Goal: Task Accomplishment & Management: Manage account settings

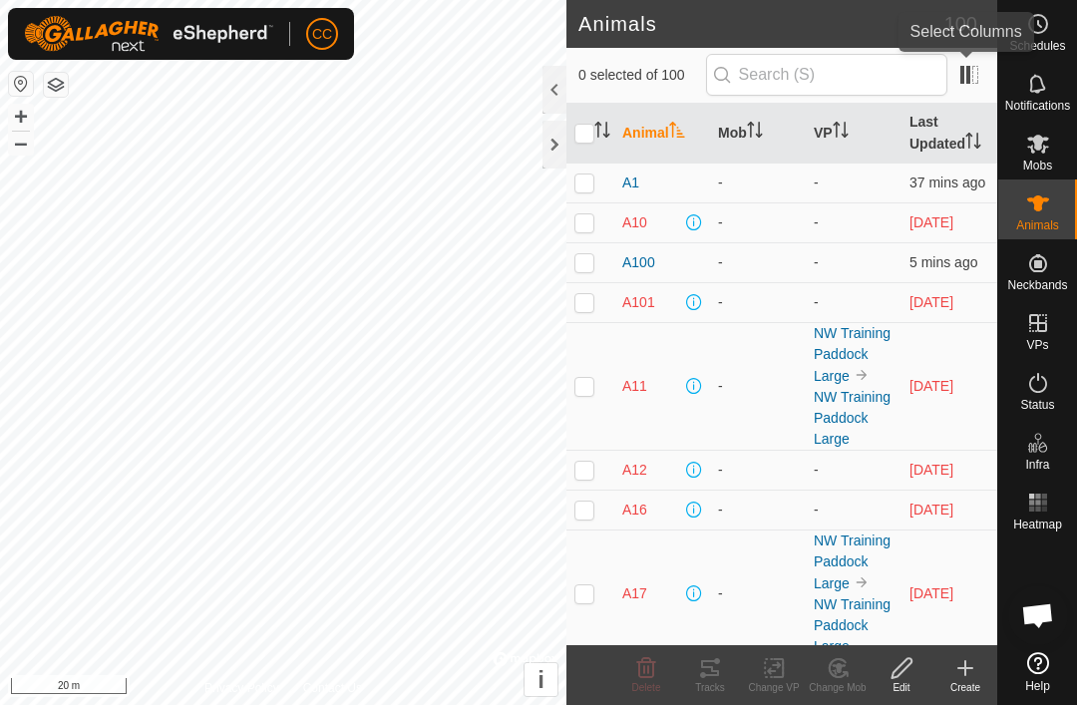
click at [974, 81] on span at bounding box center [969, 75] width 32 height 32
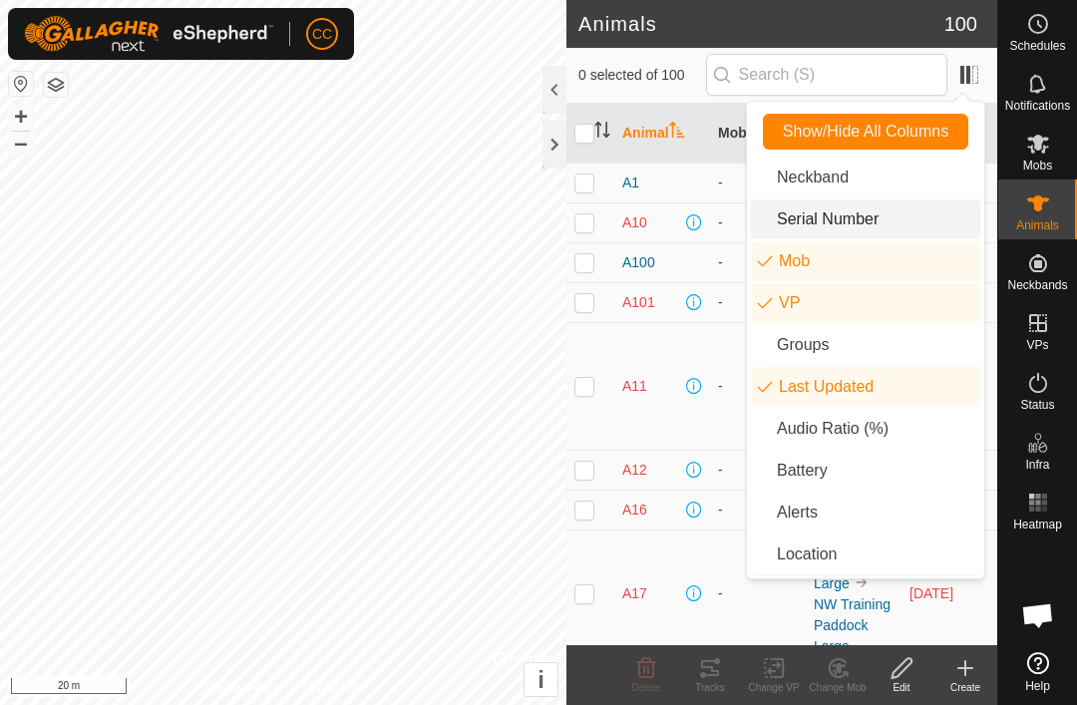
click at [859, 222] on li "Serial Number" at bounding box center [865, 219] width 229 height 40
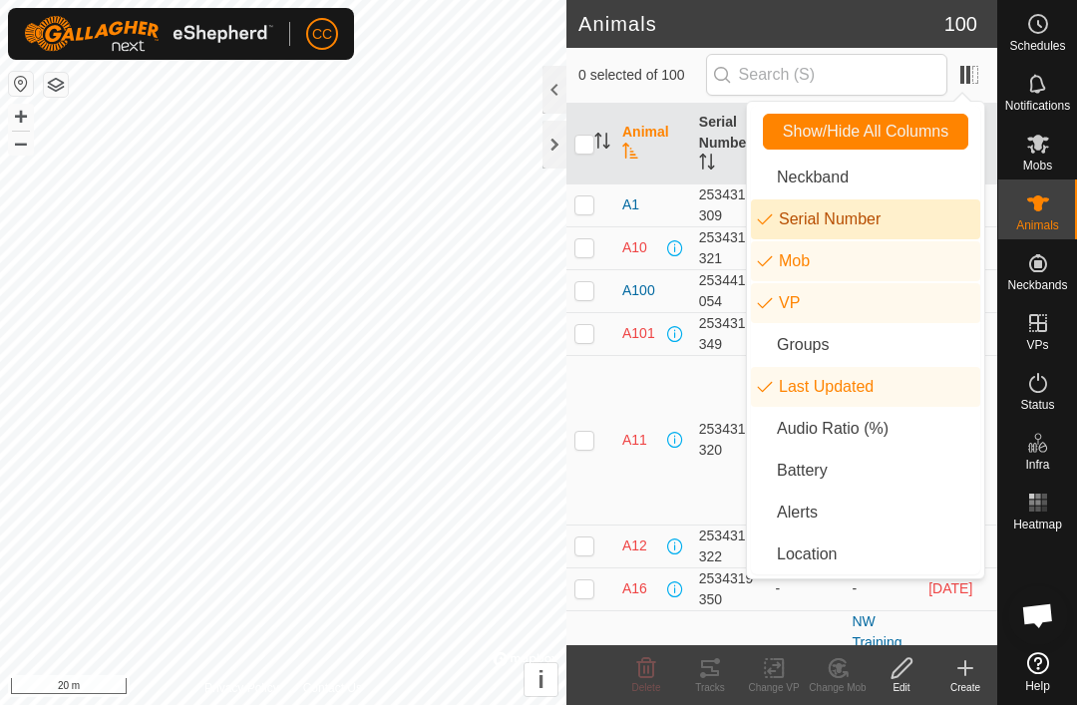
click at [713, 140] on th "Serial Number" at bounding box center [729, 144] width 77 height 81
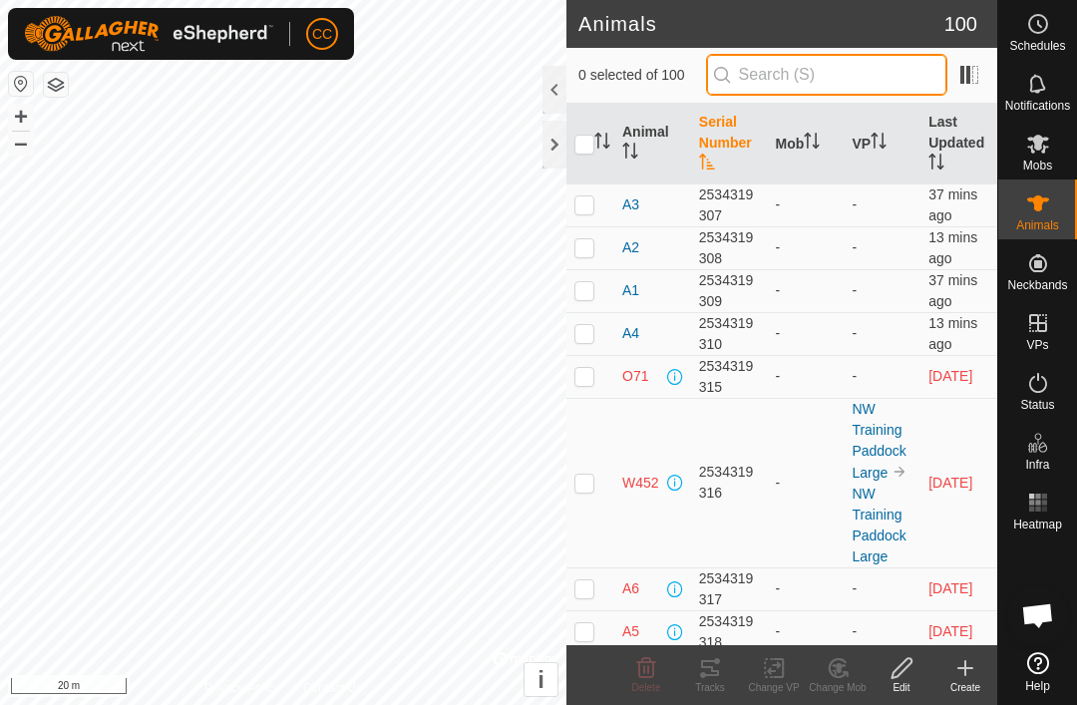
click at [880, 80] on input "text" at bounding box center [826, 75] width 241 height 42
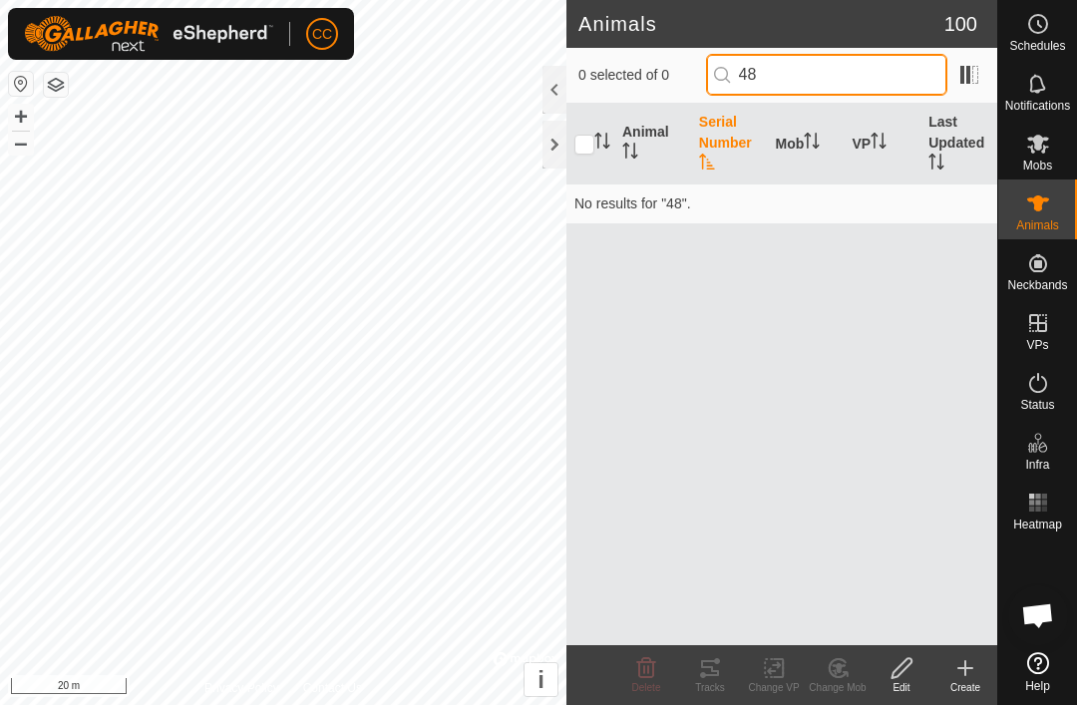
type input "4"
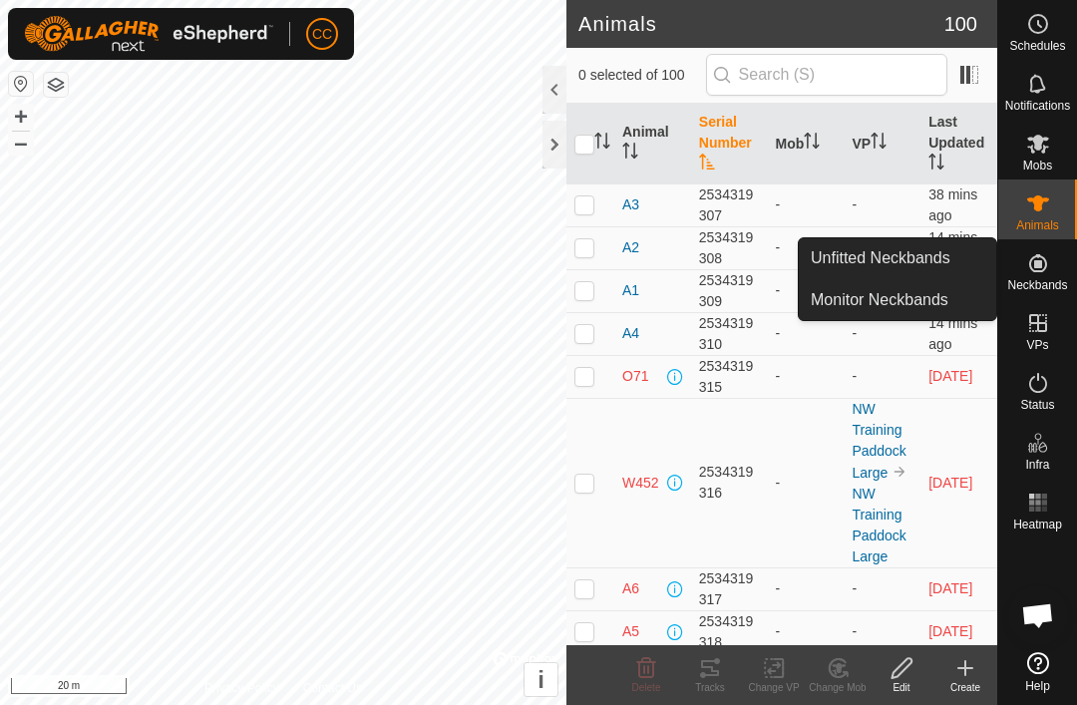
click at [940, 269] on span "Unfitted Neckbands" at bounding box center [881, 258] width 140 height 24
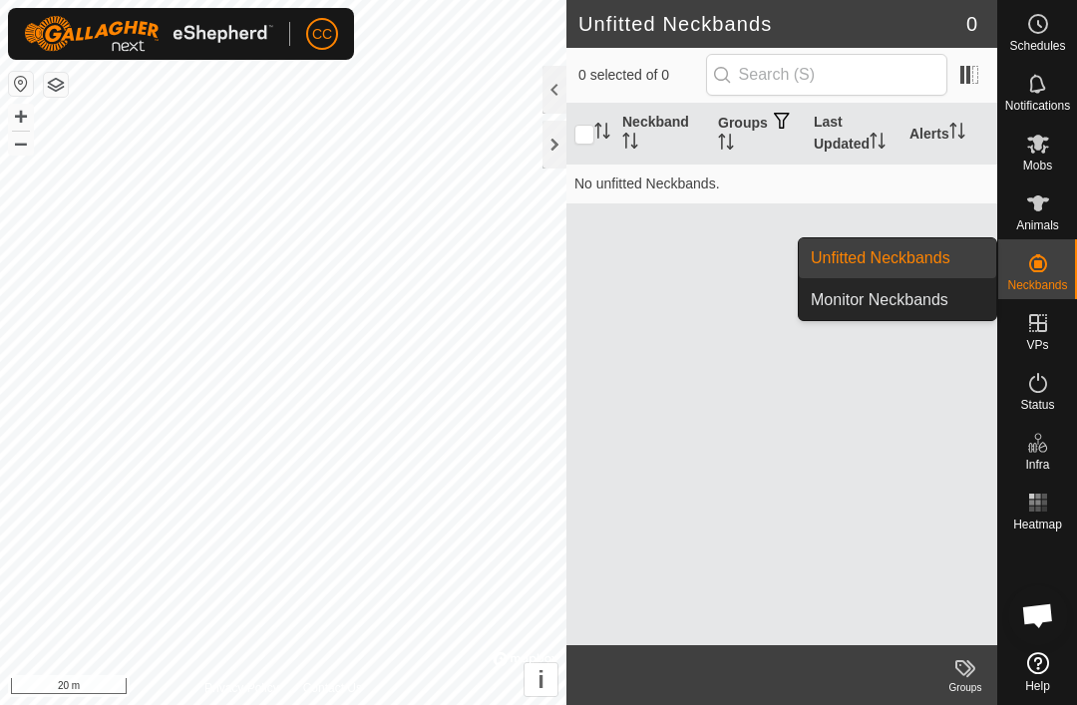
click at [946, 310] on span "Monitor Neckbands" at bounding box center [880, 300] width 138 height 24
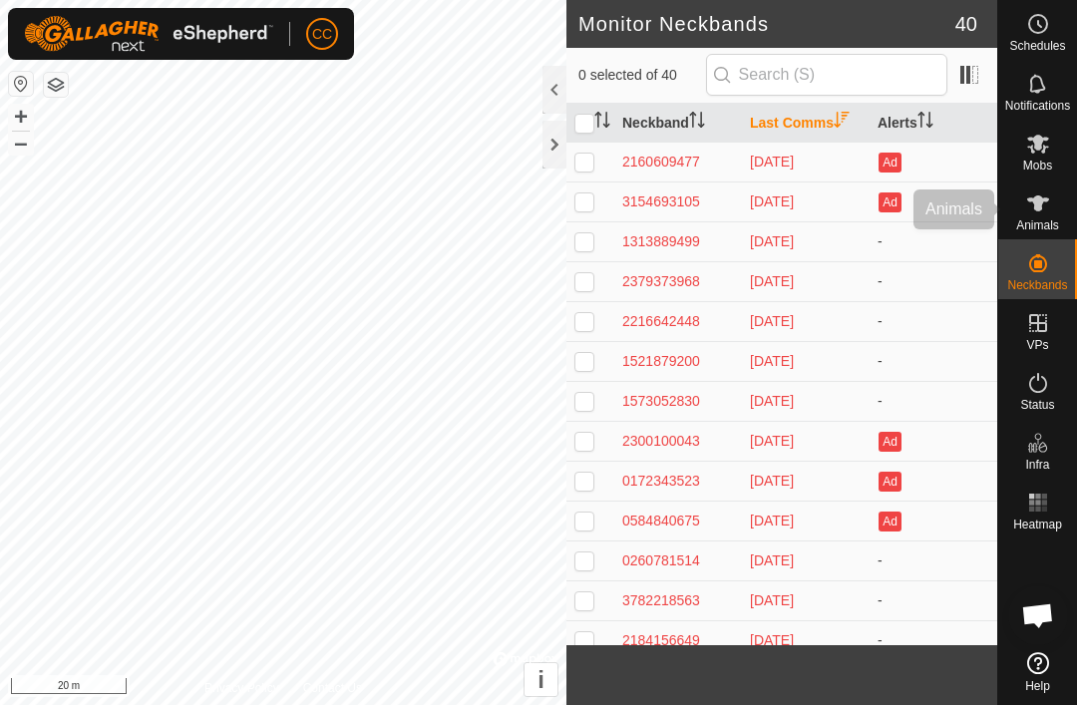
click at [1056, 216] on div "Animals" at bounding box center [1037, 209] width 79 height 60
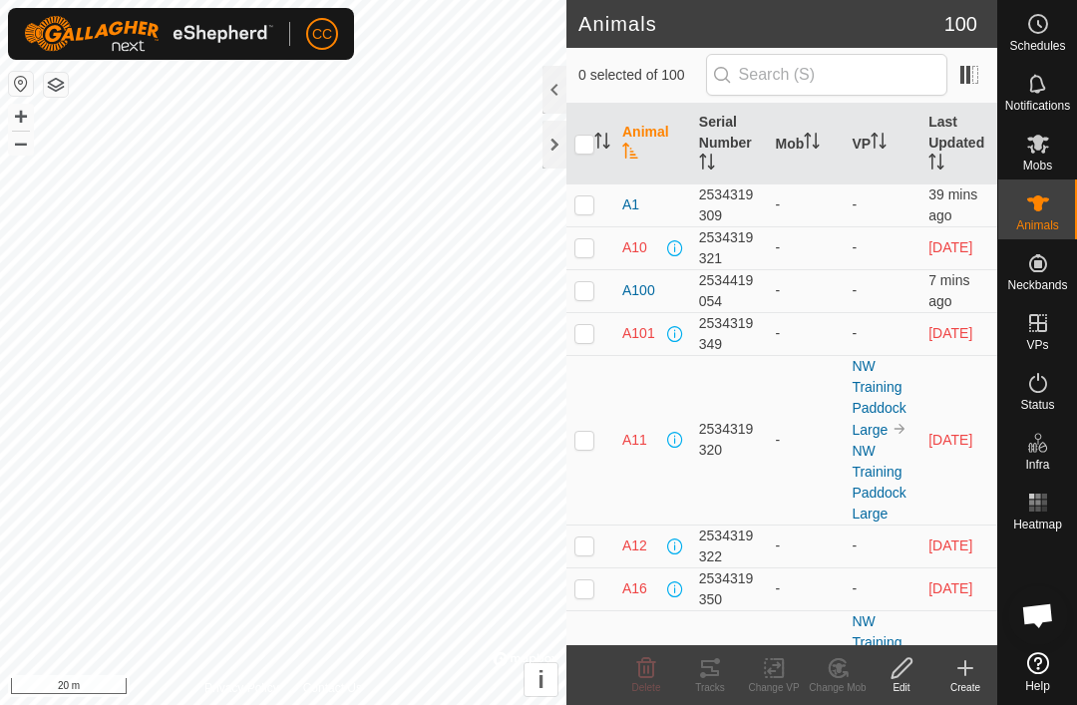
click at [1040, 220] on span "Animals" at bounding box center [1037, 225] width 43 height 12
click at [1045, 404] on span "Status" at bounding box center [1037, 405] width 34 height 12
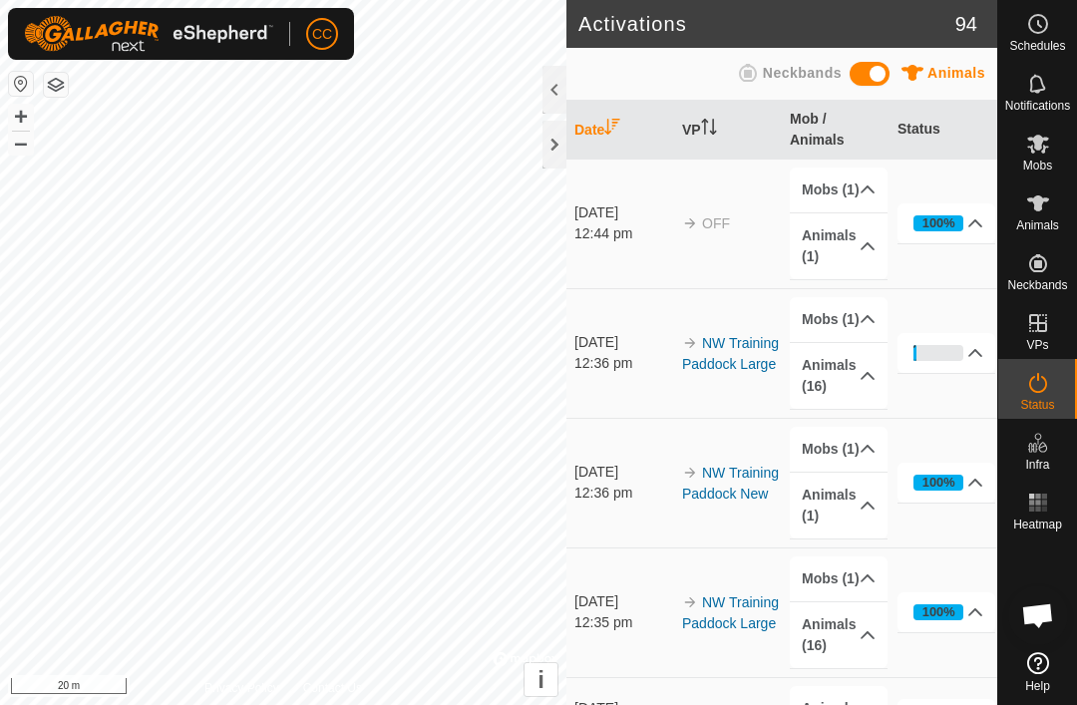
click at [1044, 390] on icon at bounding box center [1038, 383] width 18 height 20
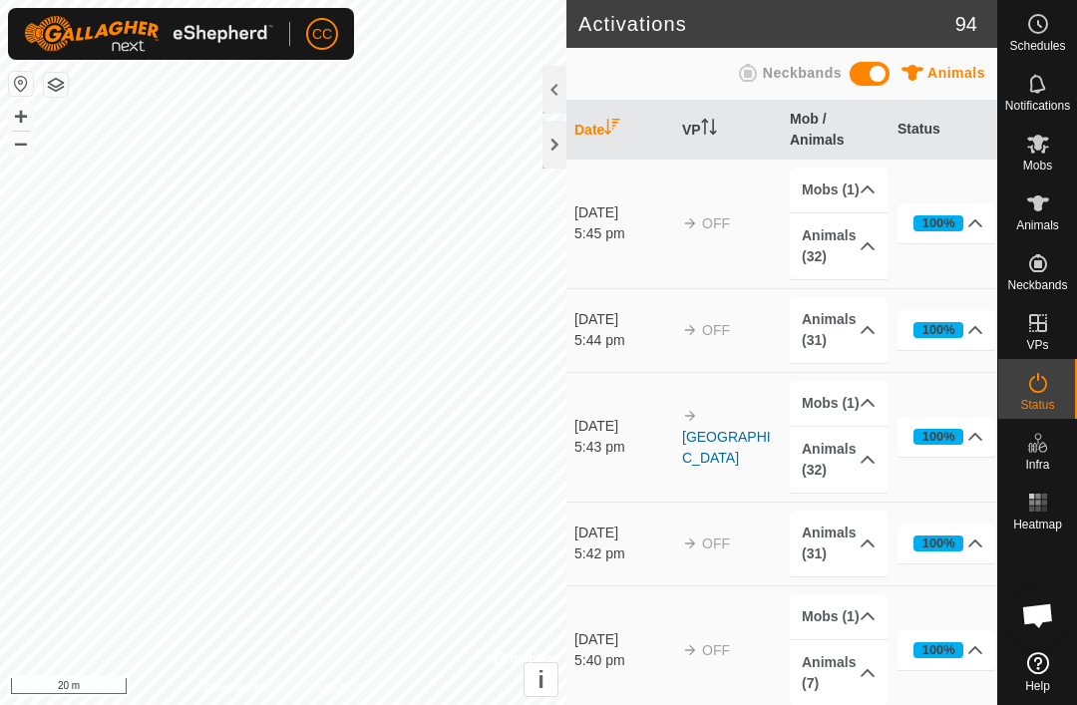
scroll to position [8358, 0]
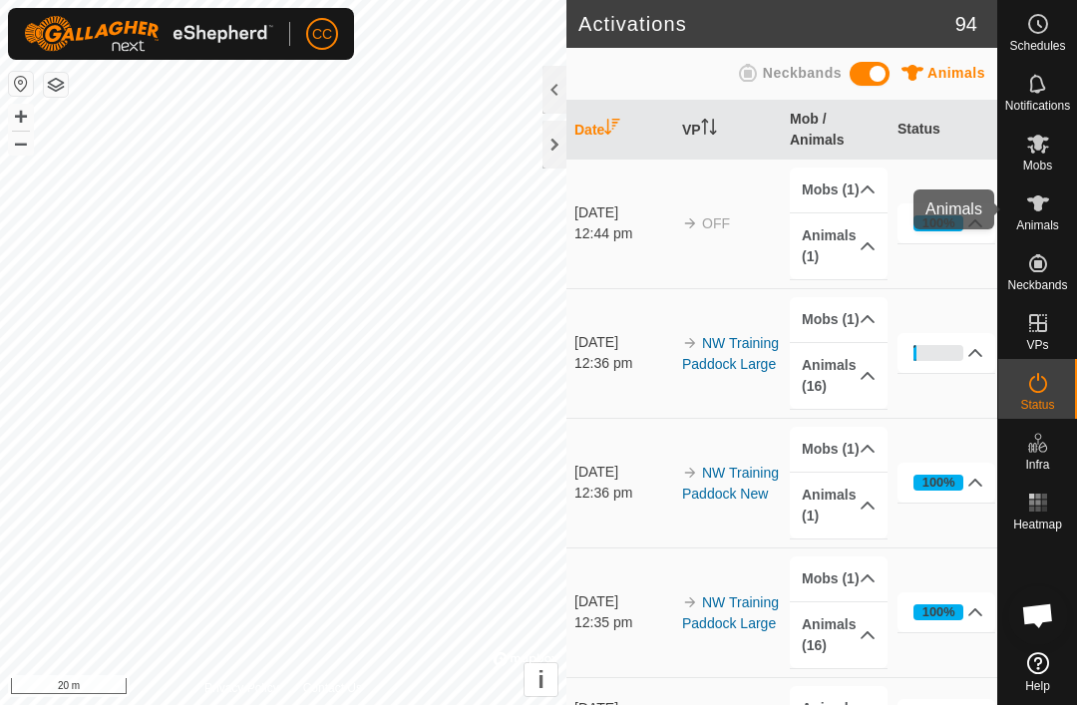
click at [1064, 220] on div "Animals" at bounding box center [1037, 209] width 79 height 60
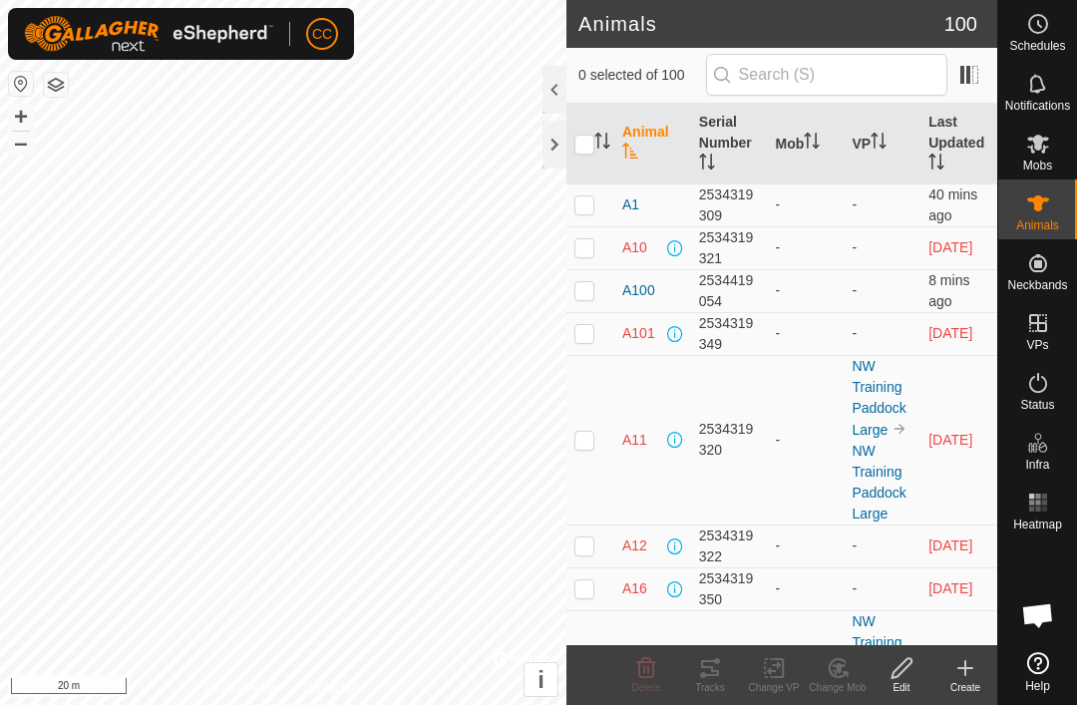
click at [1043, 216] on es-animals-svg-icon at bounding box center [1038, 203] width 36 height 32
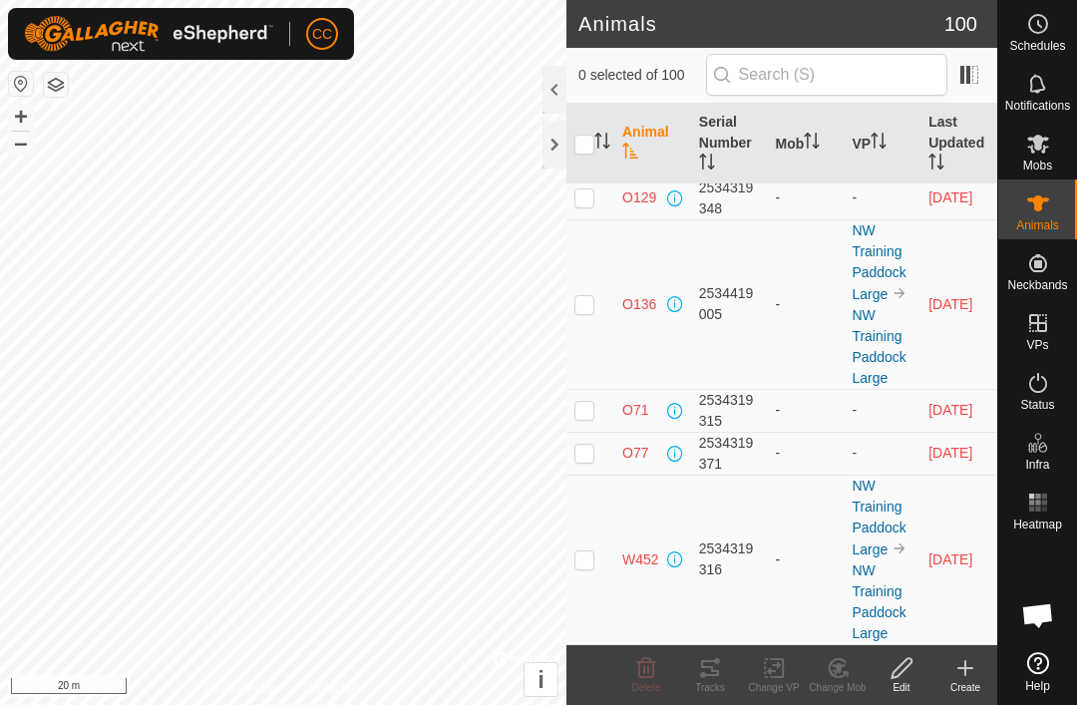
scroll to position [5727, 0]
checkbox input "true"
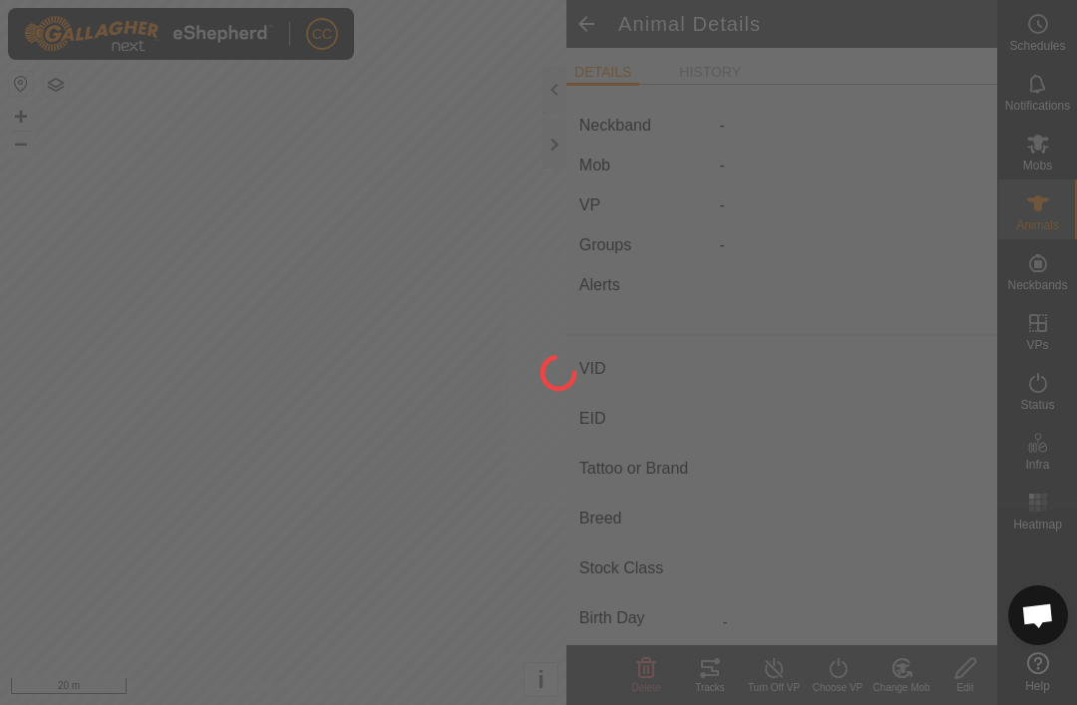
type input "A81"
type input "-"
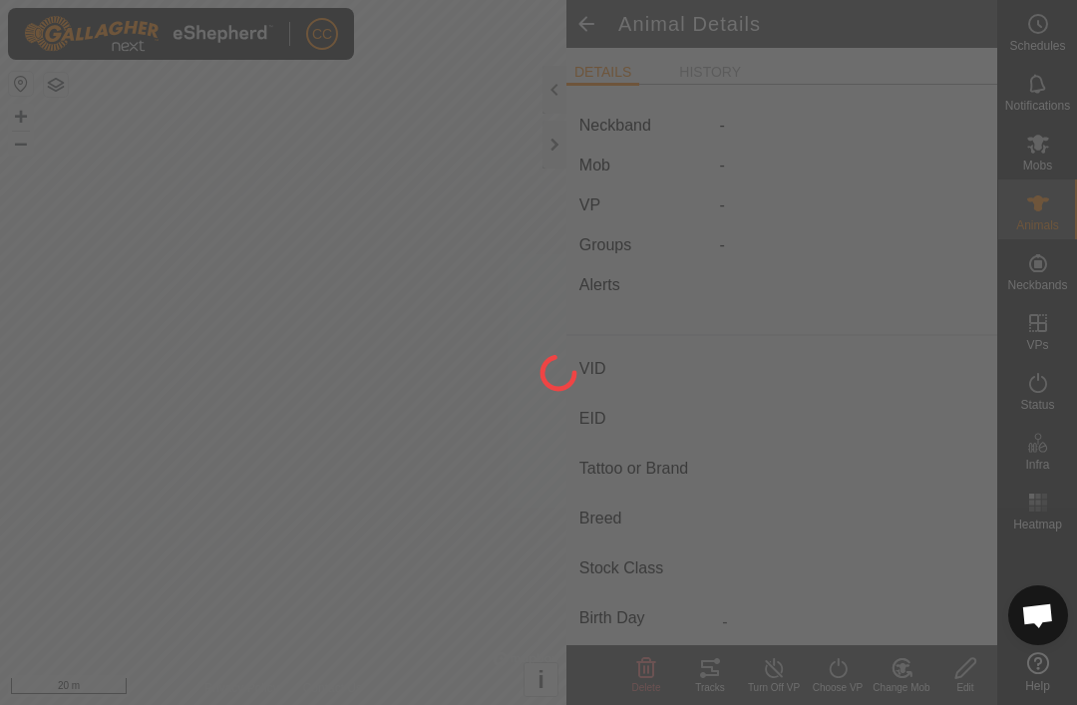
type input "-"
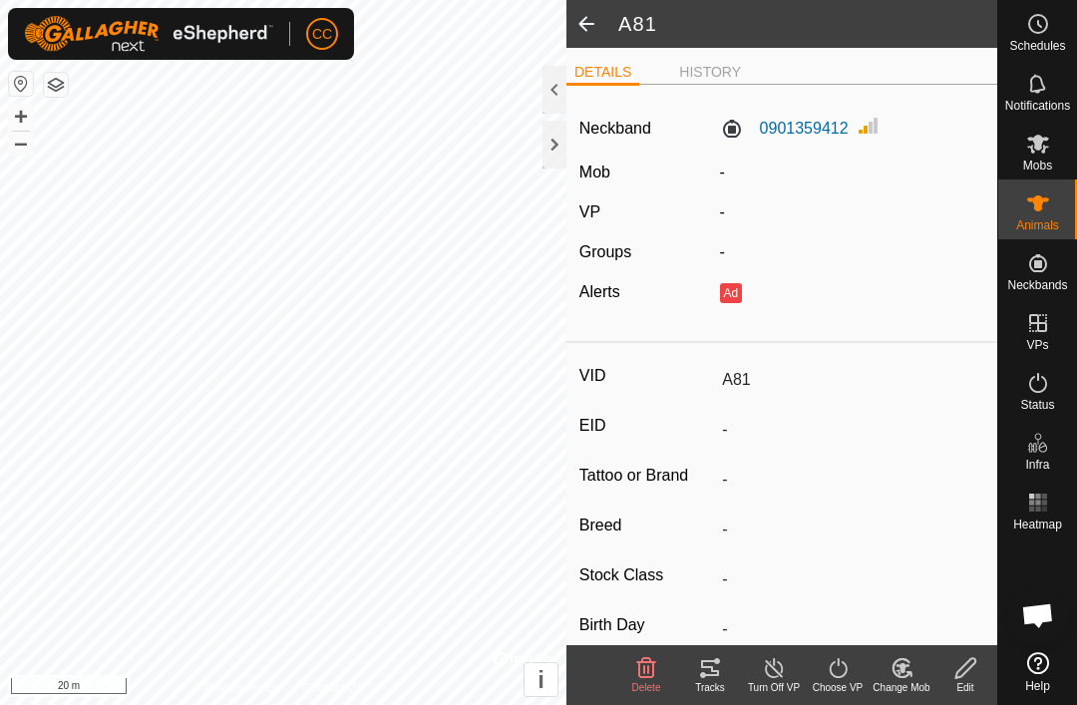
click at [591, 28] on span at bounding box center [586, 24] width 40 height 48
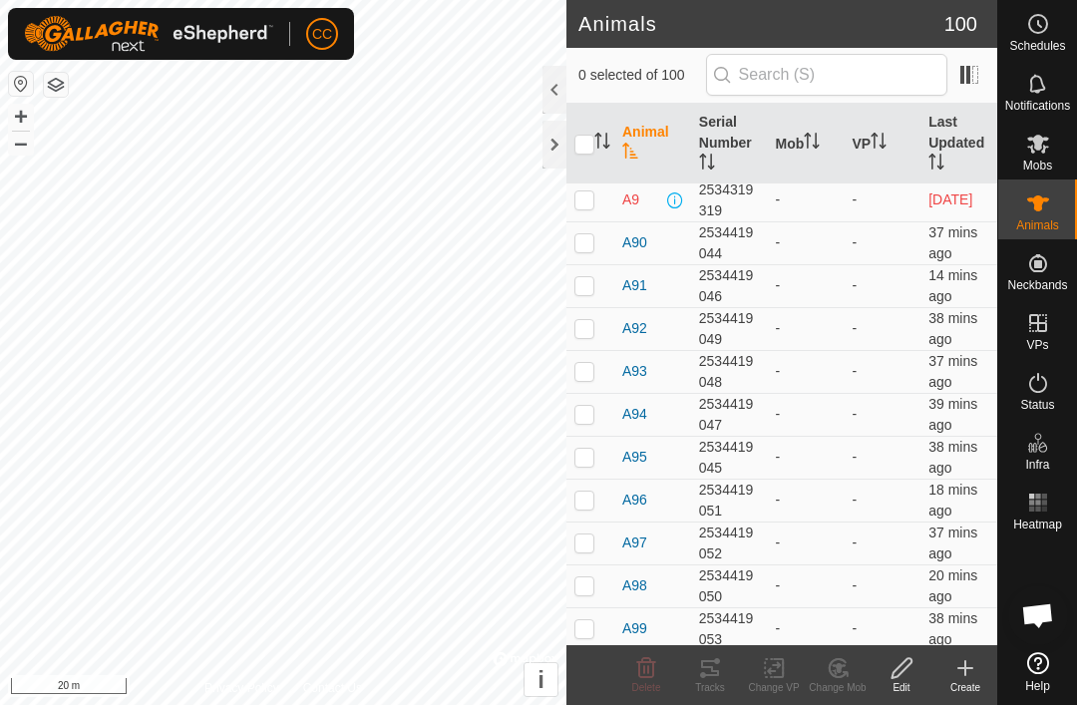
scroll to position [5046, 0]
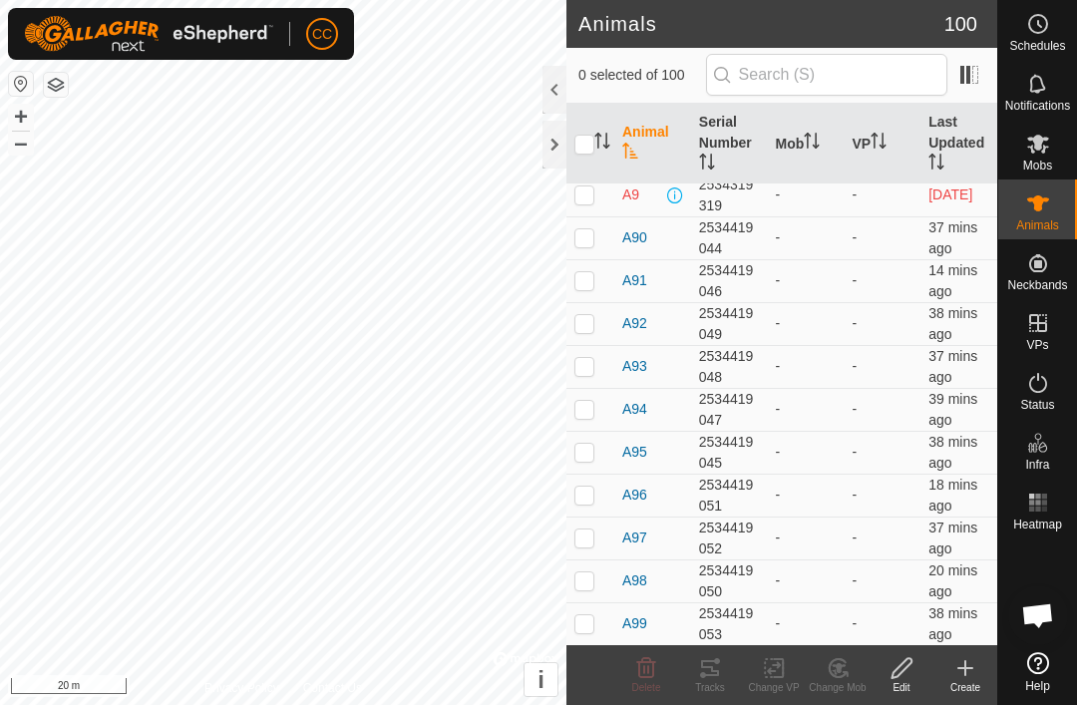
click at [730, 578] on div "2534419050" at bounding box center [729, 581] width 61 height 42
click at [595, 586] on td at bounding box center [590, 580] width 48 height 43
click at [597, 583] on td at bounding box center [590, 580] width 48 height 43
checkbox input "false"
click at [645, 579] on span "A98" at bounding box center [634, 580] width 25 height 21
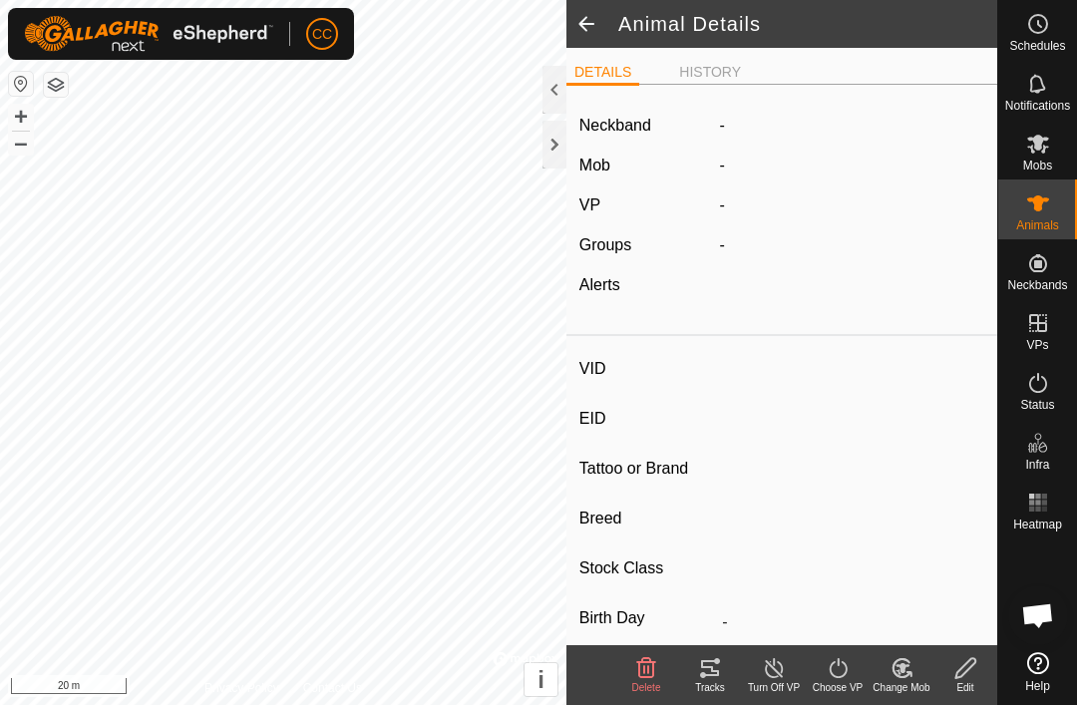
type input "A98"
type input "-"
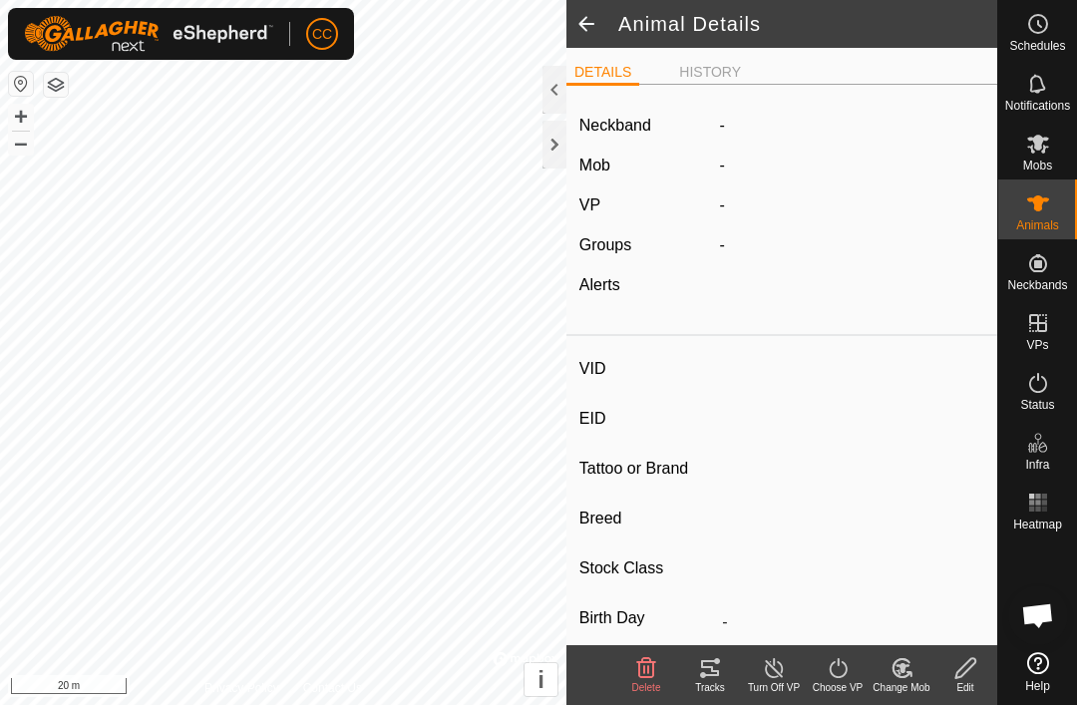
type input "-"
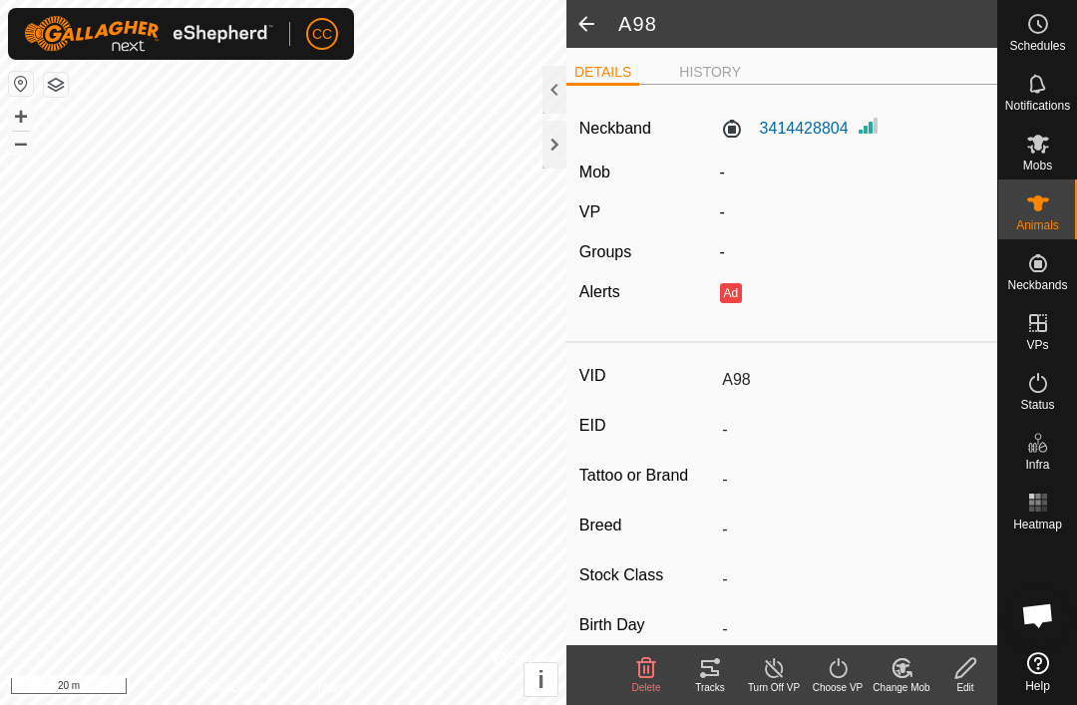
click at [590, 25] on span at bounding box center [586, 24] width 40 height 48
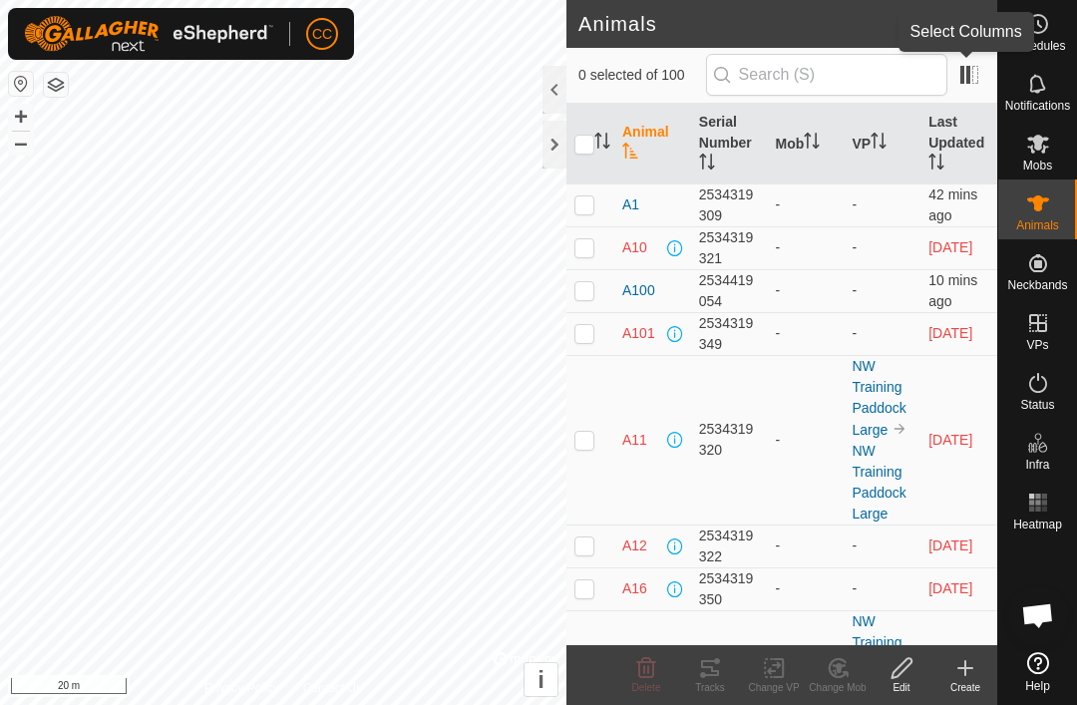
click at [968, 82] on span at bounding box center [969, 75] width 32 height 32
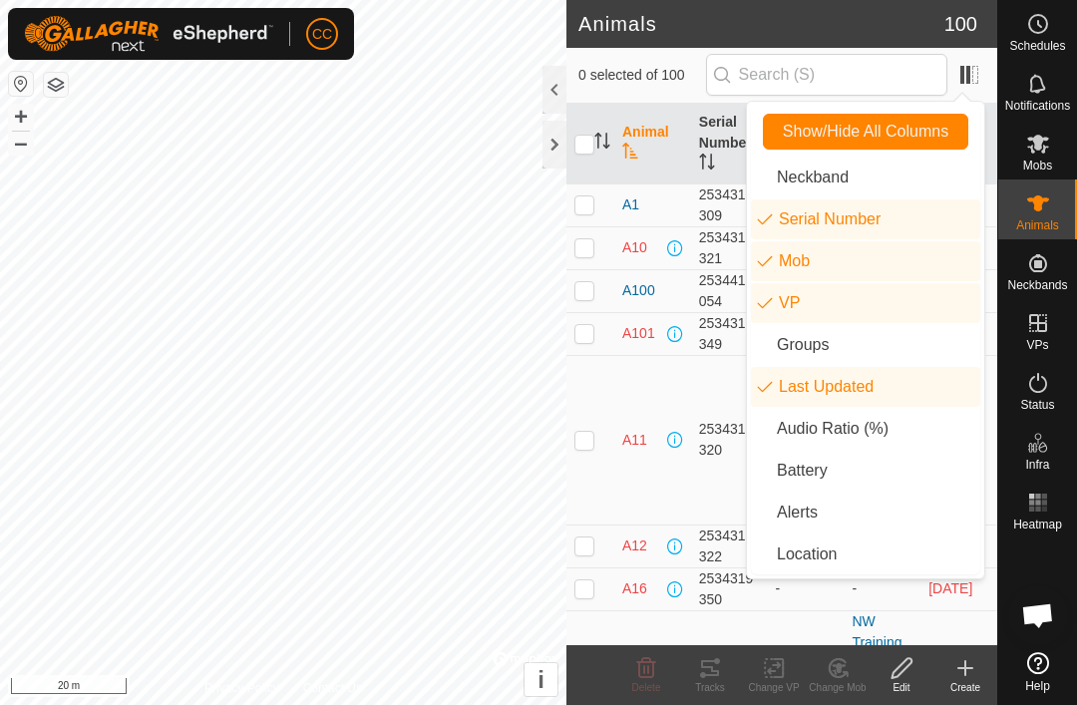
click at [868, 215] on li "Serial Number" at bounding box center [865, 219] width 229 height 40
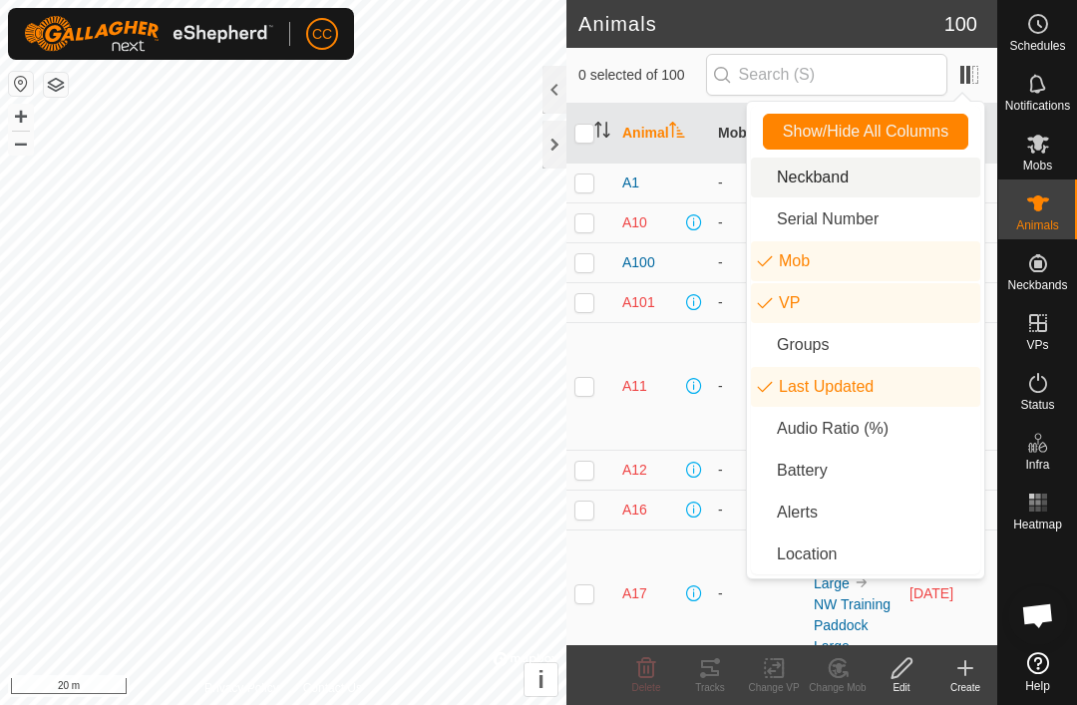
click at [852, 173] on li "Neckband" at bounding box center [865, 178] width 229 height 40
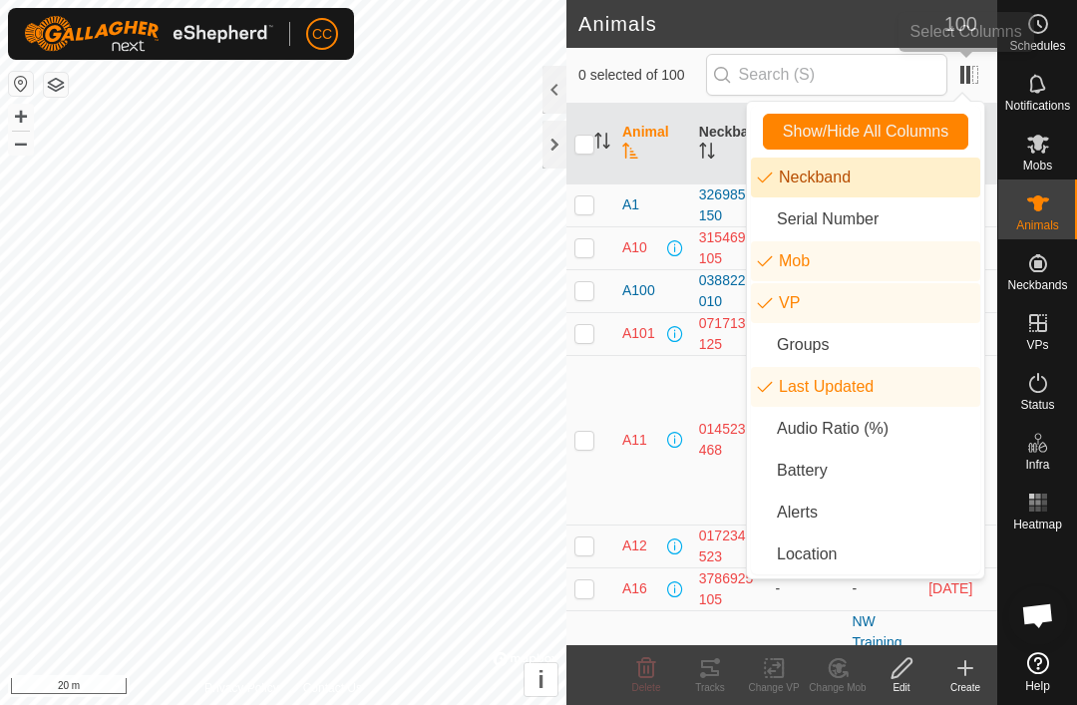
click at [972, 74] on span at bounding box center [969, 75] width 32 height 32
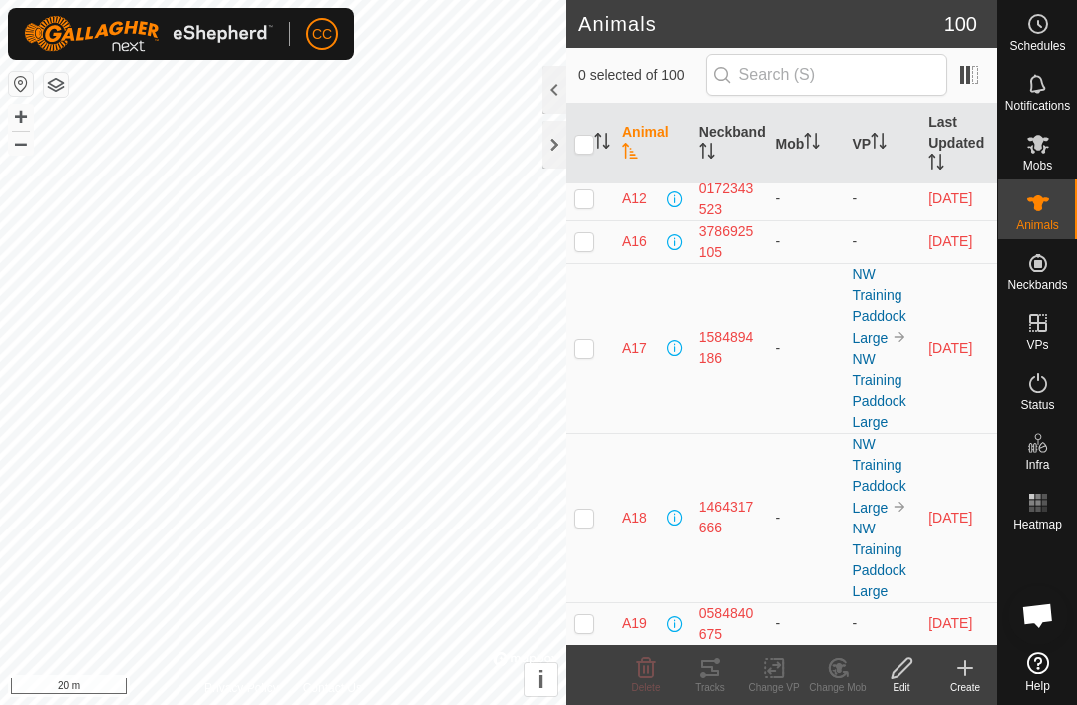
scroll to position [308, 0]
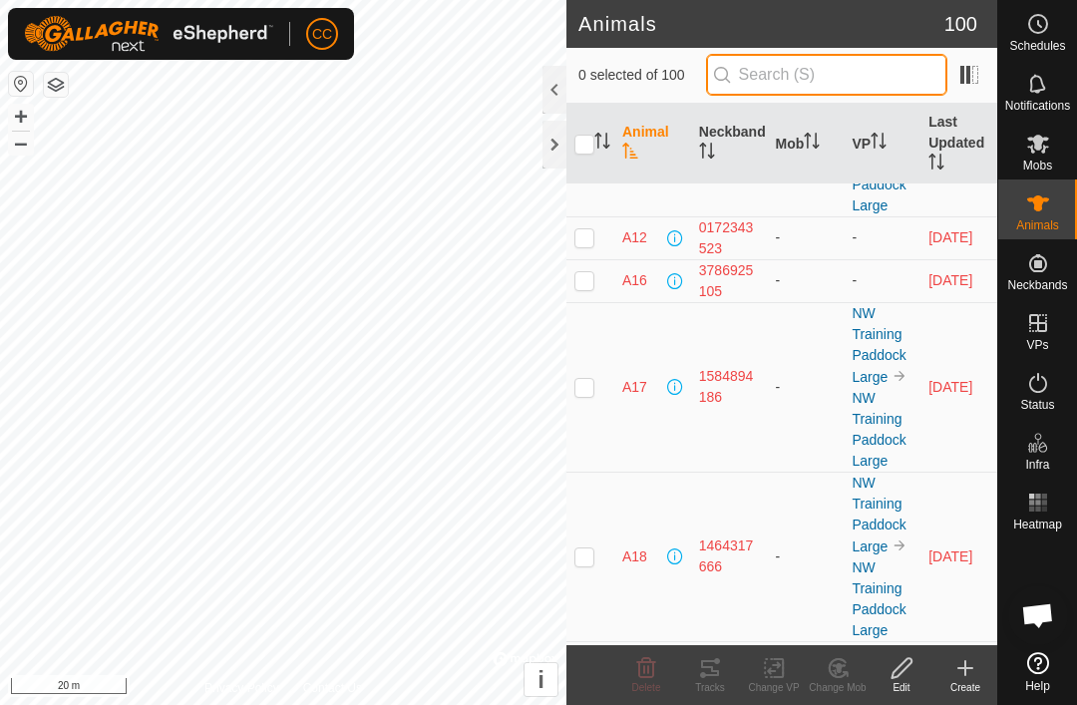
click at [865, 81] on input "text" at bounding box center [826, 75] width 241 height 42
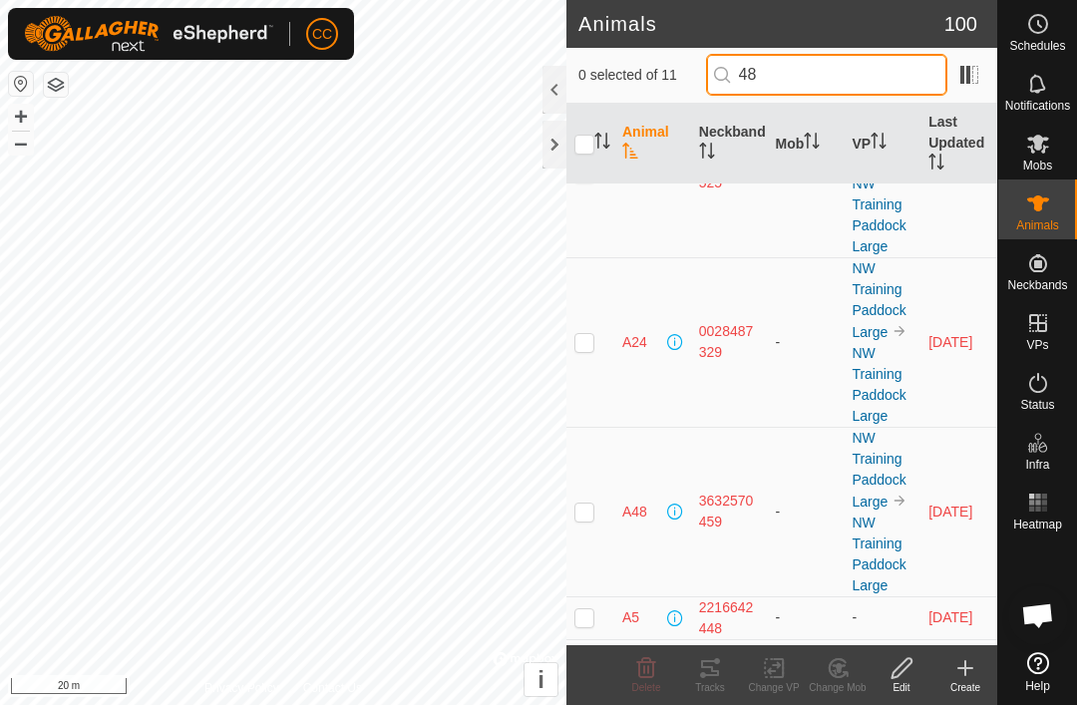
scroll to position [0, 0]
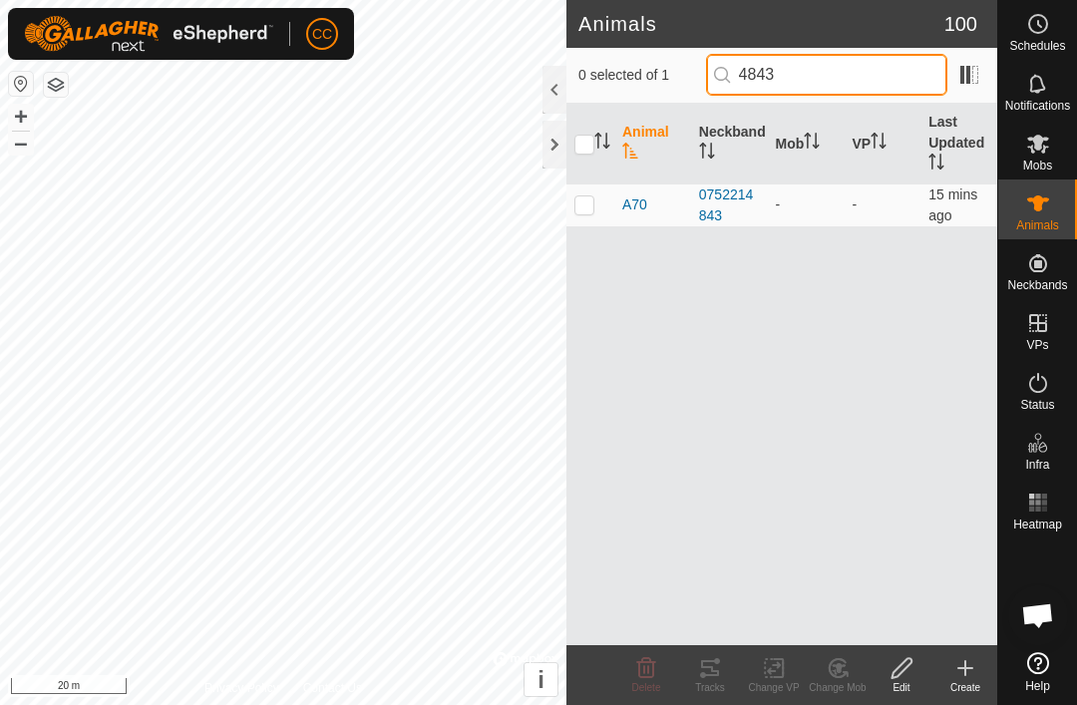
type input "4843"
click at [586, 206] on p-checkbox at bounding box center [584, 204] width 20 height 16
checkbox input "true"
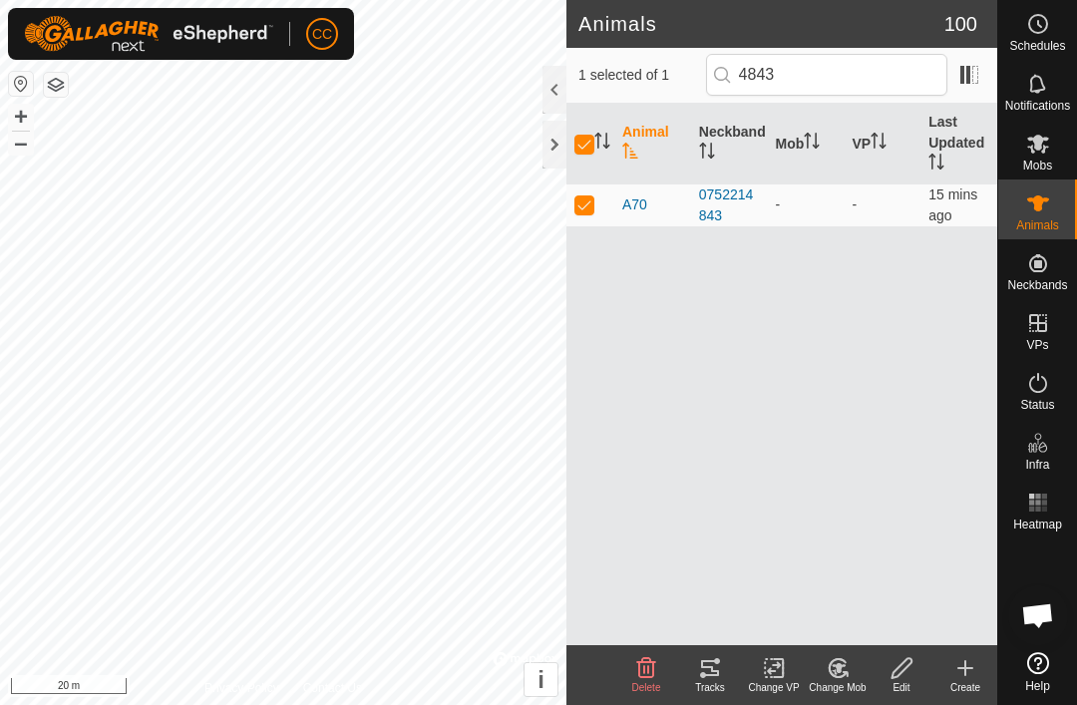
click at [897, 677] on icon at bounding box center [901, 668] width 20 height 20
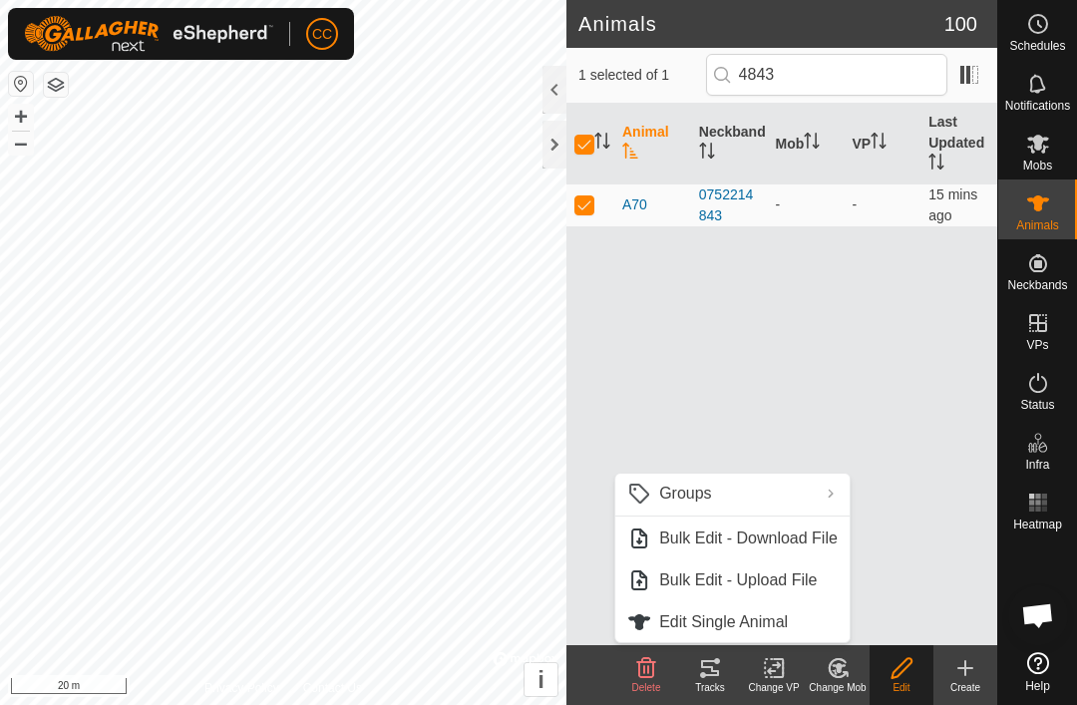
click at [776, 618] on span "Edit Single Animal" at bounding box center [723, 622] width 129 height 24
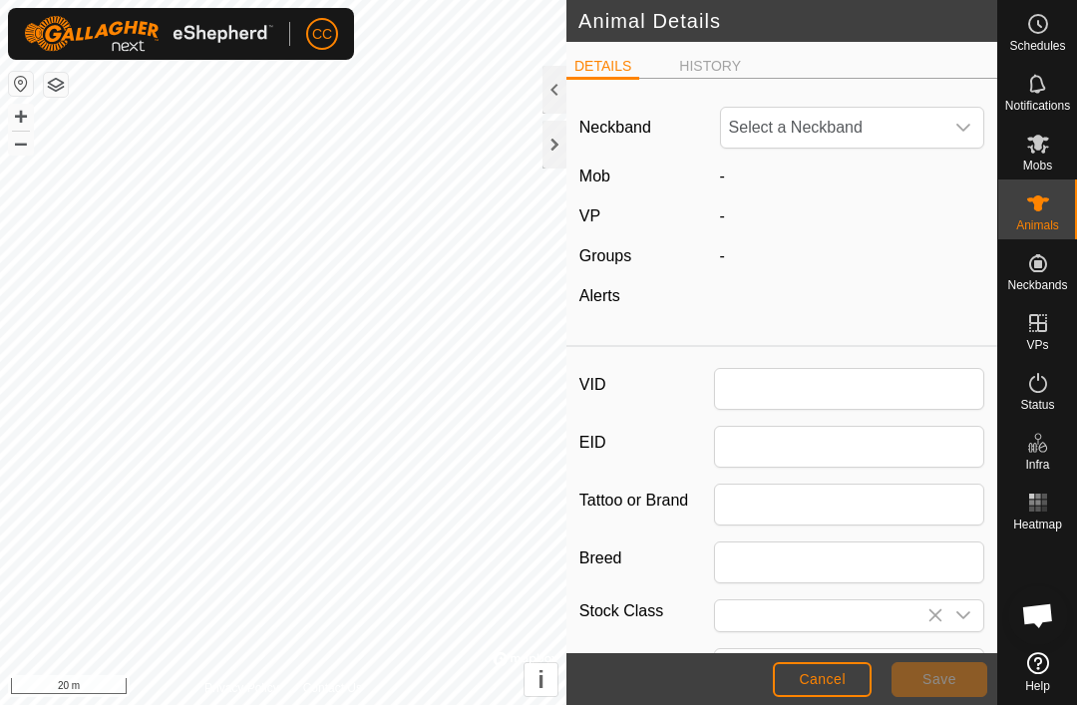
type input "A70"
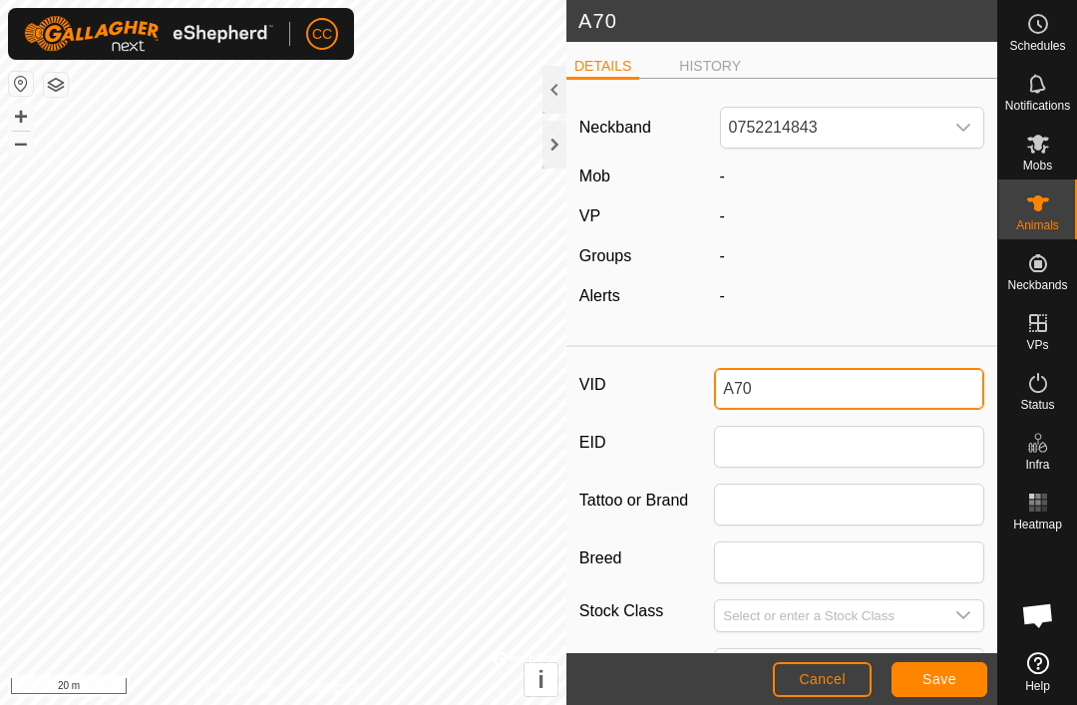
click at [817, 385] on input "A70" at bounding box center [849, 389] width 270 height 42
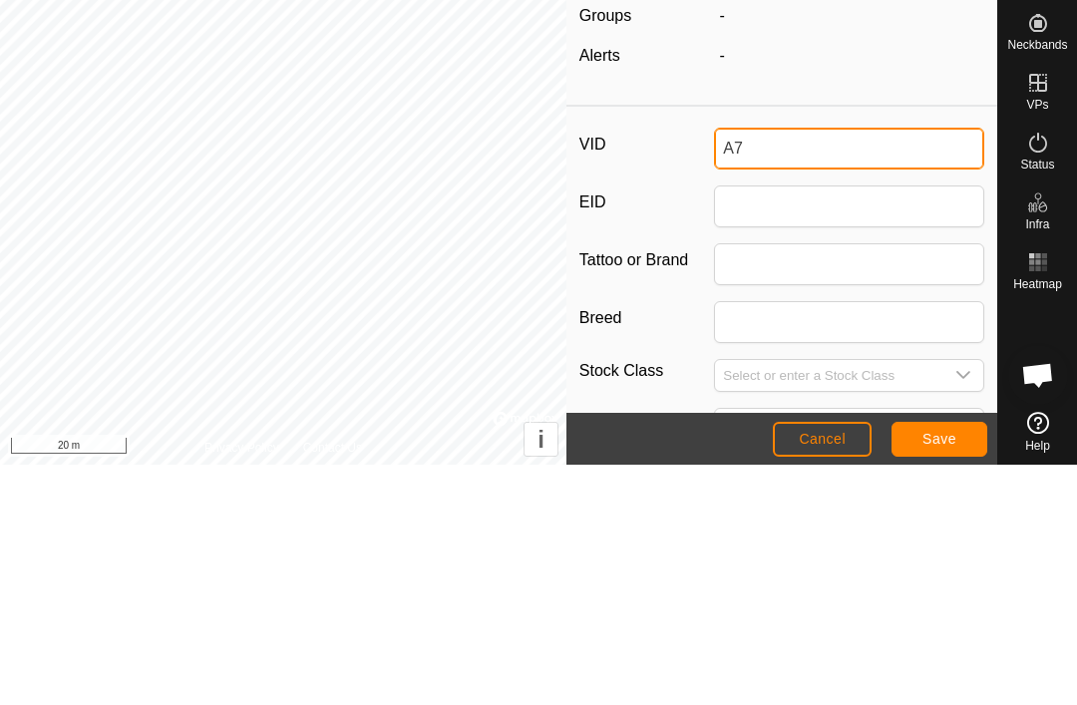
type input "A"
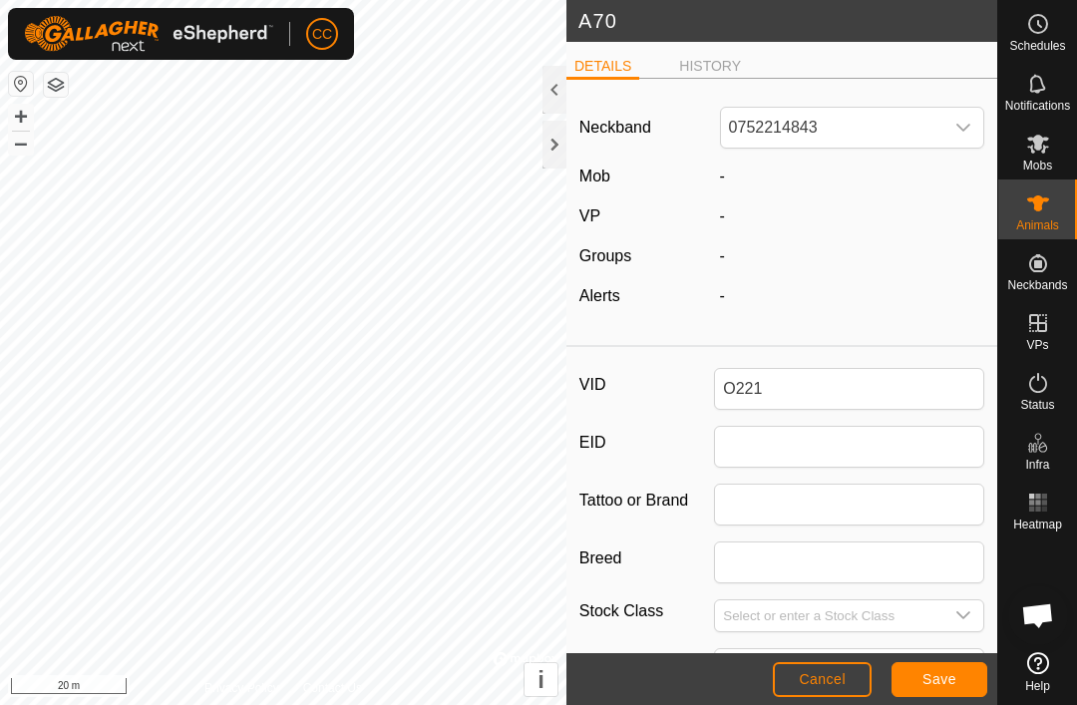
click at [944, 685] on span "Save" at bounding box center [939, 679] width 34 height 16
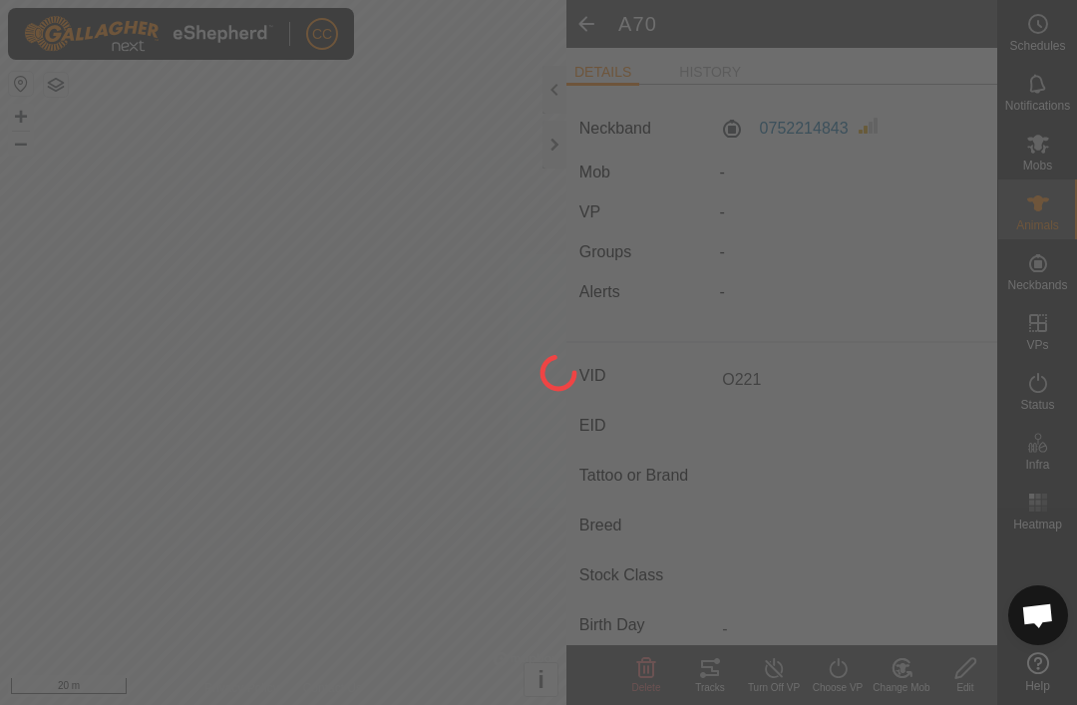
type input "A70"
type input "-"
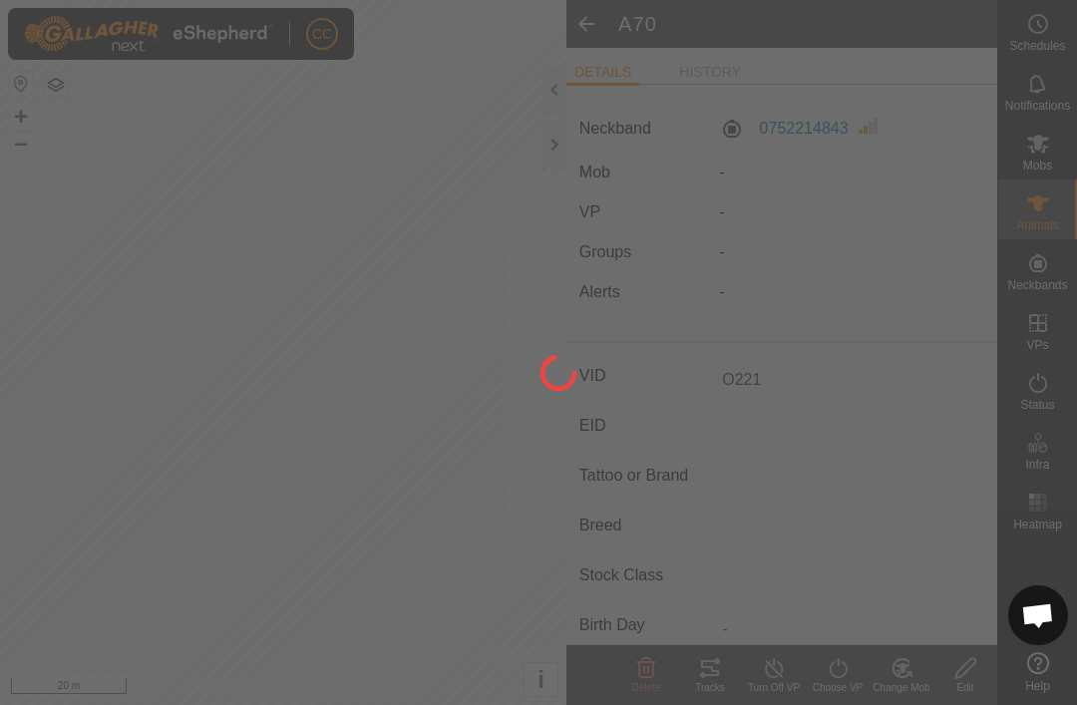
type input "-"
type input "O221"
type input "0 kg"
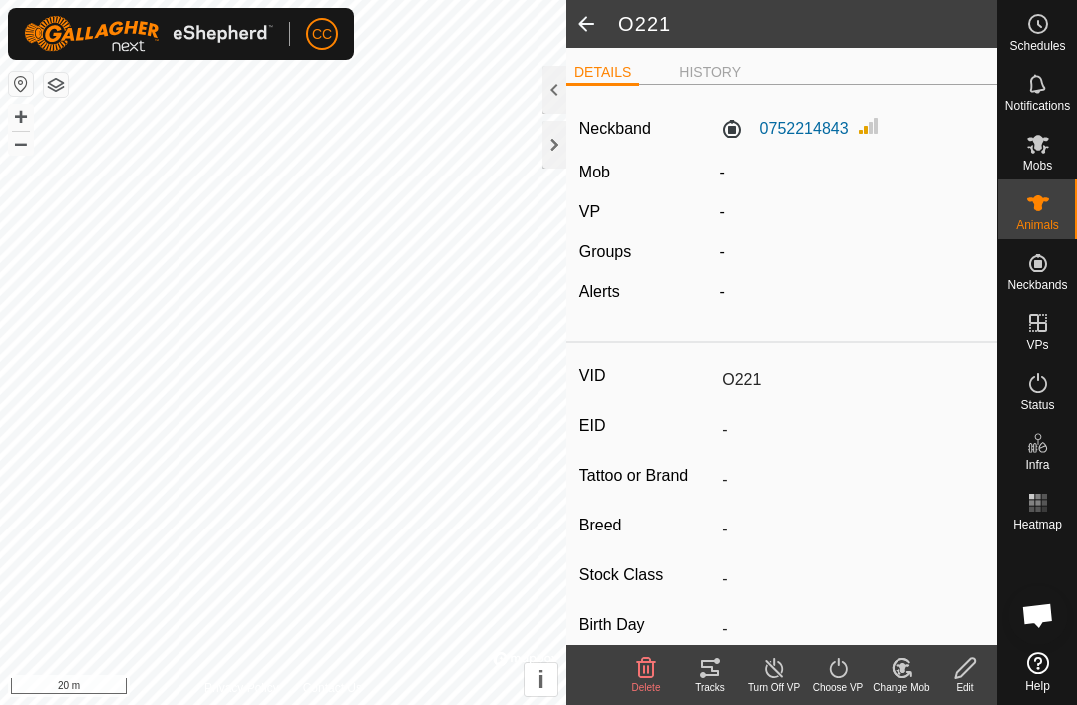
click at [600, 4] on span at bounding box center [586, 24] width 40 height 48
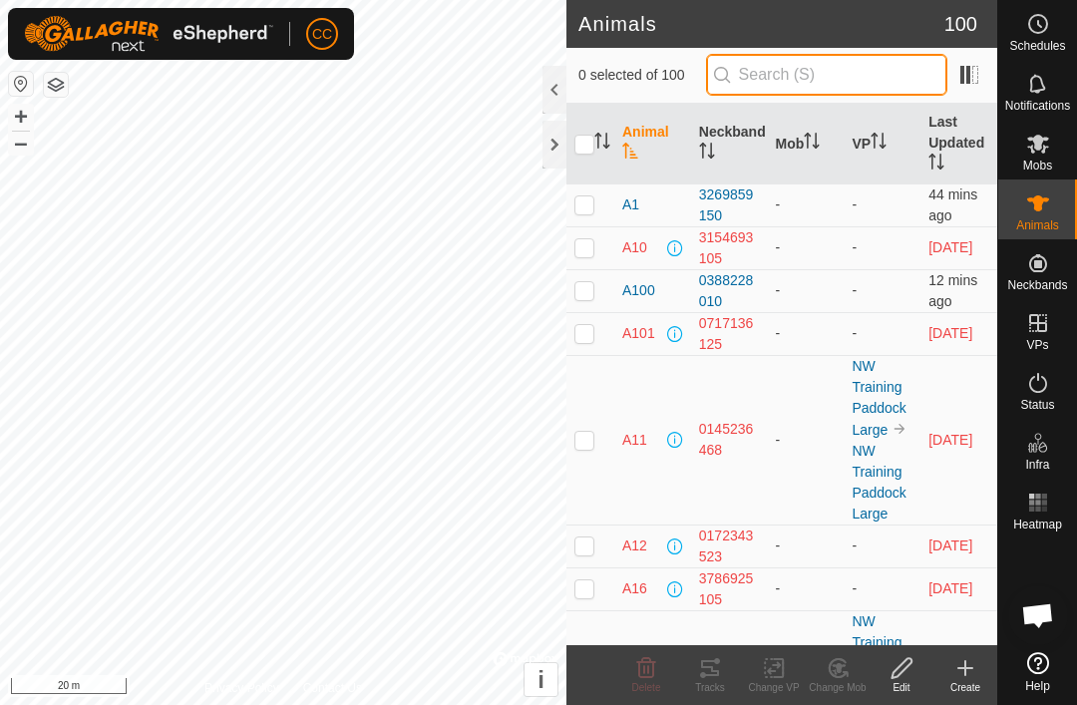
click at [885, 66] on input "text" at bounding box center [826, 75] width 241 height 42
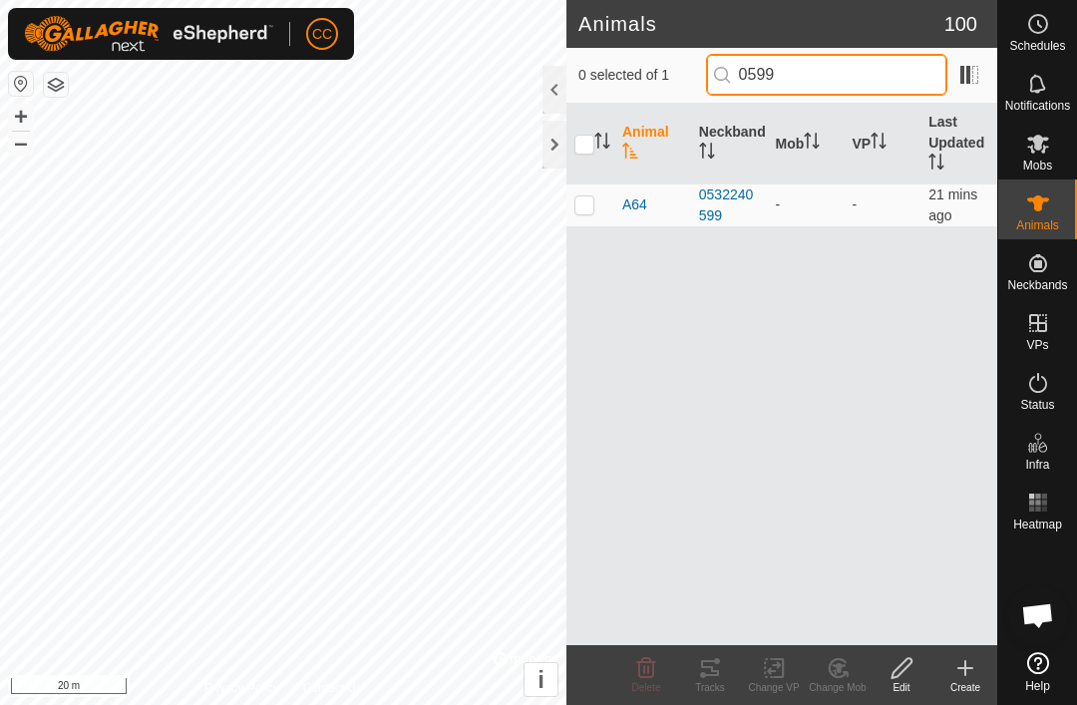
type input "0599"
click at [590, 214] on td at bounding box center [590, 204] width 48 height 43
checkbox input "true"
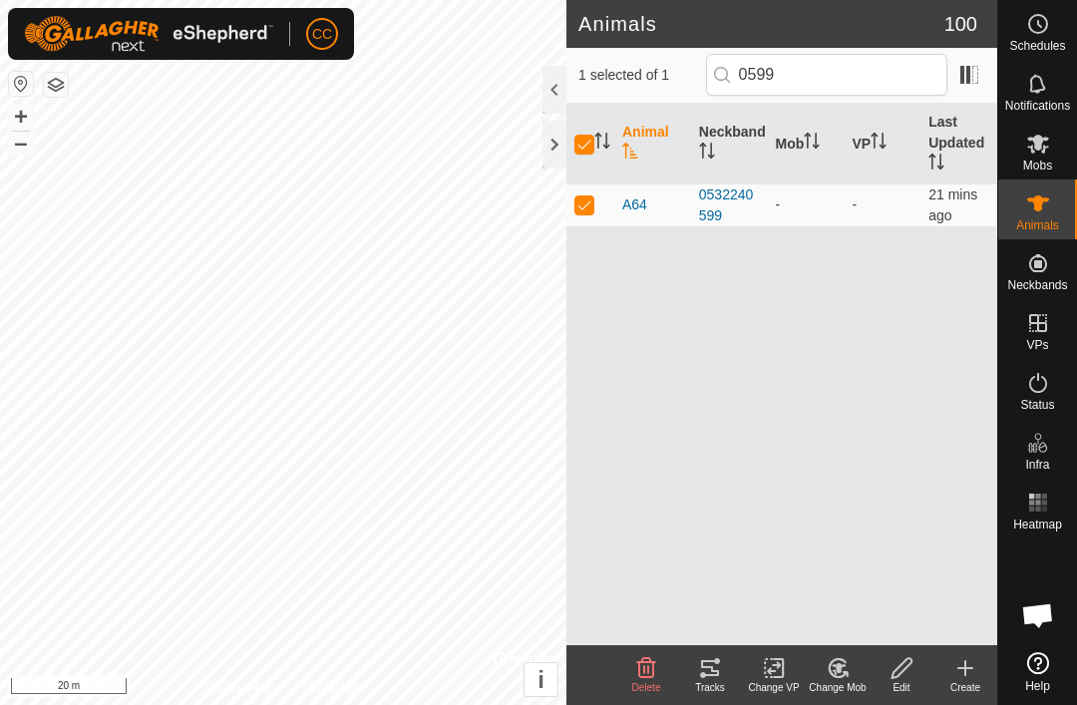
click at [905, 684] on div "Edit" at bounding box center [902, 687] width 64 height 15
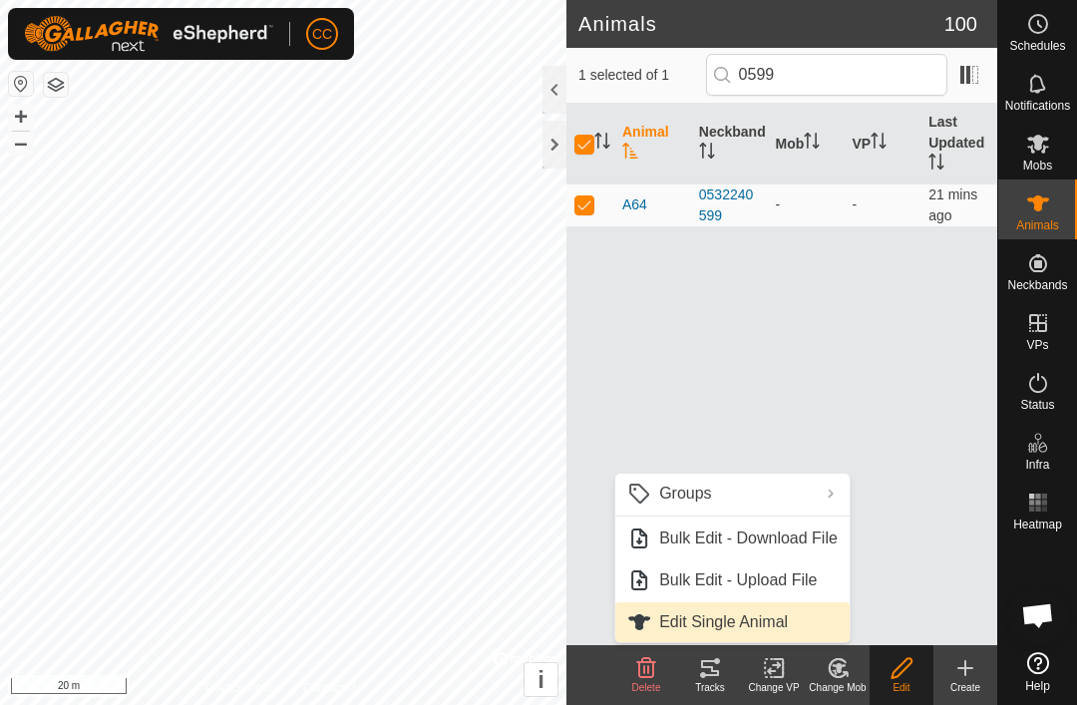
click at [771, 623] on span "Edit Single Animal" at bounding box center [723, 622] width 129 height 24
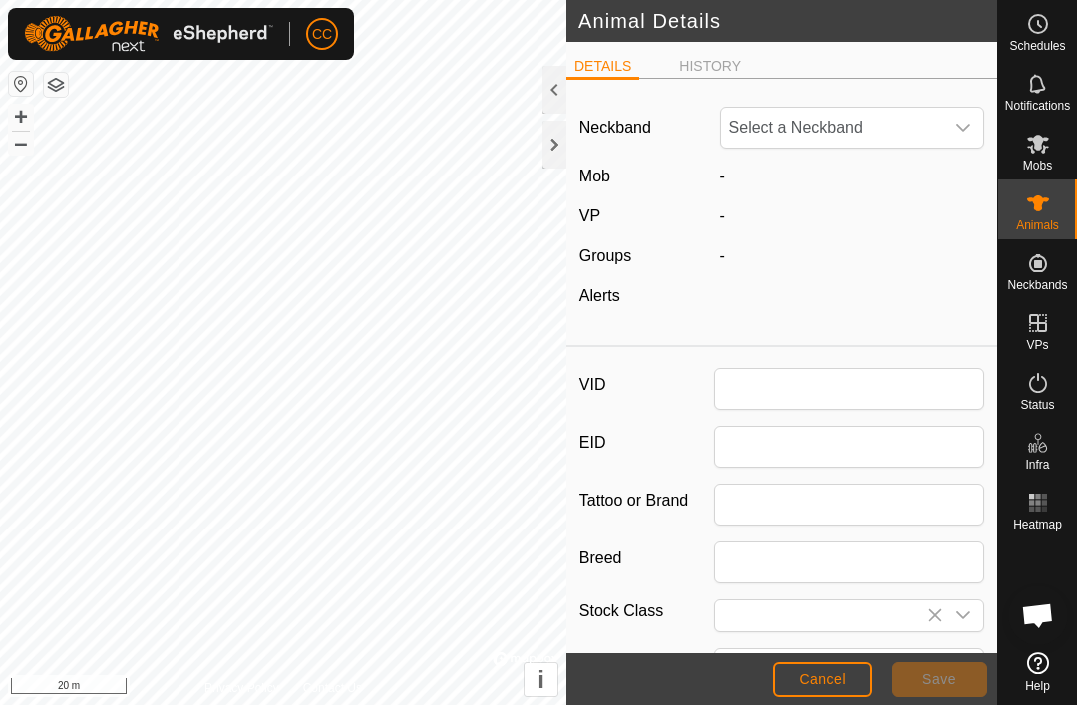
type input "A64"
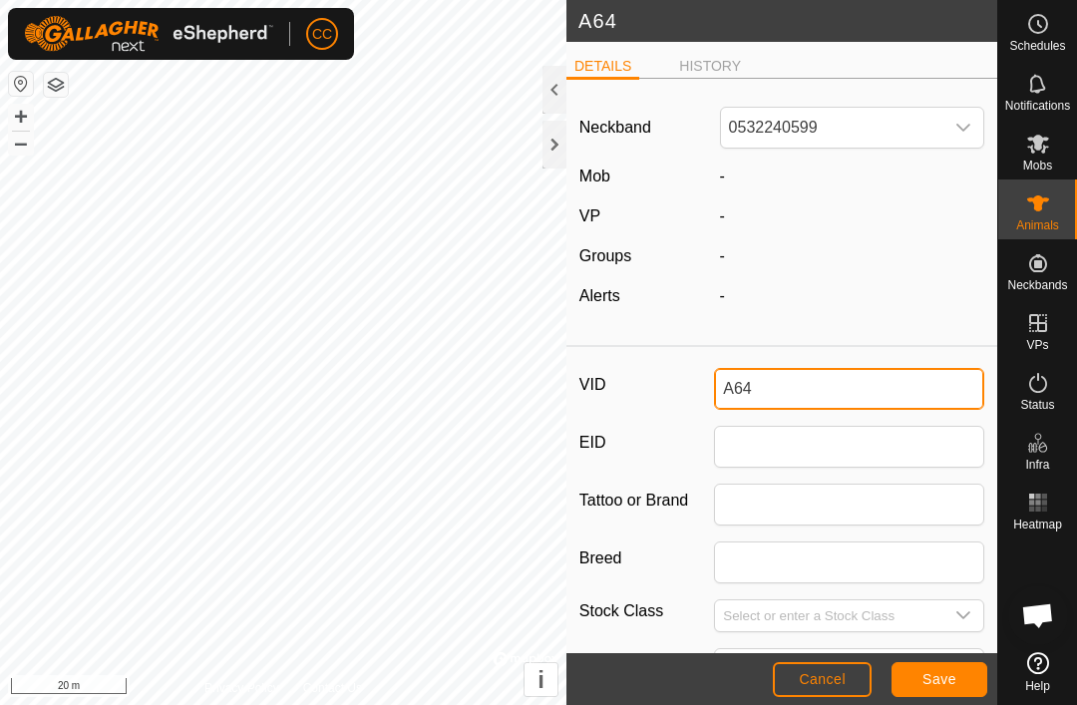
click at [780, 392] on input "A64" at bounding box center [849, 389] width 270 height 42
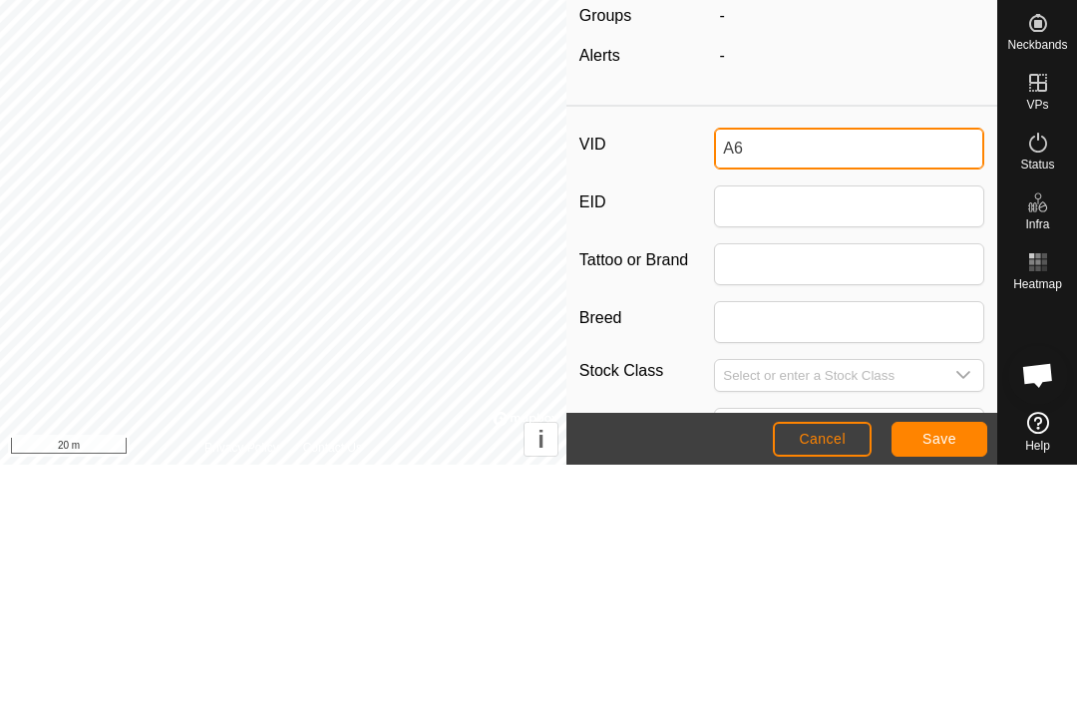
type input "A"
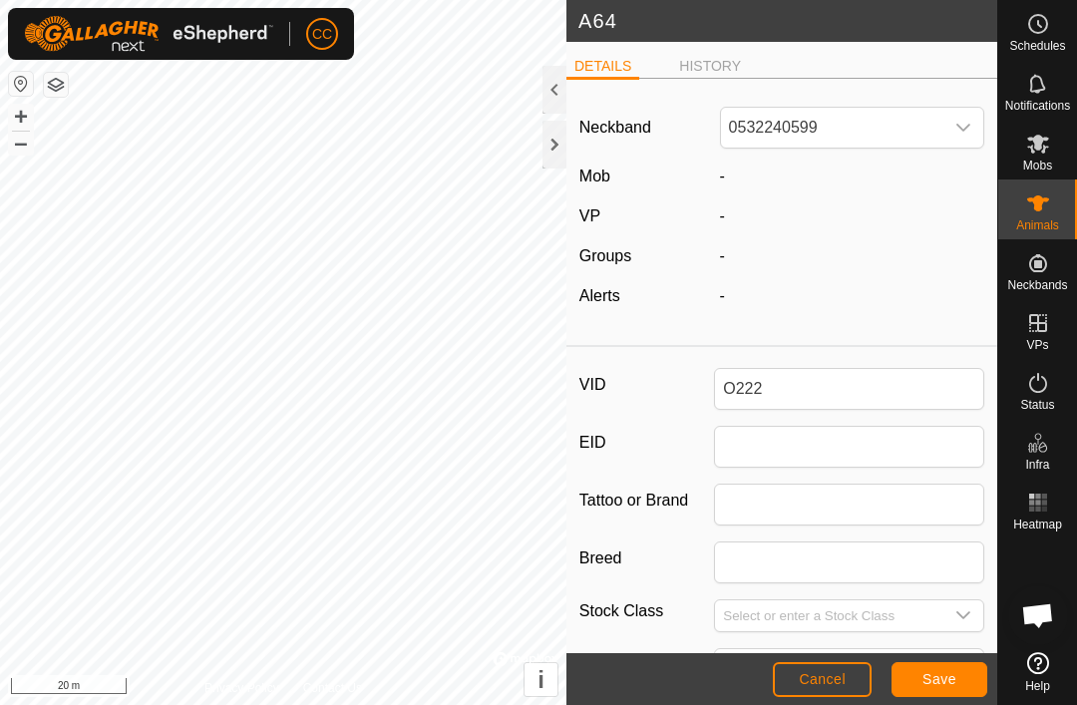
click at [949, 669] on button "Save" at bounding box center [939, 679] width 96 height 35
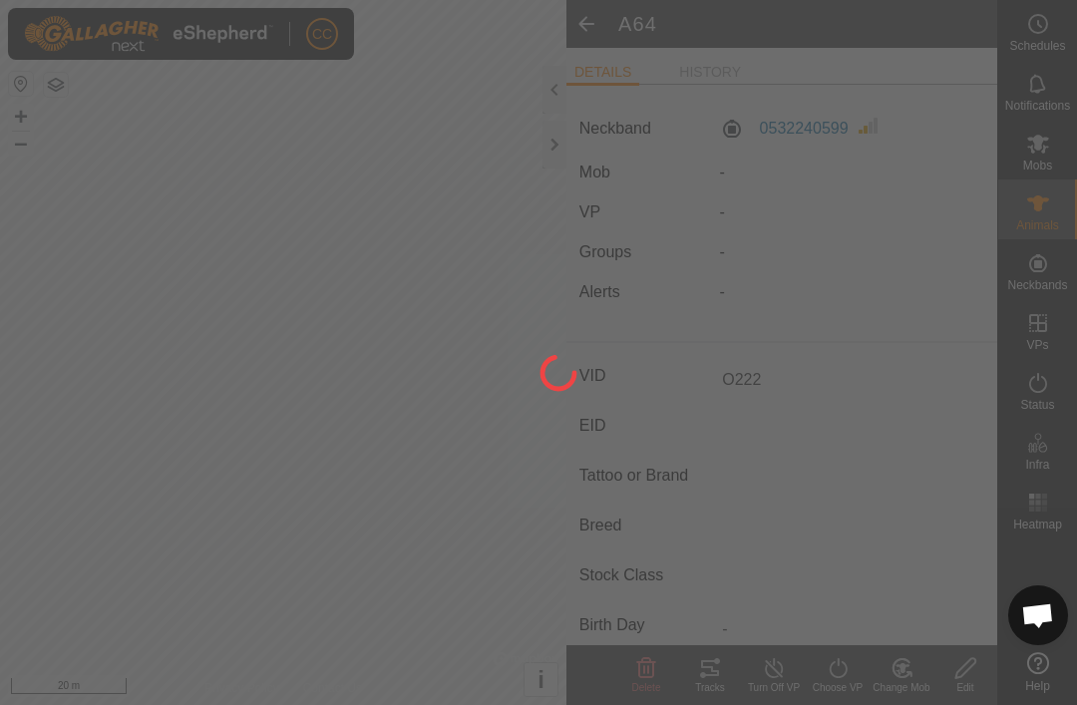
type input "A64"
type input "-"
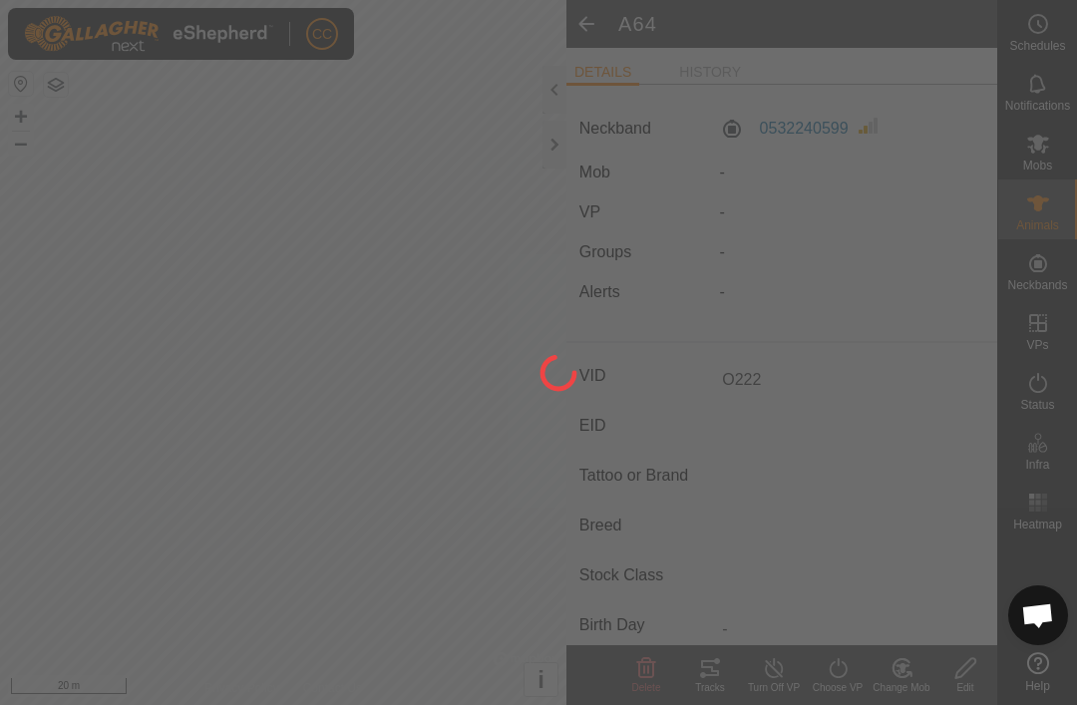
type input "-"
type input "O222"
type input "0 kg"
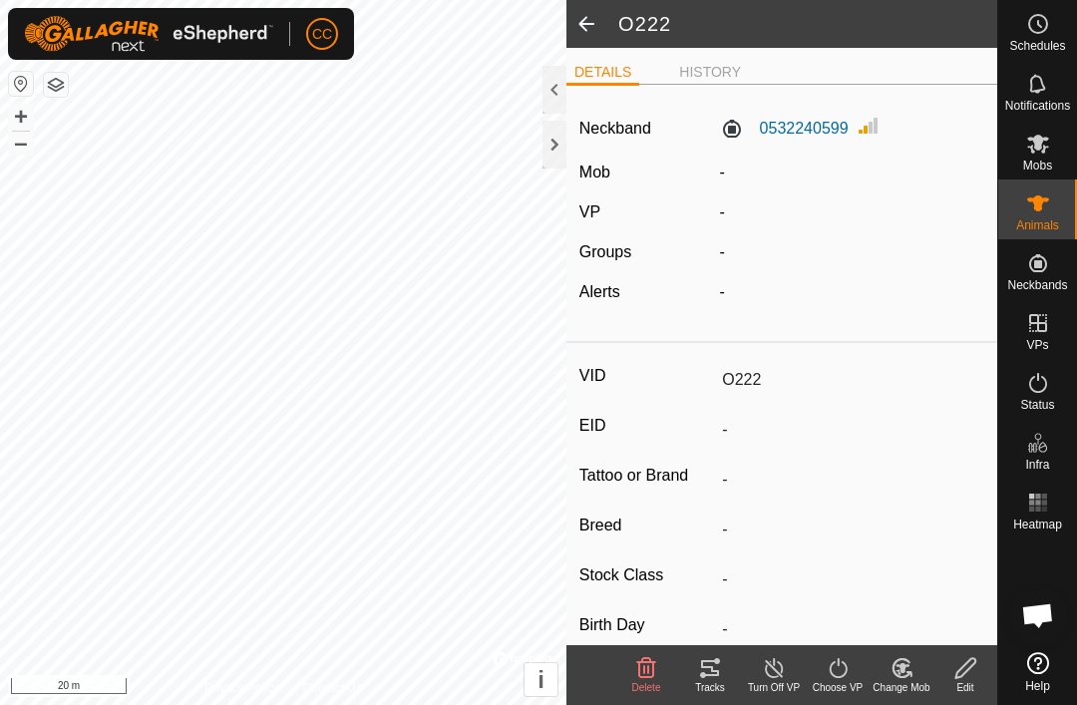
click at [590, 28] on span at bounding box center [586, 24] width 40 height 48
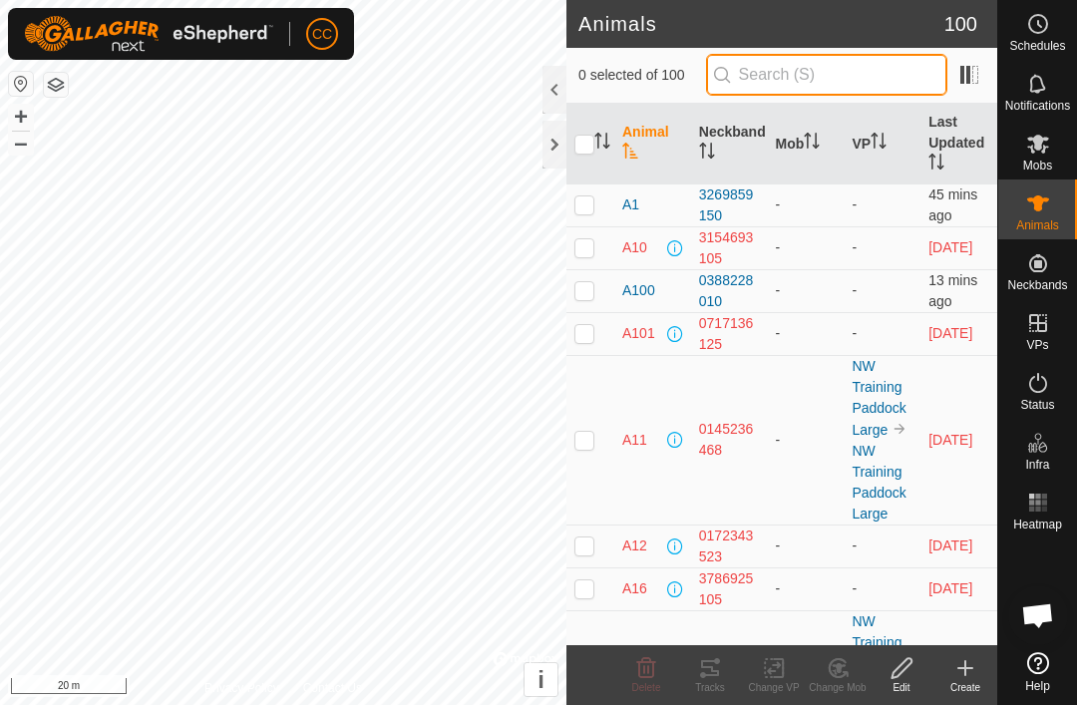
click at [852, 72] on input "text" at bounding box center [826, 75] width 241 height 42
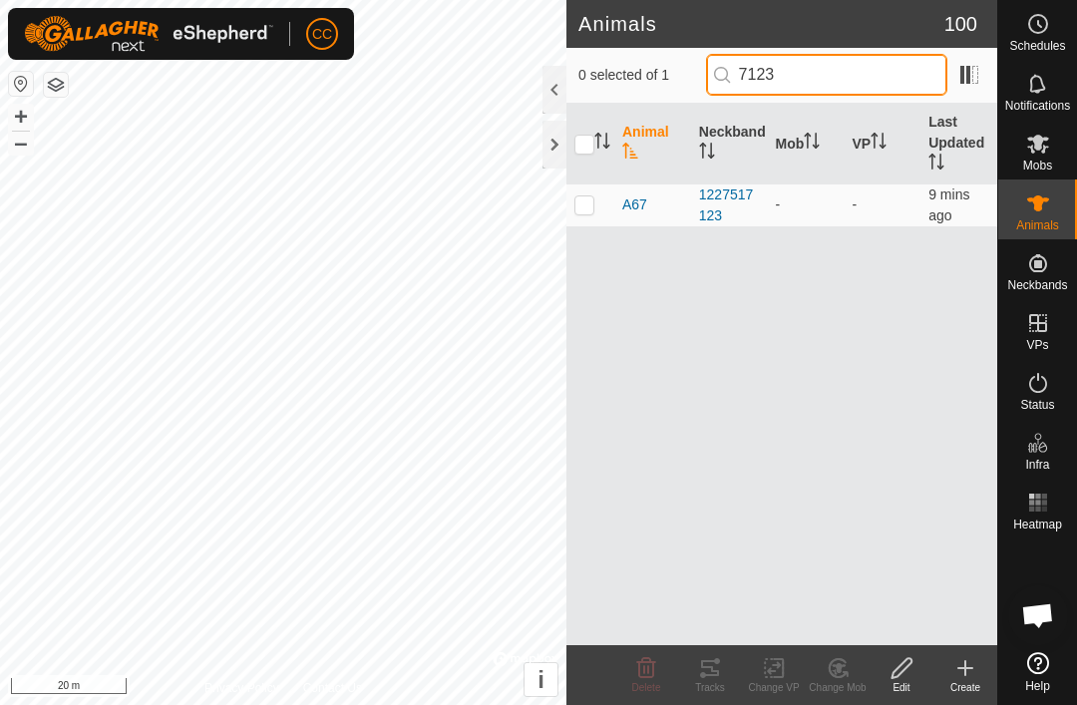
type input "7123"
click at [595, 200] on td at bounding box center [590, 204] width 48 height 43
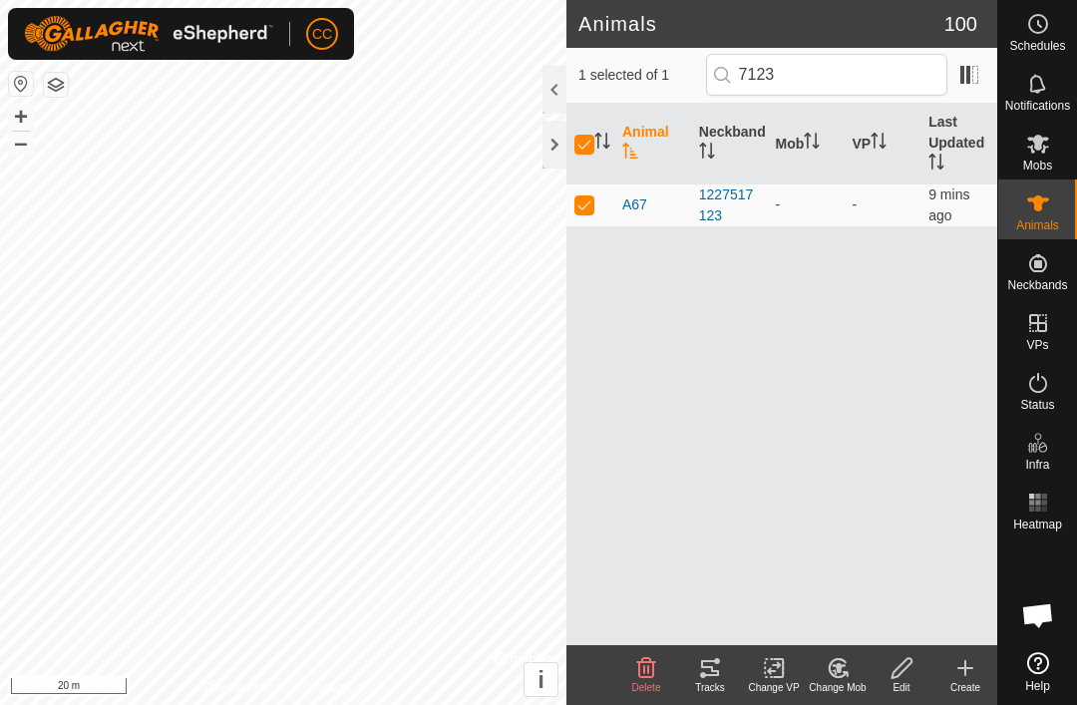
checkbox input "true"
click at [902, 685] on div "Edit" at bounding box center [902, 687] width 64 height 15
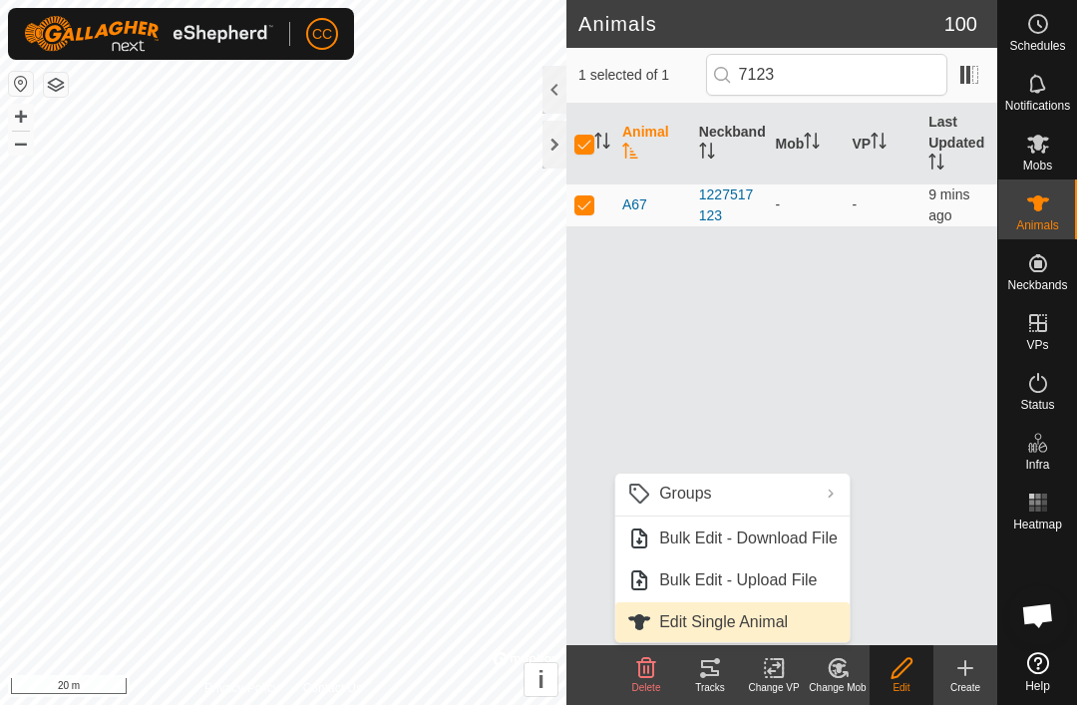
click at [784, 619] on span "Edit Single Animal" at bounding box center [723, 622] width 129 height 24
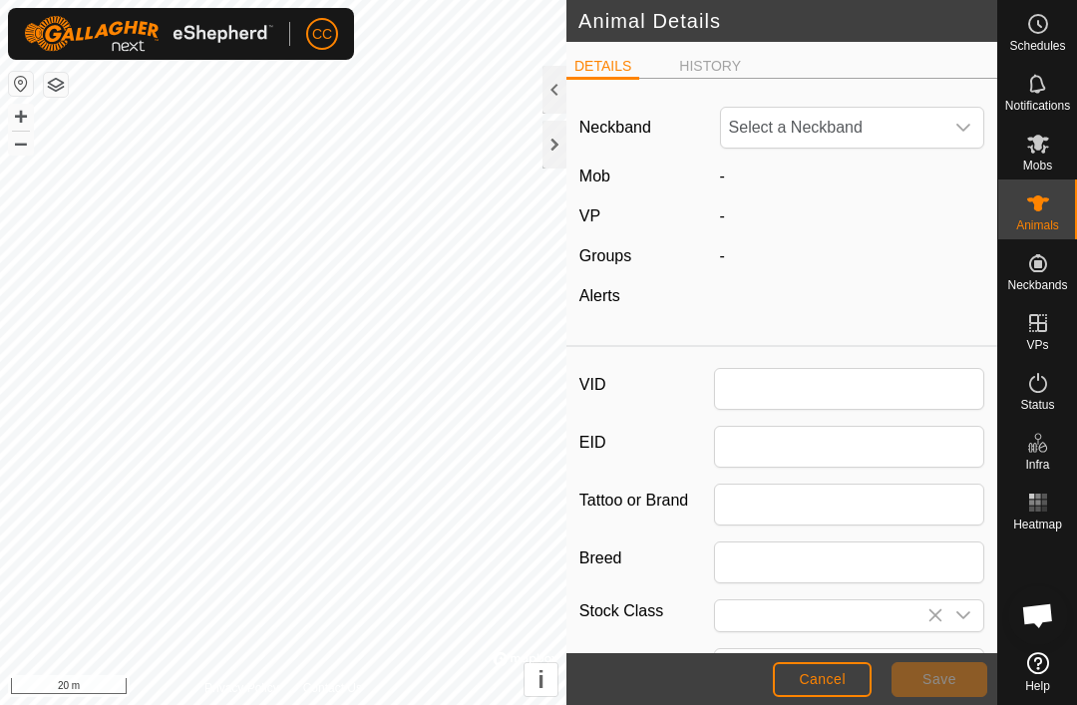
type input "A67"
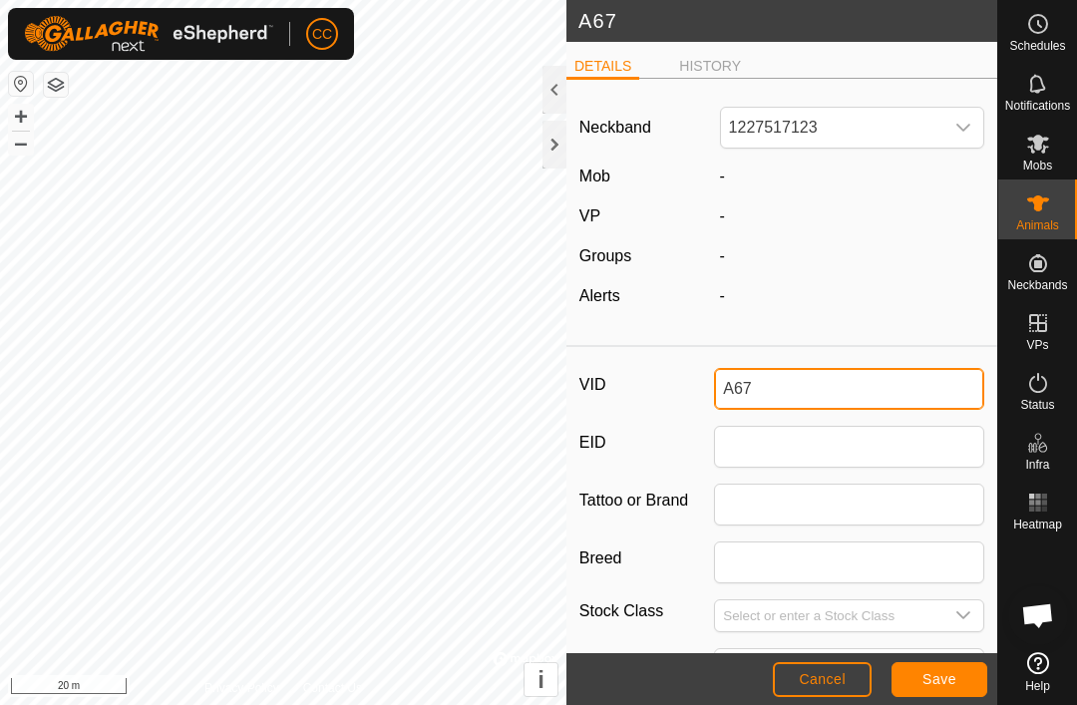
click at [807, 393] on input "A67" at bounding box center [849, 389] width 270 height 42
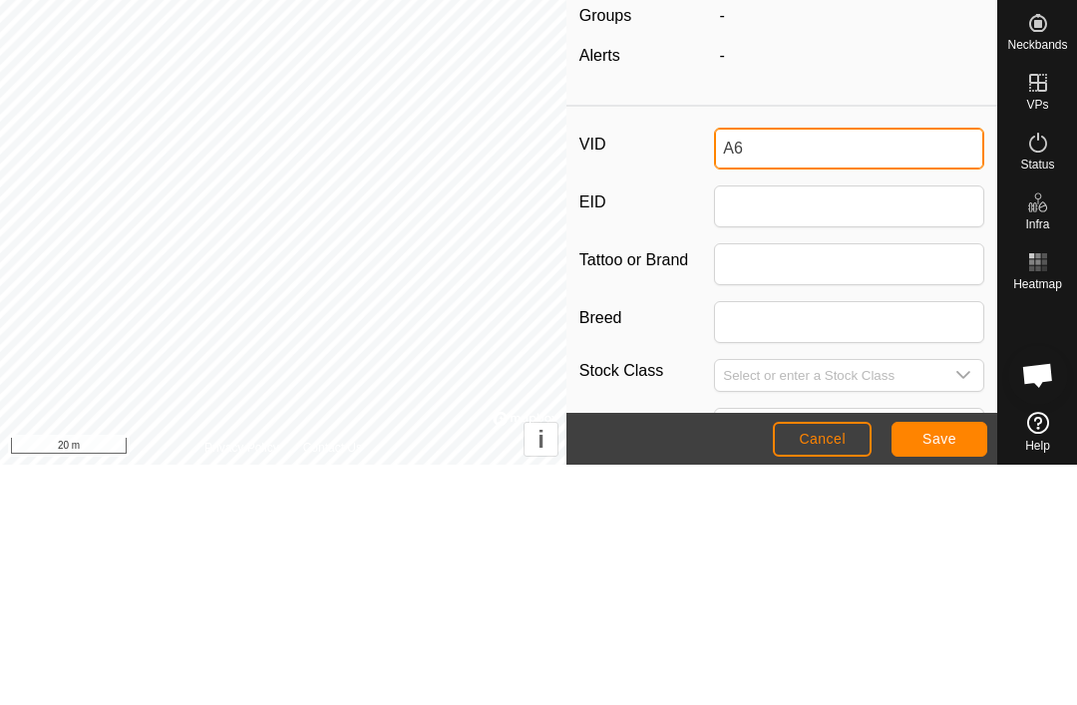
type input "A"
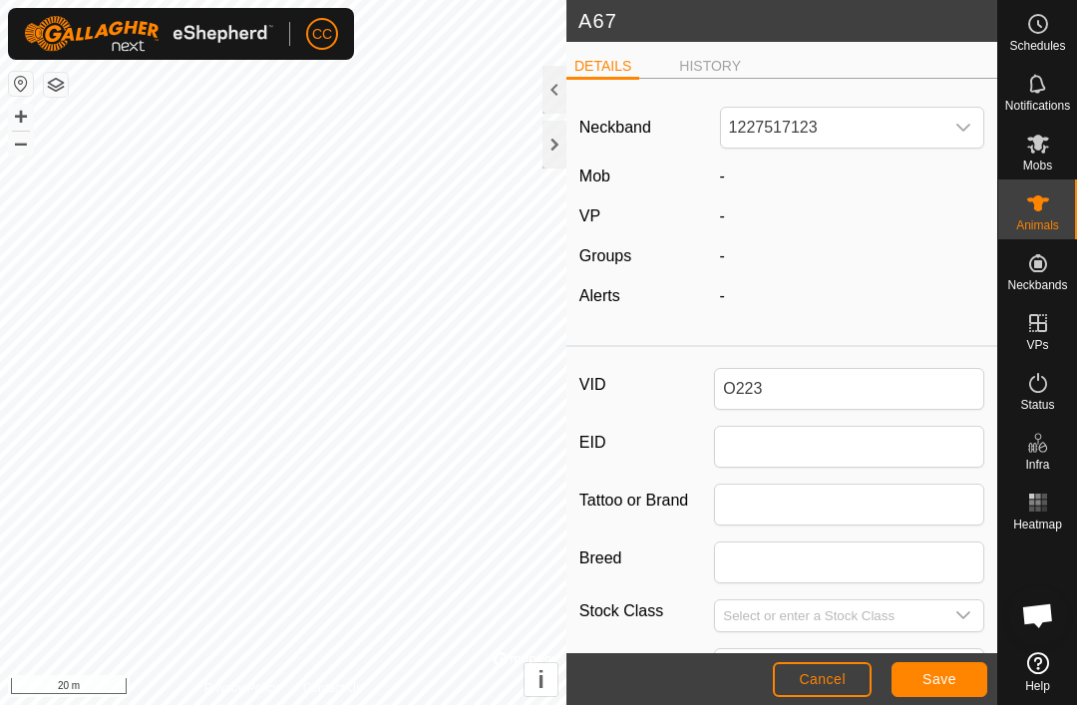
click at [939, 672] on span "Save" at bounding box center [939, 679] width 34 height 16
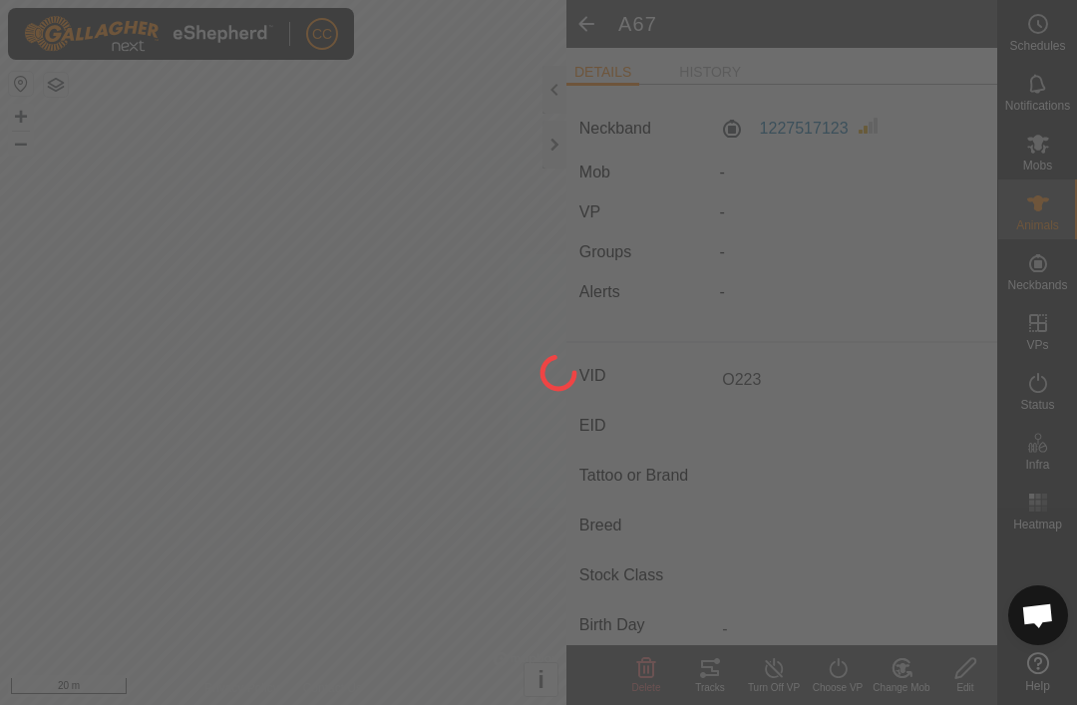
type input "A67"
type input "-"
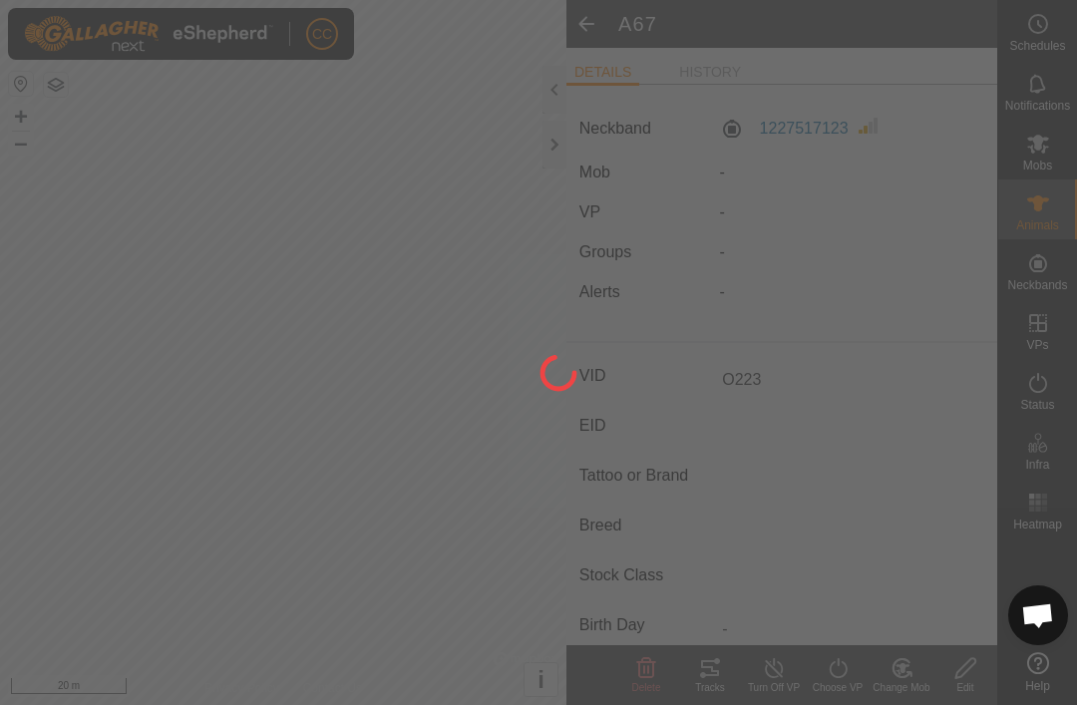
type input "-"
type input "O223"
type input "0 kg"
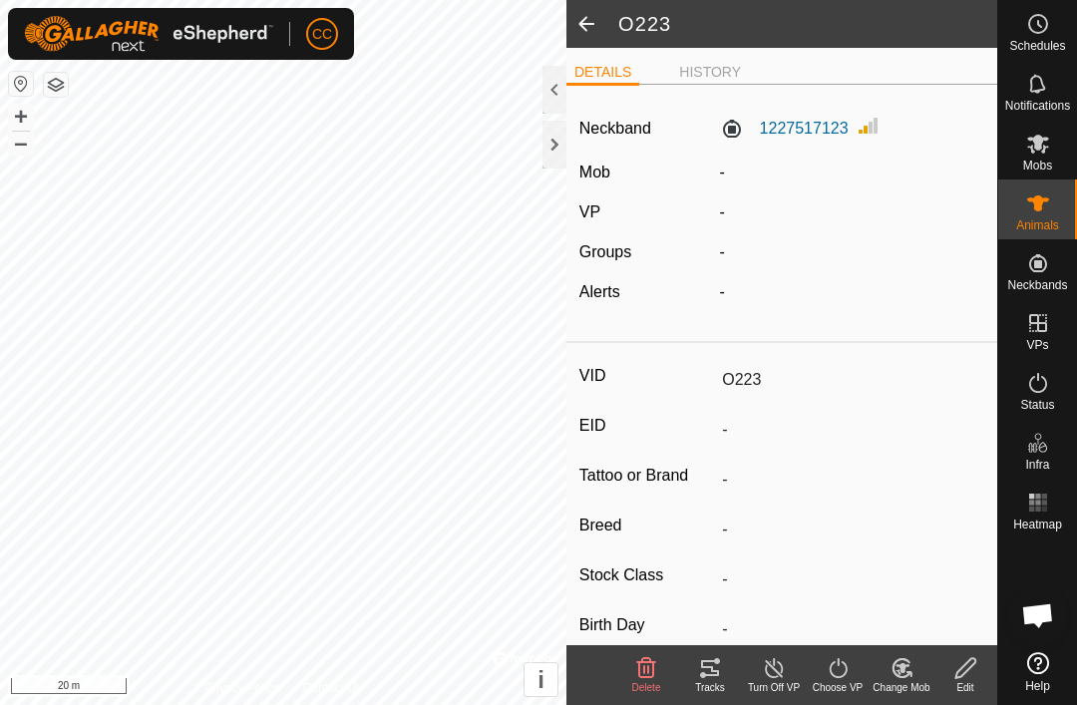
click at [593, 28] on span at bounding box center [586, 24] width 40 height 48
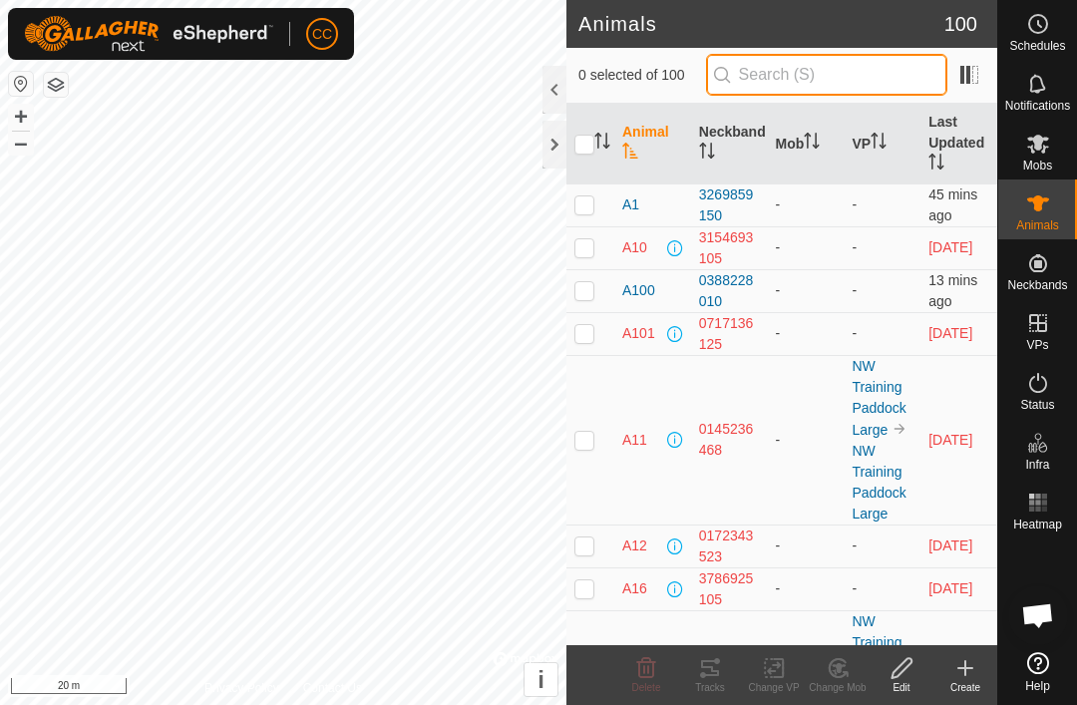
click at [874, 65] on input "text" at bounding box center [826, 75] width 241 height 42
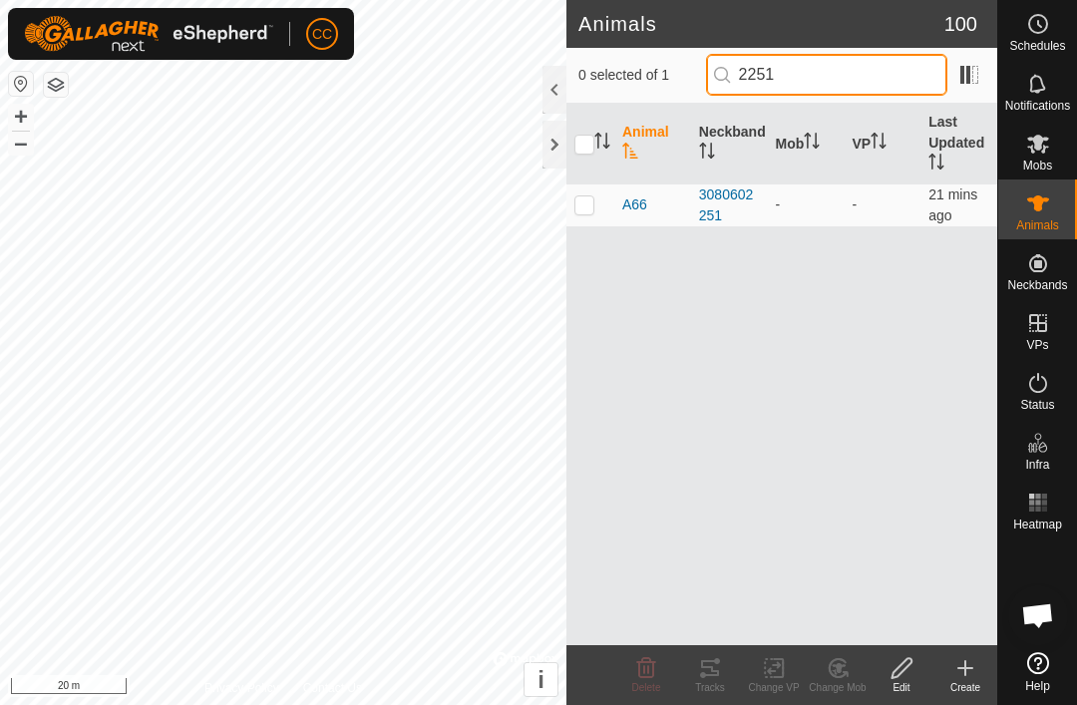
type input "2251"
click at [589, 205] on p-checkbox at bounding box center [584, 204] width 20 height 16
checkbox input "true"
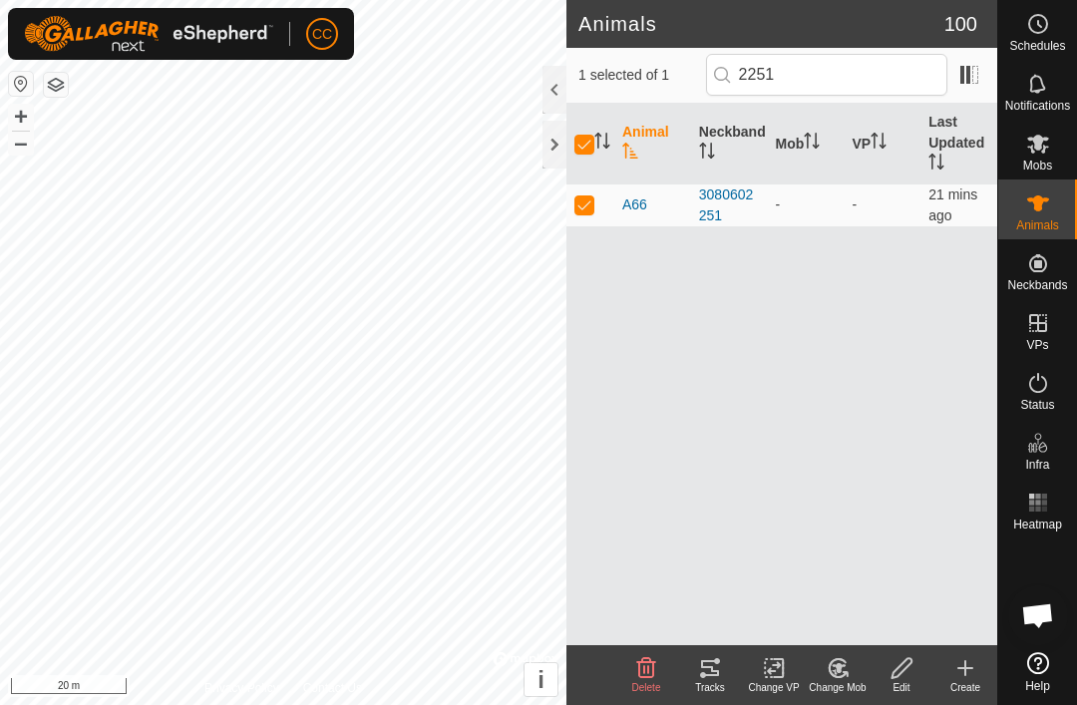
click at [899, 696] on div "Edit" at bounding box center [902, 675] width 64 height 60
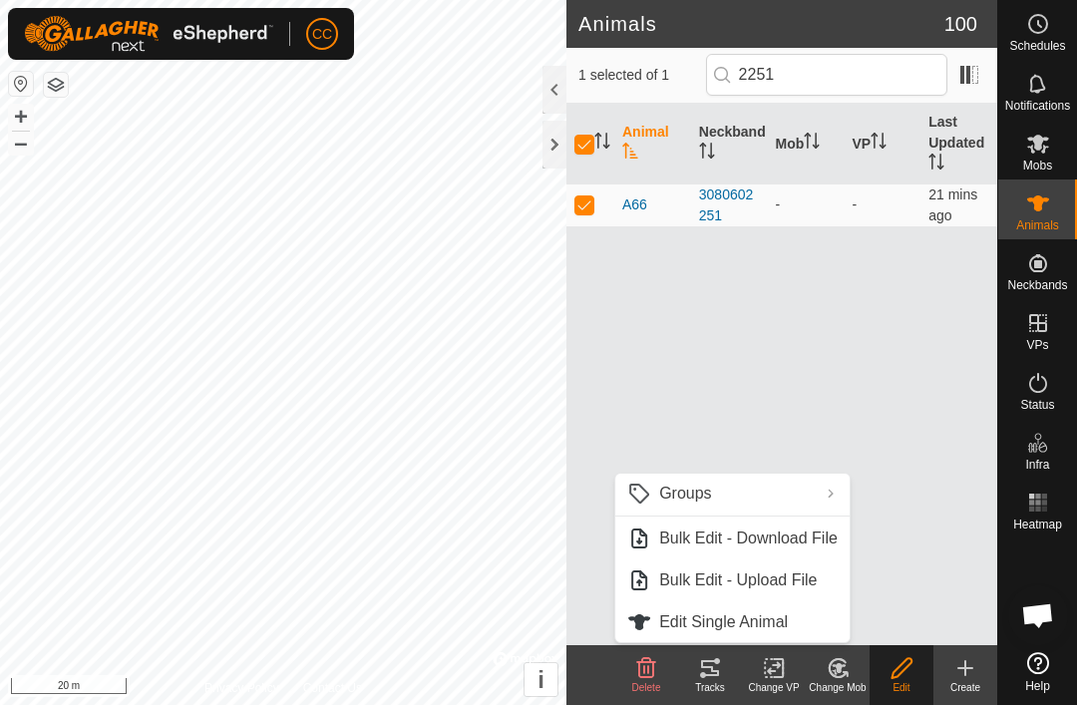
click at [781, 628] on span "Edit Single Animal" at bounding box center [723, 622] width 129 height 24
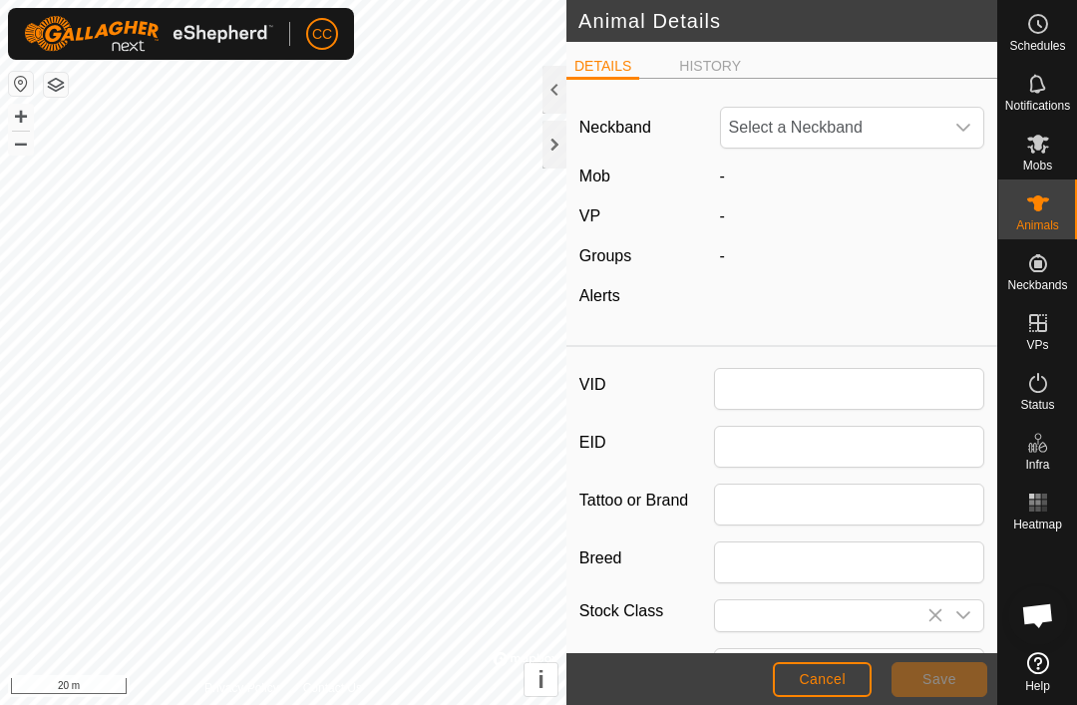
type input "A66"
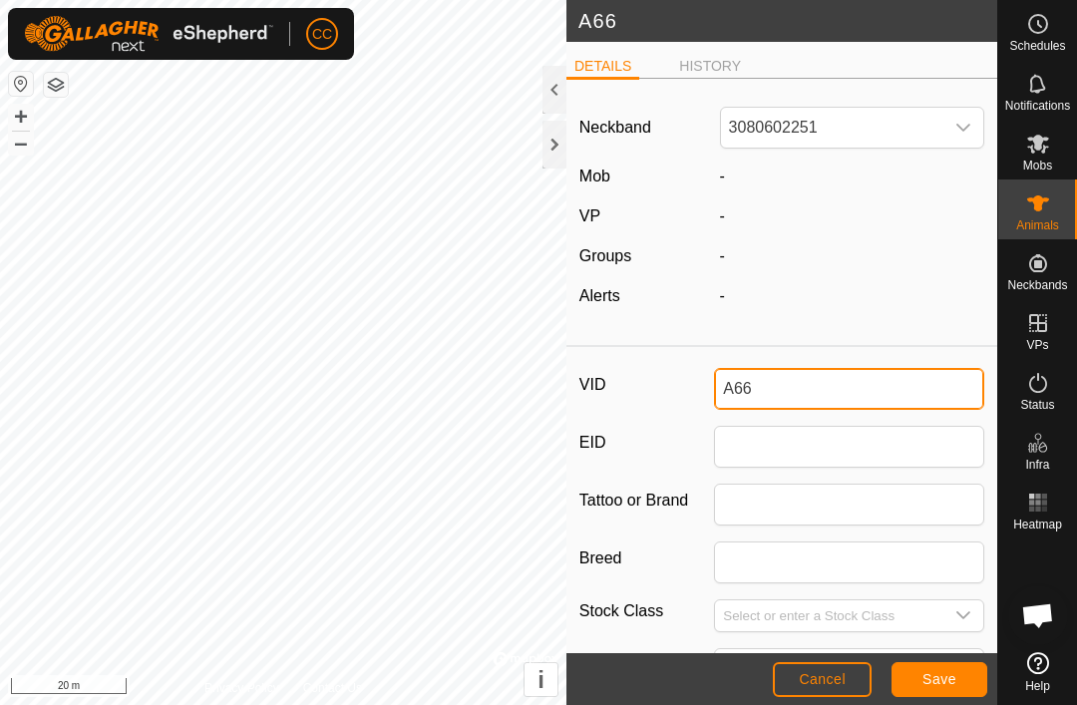
click at [858, 388] on input "A66" at bounding box center [849, 389] width 270 height 42
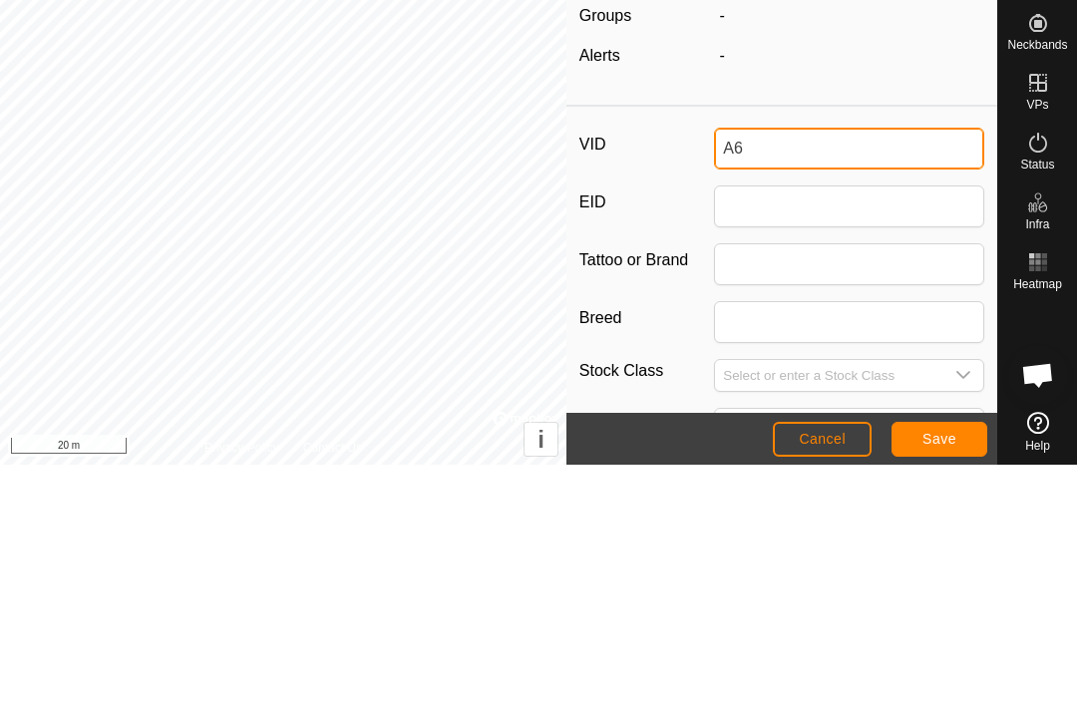
type input "A"
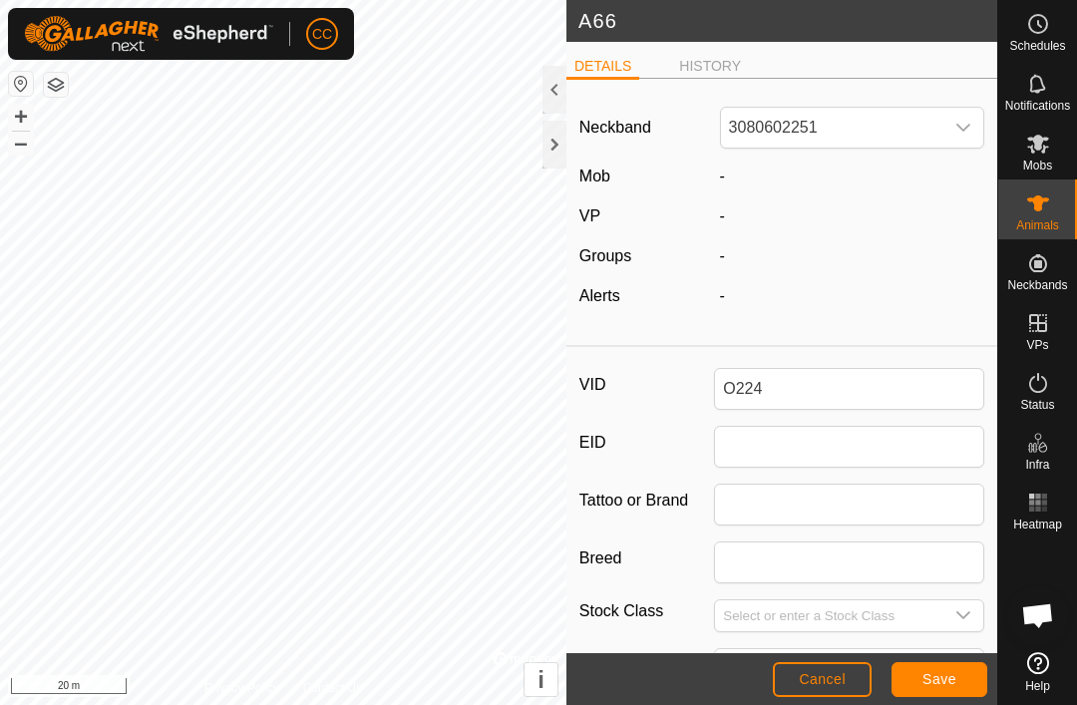
click at [933, 663] on button "Save" at bounding box center [939, 679] width 96 height 35
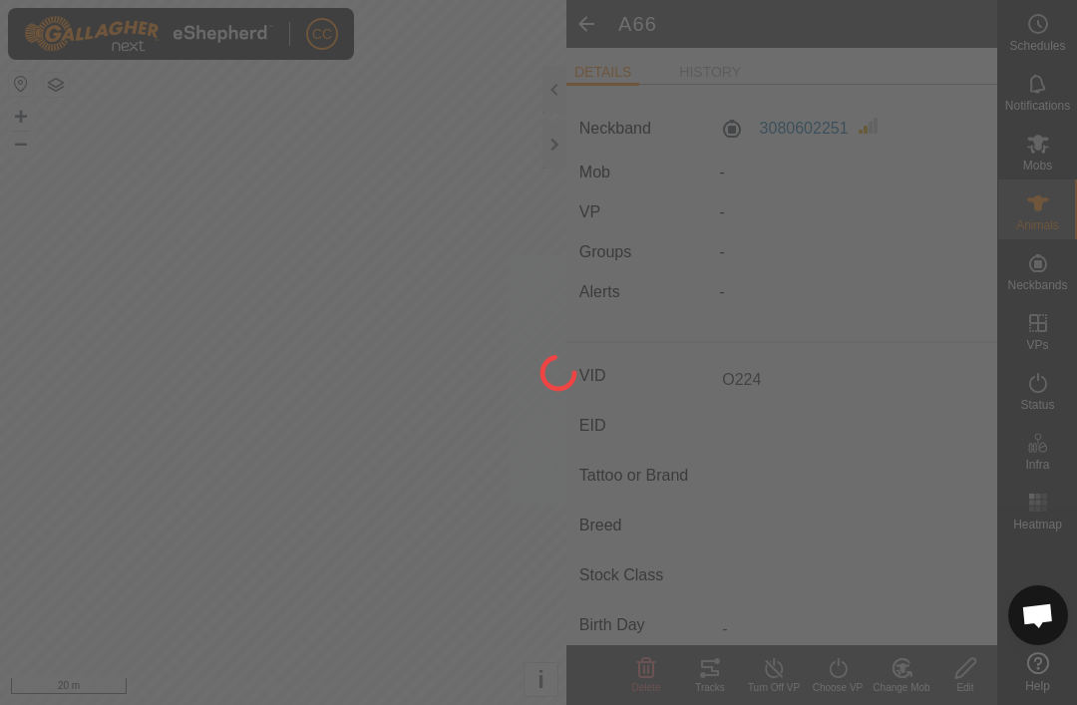
type input "A66"
type input "-"
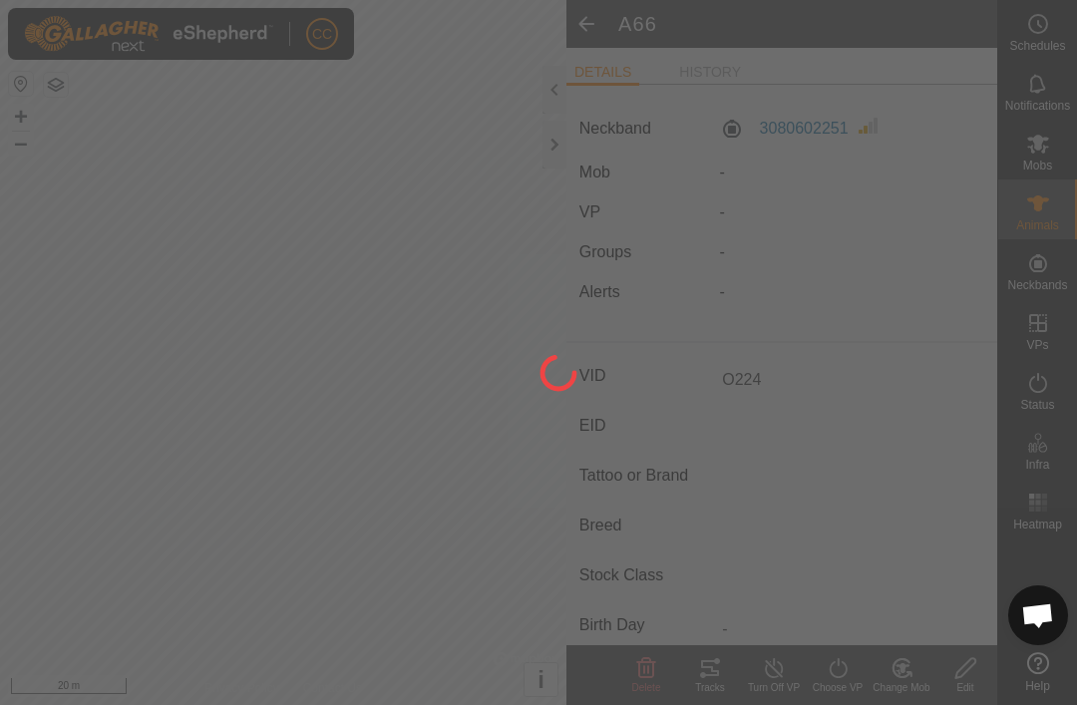
type input "-"
type input "O224"
type input "0 kg"
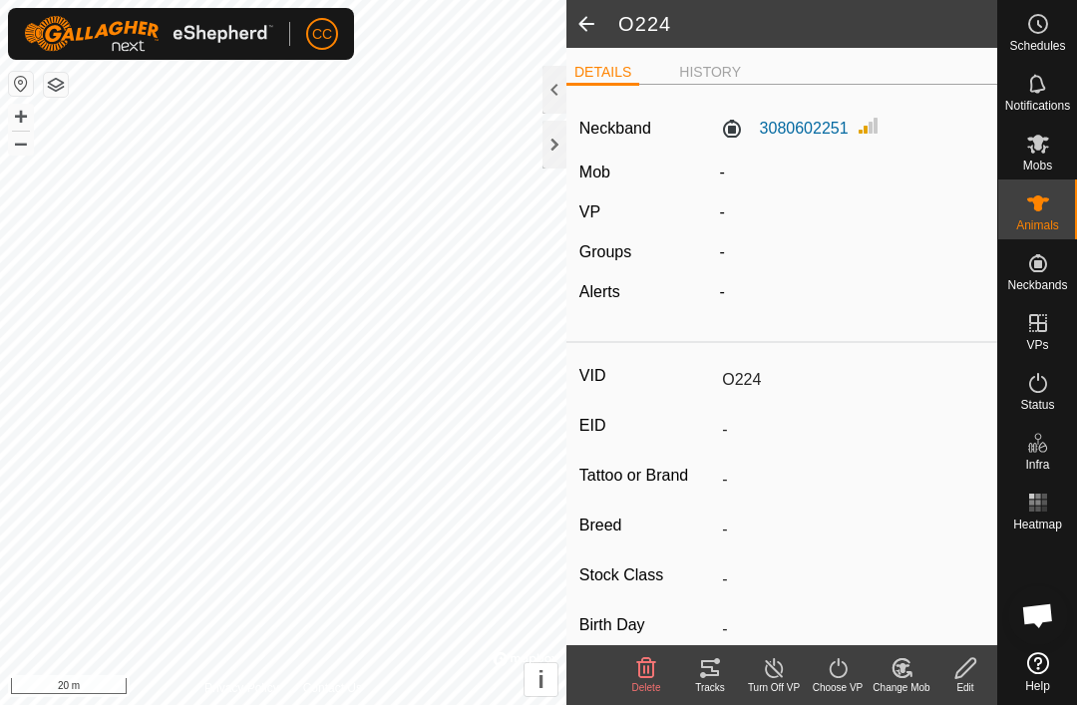
click at [592, 32] on span at bounding box center [586, 24] width 40 height 48
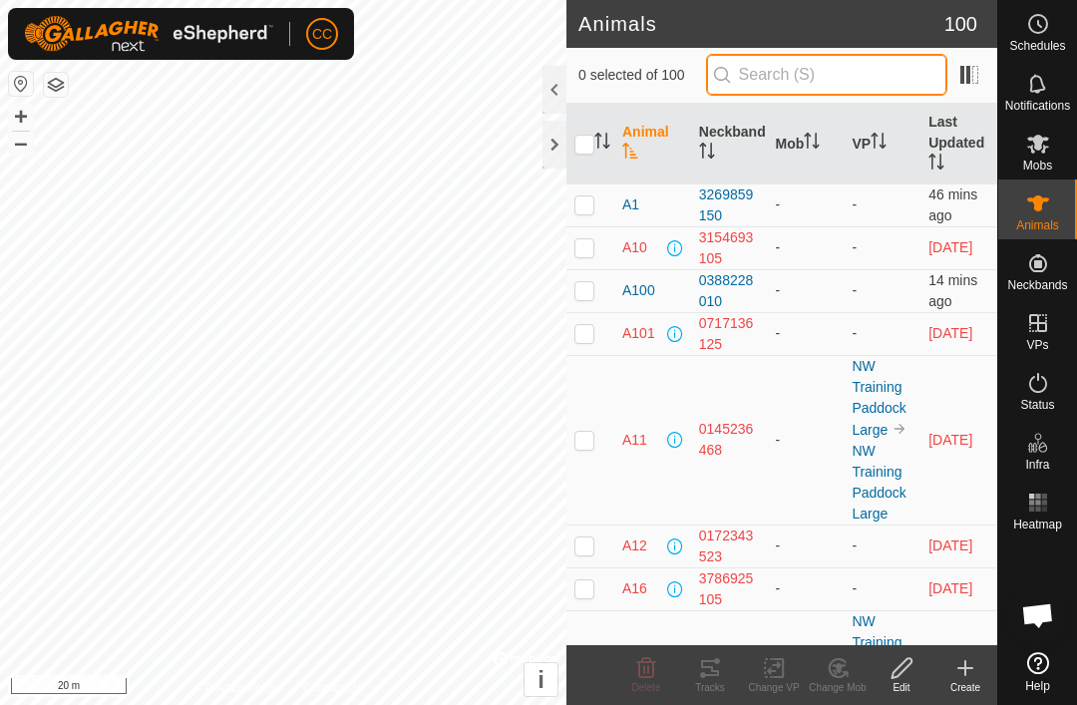
click at [837, 69] on input "text" at bounding box center [826, 75] width 241 height 42
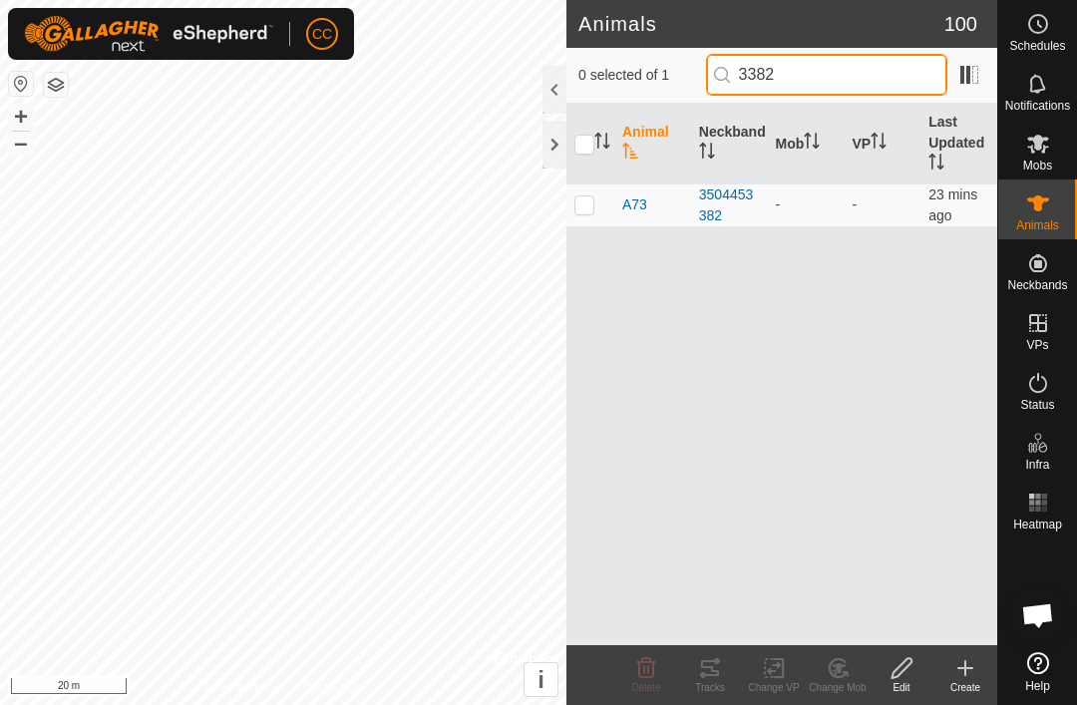
type input "3382"
click at [585, 204] on p-checkbox at bounding box center [584, 204] width 20 height 16
checkbox input "true"
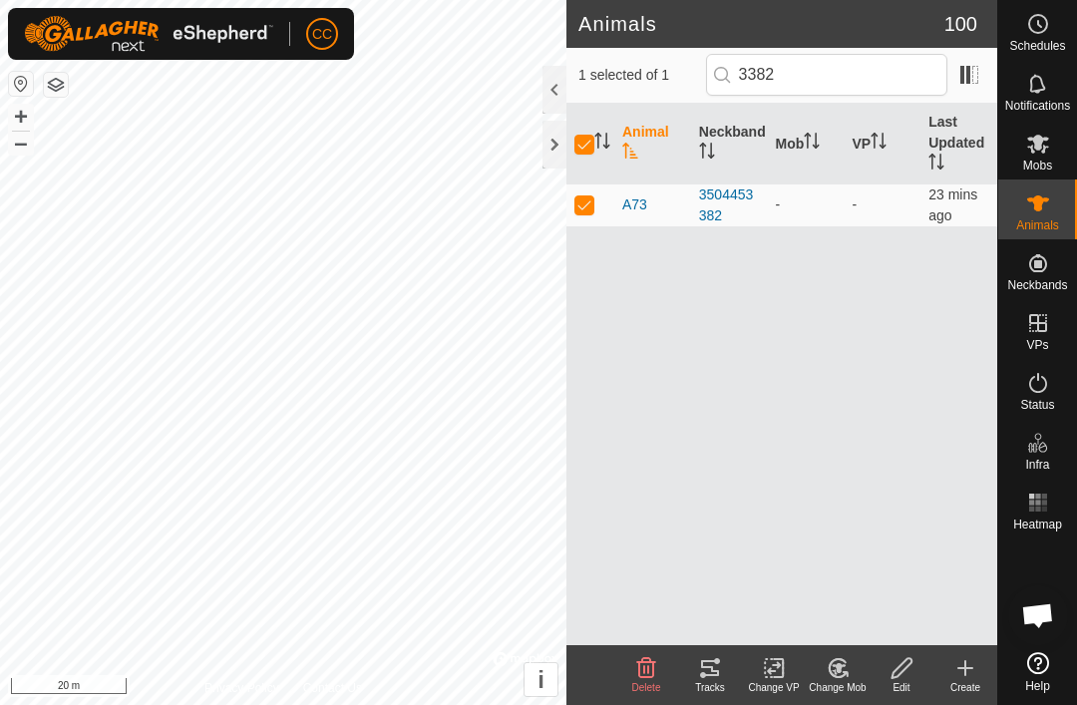
click at [905, 685] on div "Edit" at bounding box center [902, 687] width 64 height 15
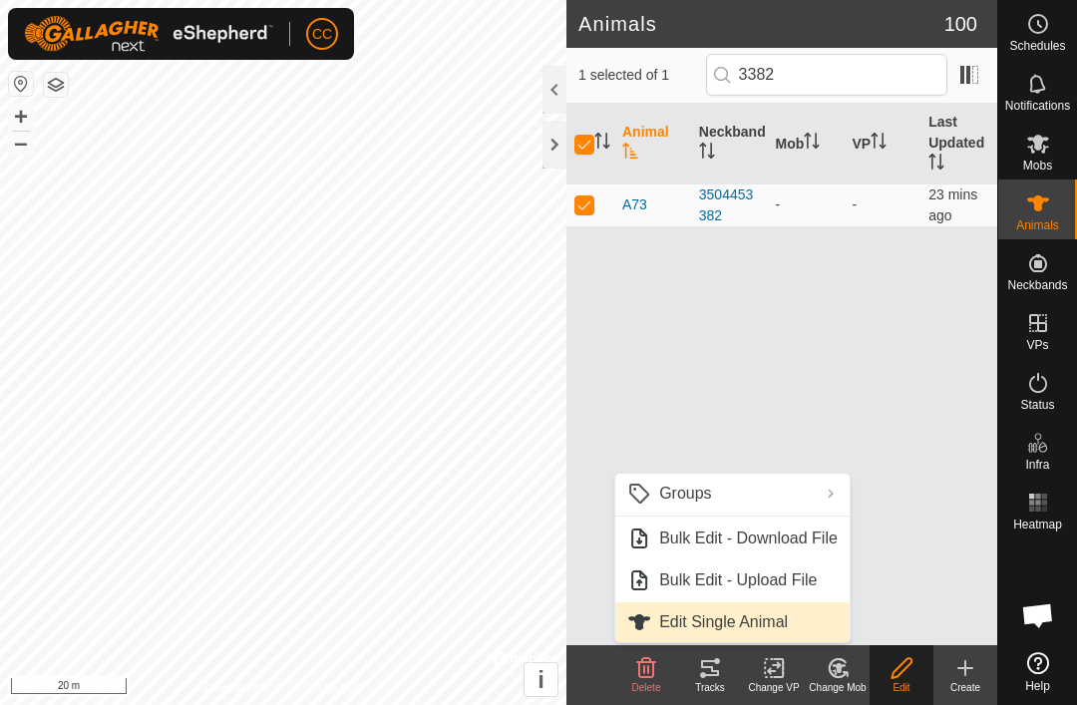
click at [747, 629] on span "Edit Single Animal" at bounding box center [723, 622] width 129 height 24
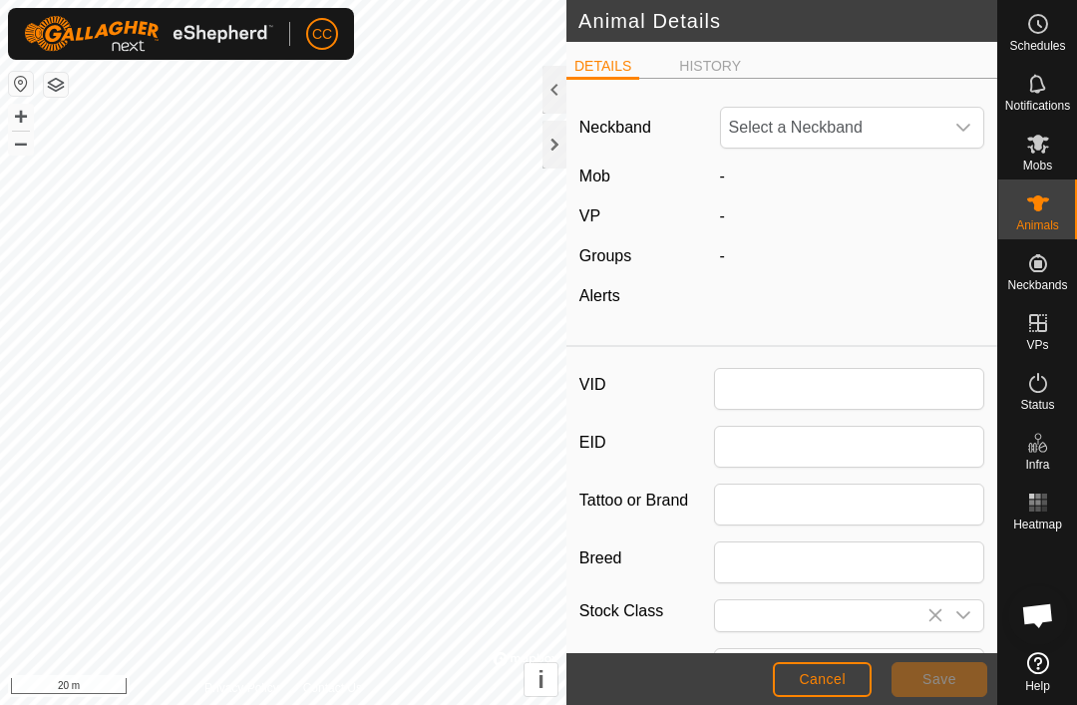
type input "A73"
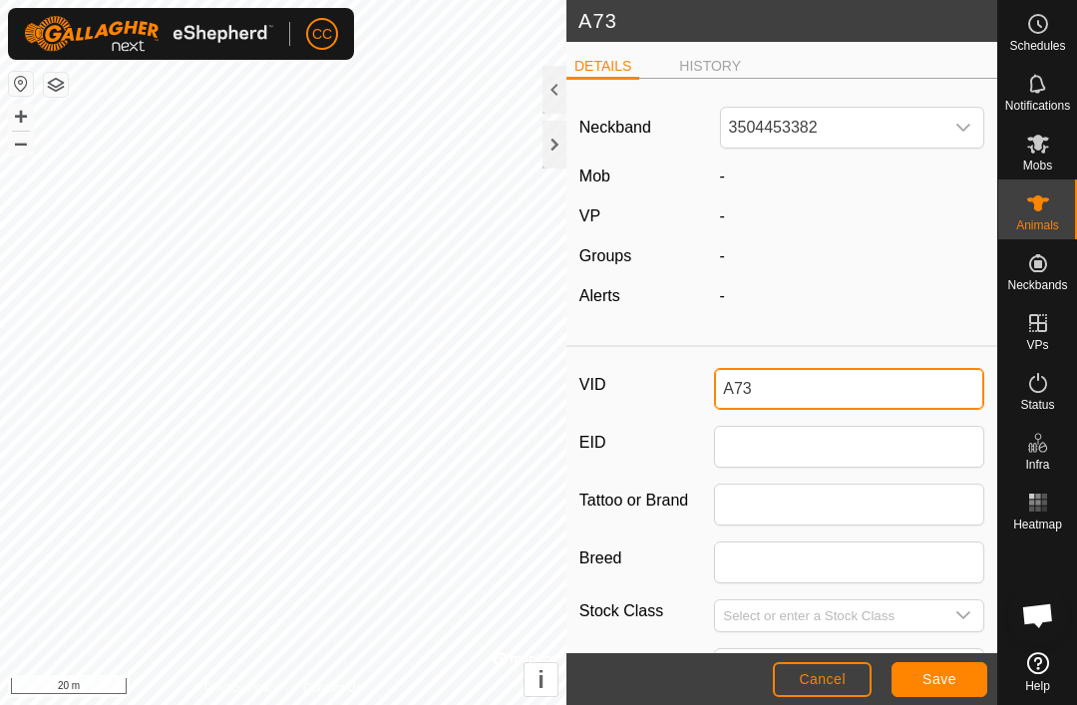
click at [846, 396] on input "A73" at bounding box center [849, 389] width 270 height 42
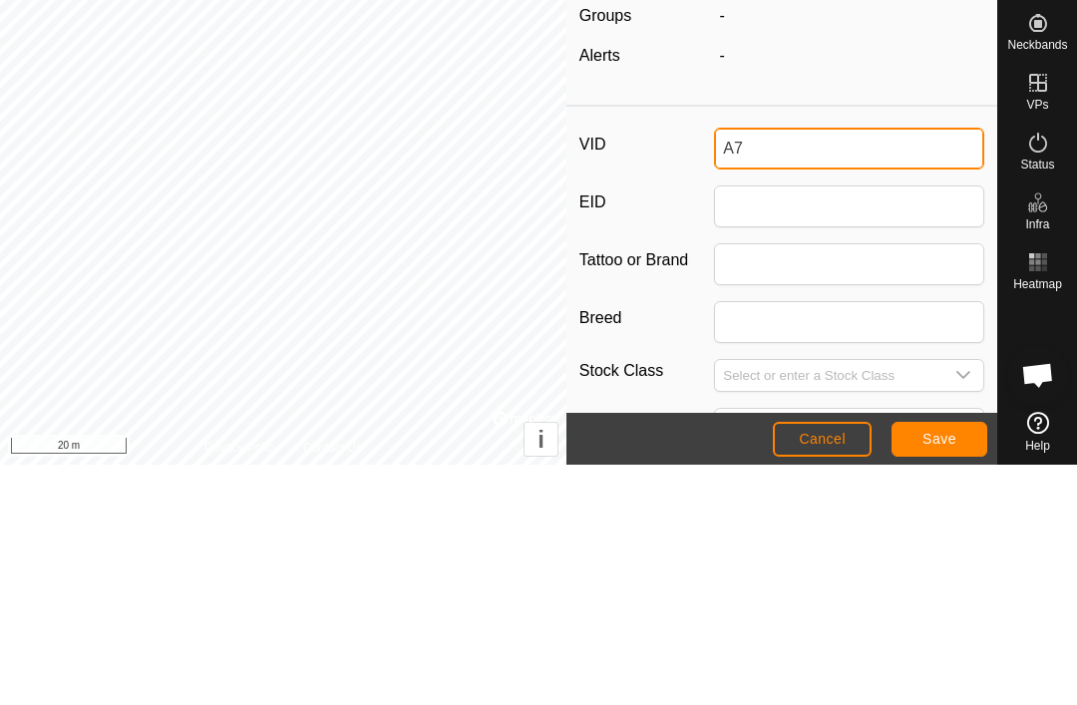
type input "A"
type input "2"
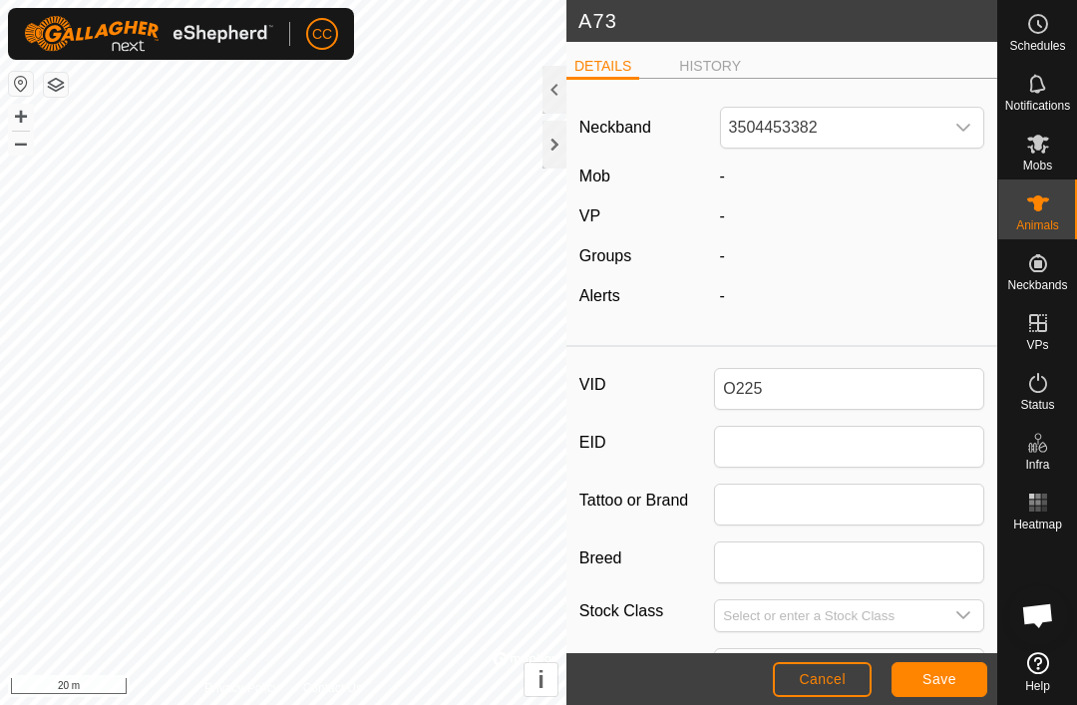
click at [956, 691] on button "Save" at bounding box center [939, 679] width 96 height 35
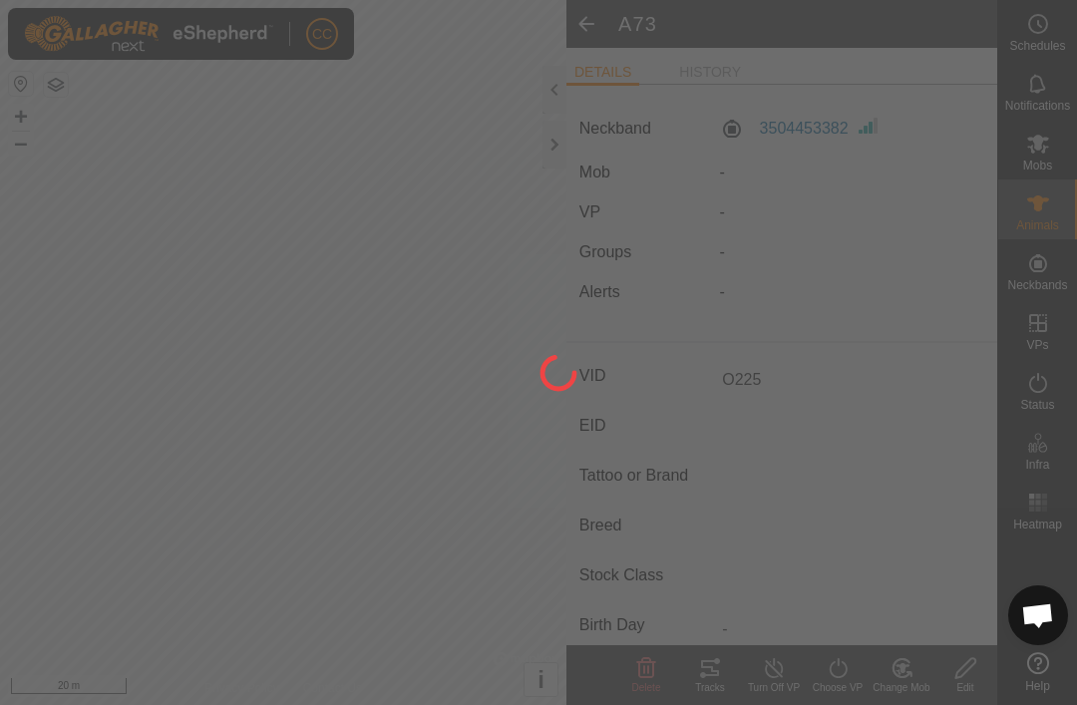
type input "A73"
type input "-"
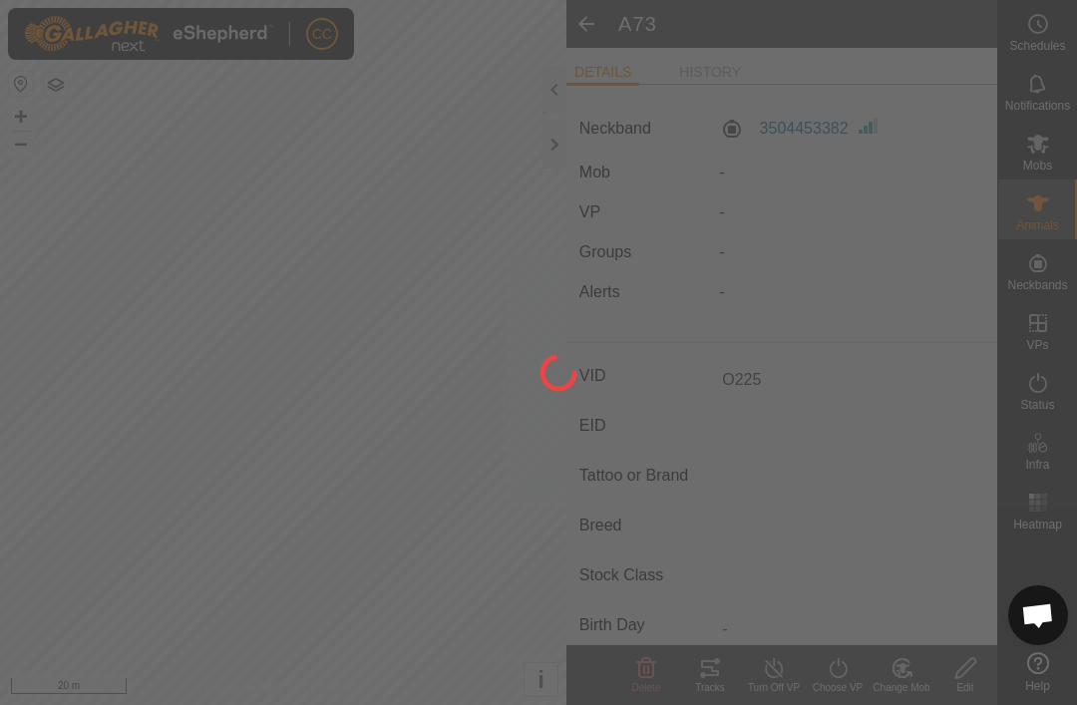
type input "-"
type input "O225"
type input "0 kg"
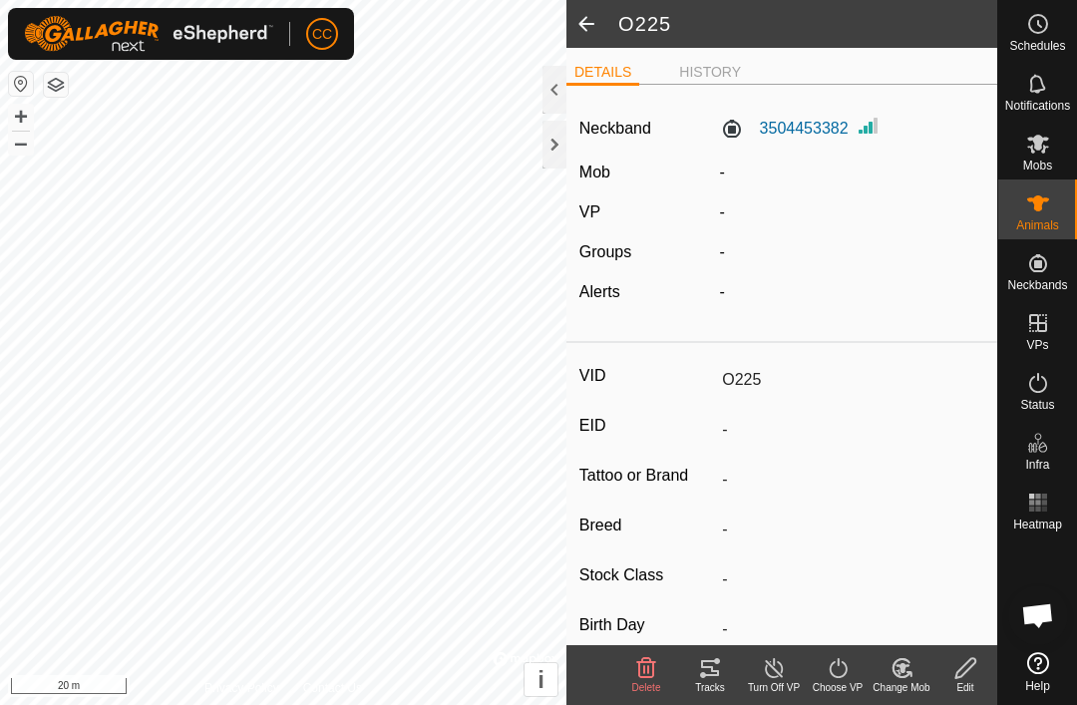
click at [580, 27] on span at bounding box center [586, 24] width 40 height 48
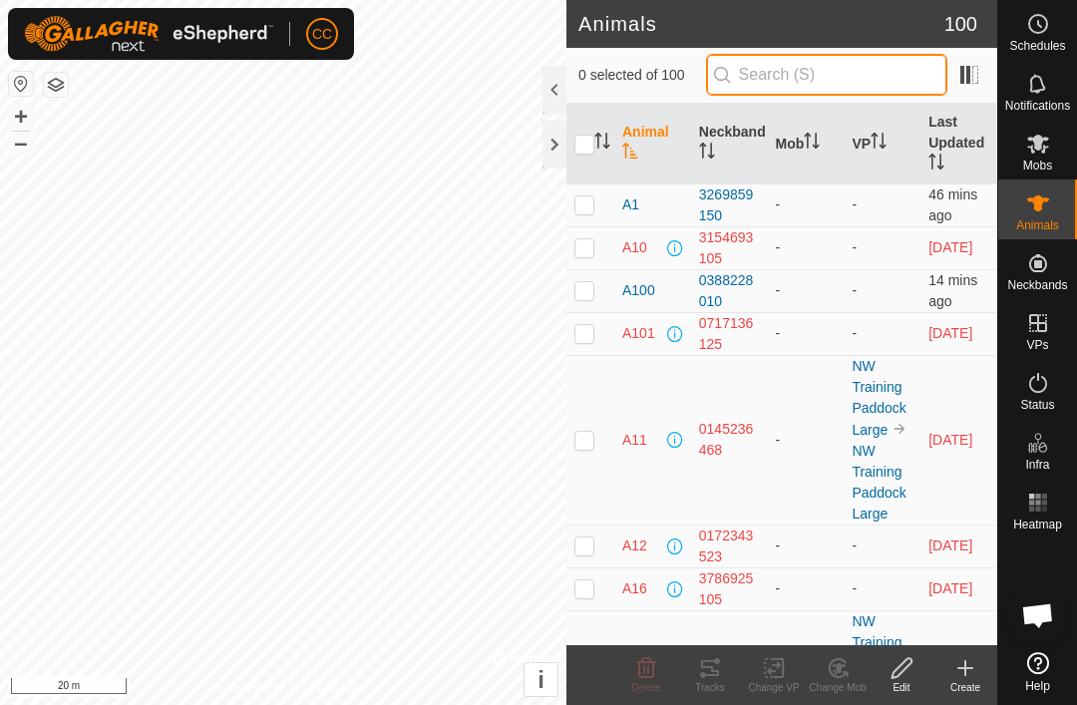
click at [860, 77] on input "text" at bounding box center [826, 75] width 241 height 42
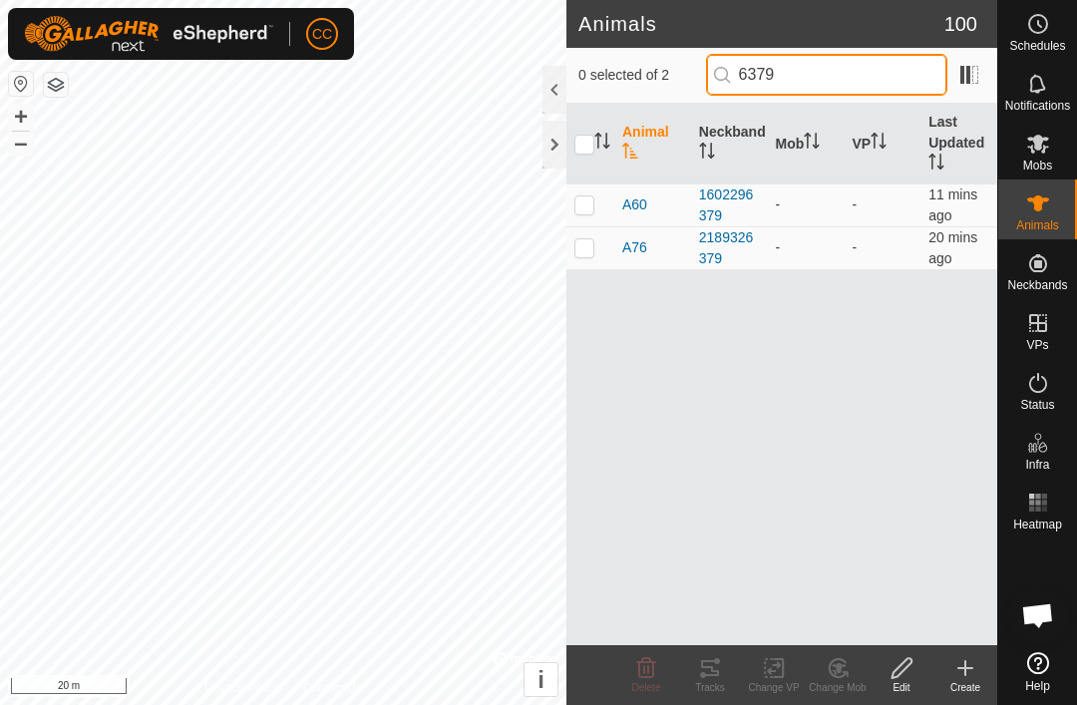
type input "6379"
click at [595, 254] on td at bounding box center [590, 247] width 48 height 43
checkbox input "true"
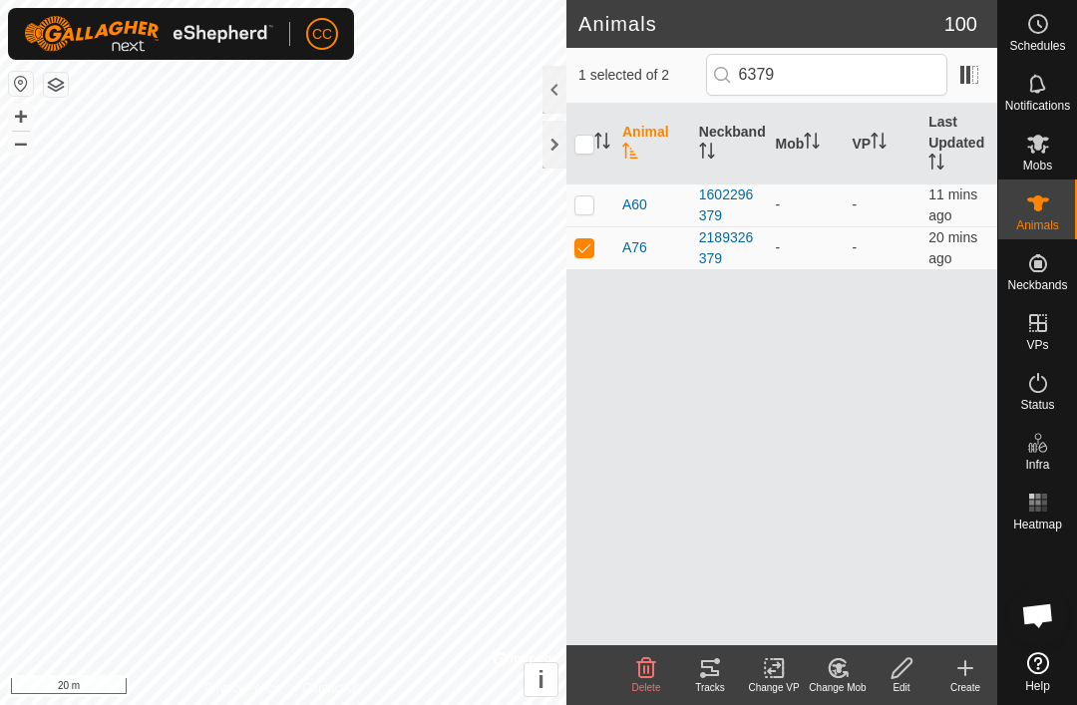
click at [909, 684] on div "Edit" at bounding box center [902, 687] width 64 height 15
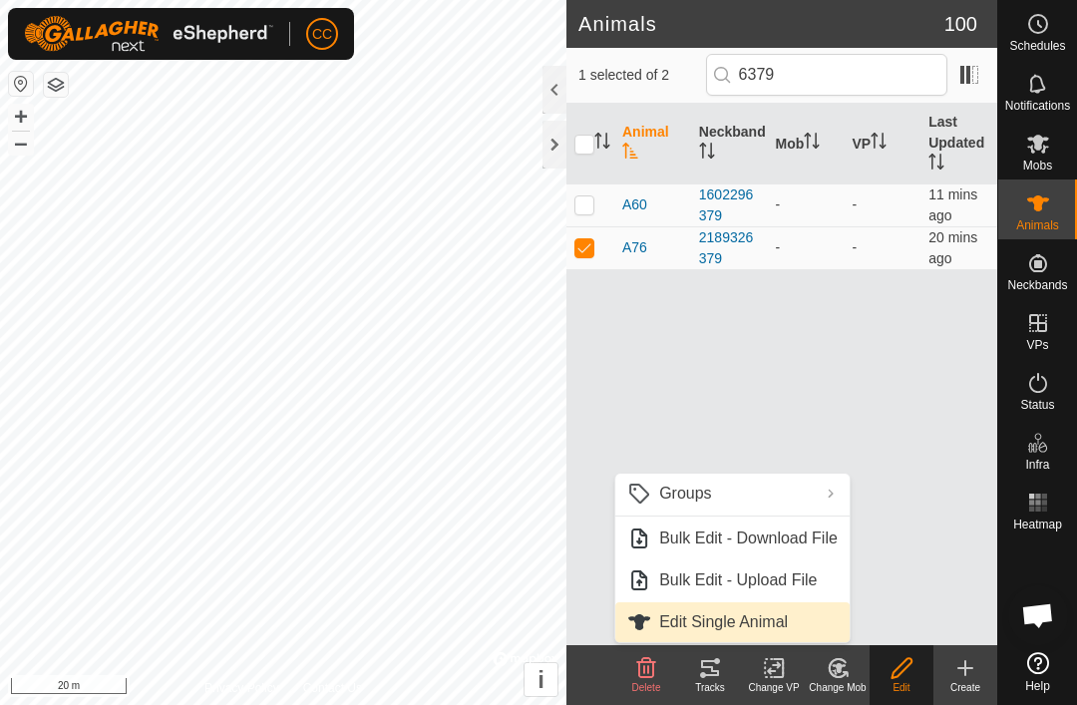
click at [801, 633] on link "Edit Single Animal" at bounding box center [732, 622] width 234 height 40
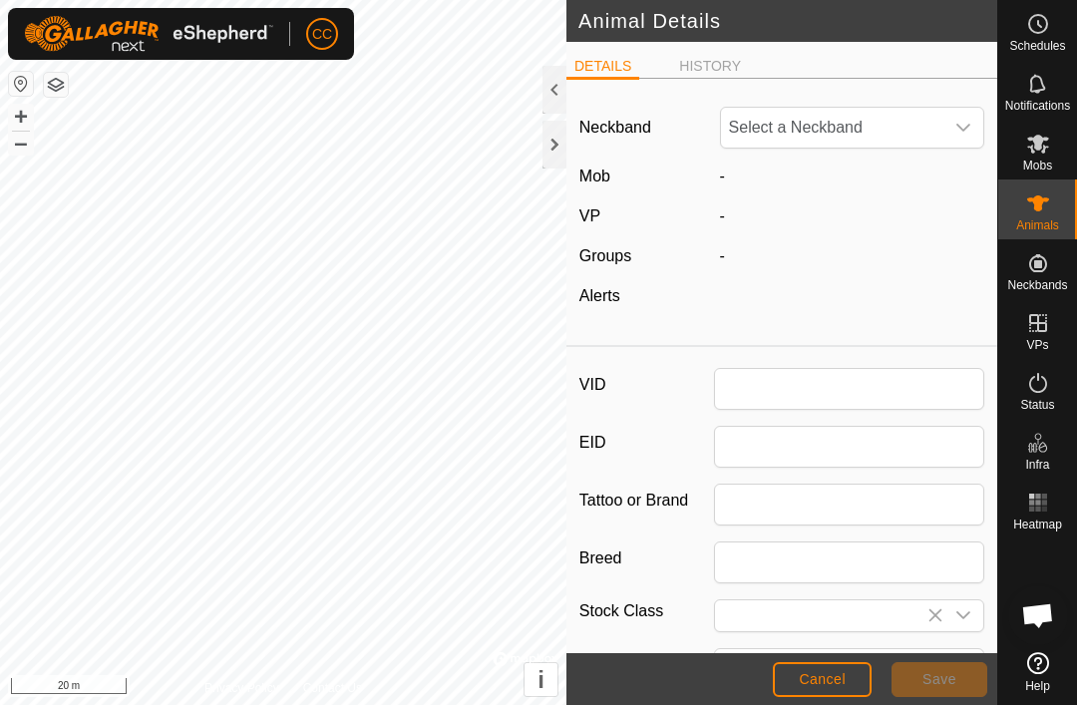
type input "A76"
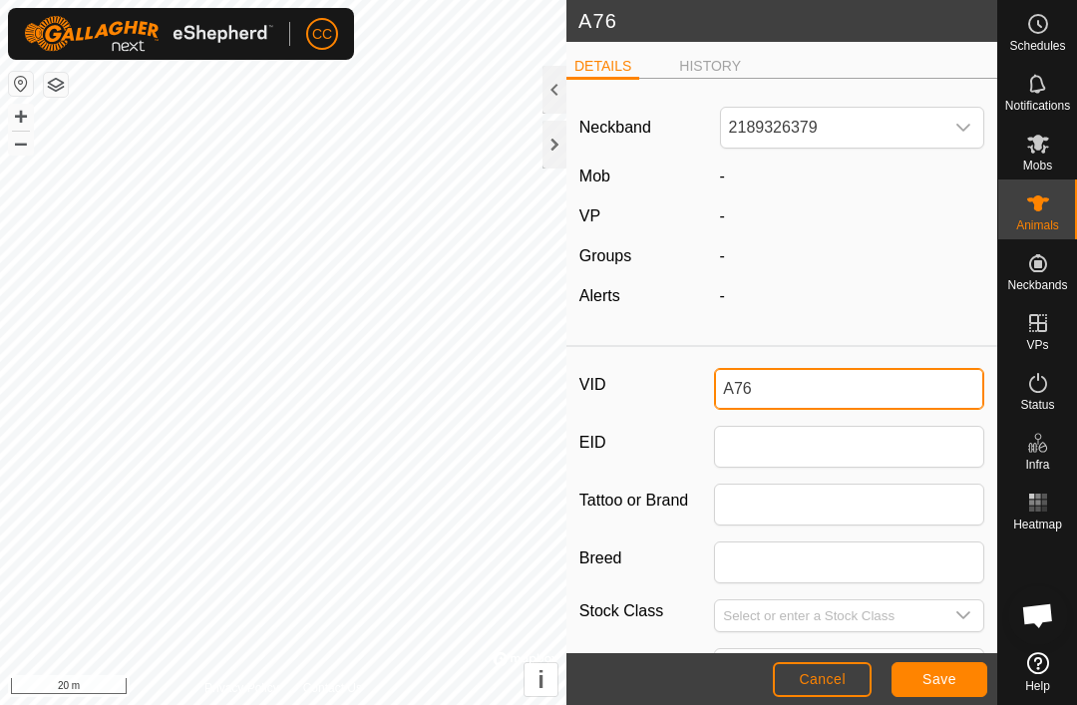
click at [841, 386] on input "A76" at bounding box center [849, 389] width 270 height 42
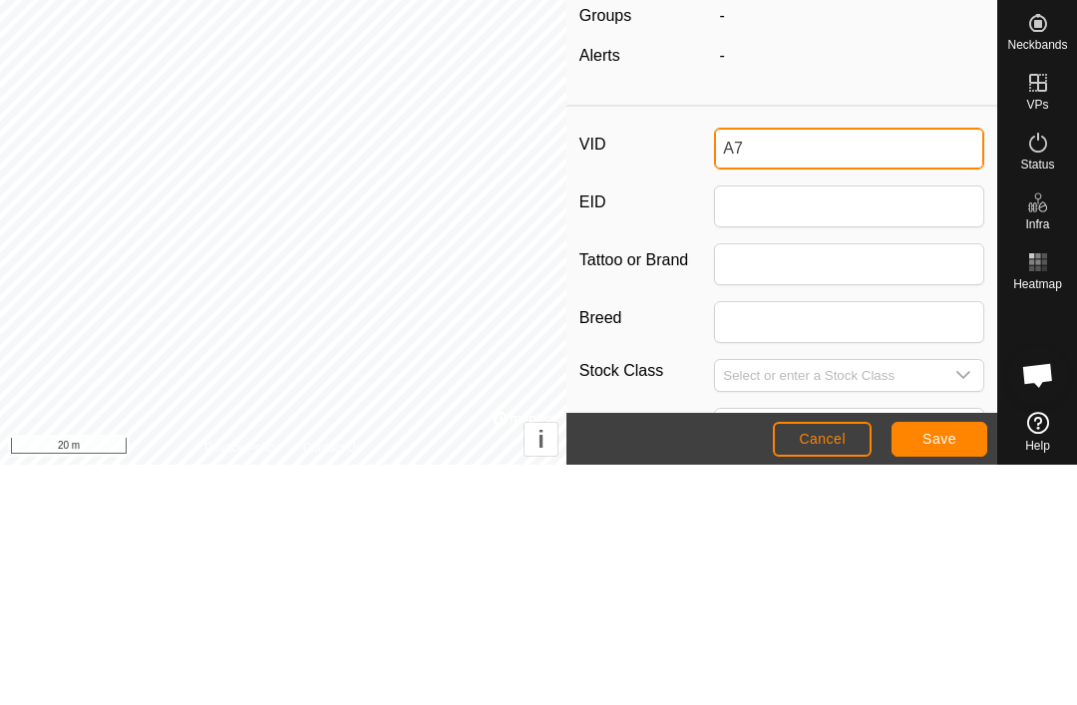
type input "A"
type input "2"
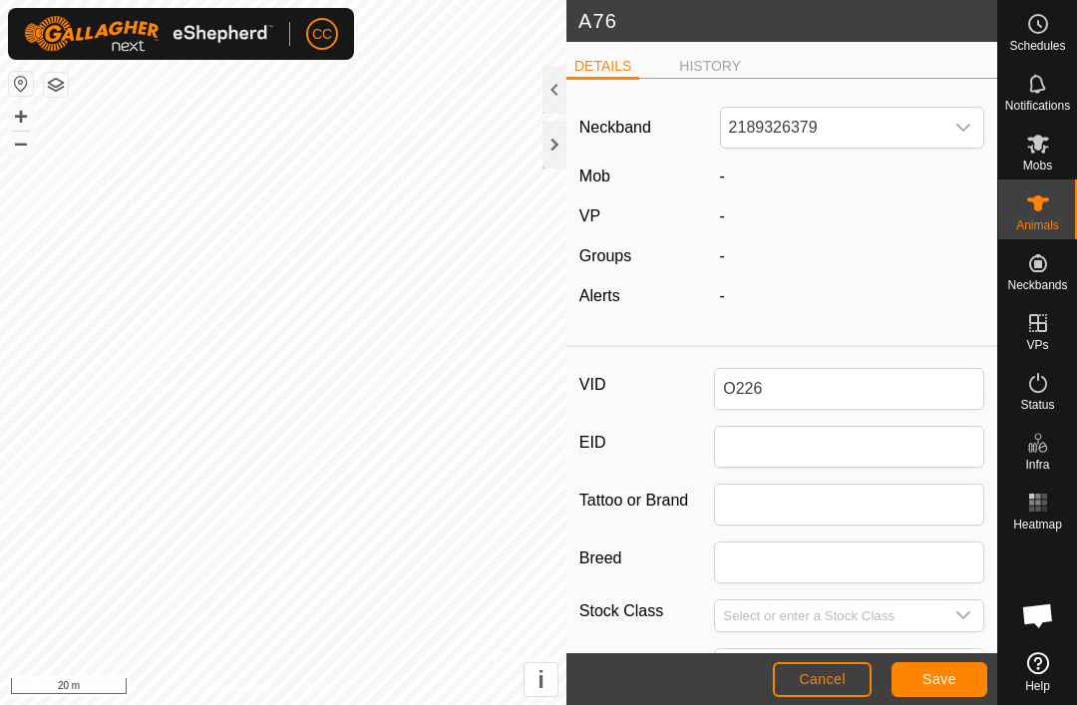
click at [955, 689] on button "Save" at bounding box center [939, 679] width 96 height 35
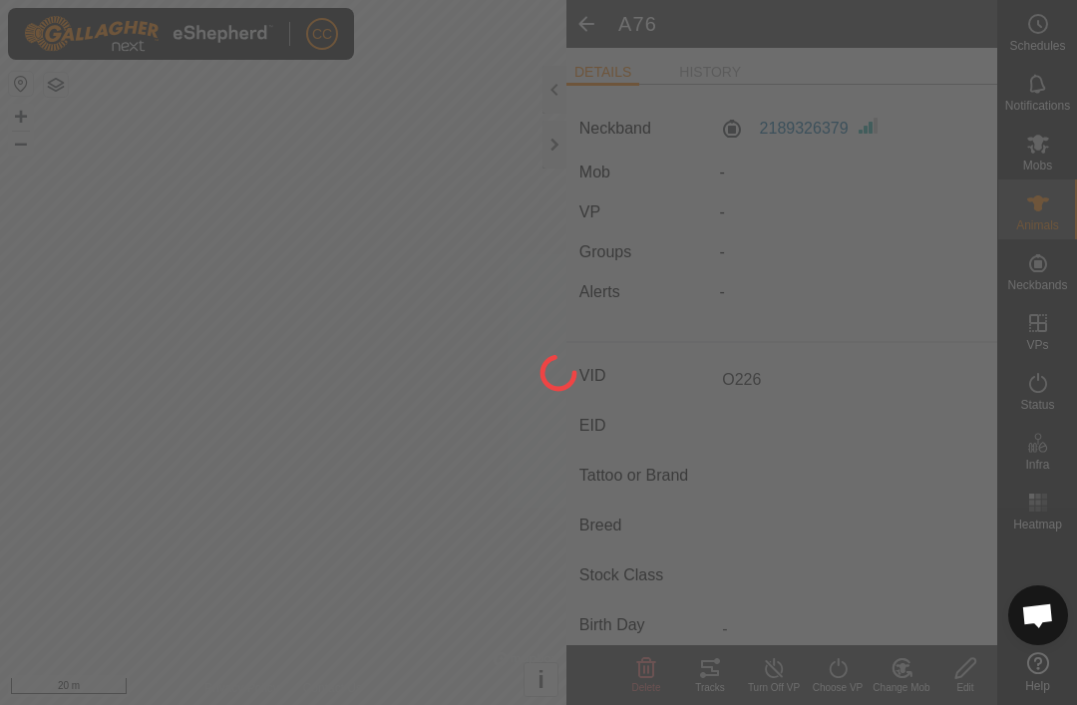
type input "A76"
type input "-"
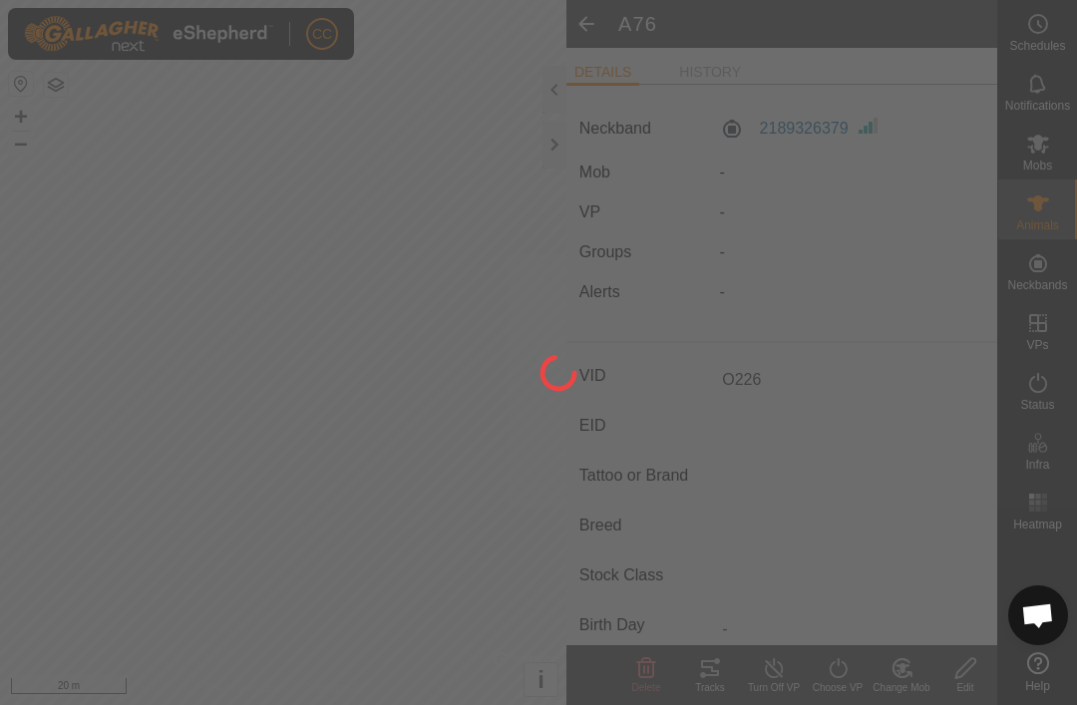
type input "-"
type input "O226"
type input "0 kg"
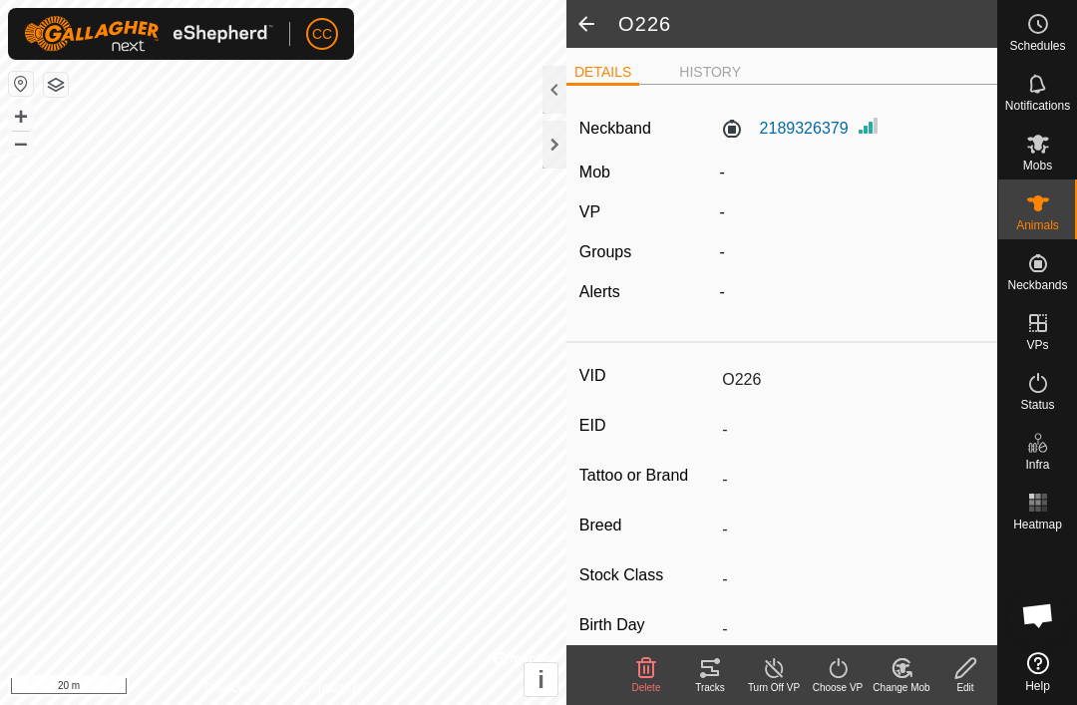
click at [589, 19] on span at bounding box center [586, 24] width 40 height 48
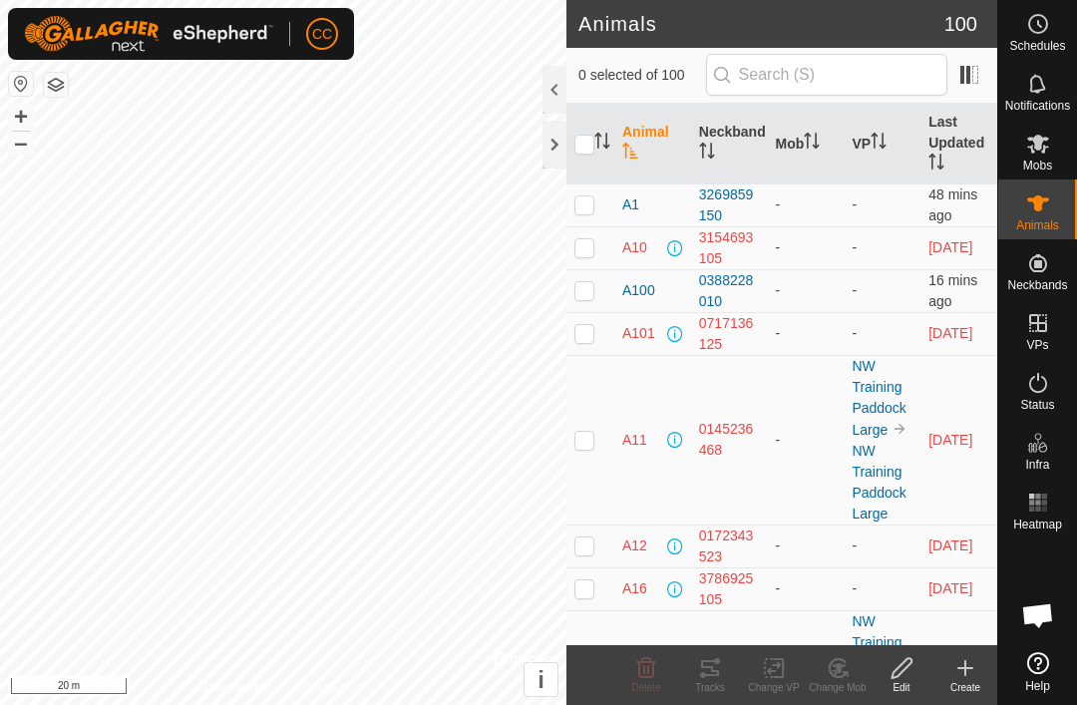
click at [578, 41] on header "Animals 100" at bounding box center [781, 24] width 431 height 48
click at [821, 81] on input "text" at bounding box center [826, 75] width 241 height 42
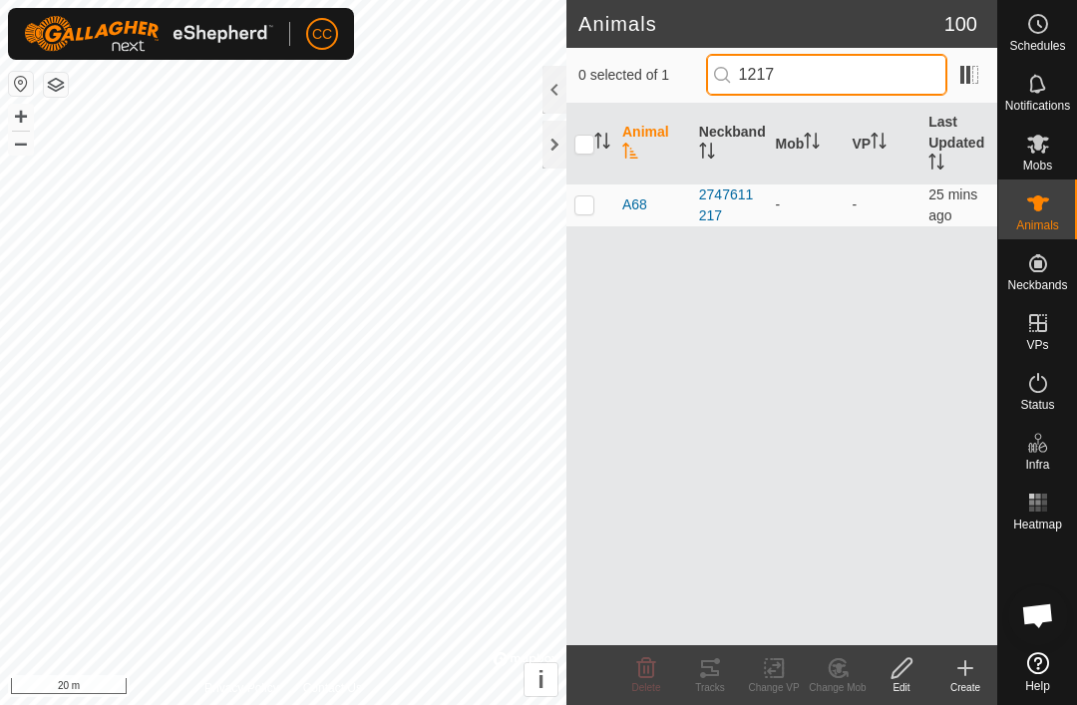
type input "1217"
click at [589, 208] on p-checkbox at bounding box center [584, 204] width 20 height 16
checkbox input "true"
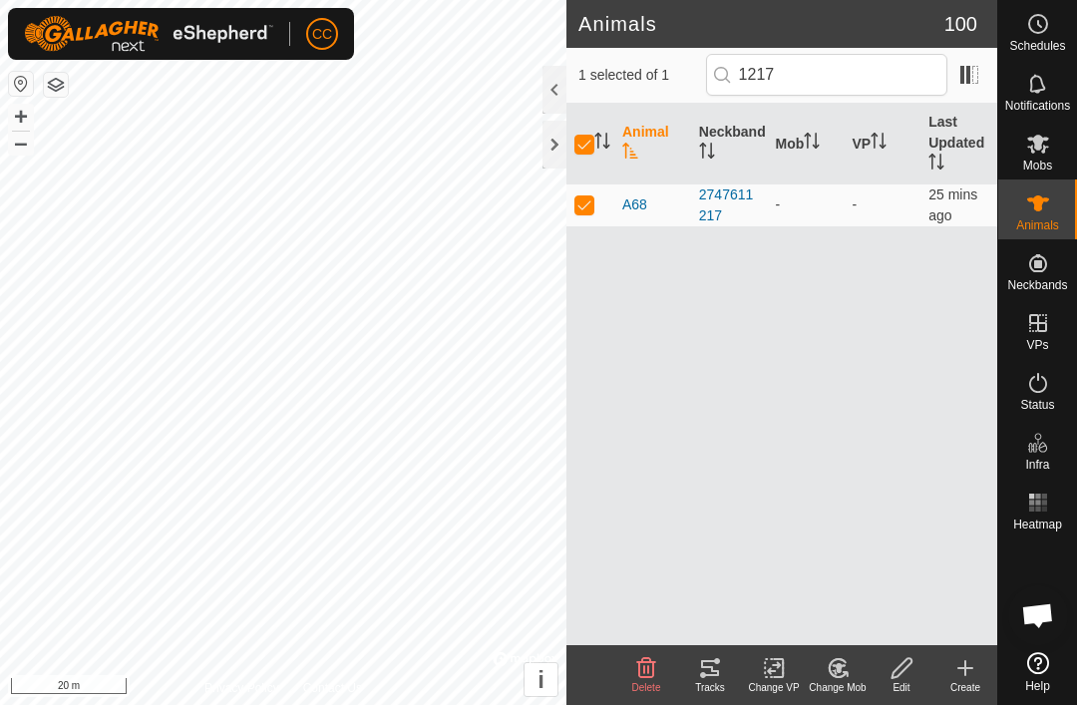
click at [940, 698] on div "Create" at bounding box center [965, 675] width 64 height 60
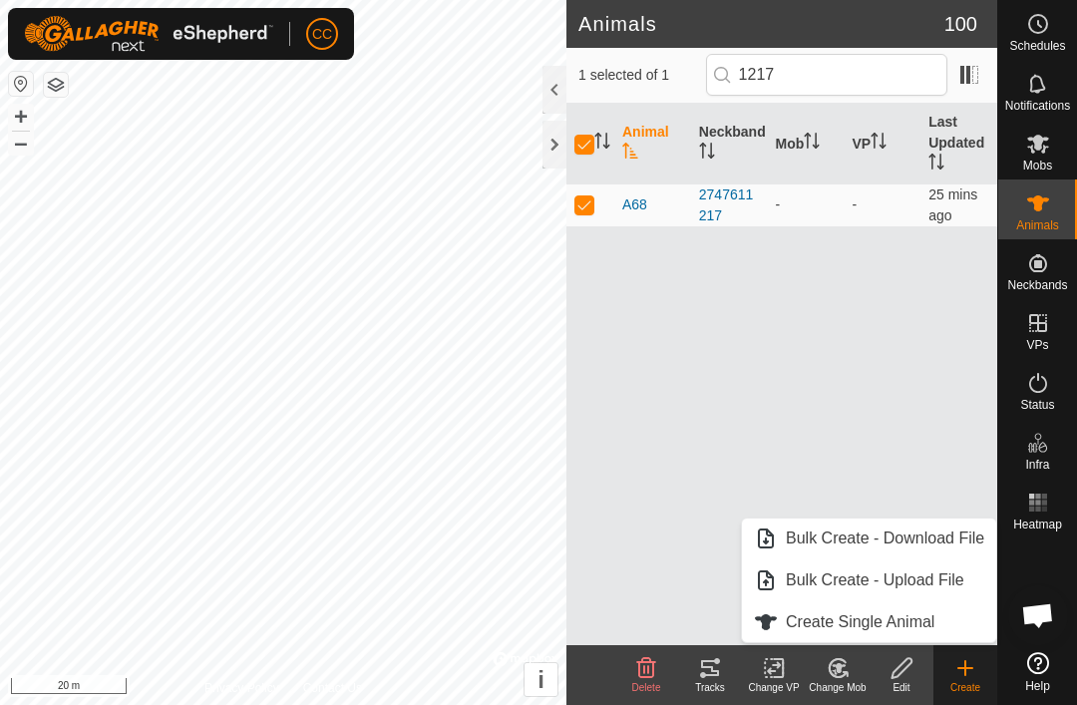
click at [917, 658] on edit-svg-icon at bounding box center [902, 668] width 64 height 24
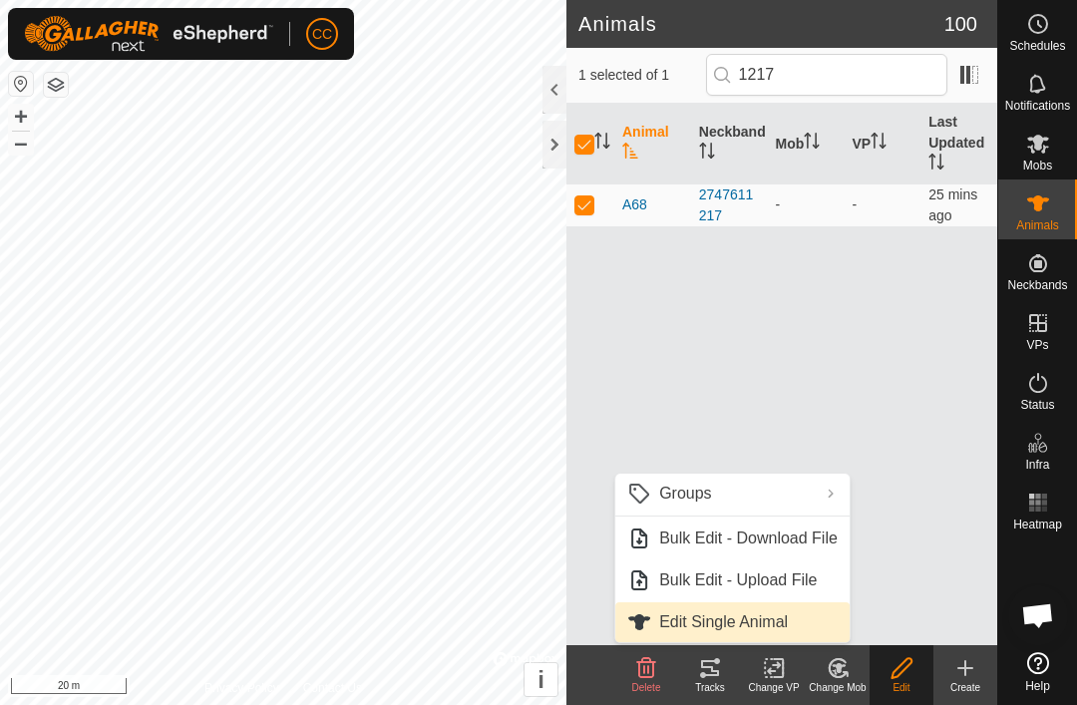
click at [780, 631] on span "Edit Single Animal" at bounding box center [723, 622] width 129 height 24
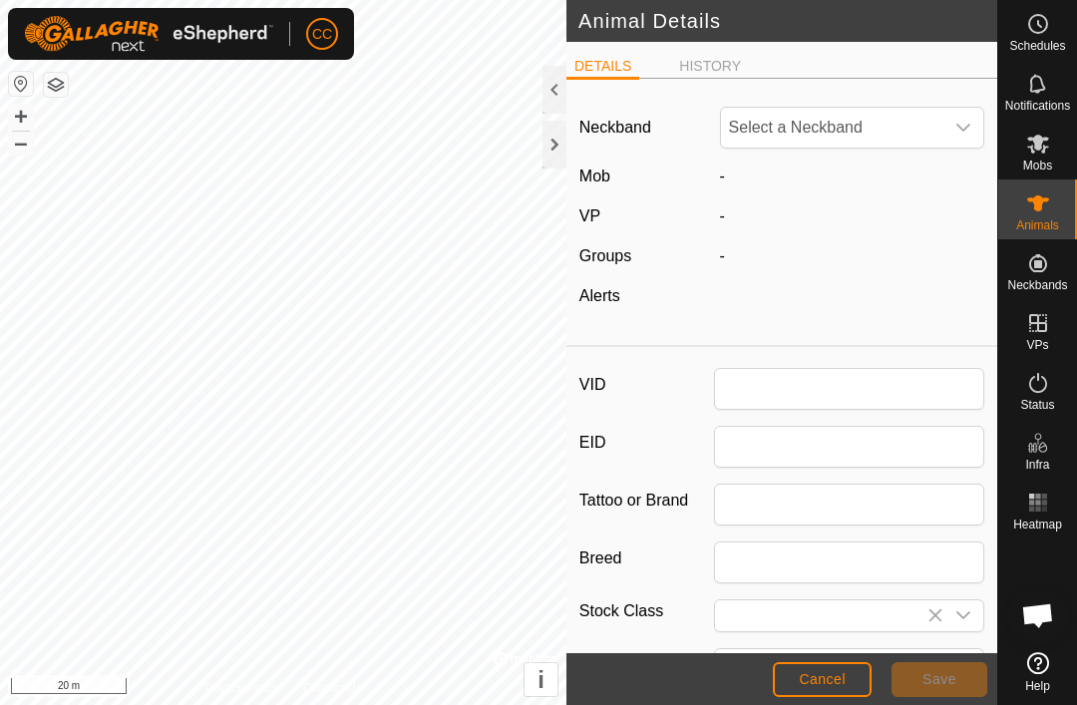
type input "A68"
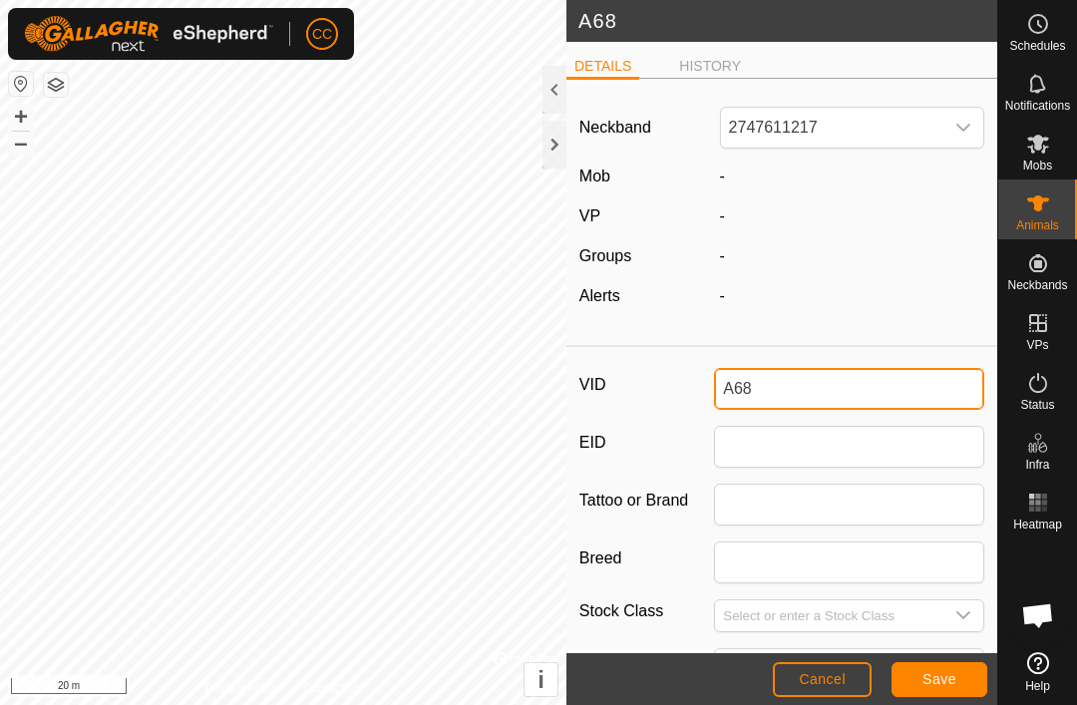
click at [807, 385] on input "A68" at bounding box center [849, 389] width 270 height 42
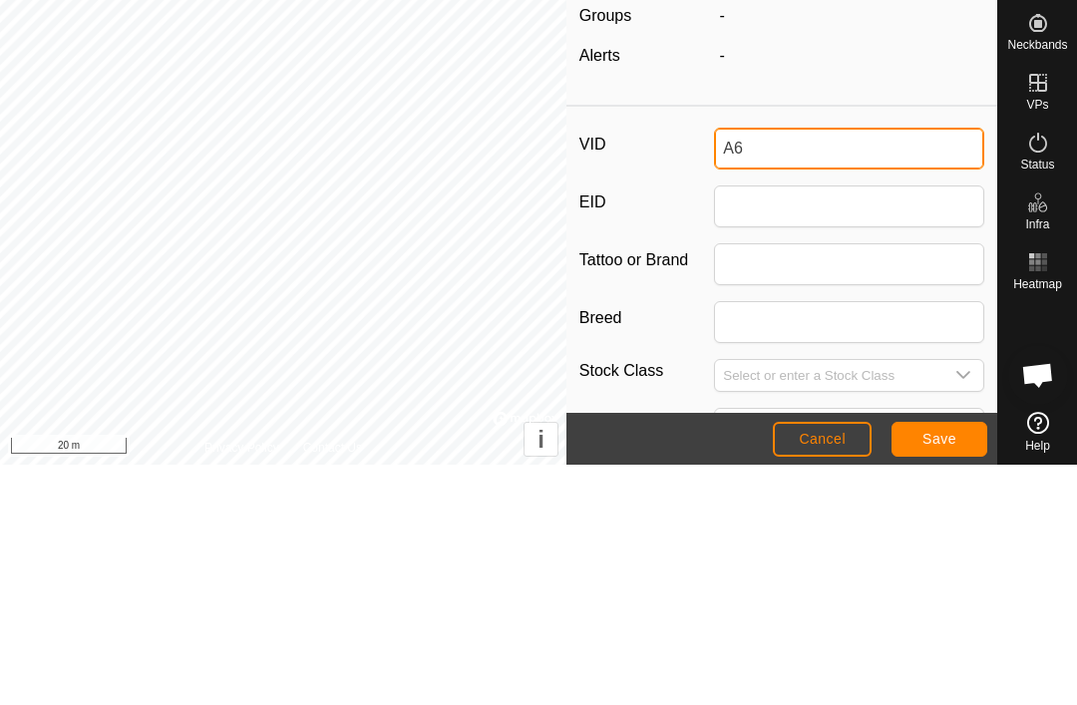
type input "A"
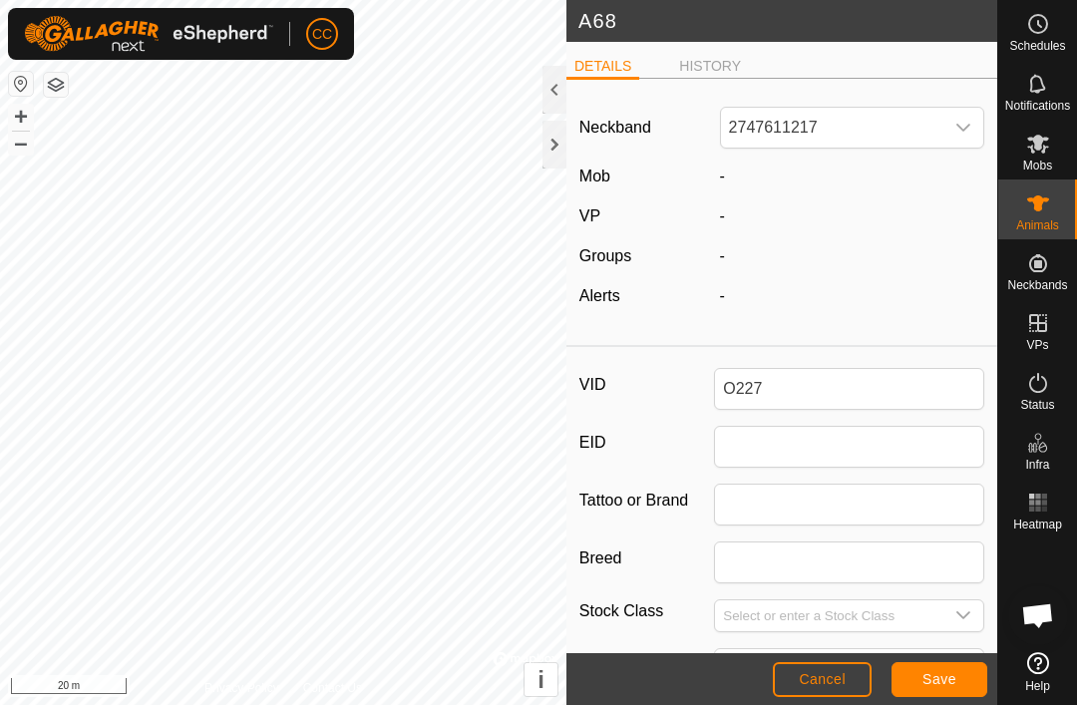
click at [943, 689] on button "Save" at bounding box center [939, 679] width 96 height 35
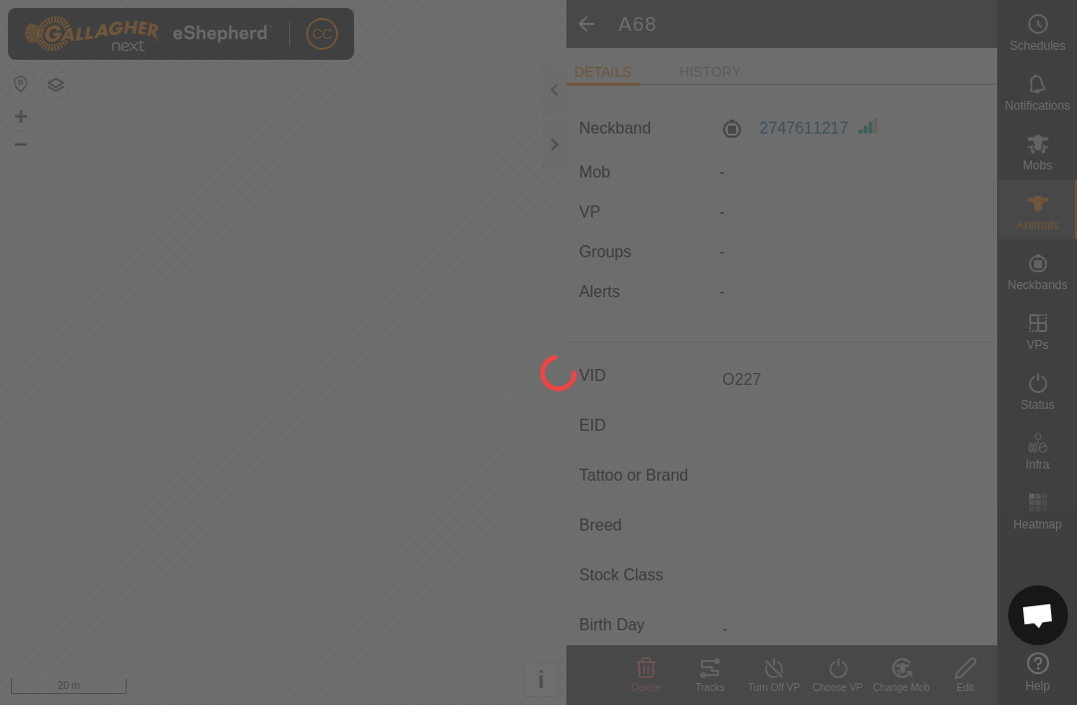
type input "A68"
type input "-"
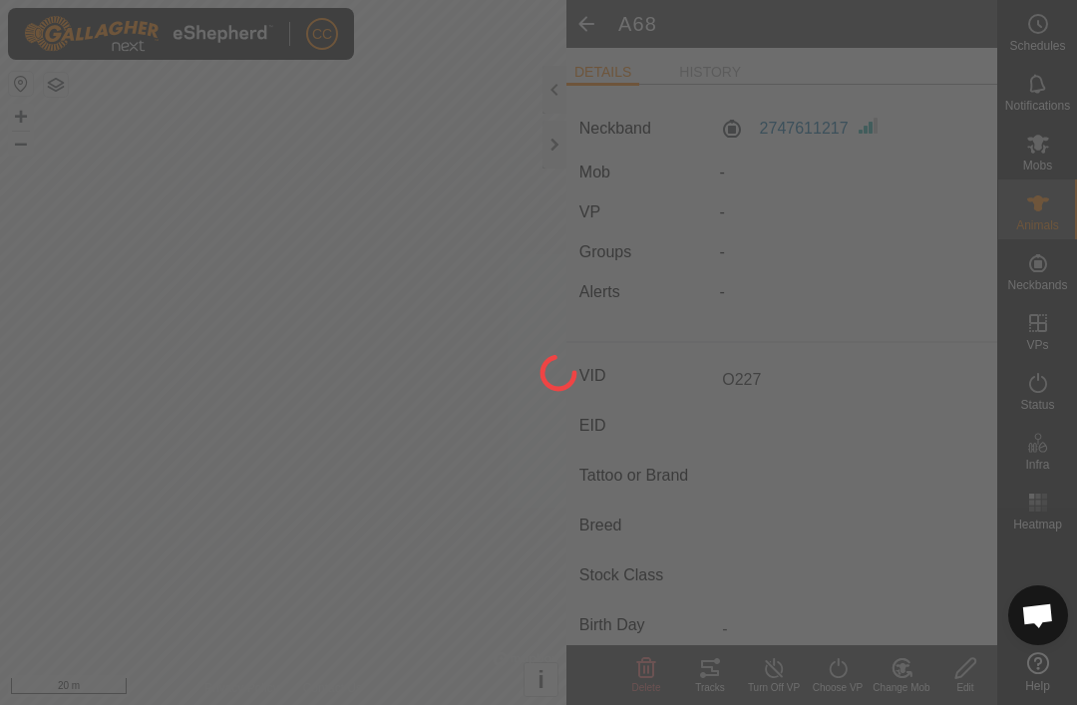
type input "-"
type input "O227"
type input "0 kg"
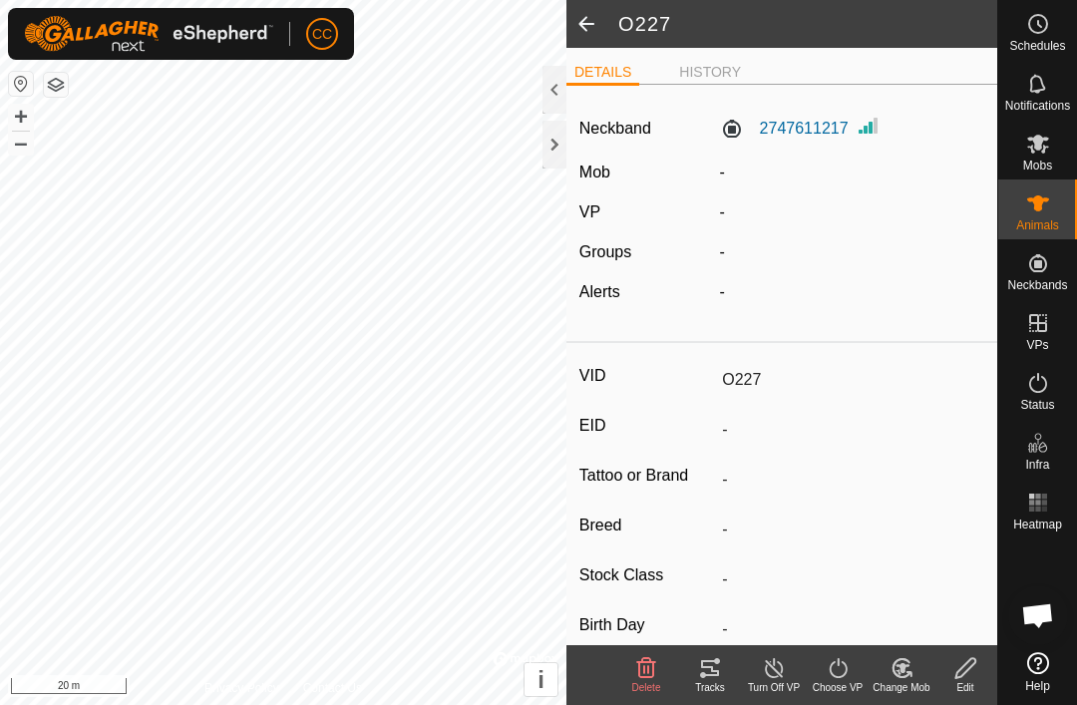
click at [590, 23] on span at bounding box center [586, 24] width 40 height 48
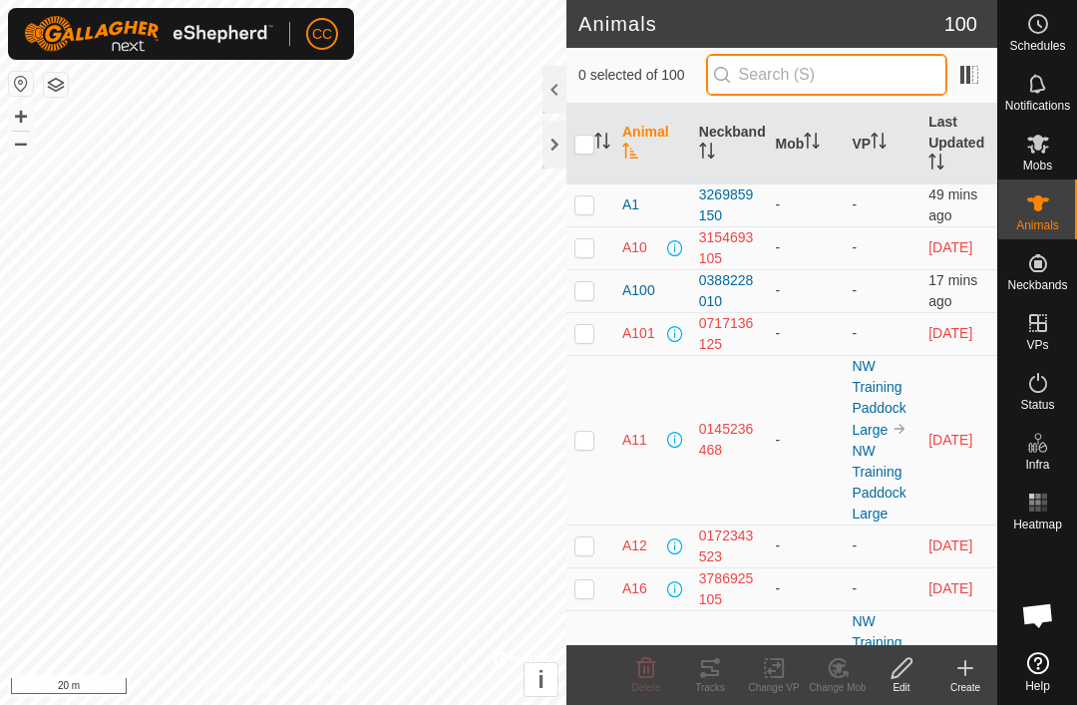
click at [875, 74] on input "text" at bounding box center [826, 75] width 241 height 42
type input "7"
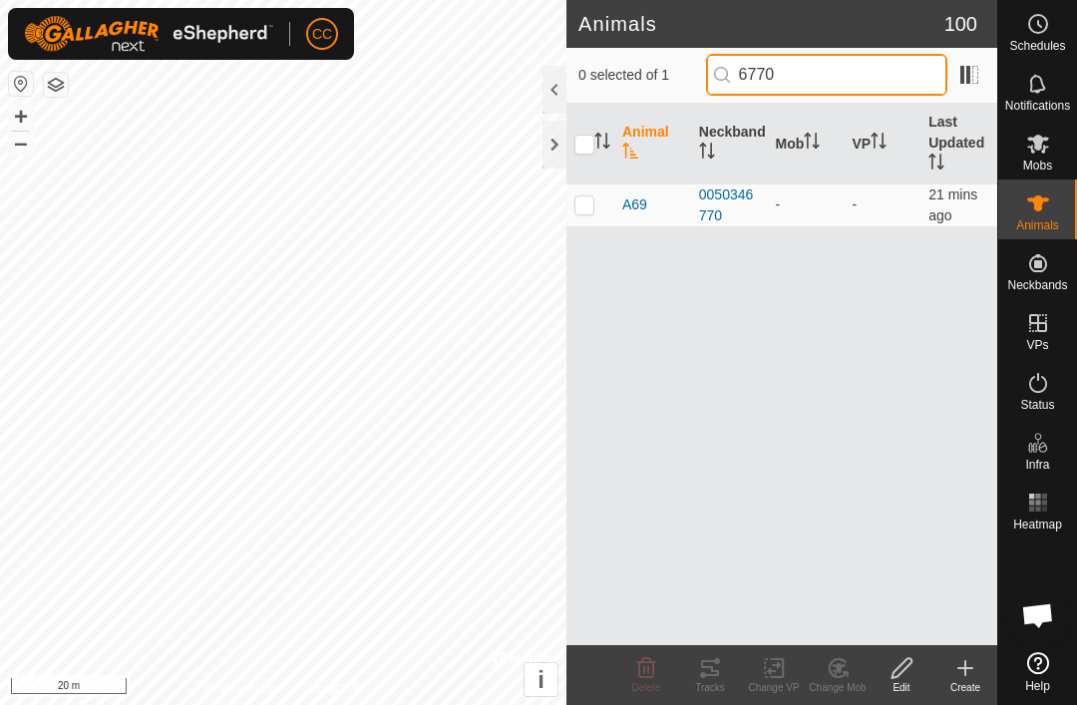
type input "6770"
click at [585, 205] on p-checkbox at bounding box center [584, 204] width 20 height 16
checkbox input "true"
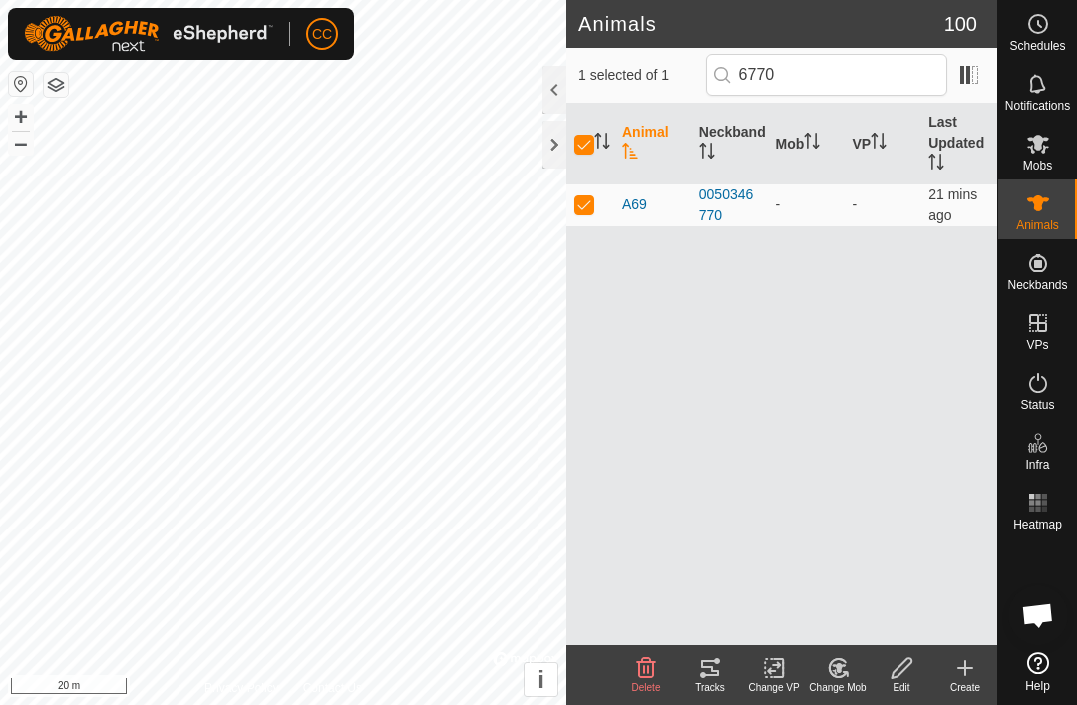
click at [908, 676] on icon at bounding box center [901, 668] width 25 height 24
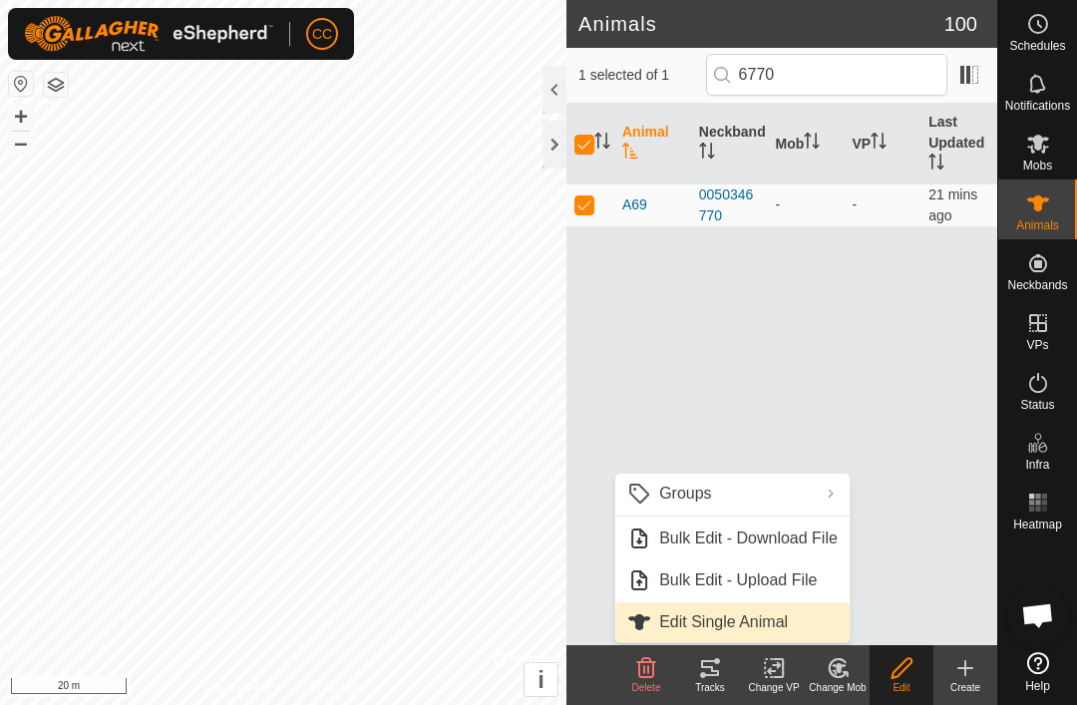
click at [794, 620] on link "Edit Single Animal" at bounding box center [732, 622] width 234 height 40
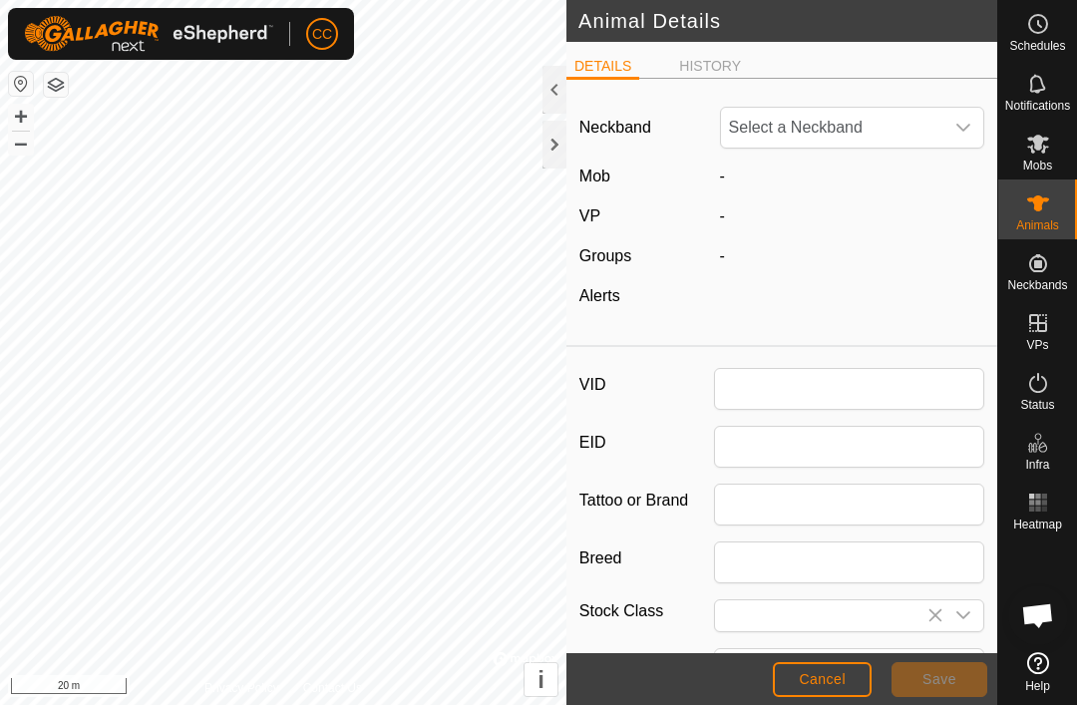
type input "A69"
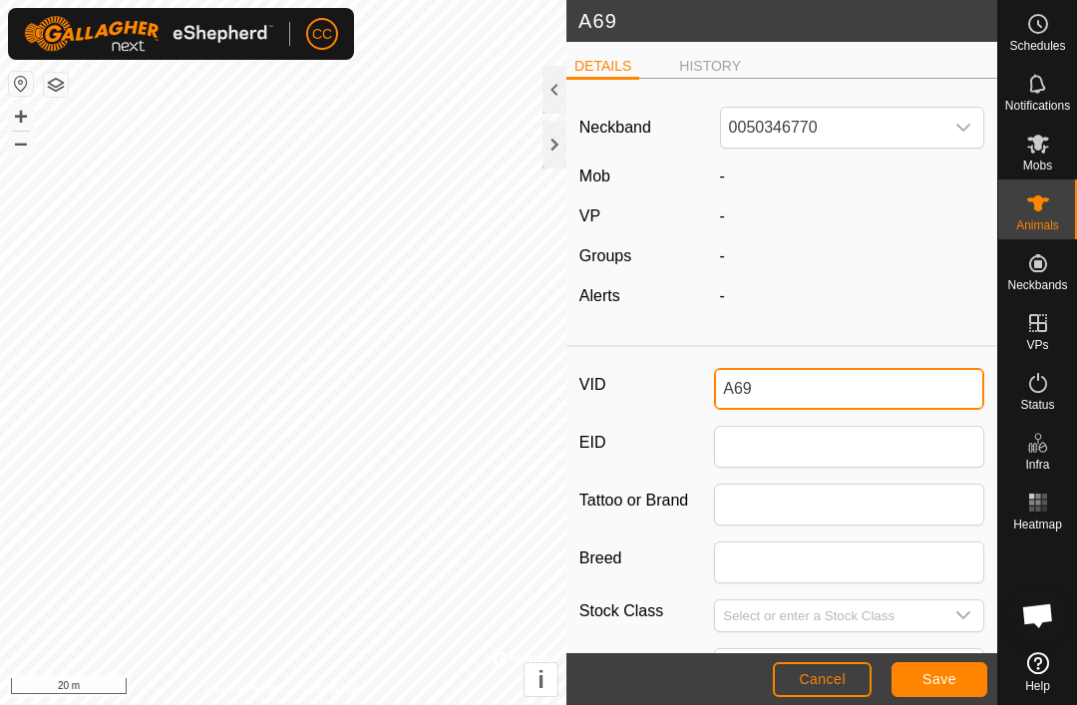
click at [861, 392] on input "A69" at bounding box center [849, 389] width 270 height 42
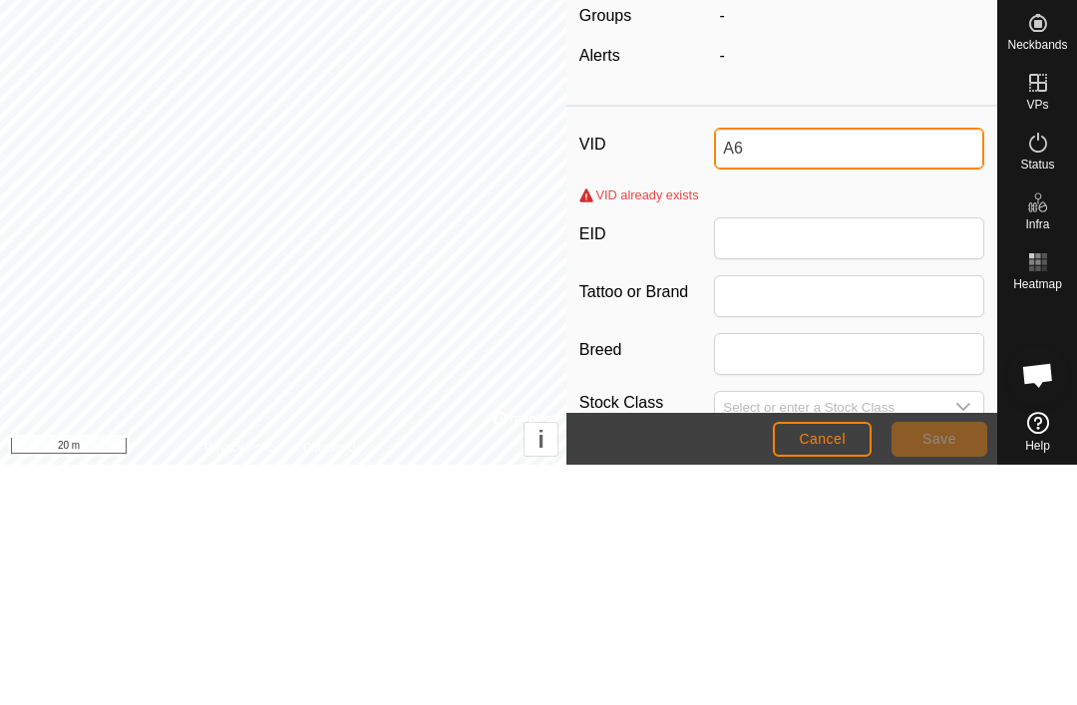
type input "A"
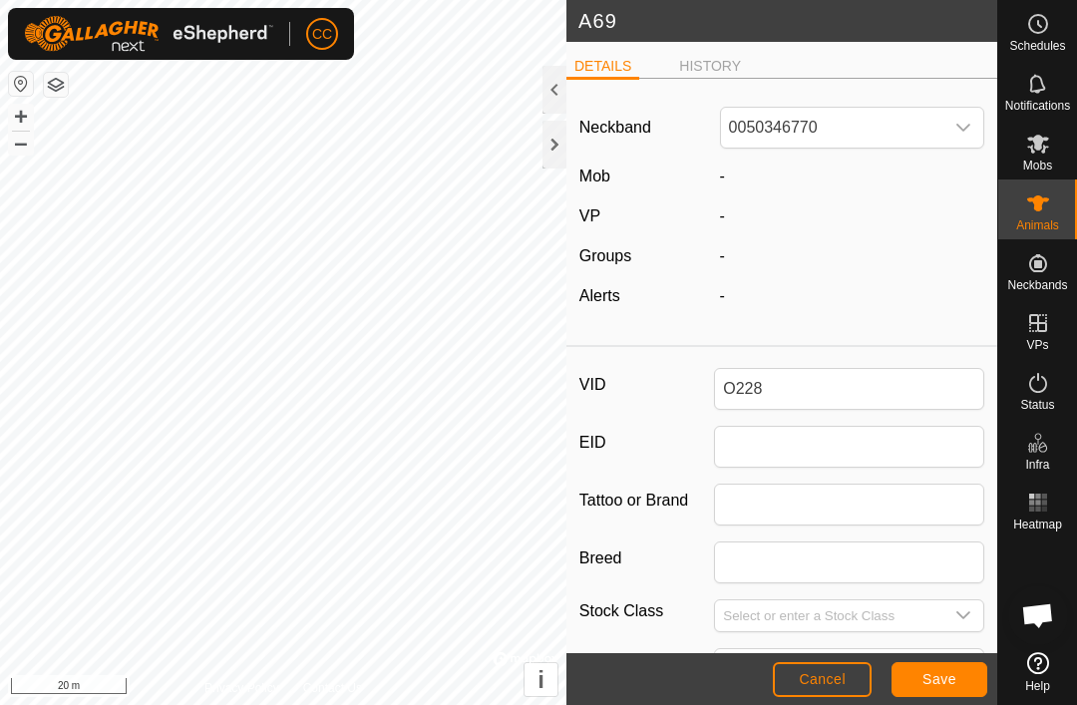
click at [941, 671] on span "Save" at bounding box center [939, 679] width 34 height 16
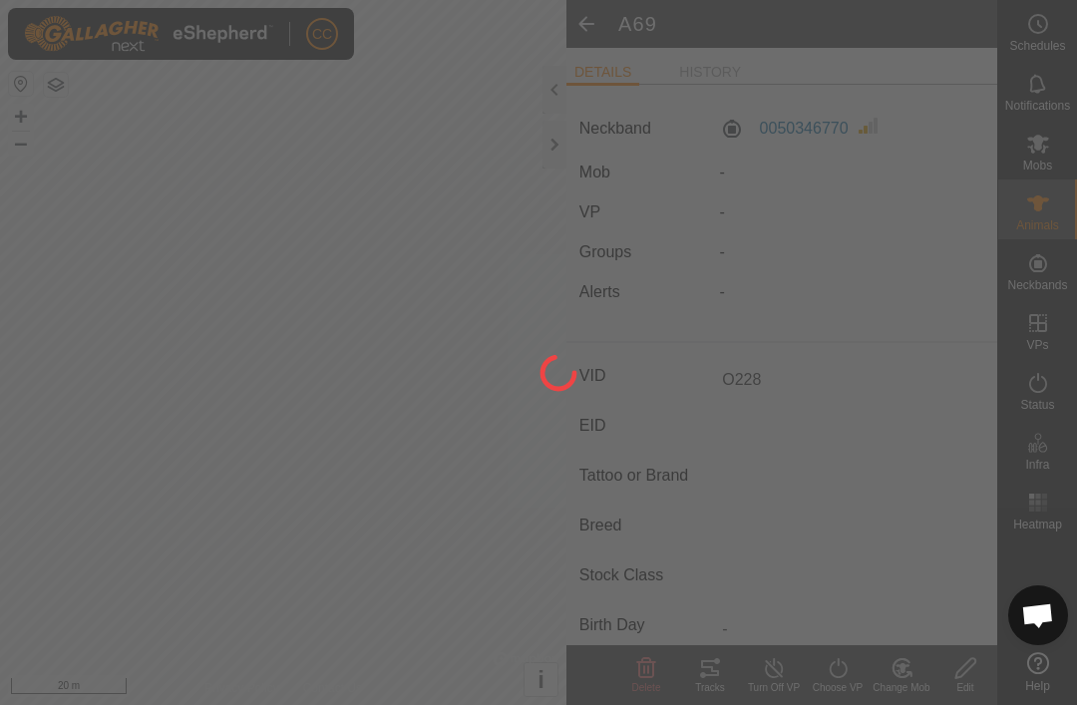
type input "A69"
type input "-"
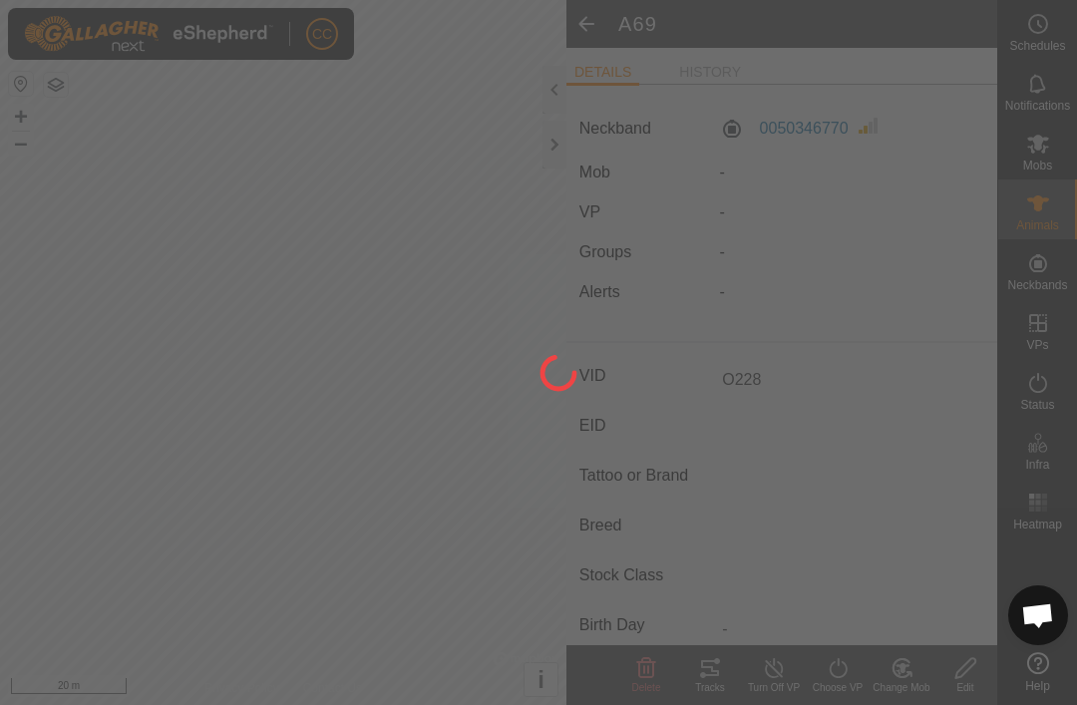
type input "-"
type input "O228"
type input "0 kg"
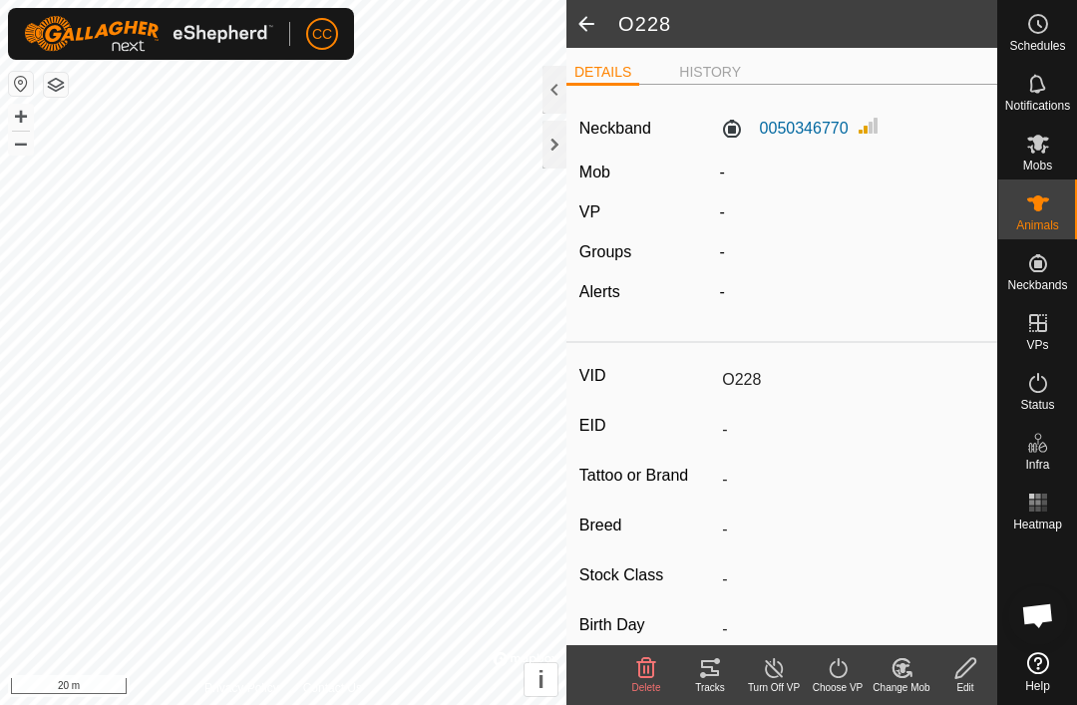
click at [588, 19] on span at bounding box center [586, 24] width 40 height 48
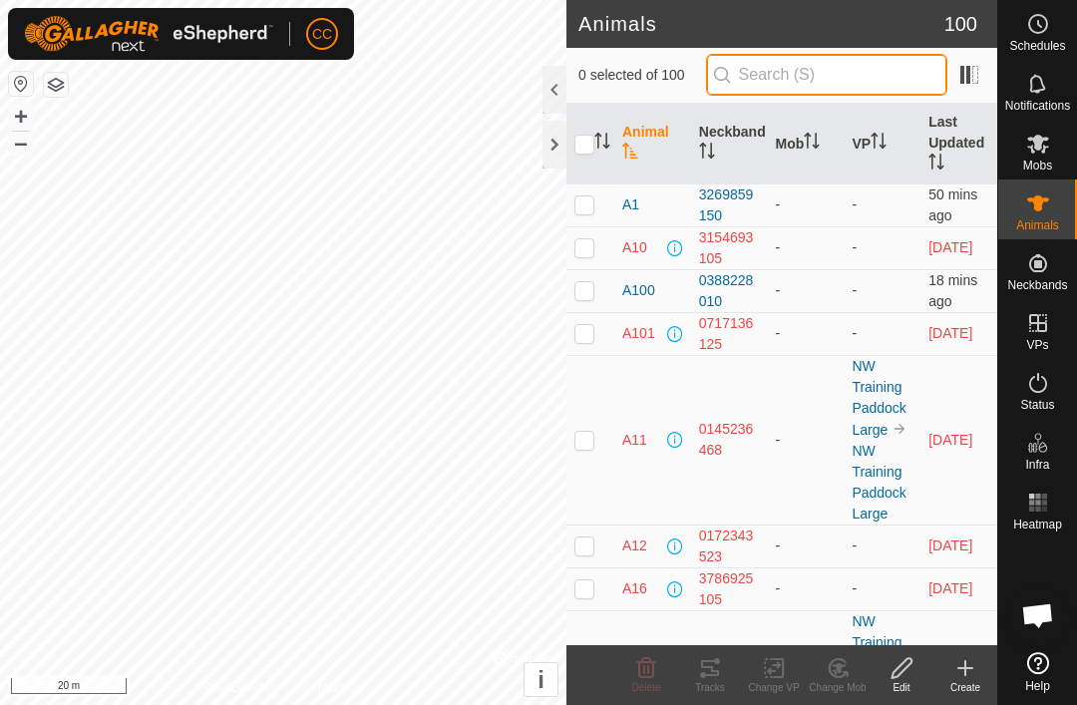
click at [824, 70] on input "text" at bounding box center [826, 75] width 241 height 42
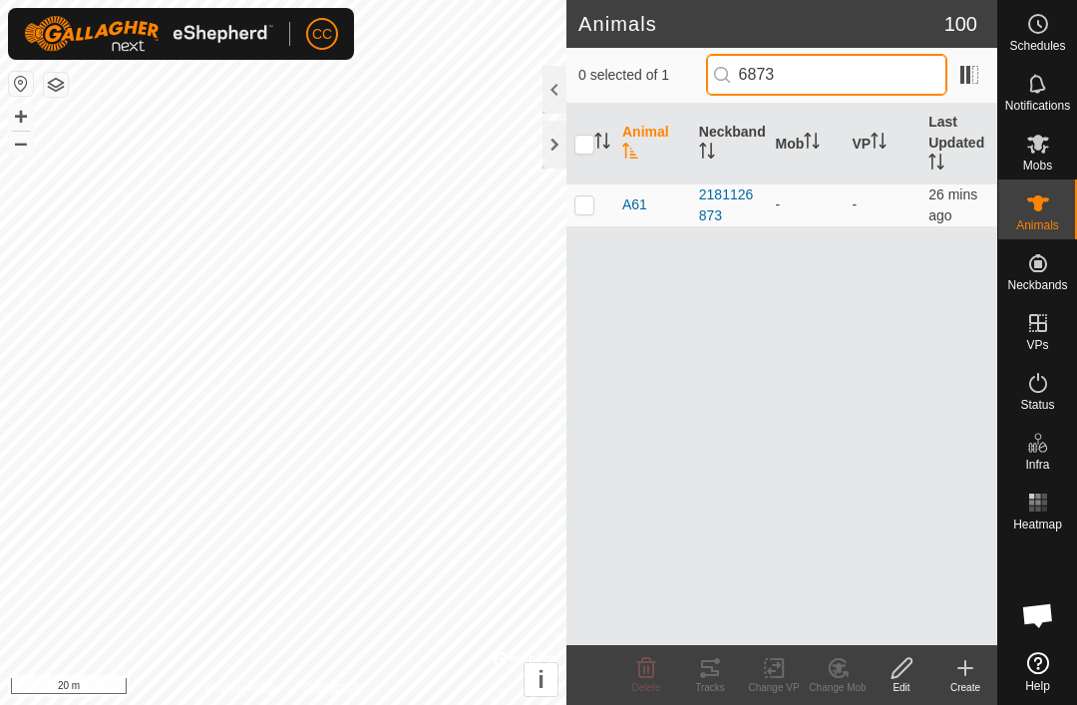
type input "6873"
click at [592, 206] on p-checkbox at bounding box center [584, 204] width 20 height 16
checkbox input "true"
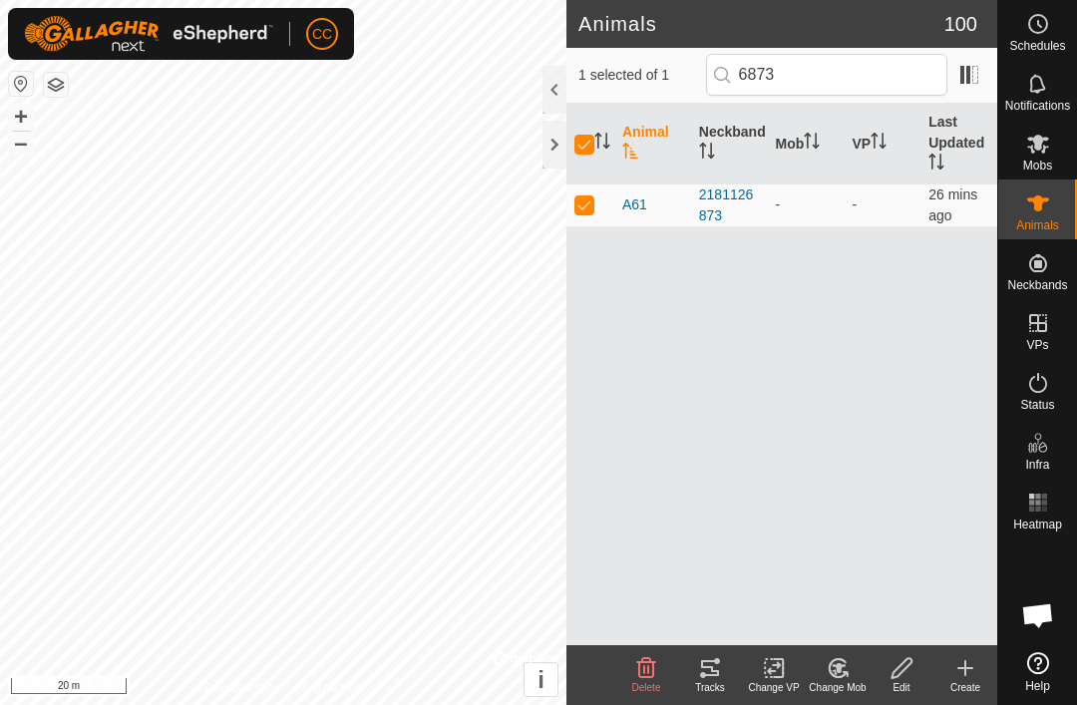
click at [911, 667] on icon at bounding box center [901, 668] width 25 height 24
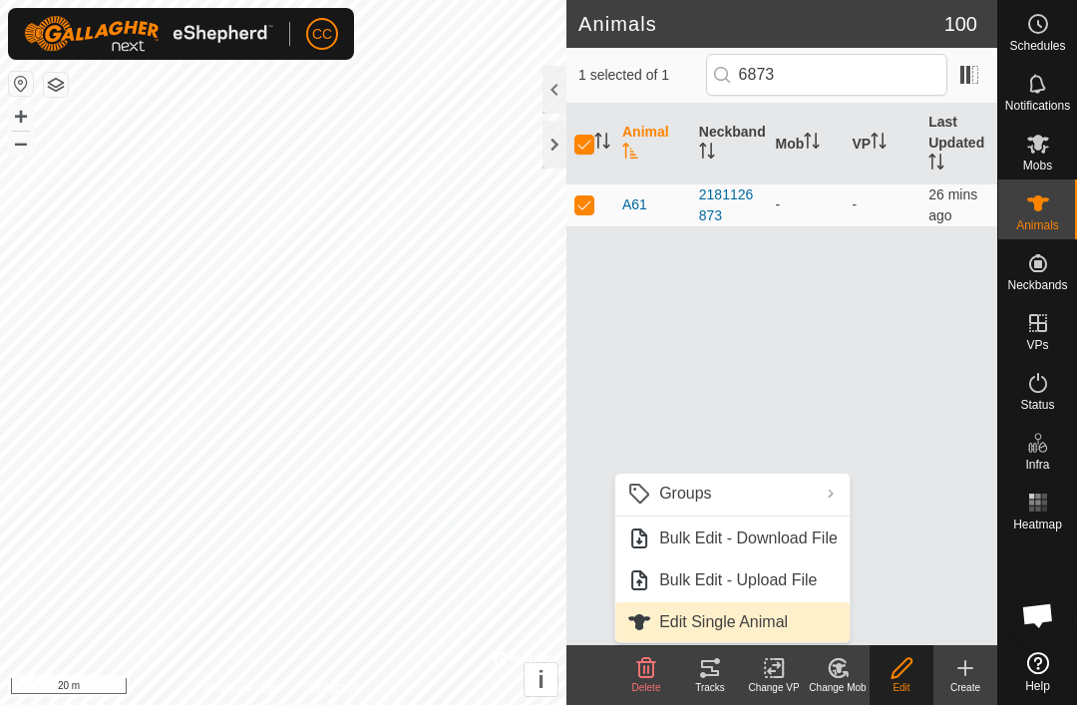
click at [762, 629] on span "Edit Single Animal" at bounding box center [723, 622] width 129 height 24
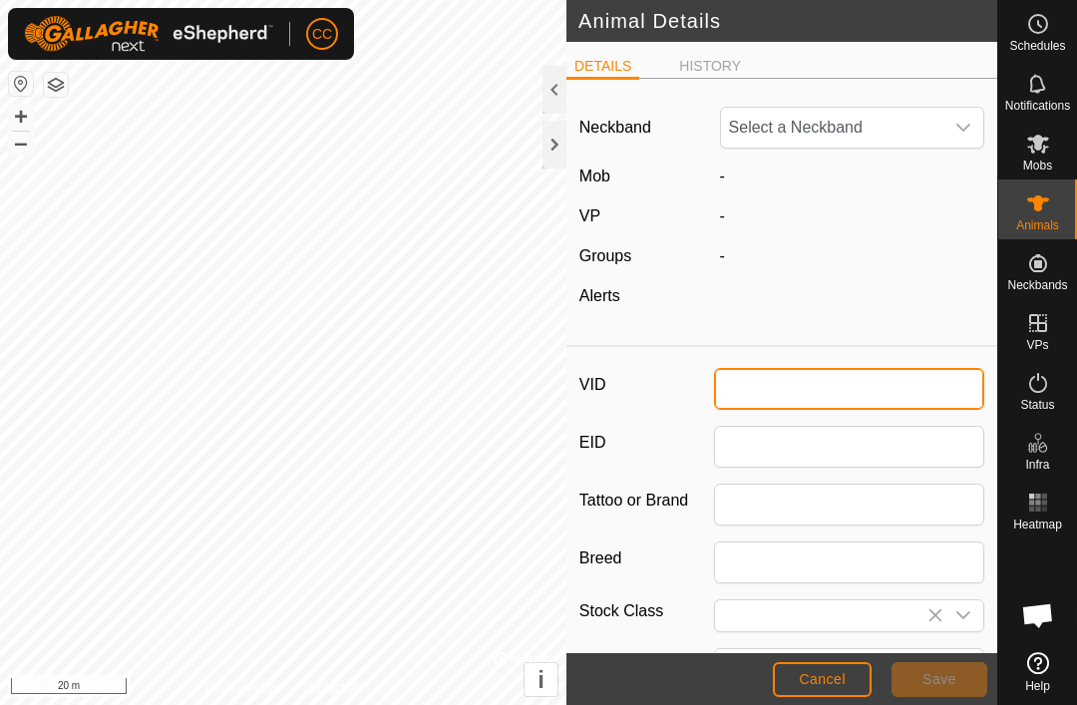
click at [802, 386] on input "VID" at bounding box center [849, 389] width 270 height 42
type input "A61"
type input "A"
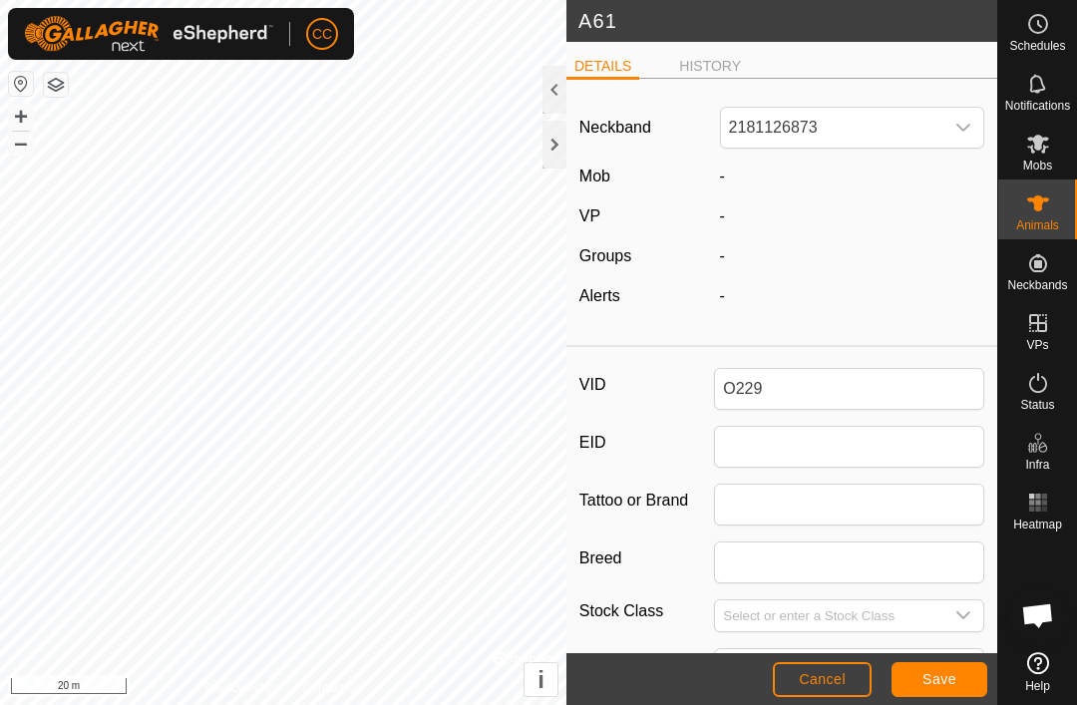
click at [941, 686] on span "Save" at bounding box center [939, 679] width 34 height 16
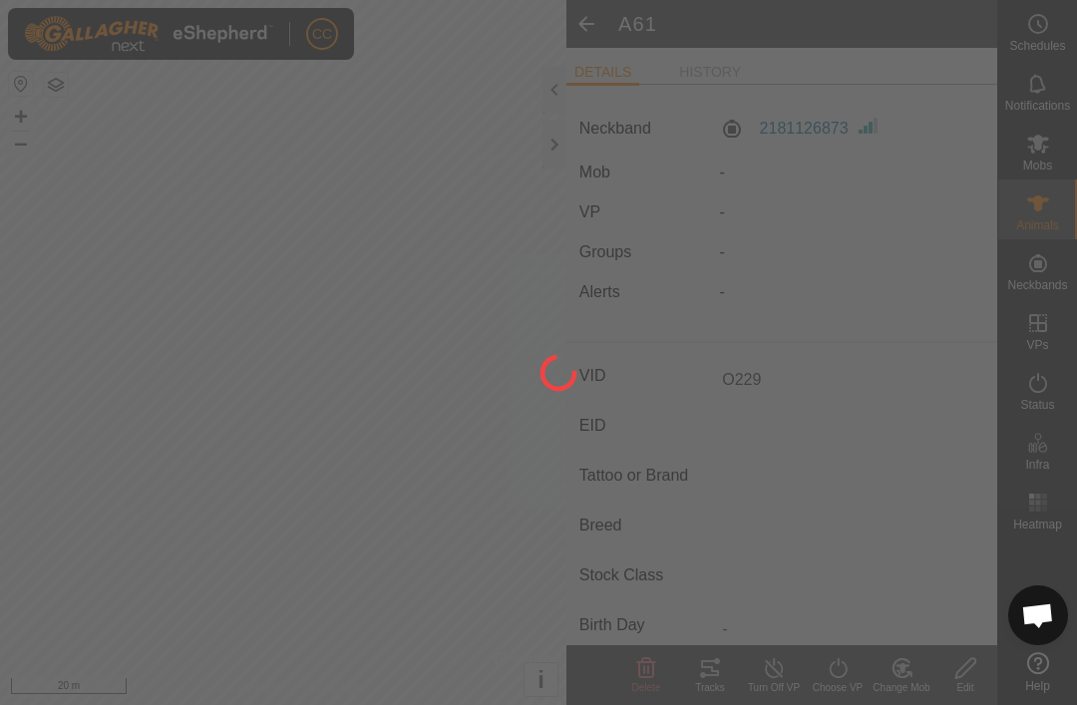
type input "A61"
type input "-"
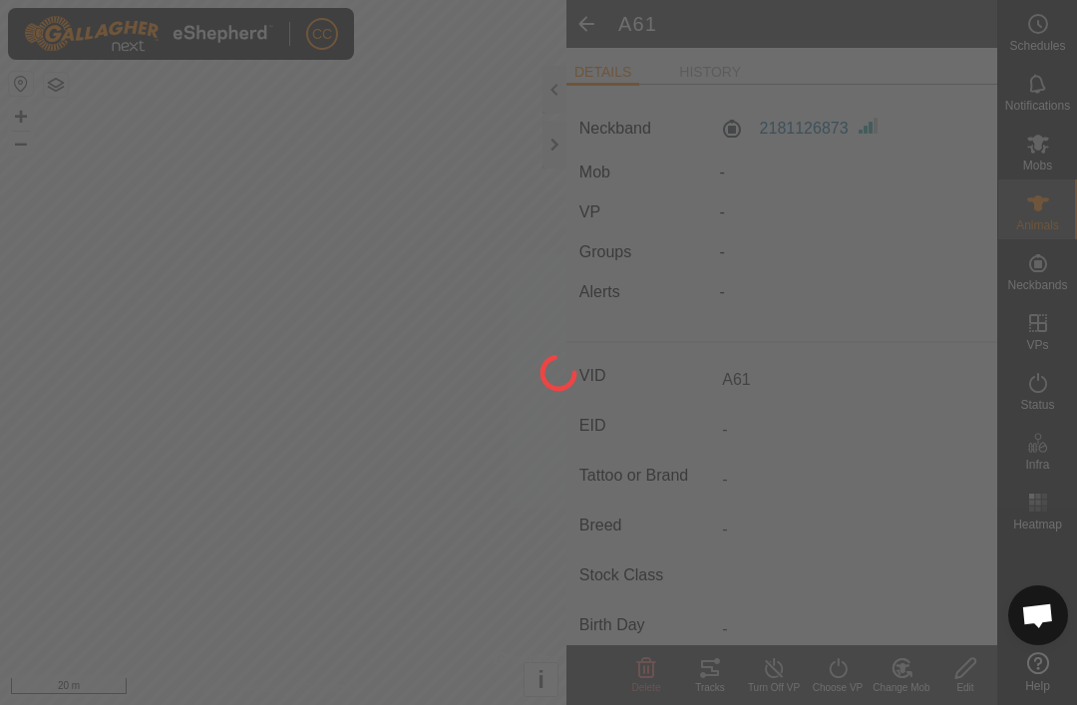
type input "-"
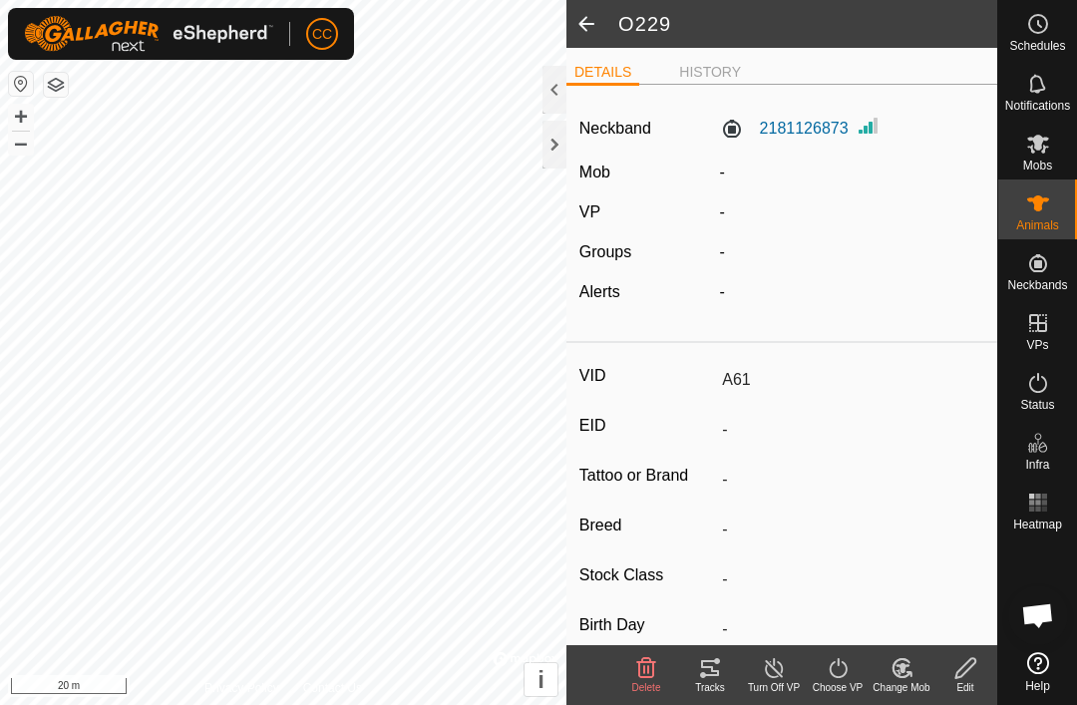
type input "O229"
type input "0 kg"
click at [600, 36] on span at bounding box center [586, 24] width 40 height 48
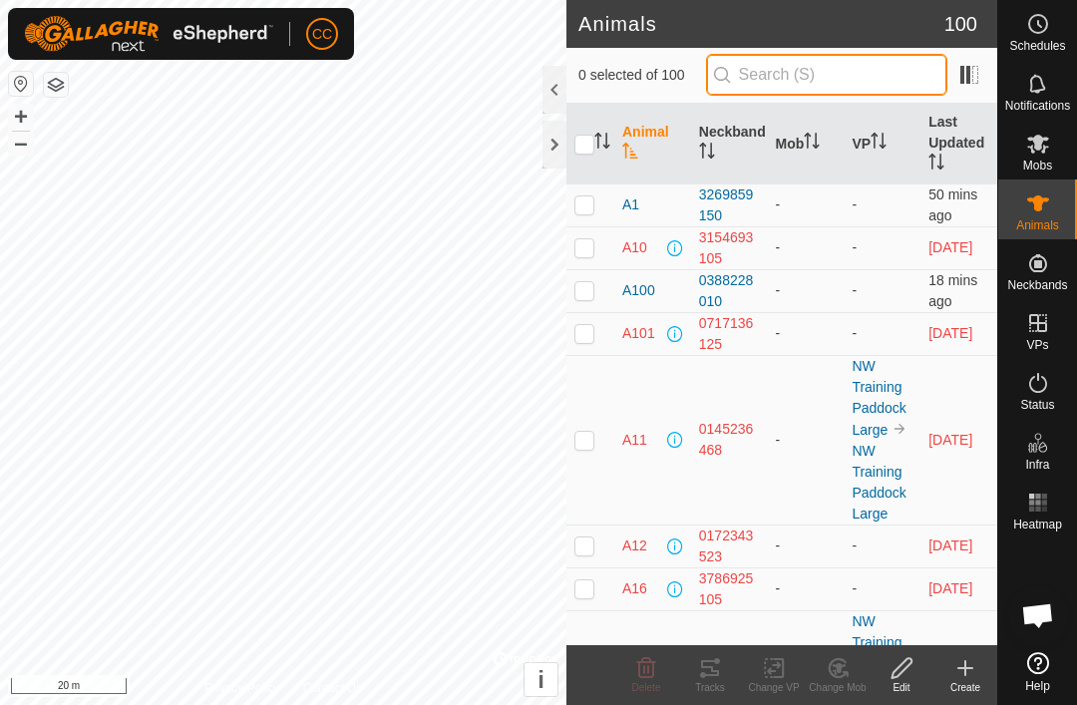
click at [861, 80] on input "text" at bounding box center [826, 75] width 241 height 42
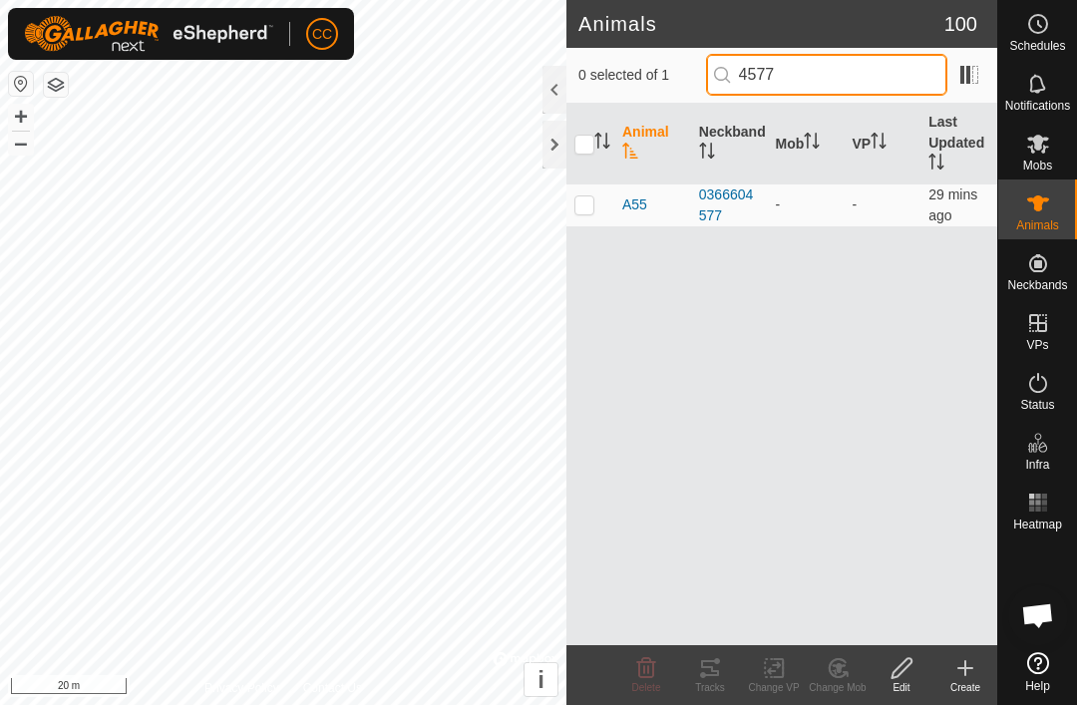
type input "4577"
click at [590, 210] on p-checkbox at bounding box center [584, 204] width 20 height 16
checkbox input "true"
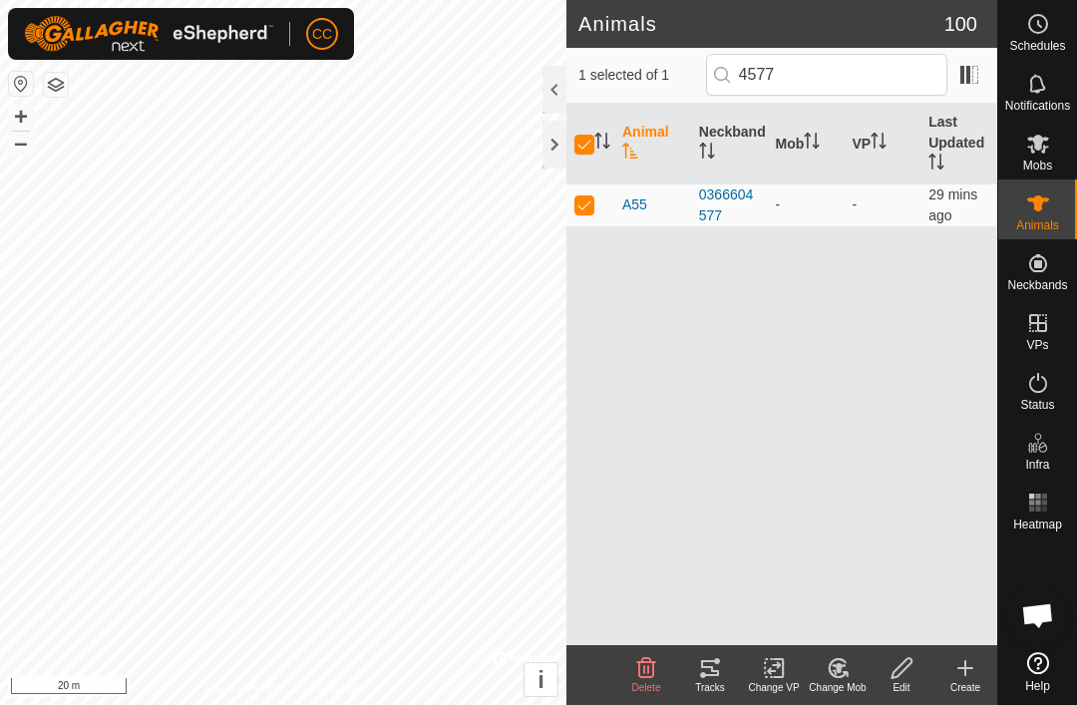
click at [907, 662] on icon at bounding box center [901, 668] width 25 height 24
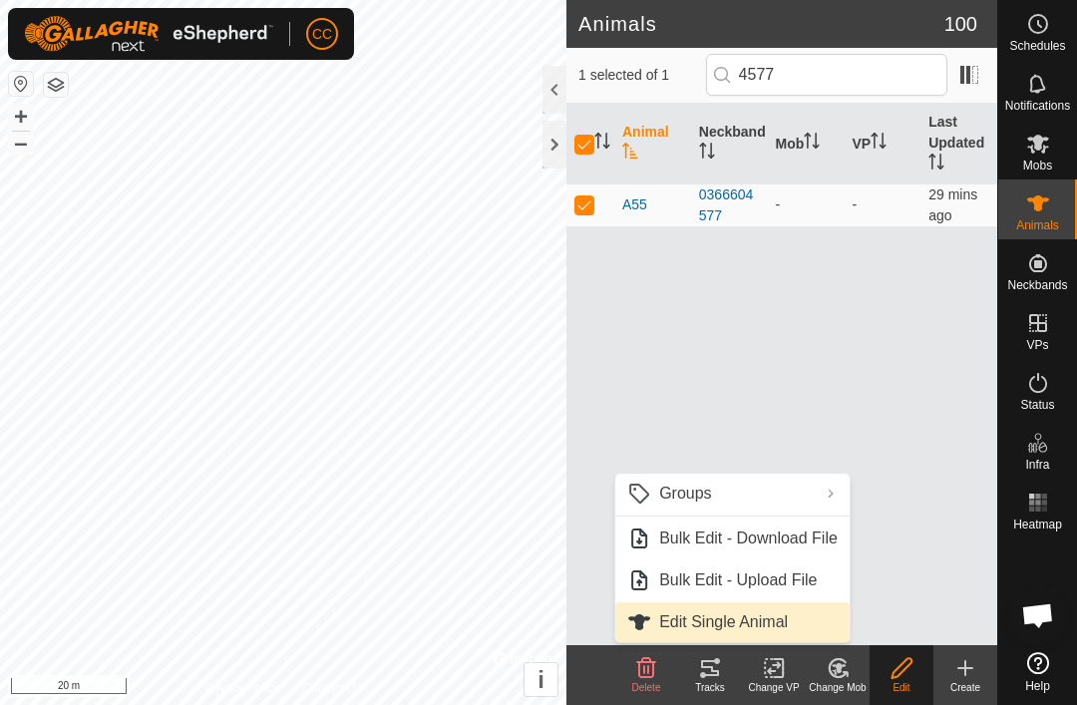
click at [813, 620] on link "Edit Single Animal" at bounding box center [732, 622] width 234 height 40
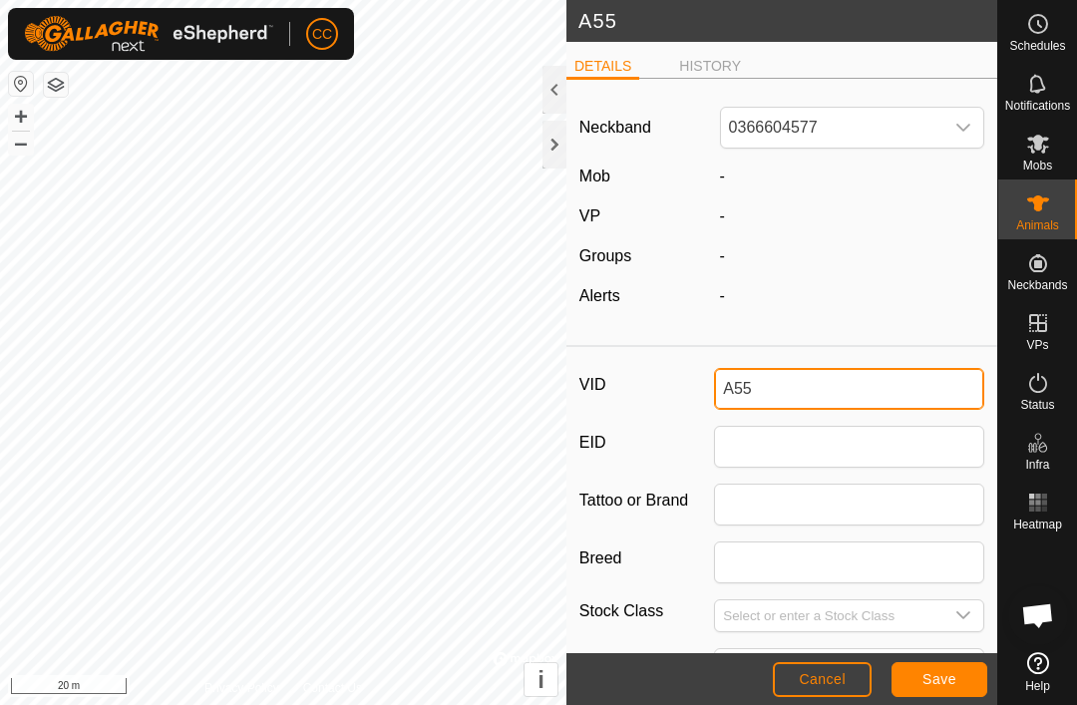
click at [862, 391] on input "A55" at bounding box center [849, 389] width 270 height 42
click at [939, 694] on button "Save" at bounding box center [939, 679] width 96 height 35
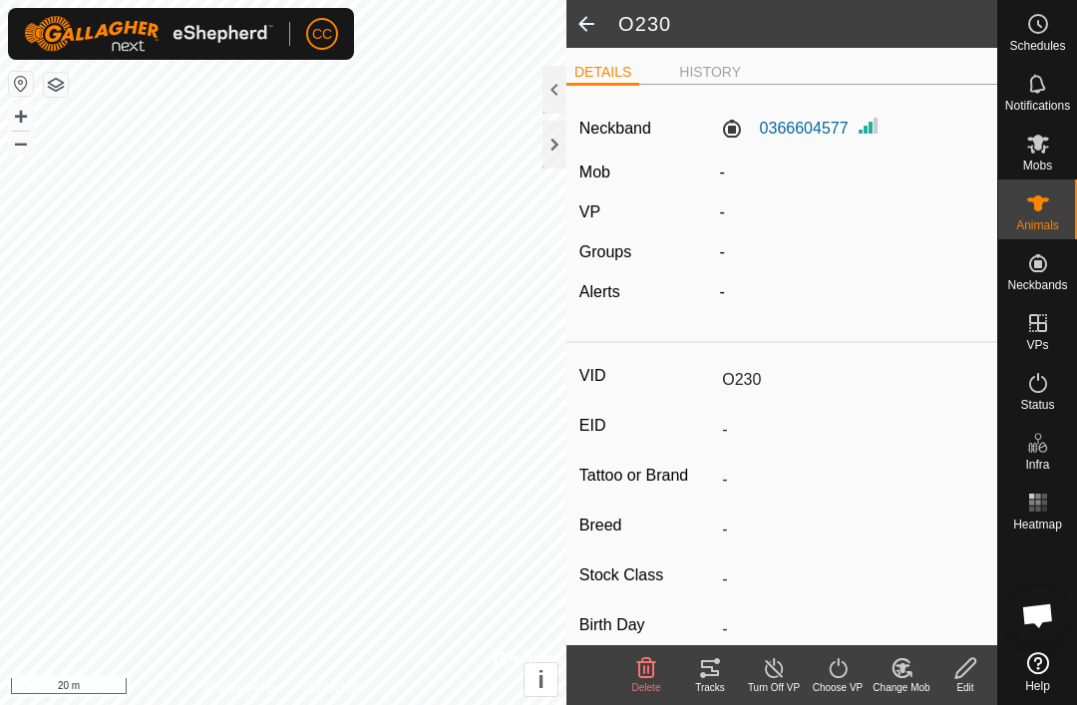
click at [600, 21] on span at bounding box center [586, 24] width 40 height 48
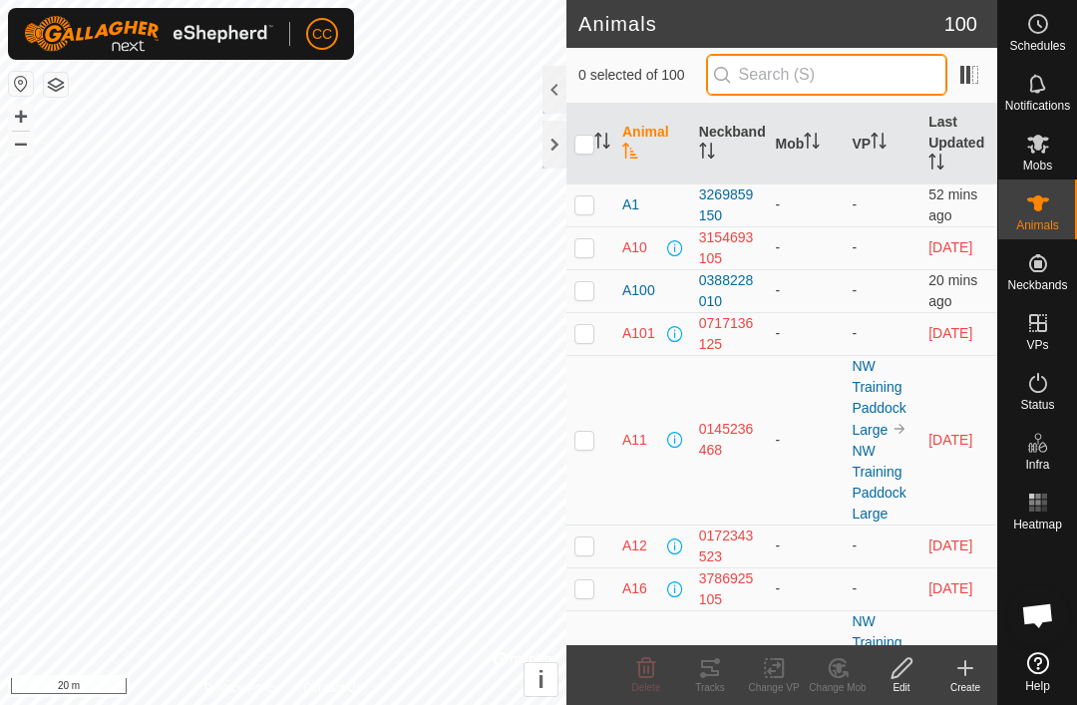
click at [860, 91] on input "text" at bounding box center [826, 75] width 241 height 42
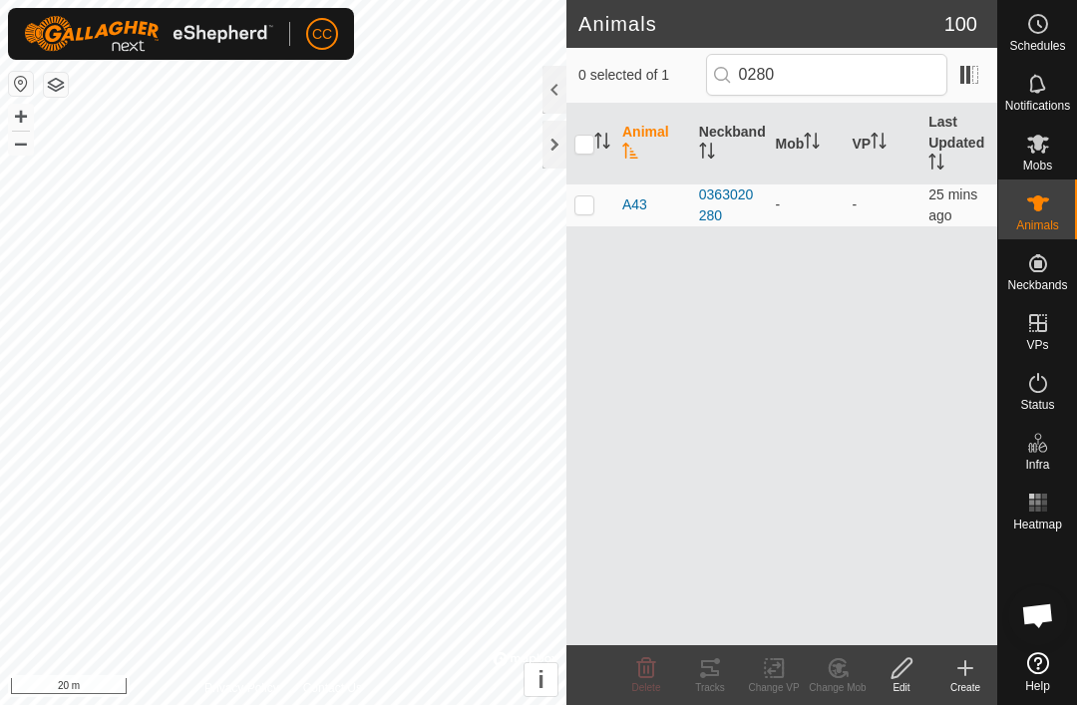
click at [587, 203] on p-checkbox at bounding box center [584, 204] width 20 height 16
click at [928, 667] on edit-svg-icon at bounding box center [902, 668] width 64 height 24
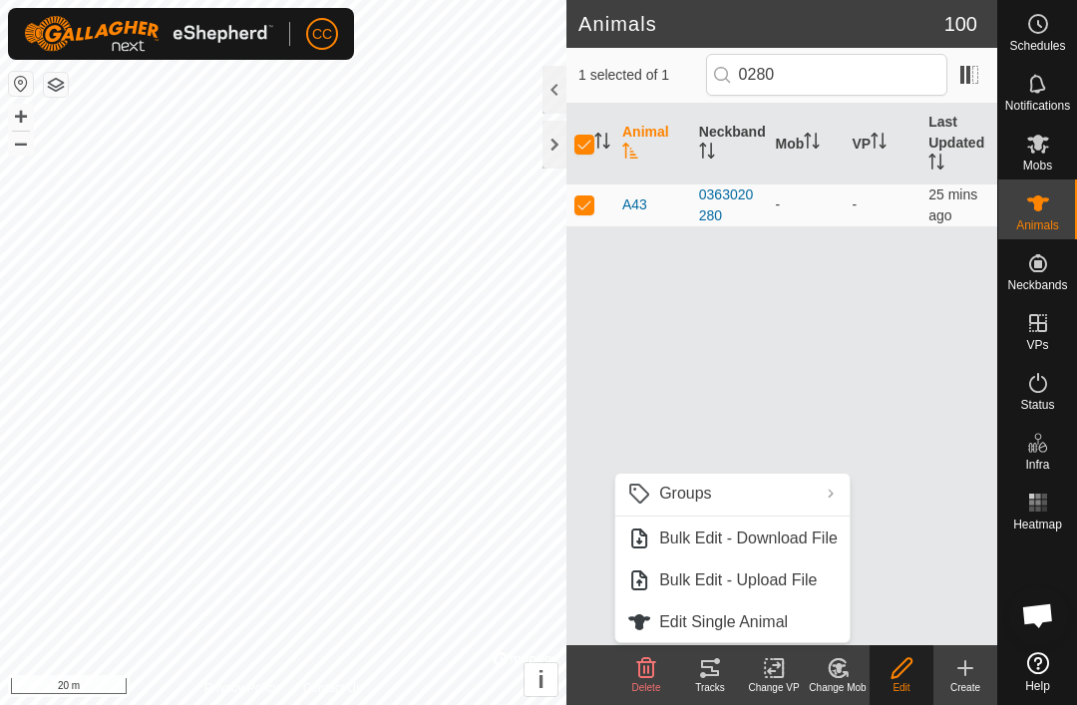
click at [743, 625] on span "Edit Single Animal" at bounding box center [723, 622] width 129 height 24
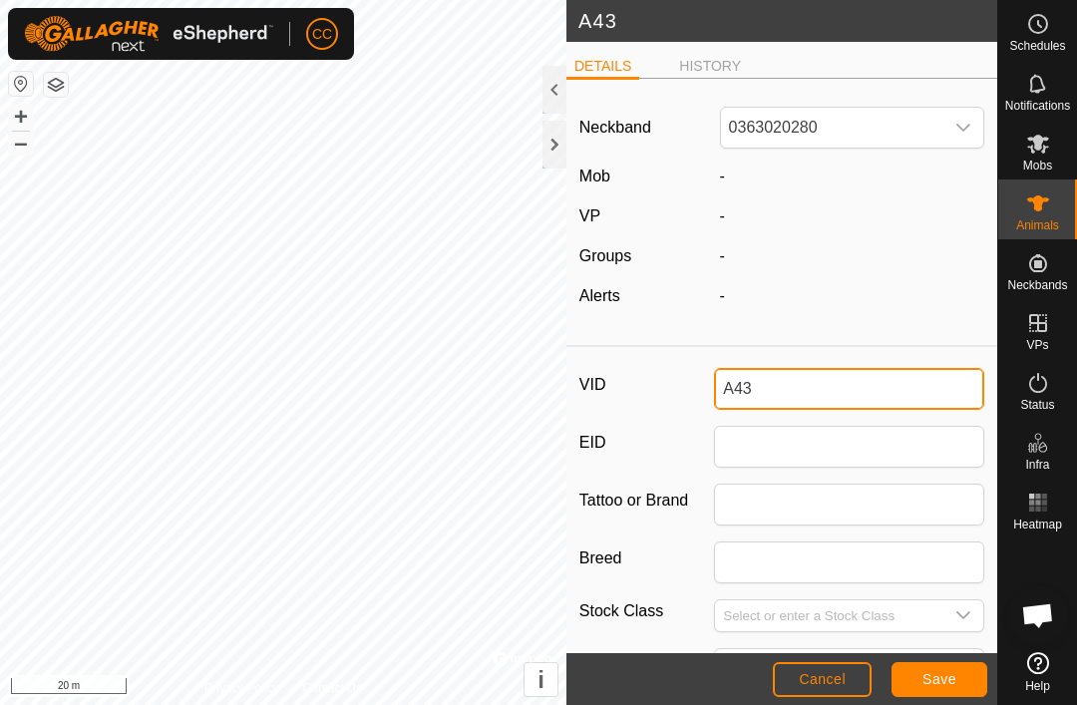
click at [835, 388] on input "A43" at bounding box center [849, 389] width 270 height 42
click at [955, 686] on span "Save" at bounding box center [939, 679] width 34 height 16
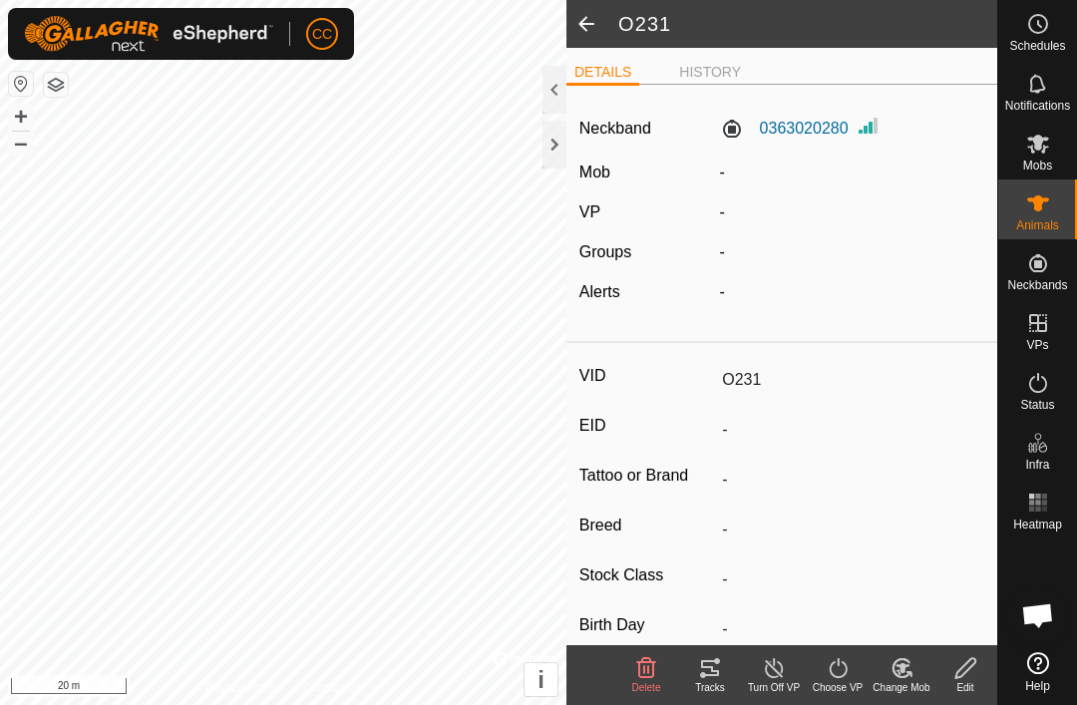
click at [592, 22] on span at bounding box center [586, 24] width 40 height 48
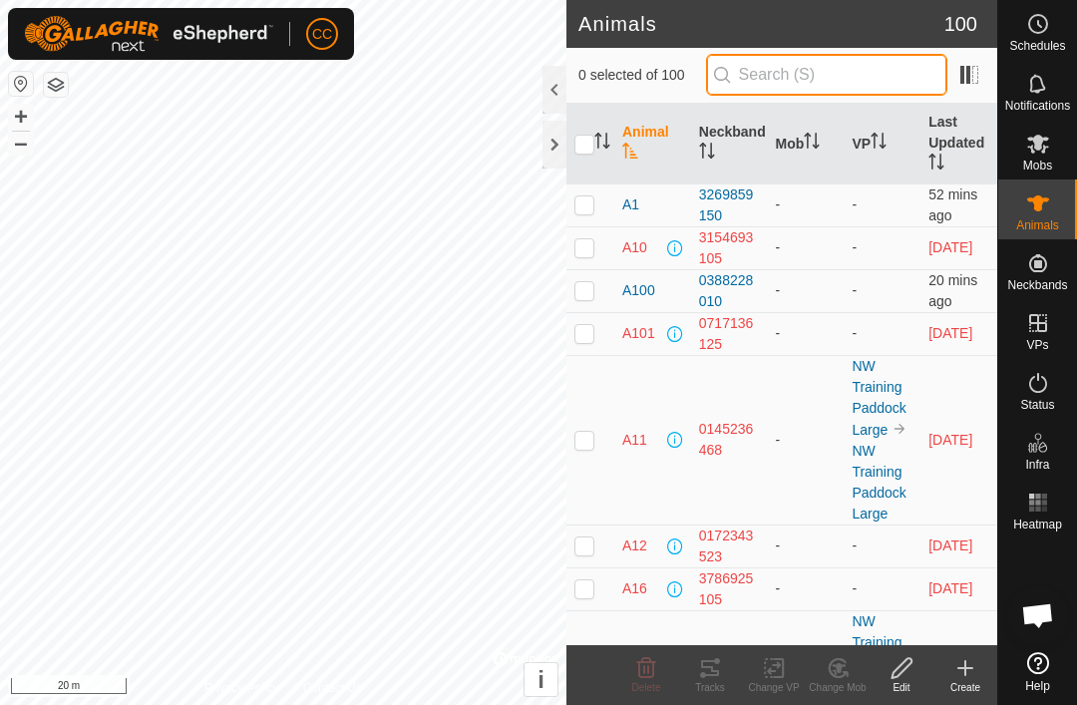
click at [874, 76] on input "text" at bounding box center [826, 75] width 241 height 42
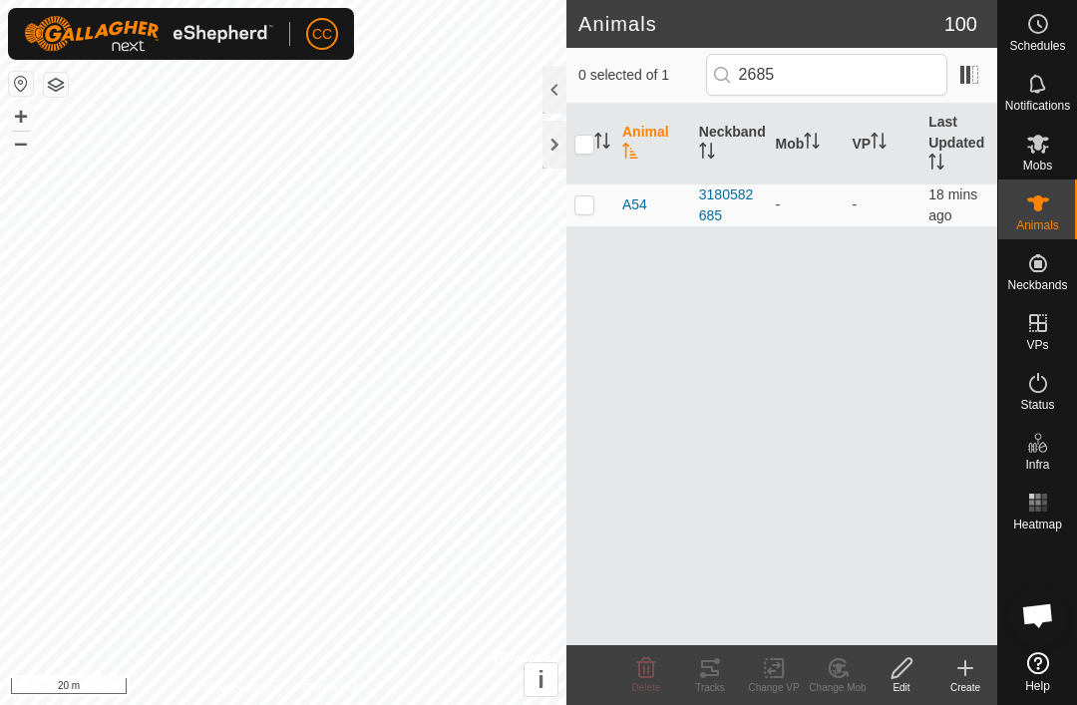
click at [586, 215] on td at bounding box center [590, 204] width 48 height 43
click at [910, 672] on icon at bounding box center [901, 668] width 25 height 24
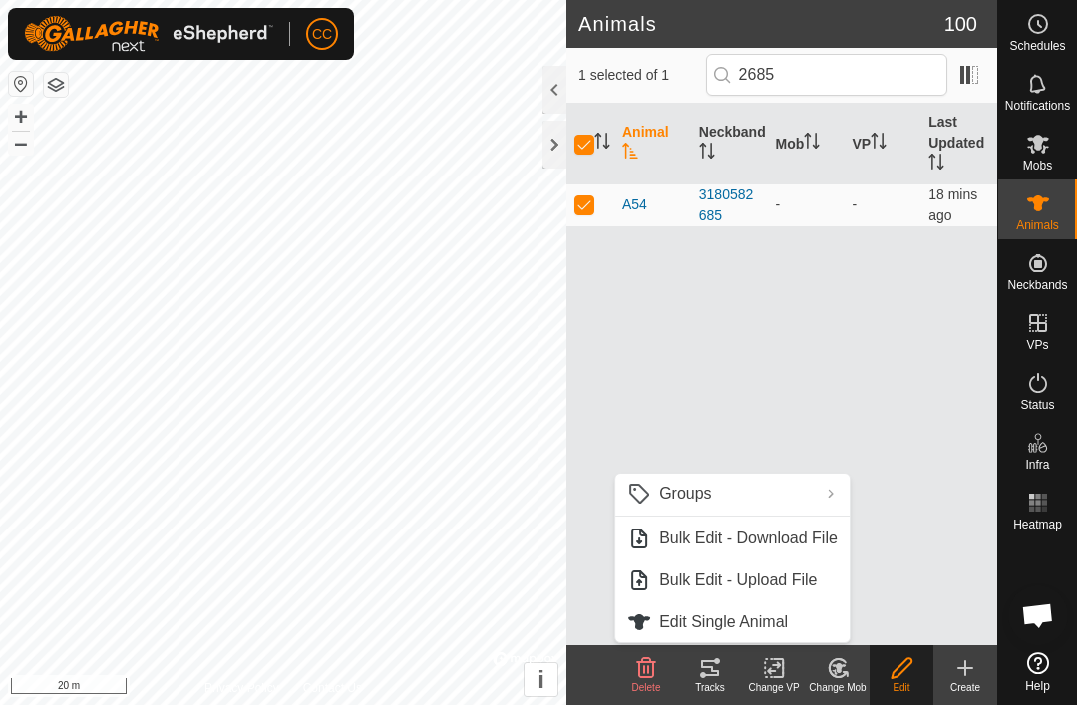
click at [804, 625] on link "Edit Single Animal" at bounding box center [732, 622] width 234 height 40
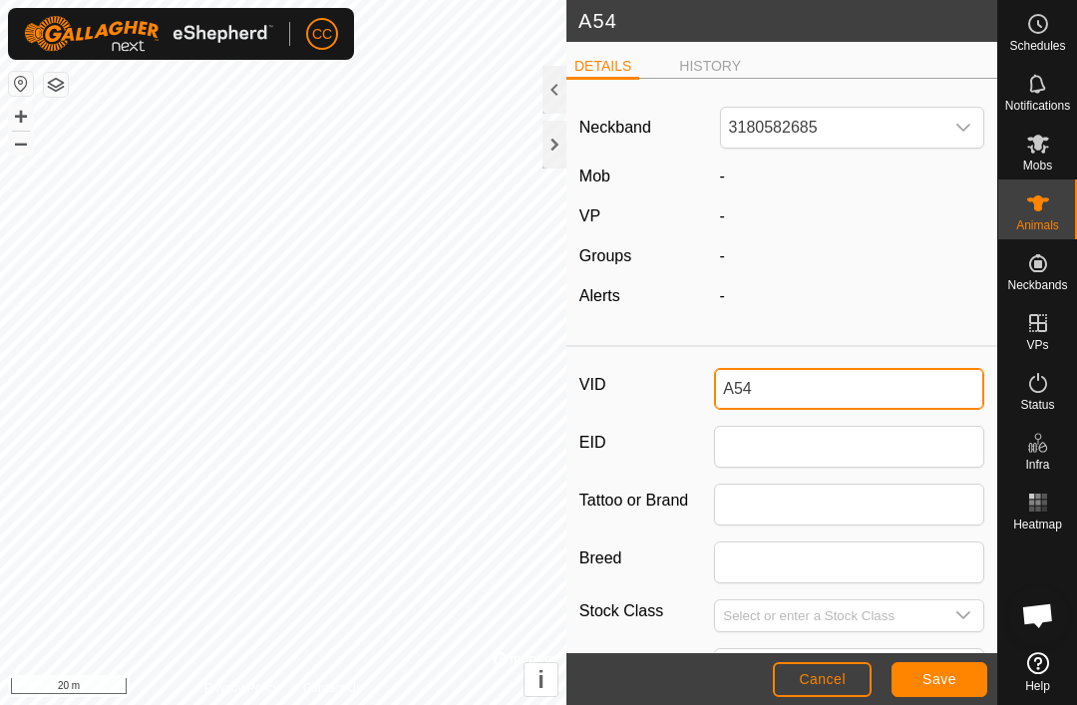
click at [820, 389] on input "A54" at bounding box center [849, 389] width 270 height 42
click at [944, 678] on span "Save" at bounding box center [939, 679] width 34 height 16
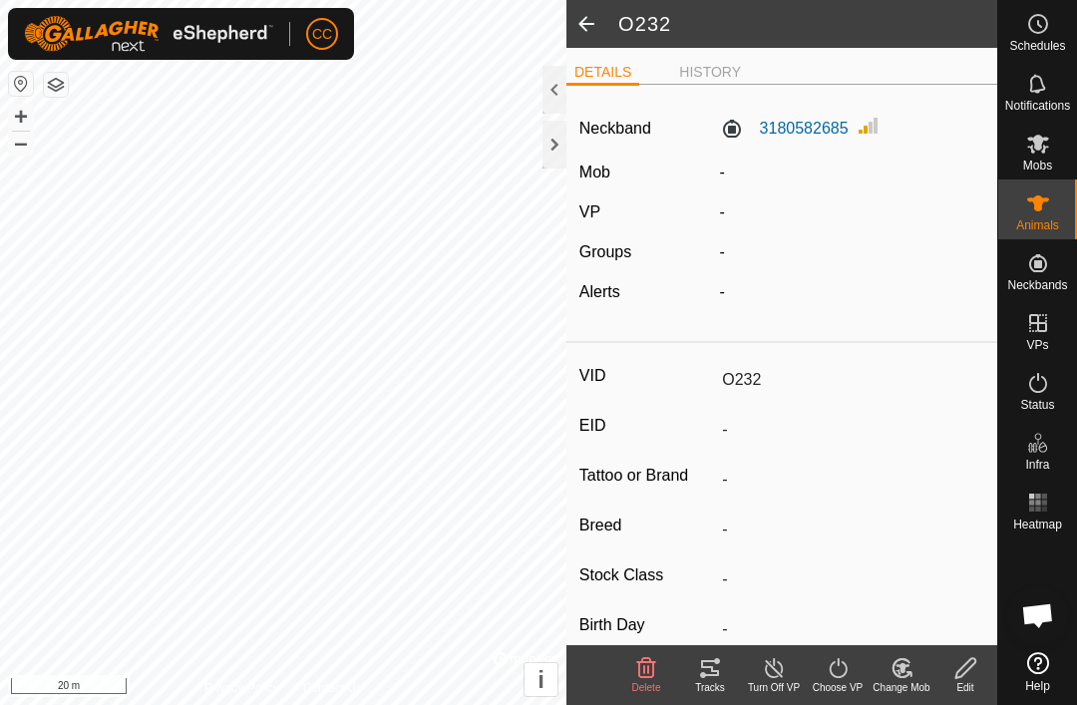
click at [585, 29] on span at bounding box center [586, 24] width 40 height 48
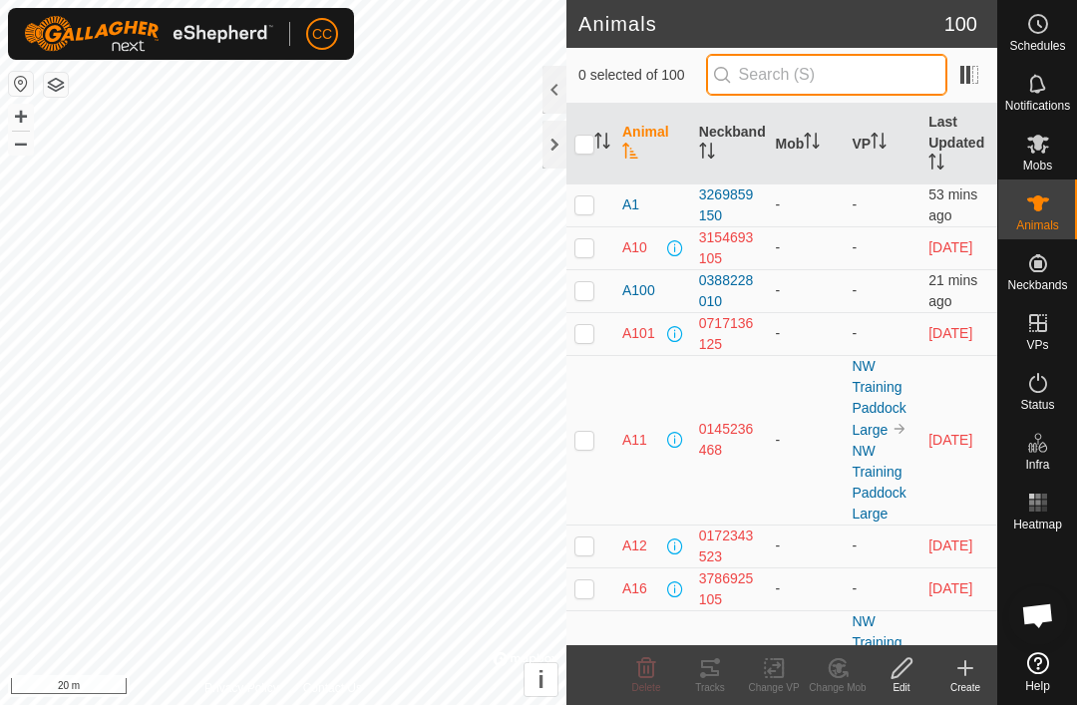
click at [868, 91] on input "text" at bounding box center [826, 75] width 241 height 42
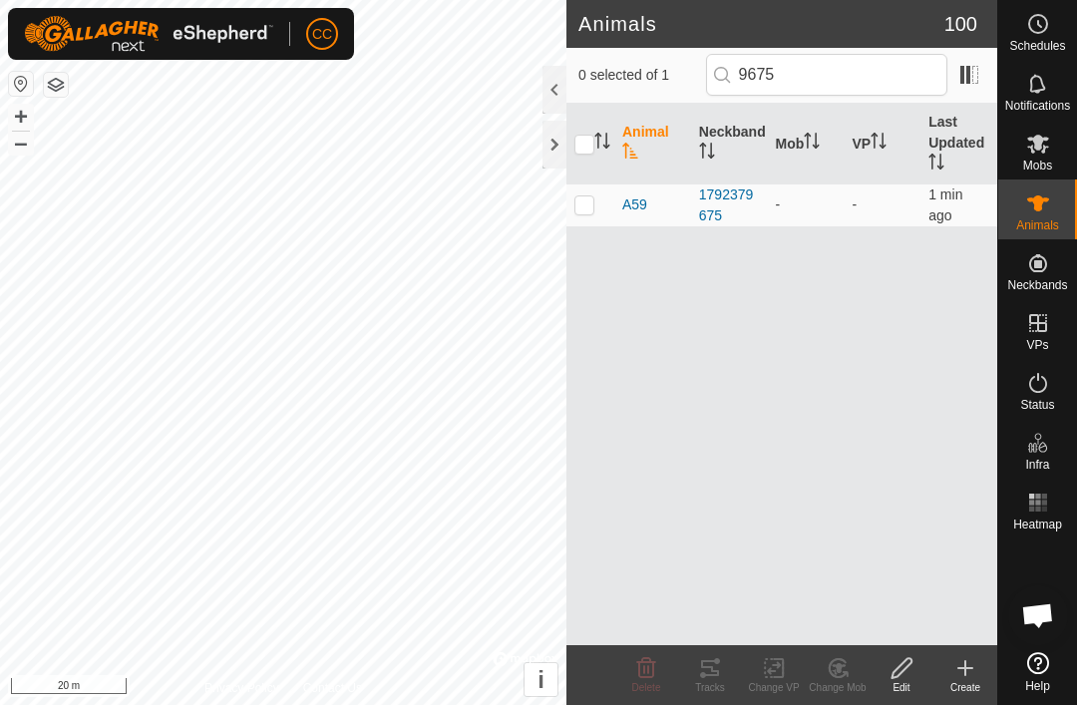
click at [594, 214] on td at bounding box center [590, 204] width 48 height 43
click at [906, 685] on div "Edit" at bounding box center [902, 687] width 64 height 15
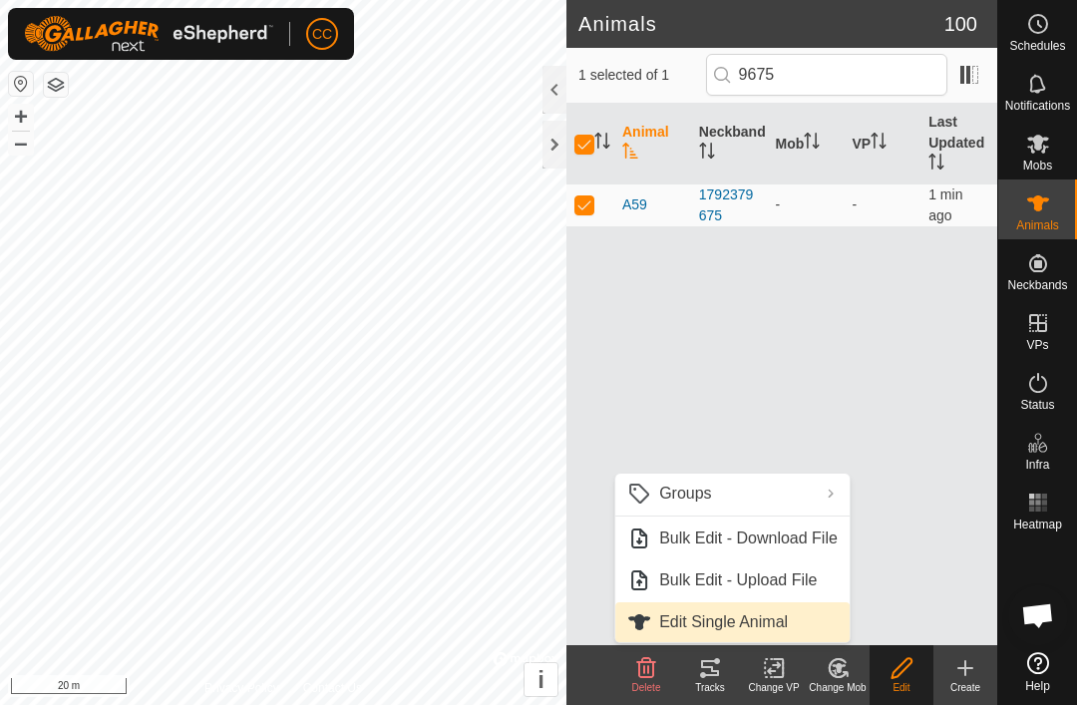
click at [773, 626] on span "Edit Single Animal" at bounding box center [723, 622] width 129 height 24
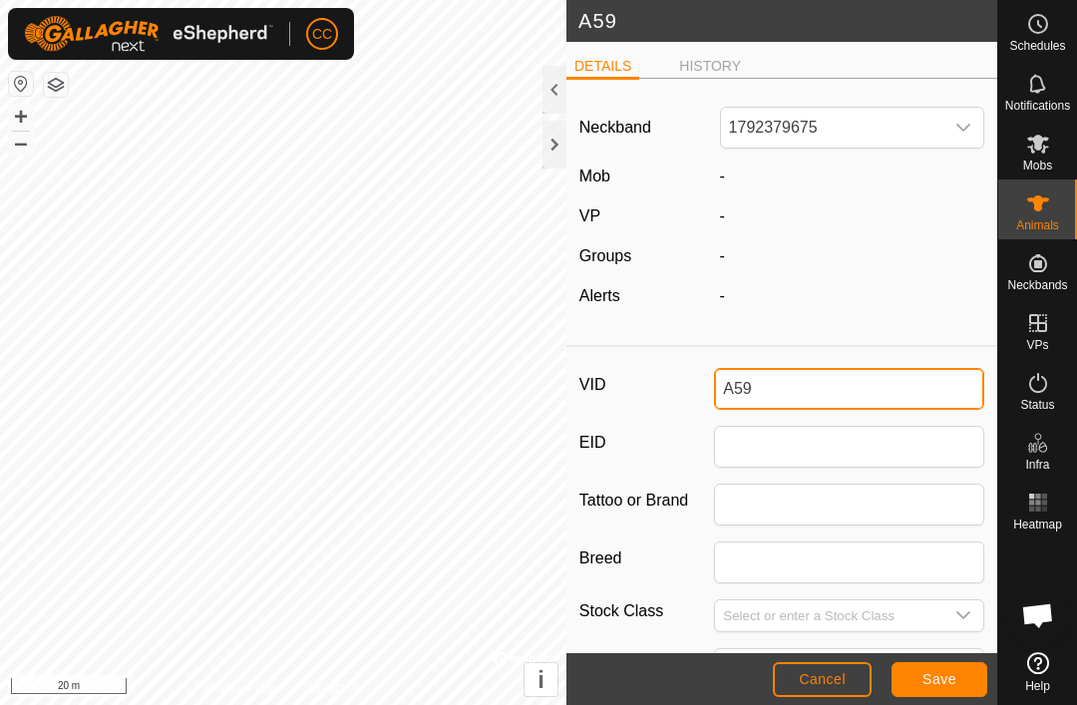
click at [863, 400] on input "A59" at bounding box center [849, 389] width 270 height 42
click at [955, 681] on span "Save" at bounding box center [939, 679] width 34 height 16
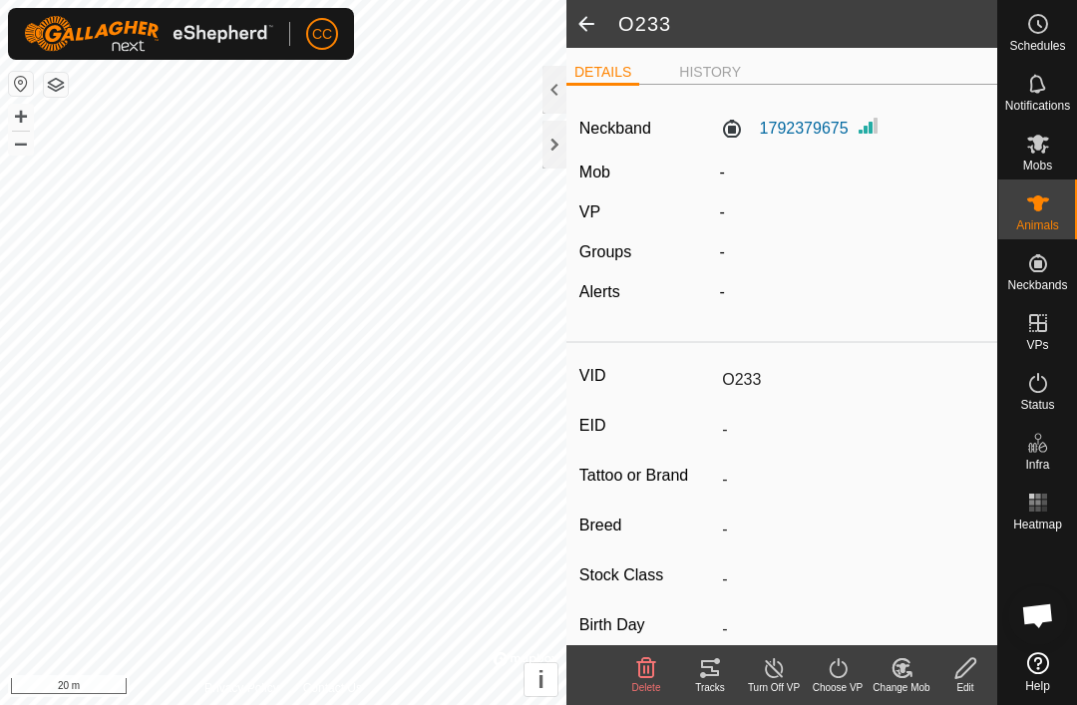
click at [592, 24] on span at bounding box center [586, 24] width 40 height 48
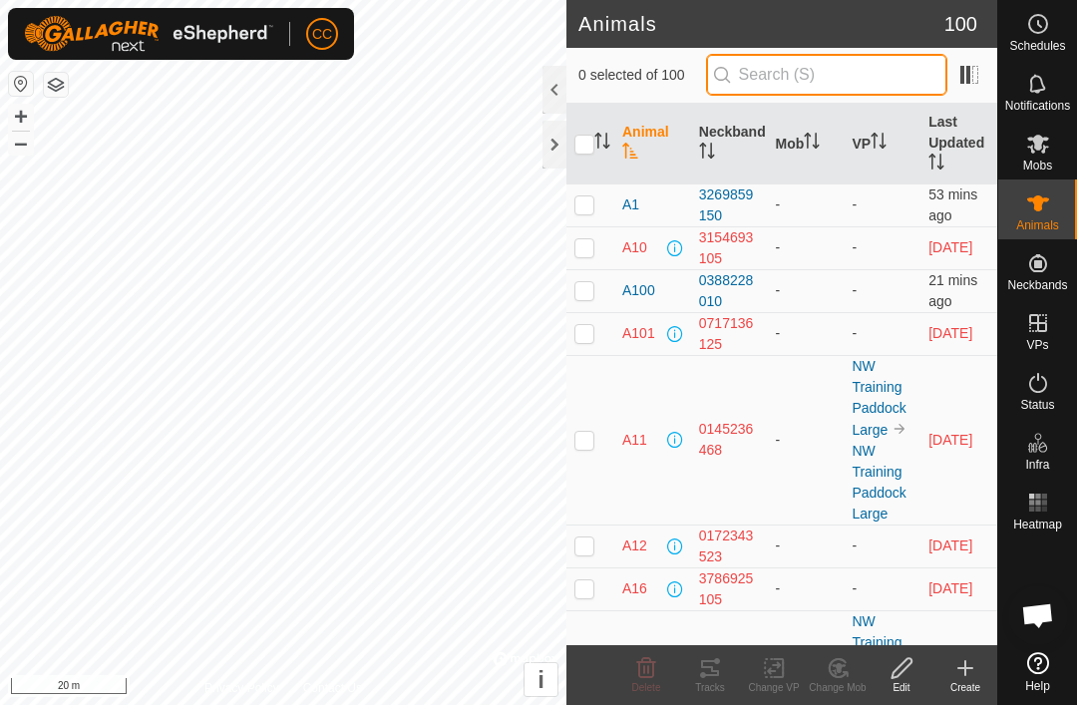
click at [846, 80] on input "text" at bounding box center [826, 75] width 241 height 42
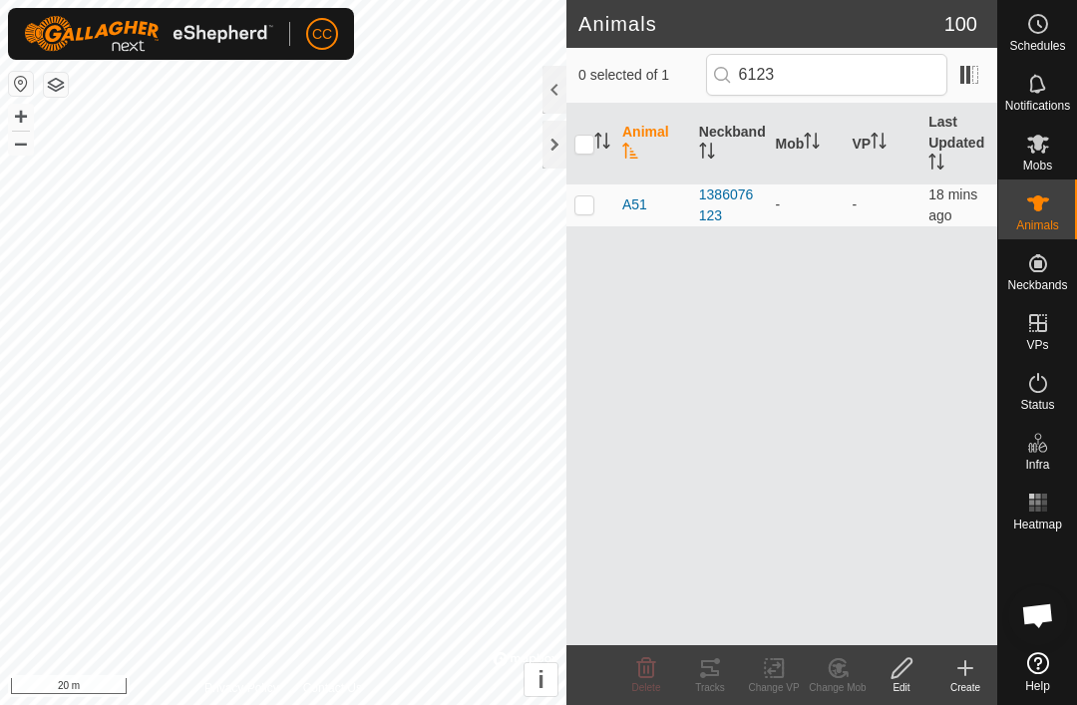
click at [590, 204] on p-checkbox at bounding box center [584, 204] width 20 height 16
click at [914, 697] on div "Edit" at bounding box center [902, 675] width 64 height 60
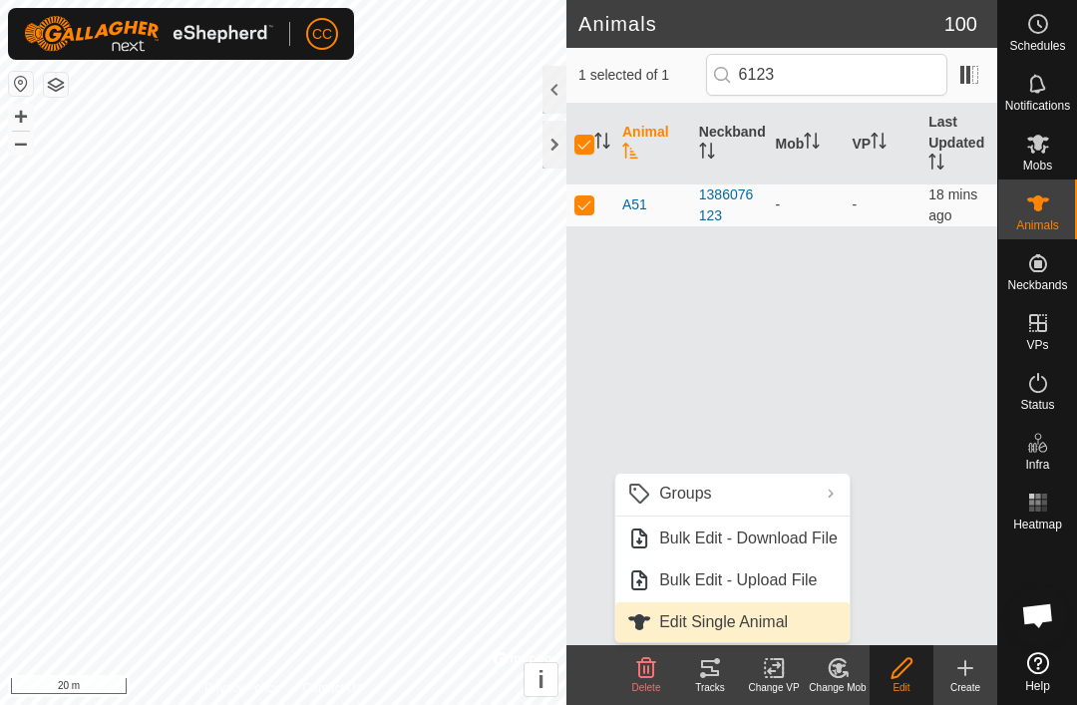
click at [805, 621] on link "Edit Single Animal" at bounding box center [732, 622] width 234 height 40
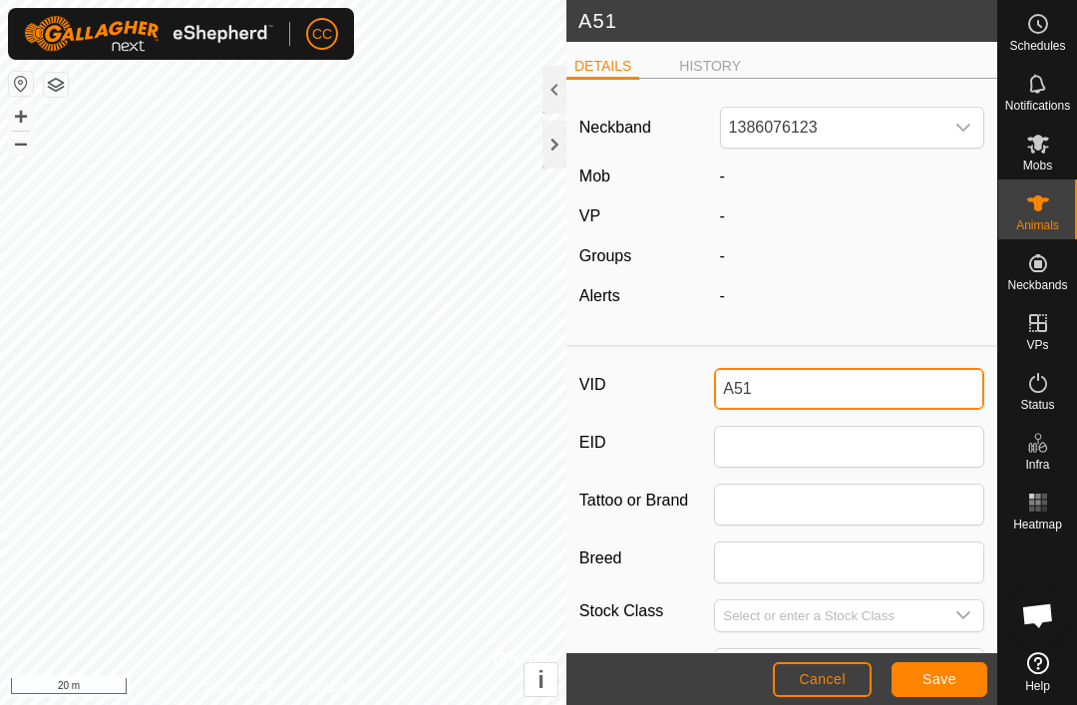
click at [863, 377] on input "A51" at bounding box center [849, 389] width 270 height 42
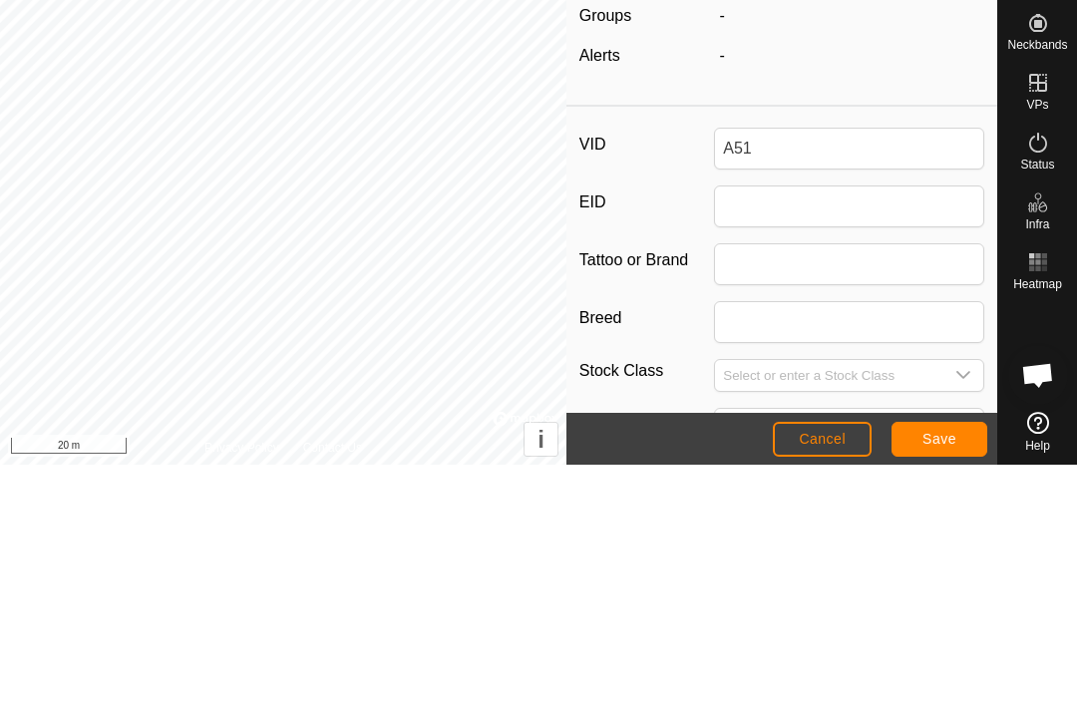
click at [868, 355] on div "VID A51 EID Tattoo or Brand Breed Stock Class Birth Day Age - Pregnancy Status …" at bounding box center [781, 663] width 431 height 617
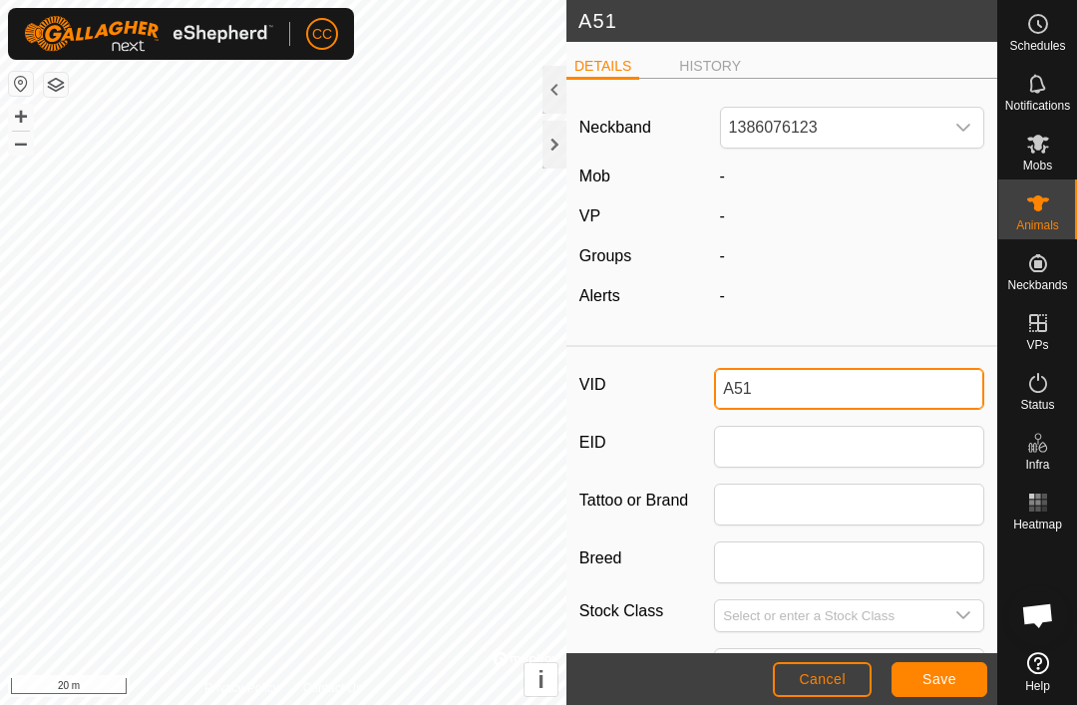
click at [783, 395] on input "A51" at bounding box center [849, 389] width 270 height 42
click at [941, 686] on span "Save" at bounding box center [939, 679] width 34 height 16
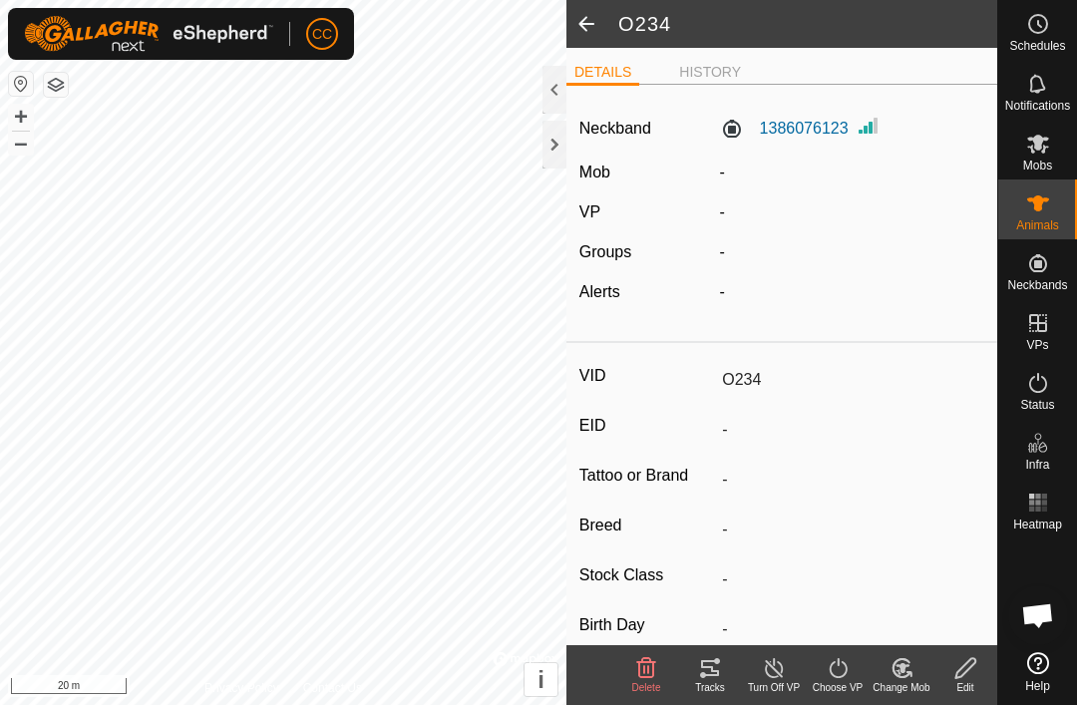
click at [581, 25] on span at bounding box center [586, 24] width 40 height 48
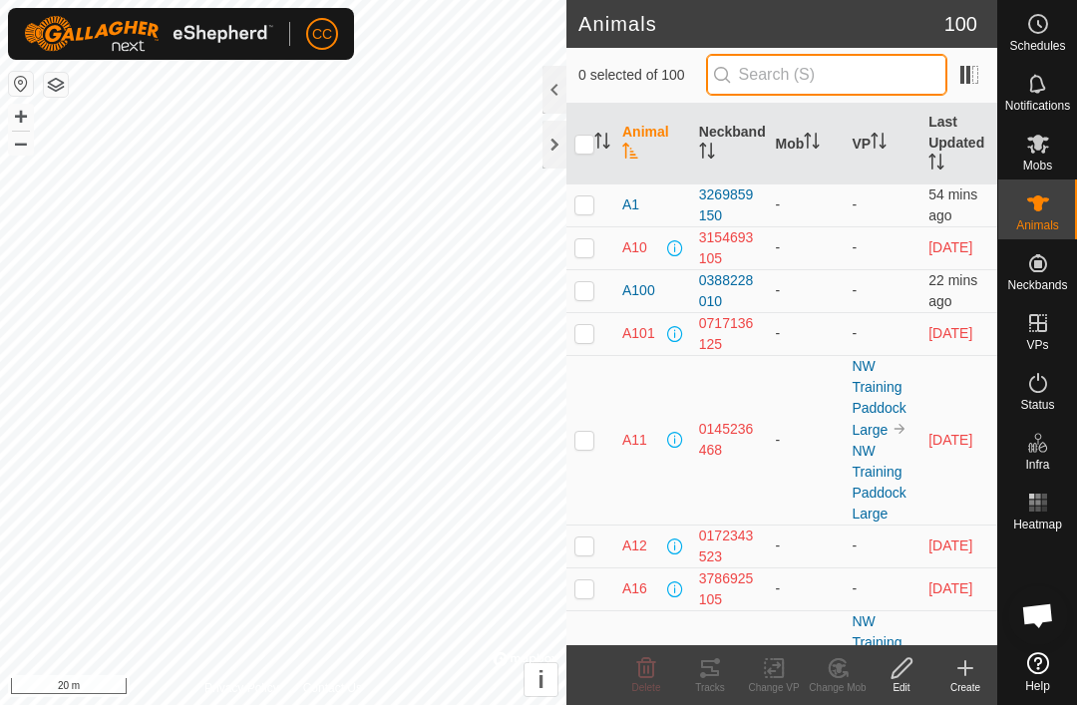
click at [862, 78] on input "text" at bounding box center [826, 75] width 241 height 42
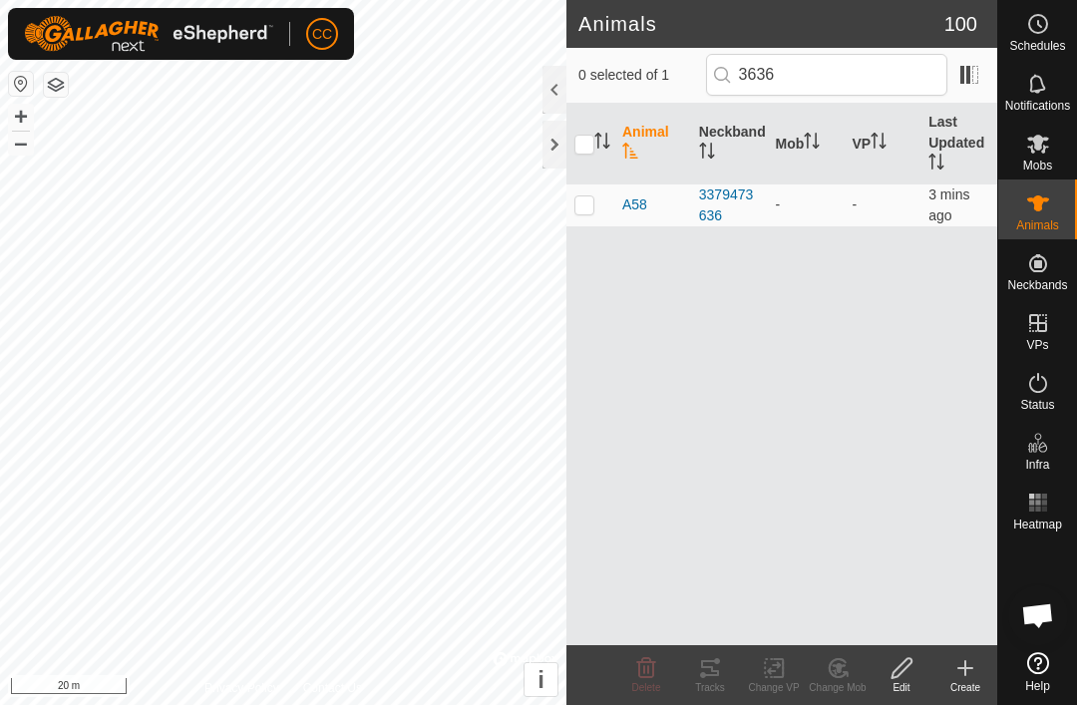
click at [593, 211] on p-checkbox at bounding box center [584, 204] width 20 height 16
click at [897, 672] on icon at bounding box center [901, 668] width 25 height 24
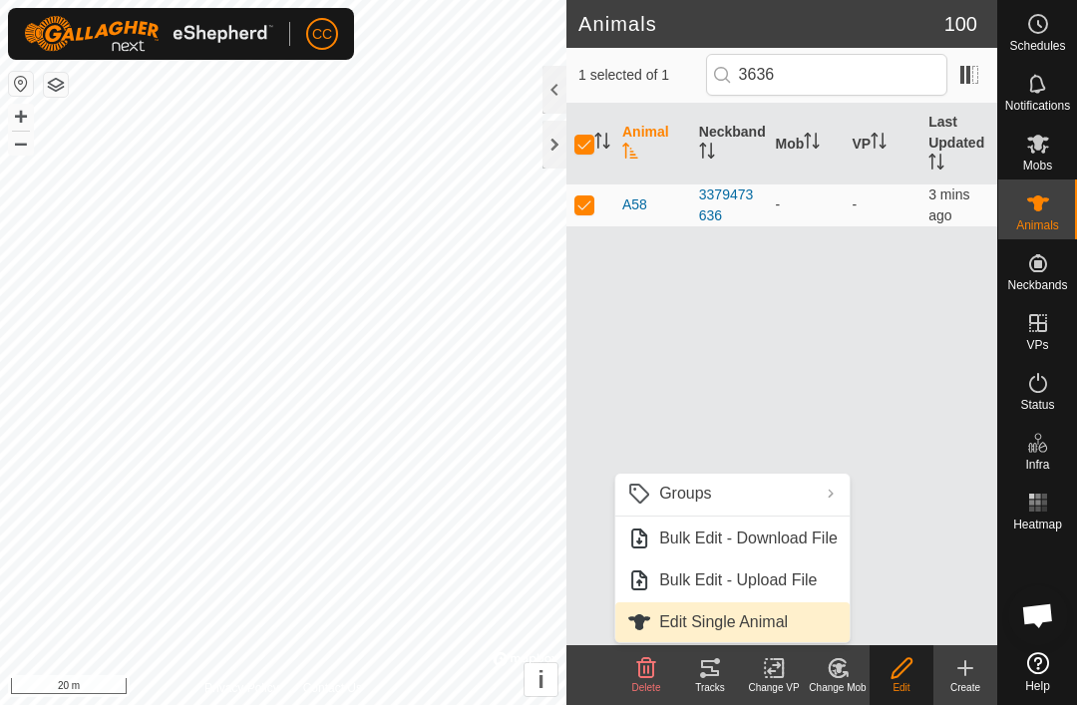
click at [794, 618] on link "Edit Single Animal" at bounding box center [732, 622] width 234 height 40
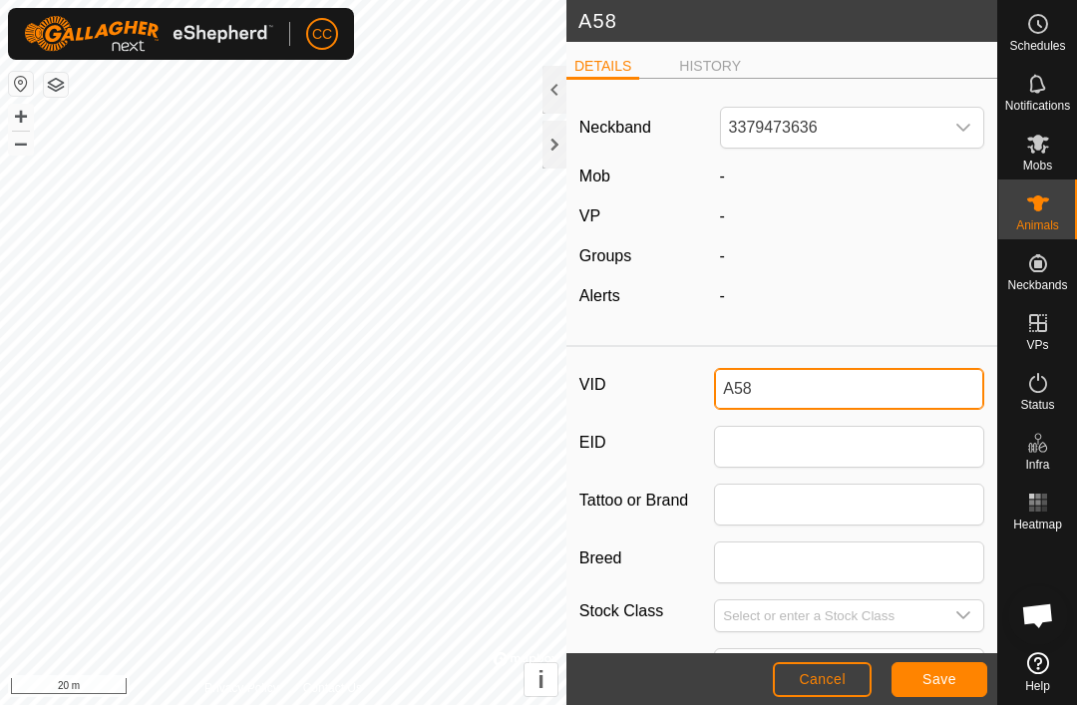
click at [856, 379] on input "A58" at bounding box center [849, 389] width 270 height 42
click at [930, 664] on button "Save" at bounding box center [939, 679] width 96 height 35
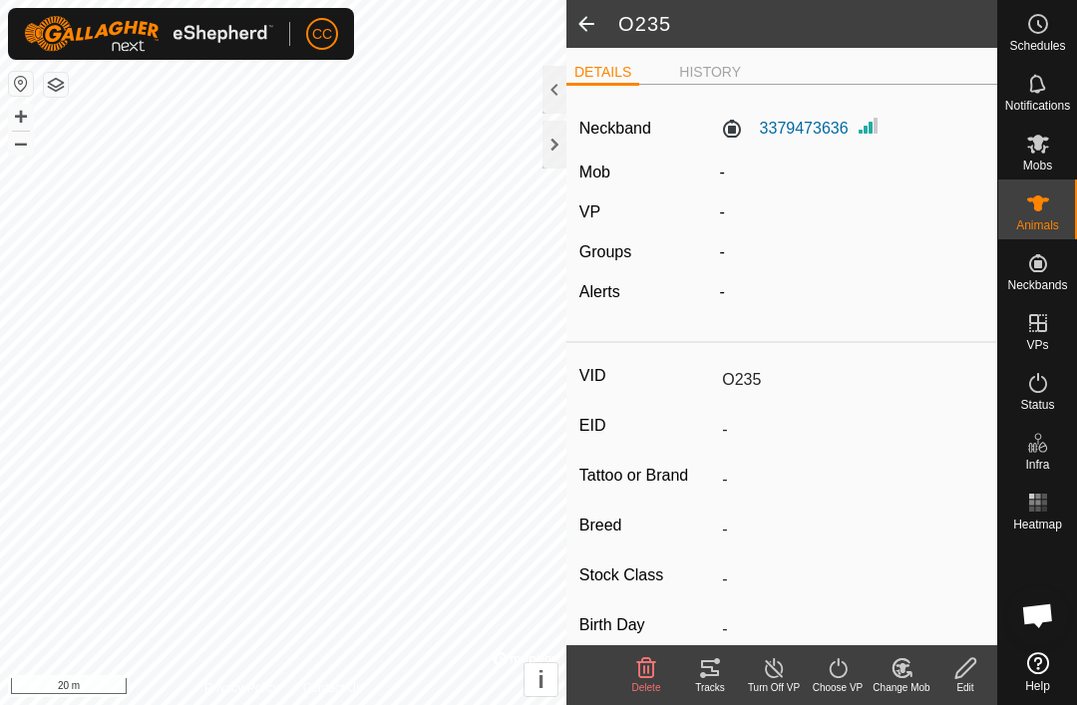
click at [582, 36] on span at bounding box center [586, 24] width 40 height 48
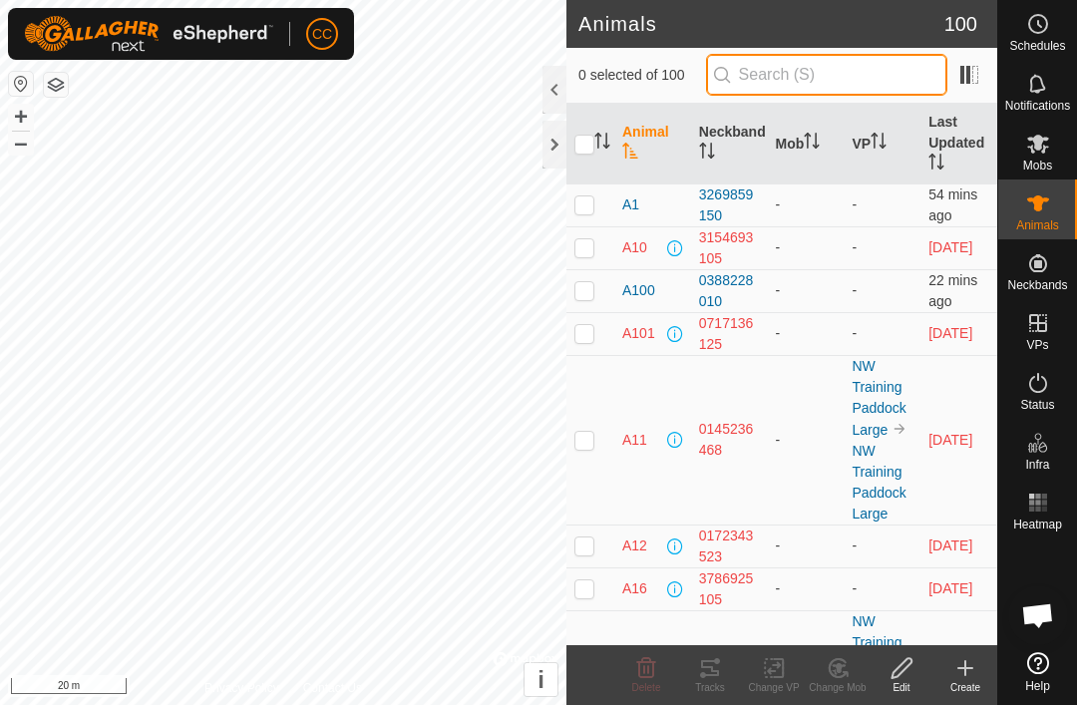
click at [872, 91] on input "text" at bounding box center [826, 75] width 241 height 42
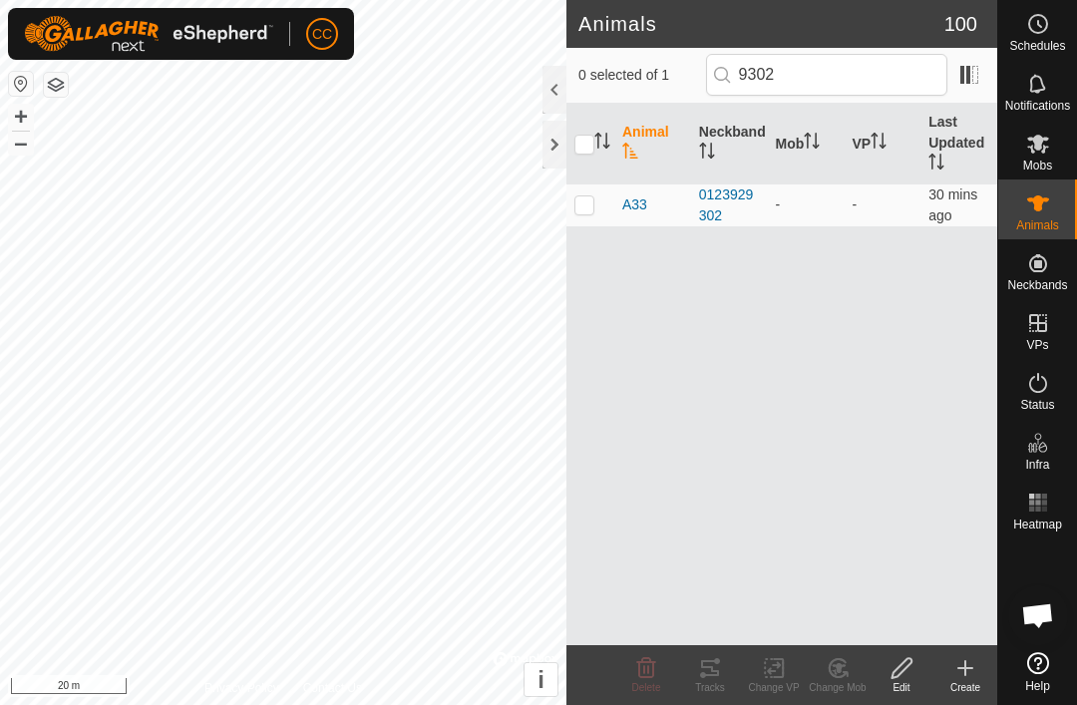
click at [598, 216] on td at bounding box center [590, 204] width 48 height 43
click at [914, 696] on div "Edit" at bounding box center [902, 675] width 64 height 60
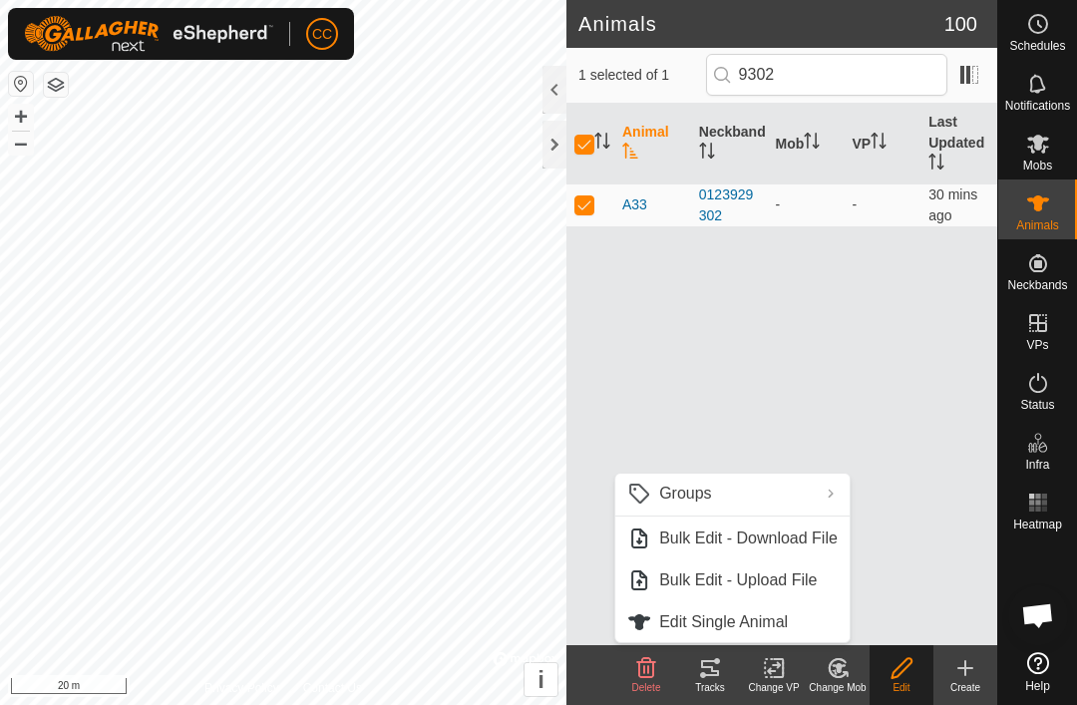
click at [786, 631] on span "Edit Single Animal" at bounding box center [723, 622] width 129 height 24
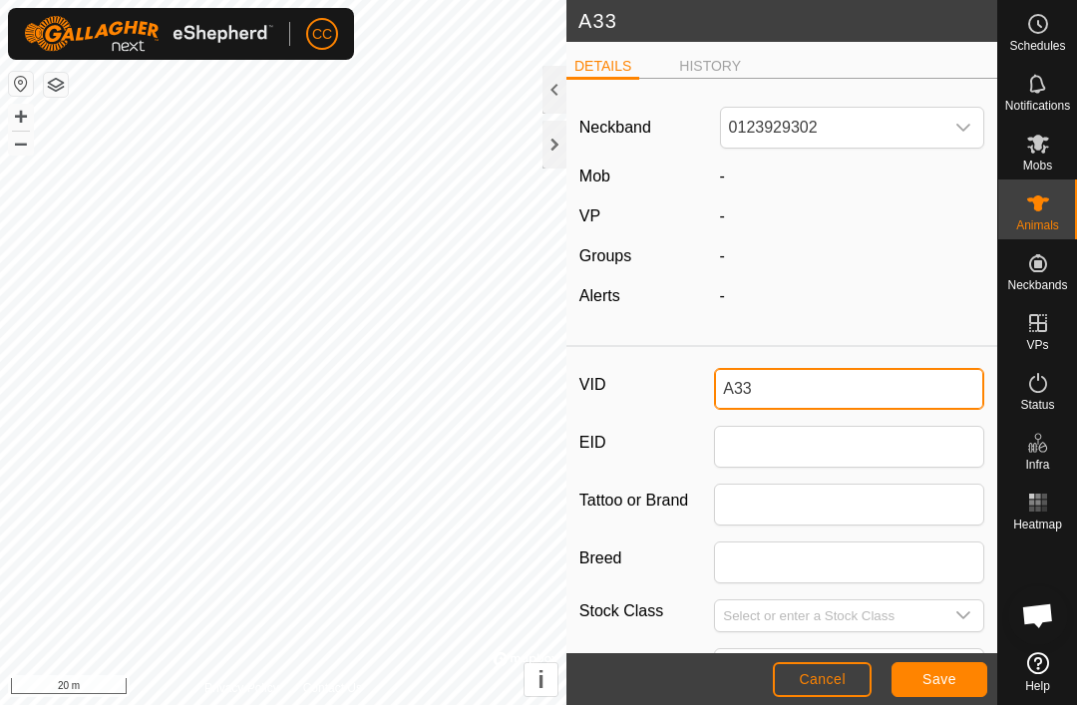
click at [815, 391] on input "A33" at bounding box center [849, 389] width 270 height 42
click at [940, 680] on span "Save" at bounding box center [939, 679] width 34 height 16
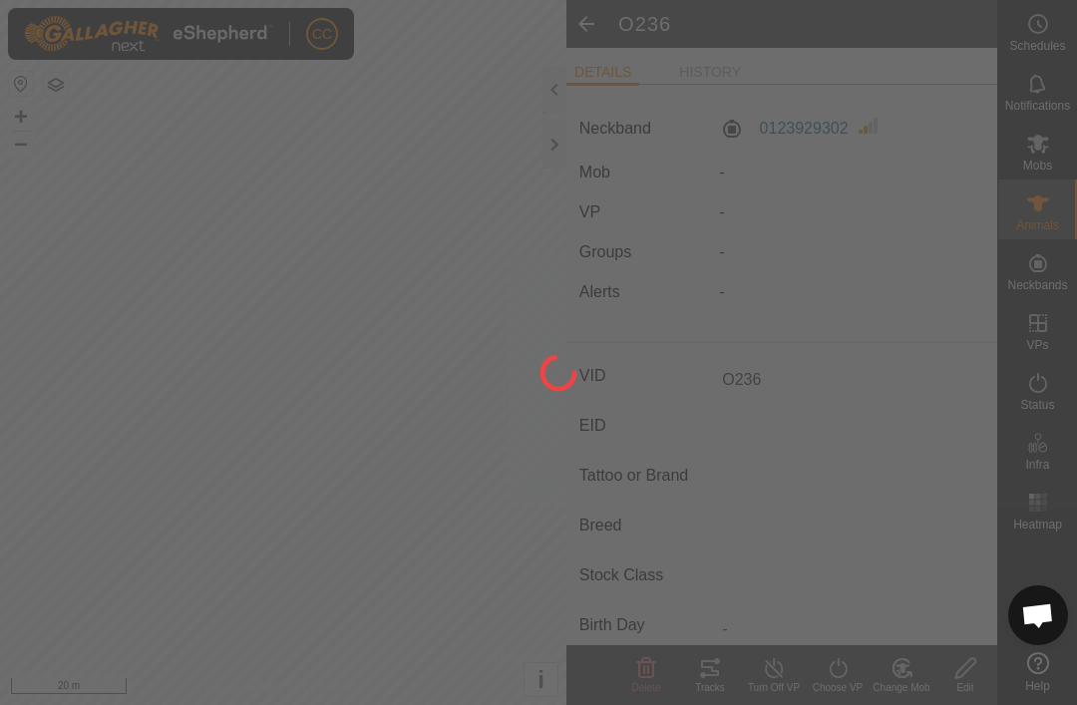
type input "-"
type input "0 kg"
type input "-"
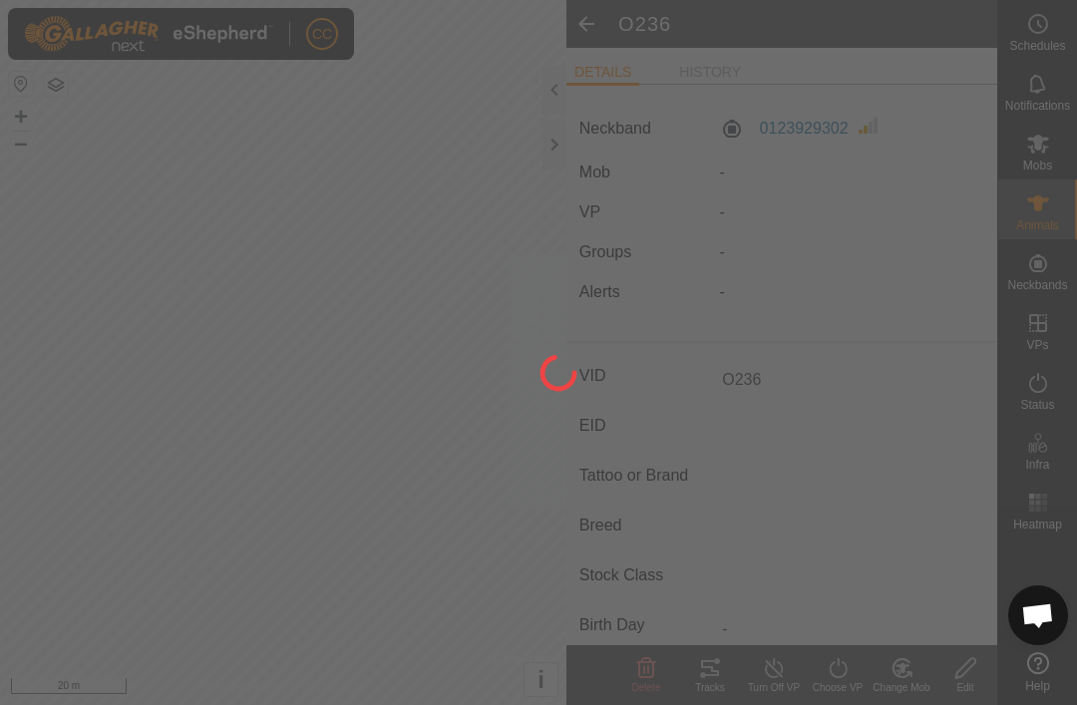
type input "-"
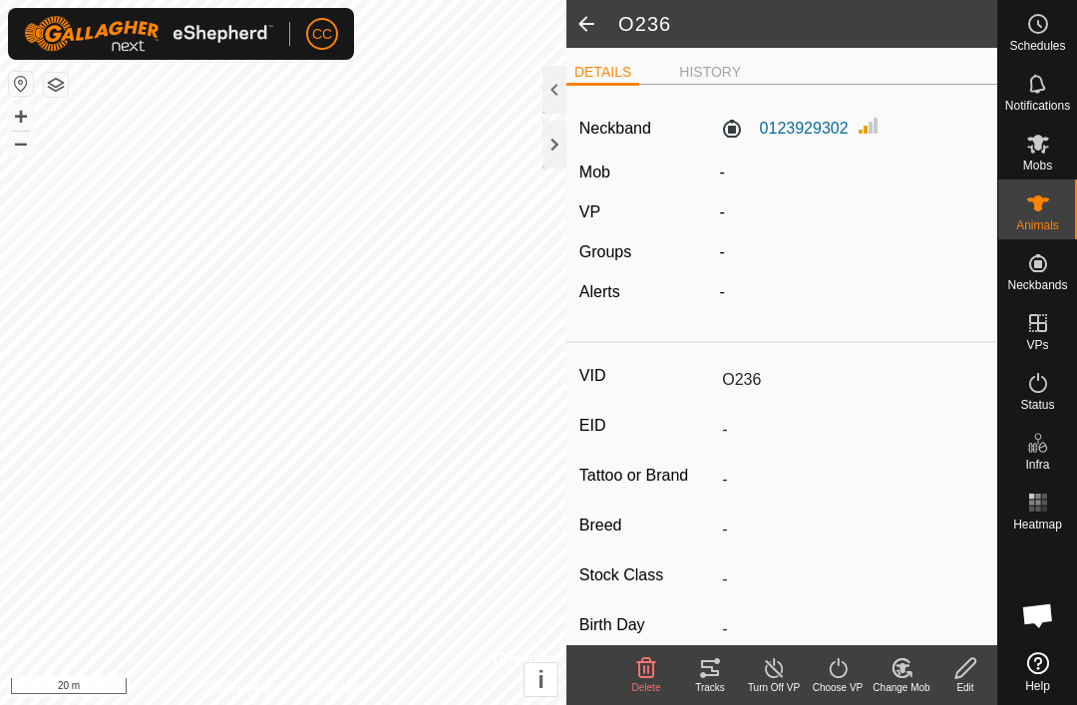
click at [592, 25] on span at bounding box center [586, 24] width 40 height 48
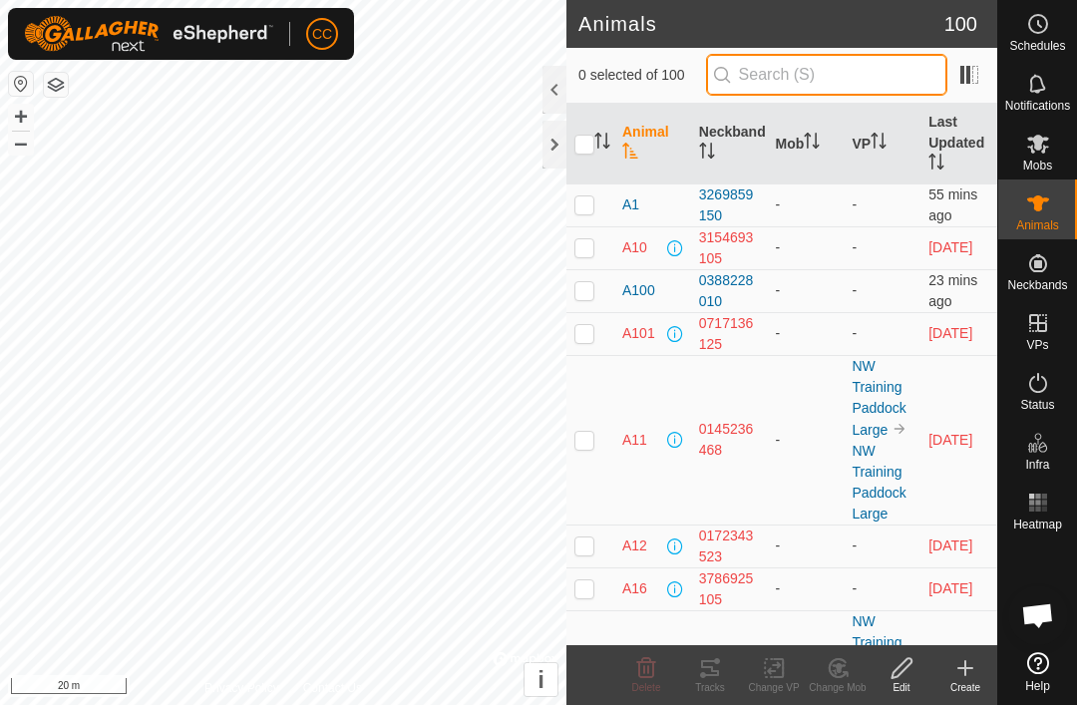
click at [872, 86] on input "text" at bounding box center [826, 75] width 241 height 42
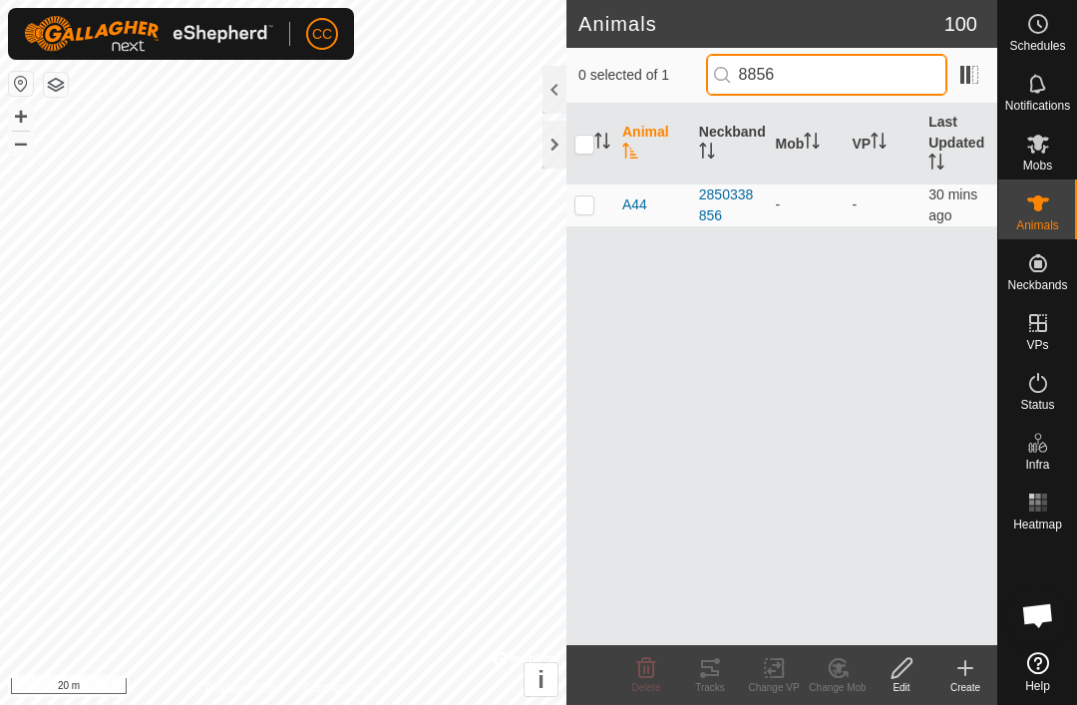
type input "8856"
click at [920, 672] on edit-svg-icon at bounding box center [902, 668] width 64 height 24
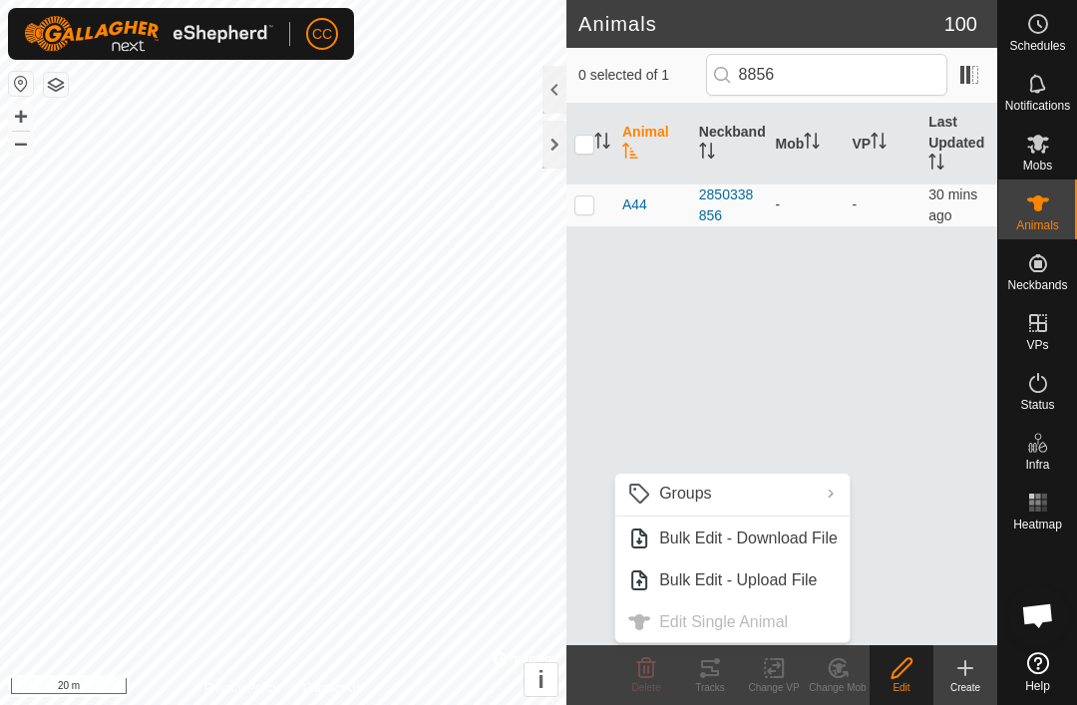
click at [597, 206] on td at bounding box center [590, 204] width 48 height 43
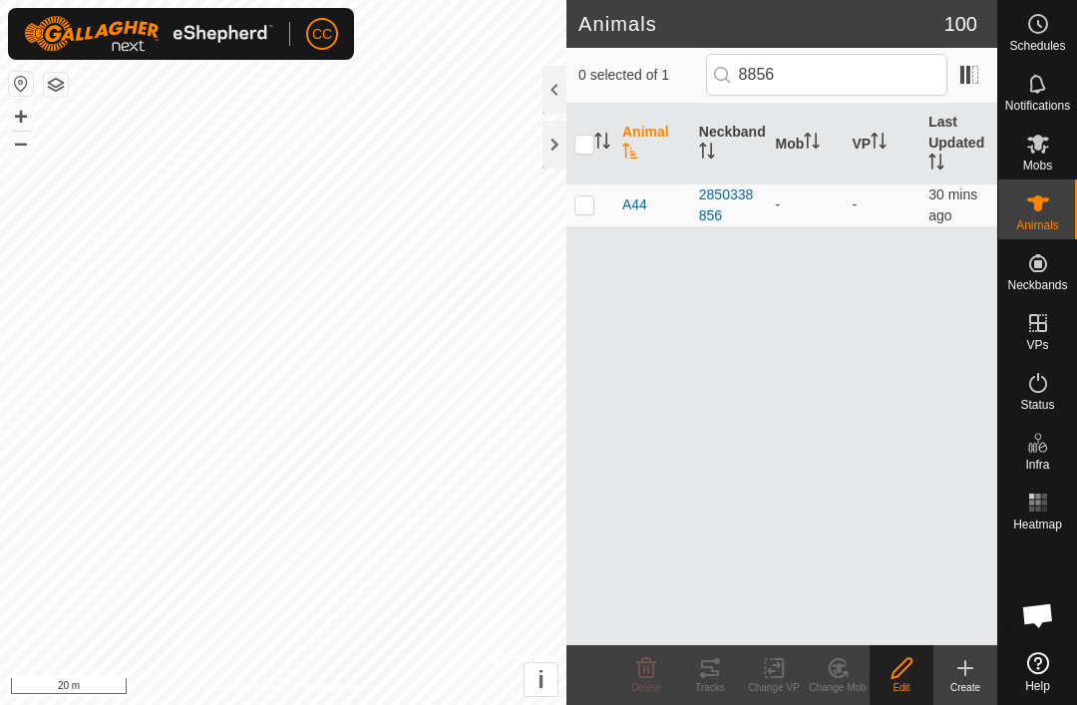
checkbox input "true"
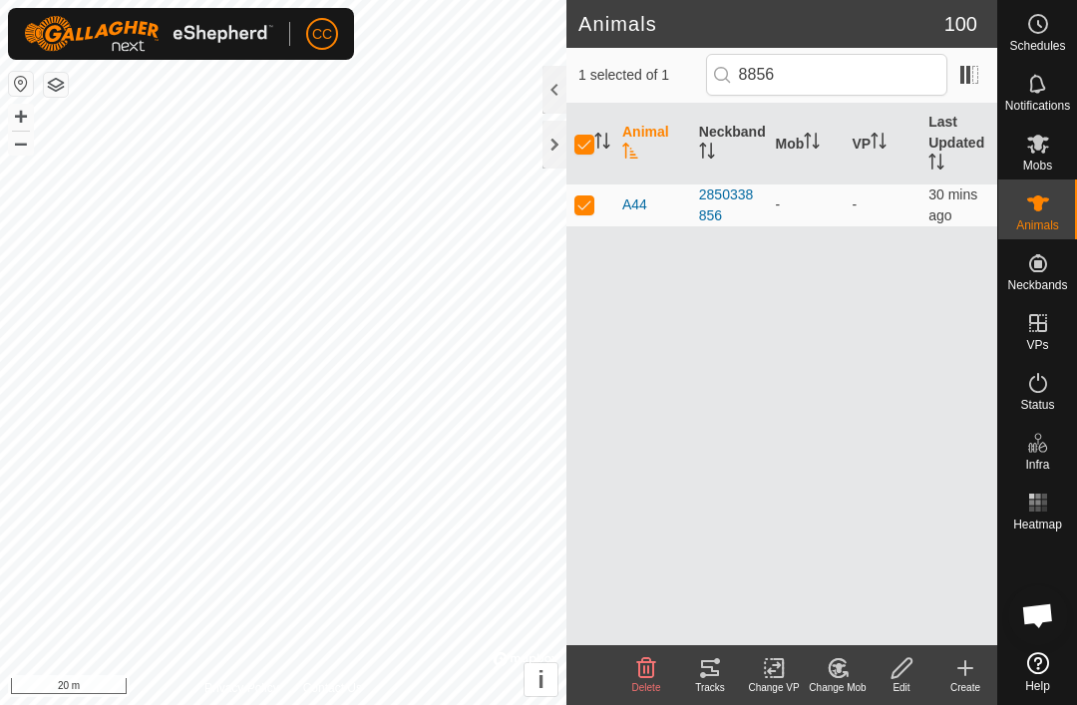
click at [903, 672] on icon at bounding box center [901, 668] width 25 height 24
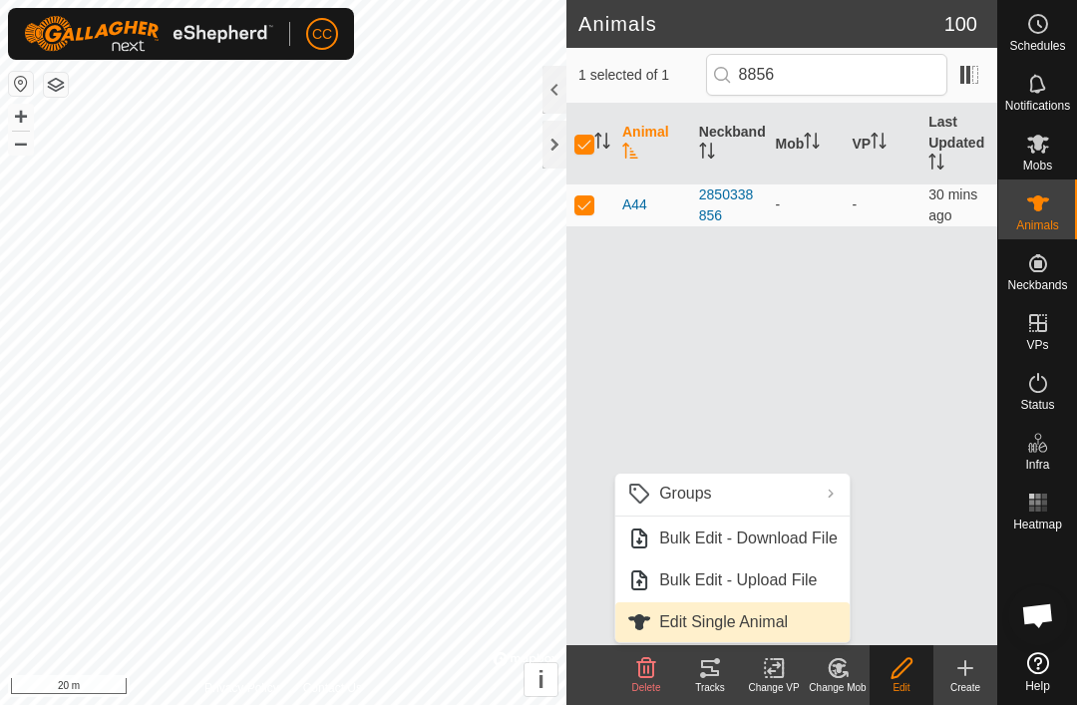
click at [762, 621] on span "Edit Single Animal" at bounding box center [723, 622] width 129 height 24
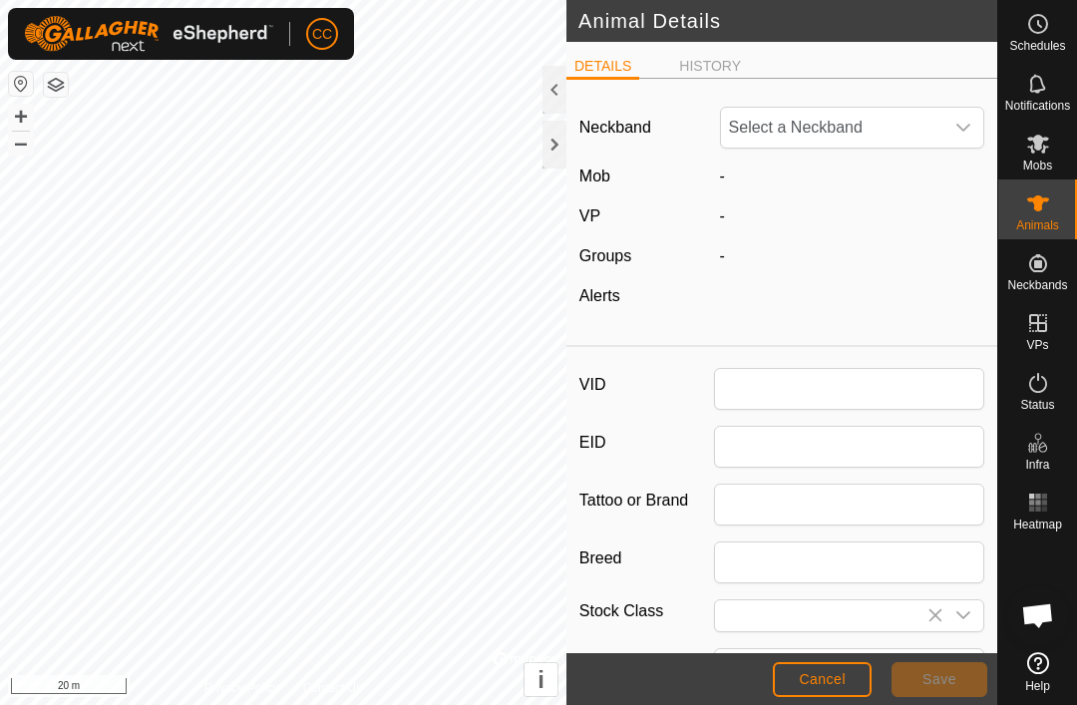
type input "A44"
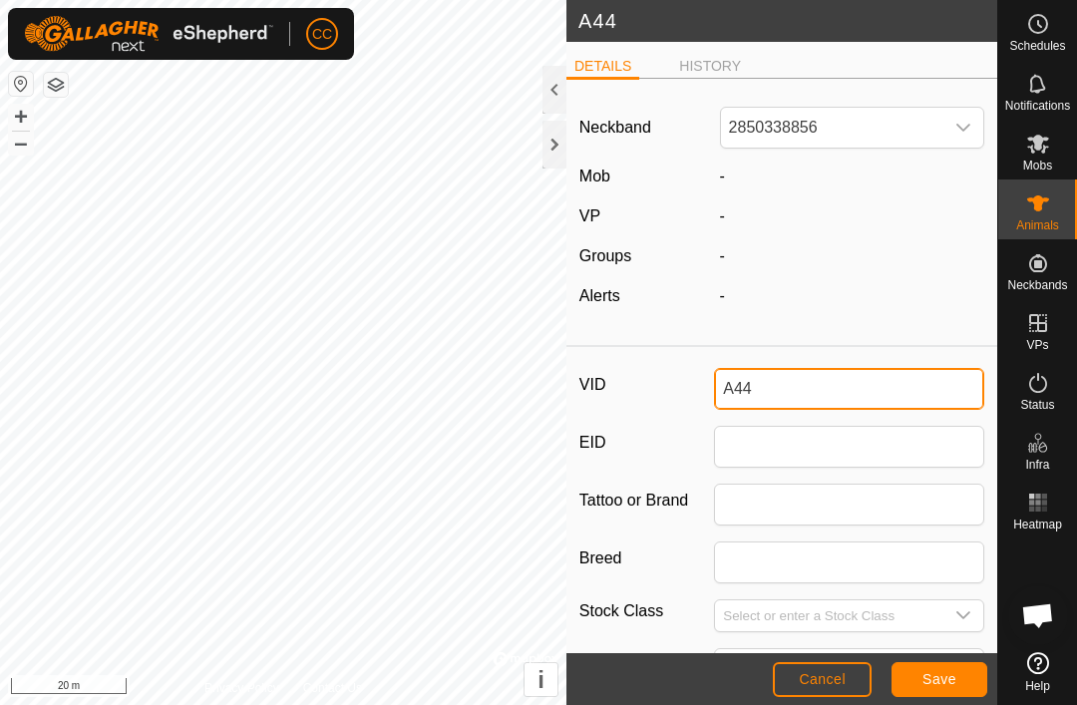
click at [863, 403] on input "A44" at bounding box center [849, 389] width 270 height 42
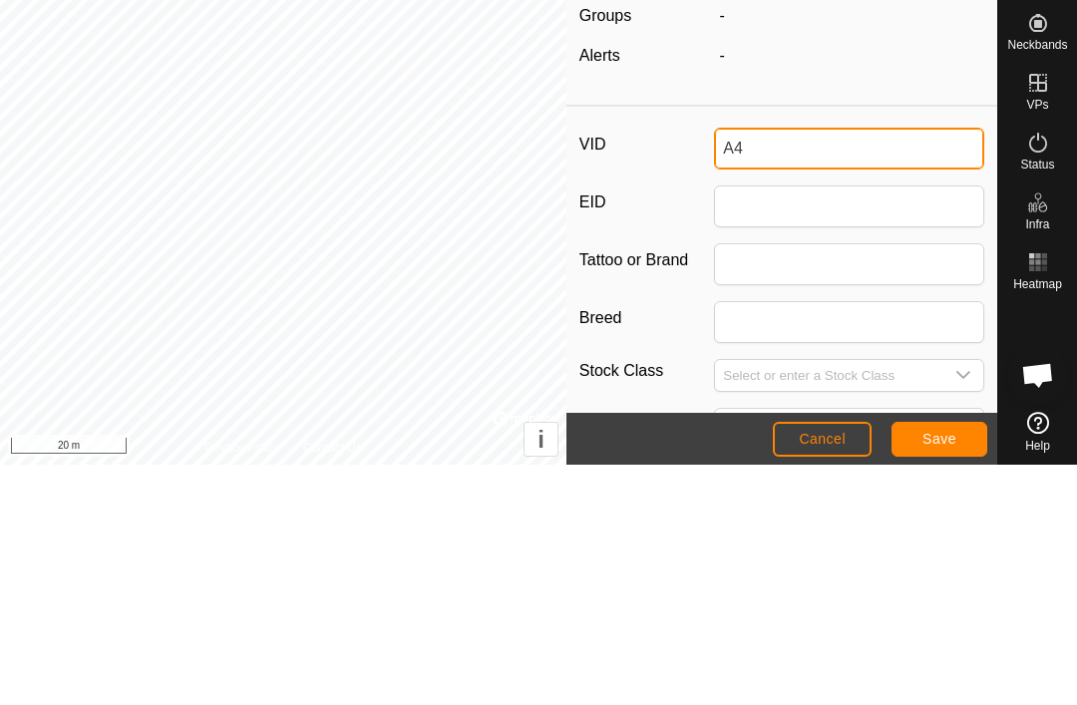
type input "A"
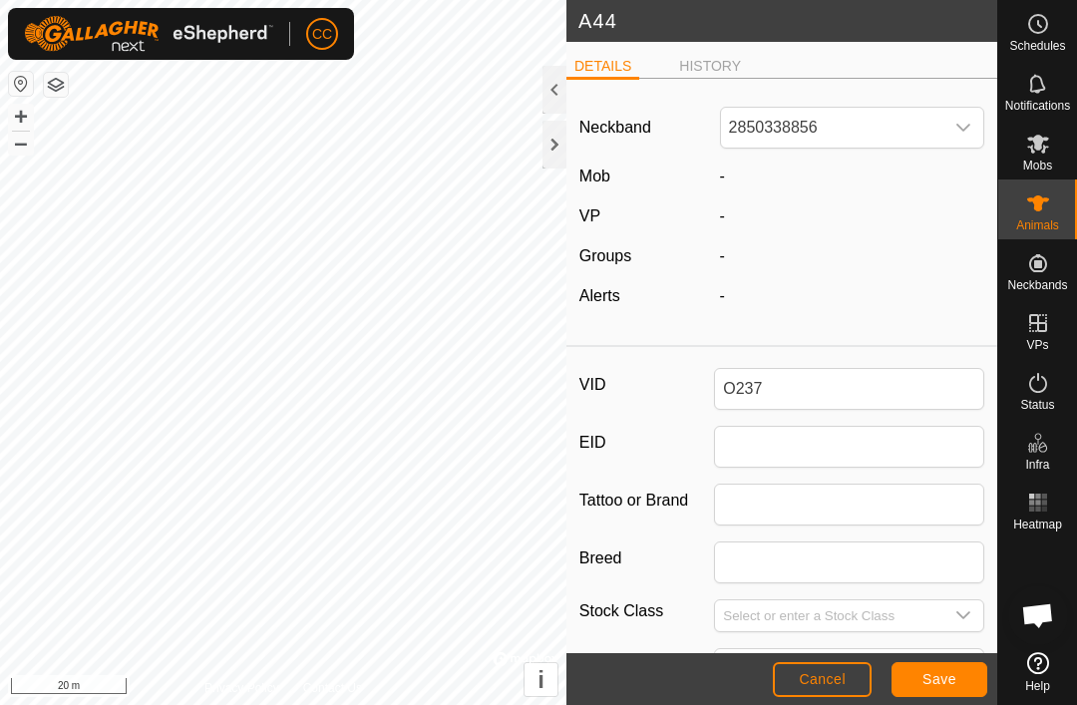
click at [939, 693] on button "Save" at bounding box center [939, 679] width 96 height 35
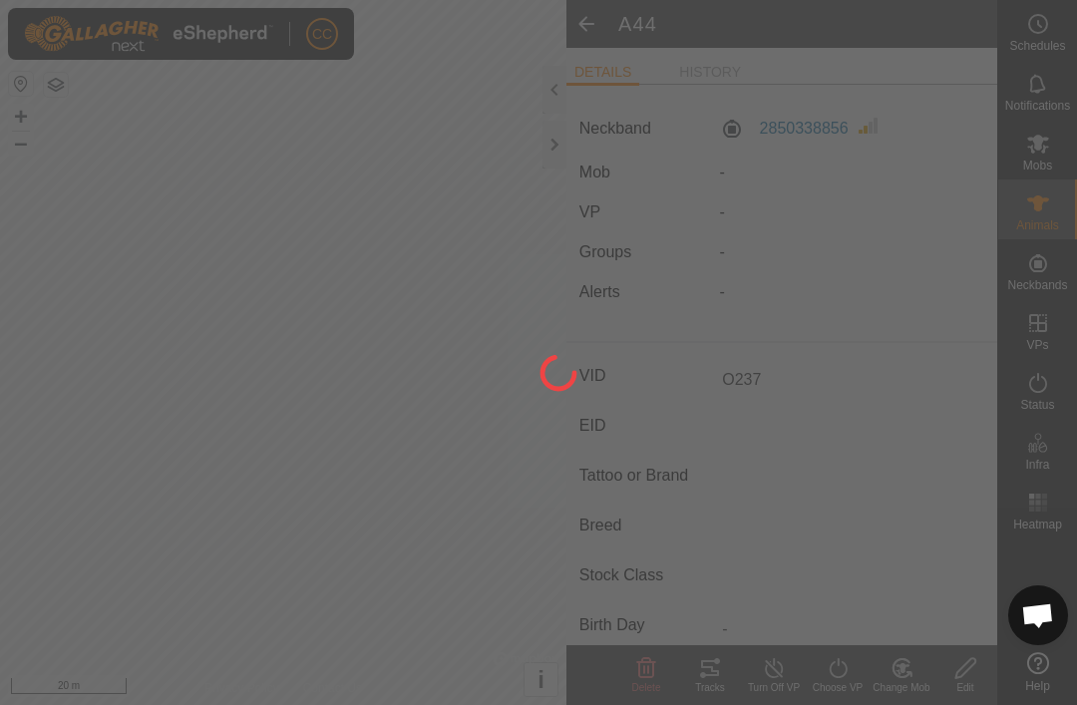
type input "A44"
type input "-"
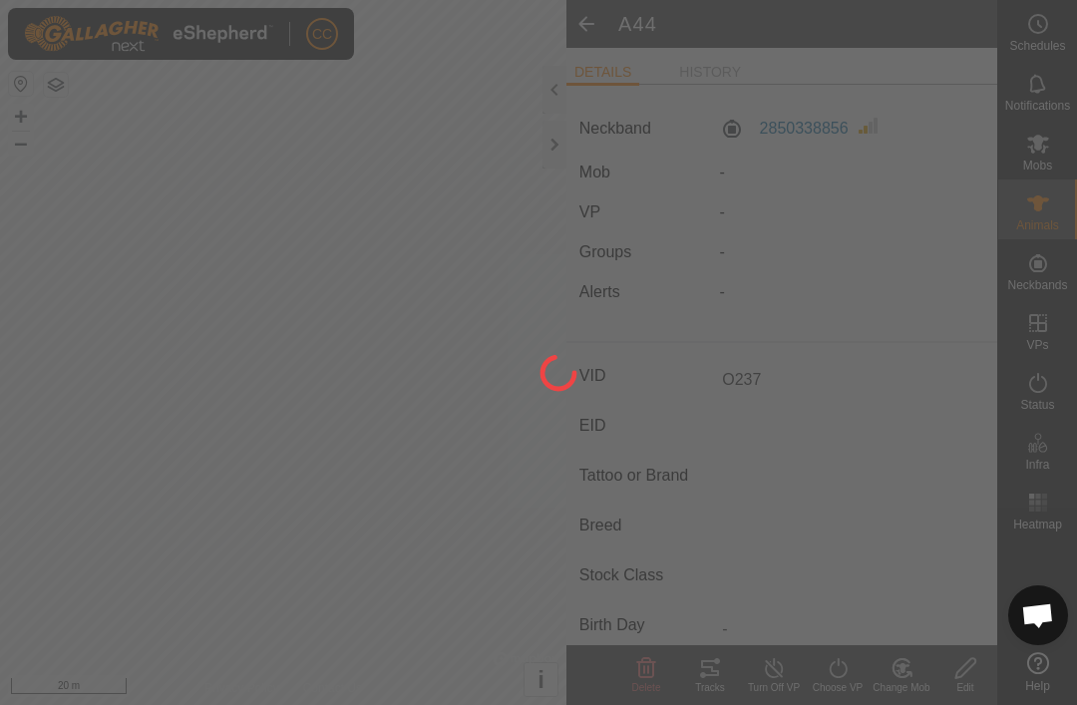
type input "-"
type input "O237"
type input "0 kg"
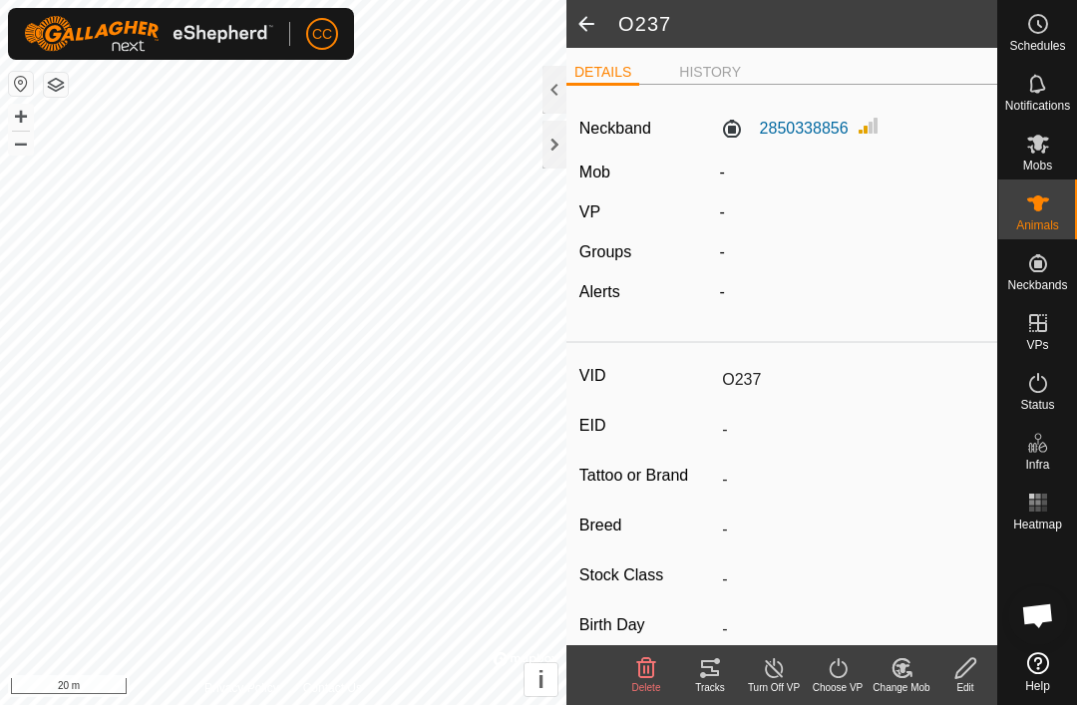
click at [586, 29] on span at bounding box center [586, 24] width 40 height 48
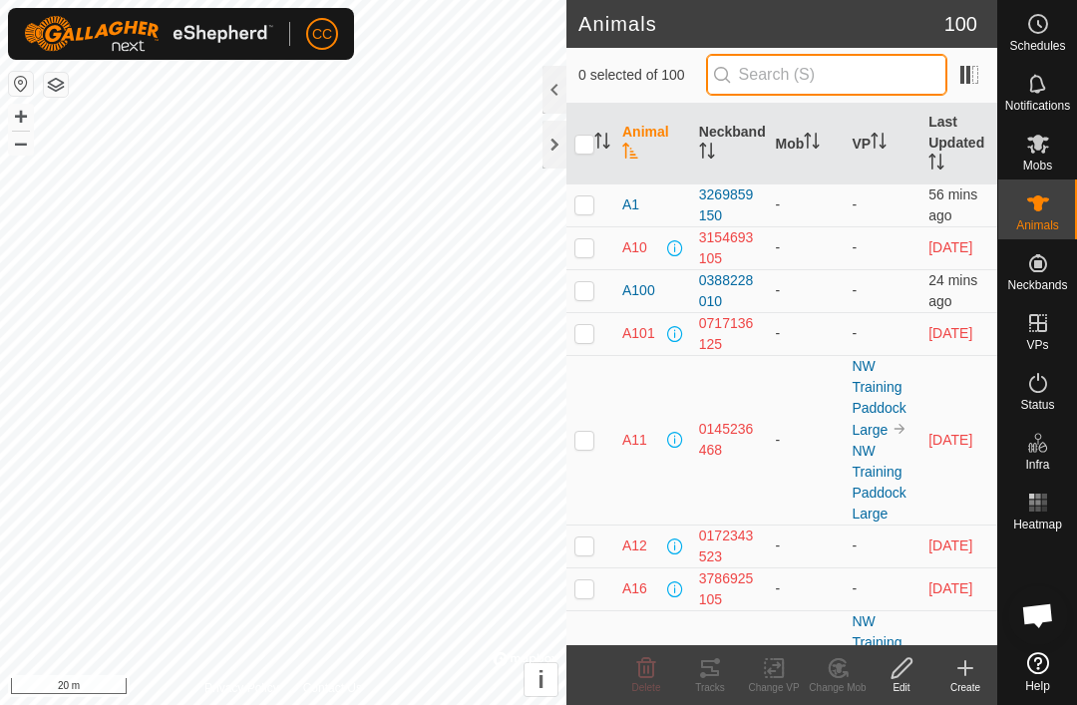
click at [863, 76] on input "text" at bounding box center [826, 75] width 241 height 42
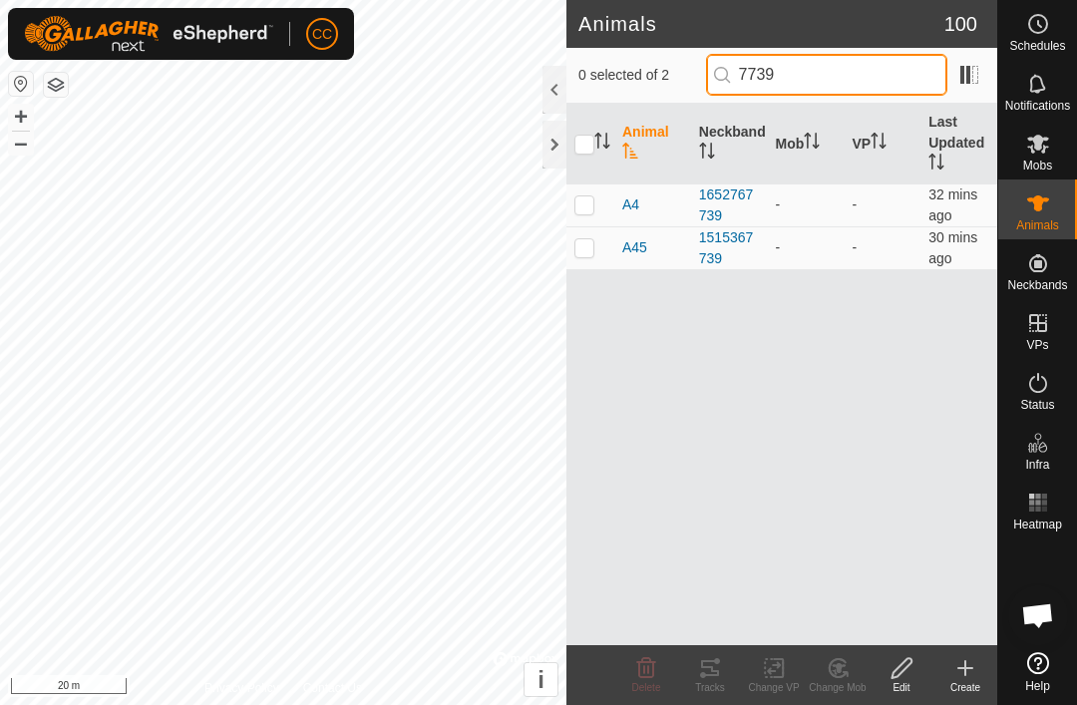
type input "7739"
click at [612, 266] on td at bounding box center [590, 247] width 48 height 43
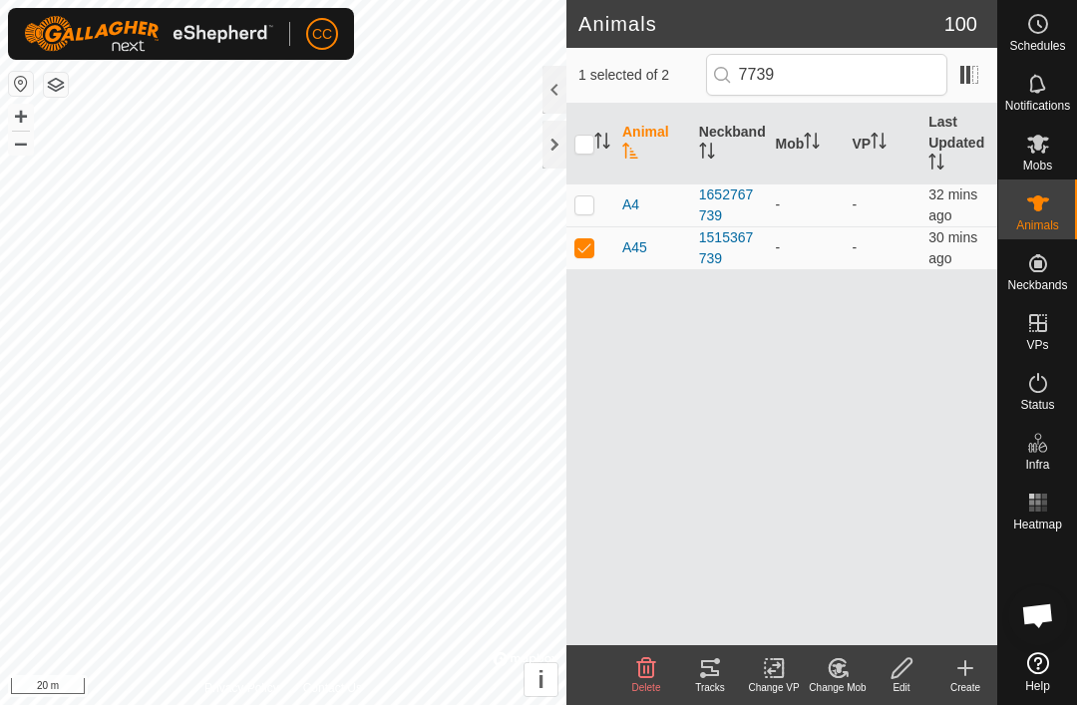
click at [589, 257] on td at bounding box center [590, 247] width 48 height 43
checkbox input "false"
click at [588, 216] on td at bounding box center [590, 204] width 48 height 43
click at [601, 215] on td at bounding box center [590, 204] width 48 height 43
checkbox input "false"
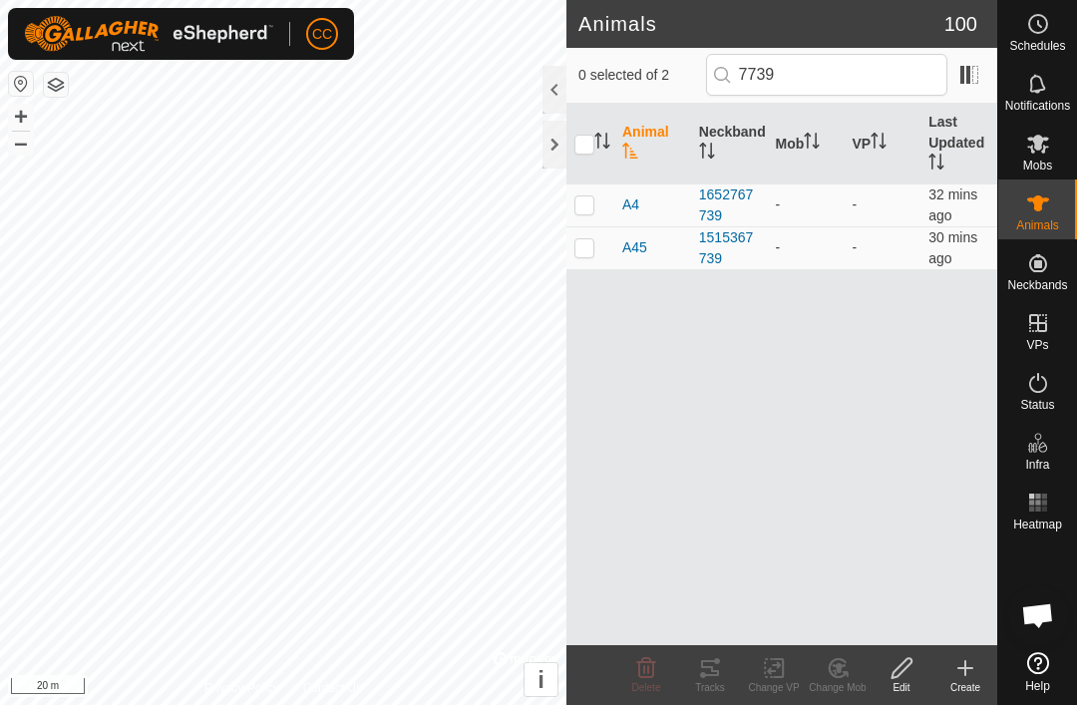
click at [592, 257] on td at bounding box center [590, 247] width 48 height 43
checkbox input "true"
click at [900, 685] on div "Edit" at bounding box center [902, 687] width 64 height 15
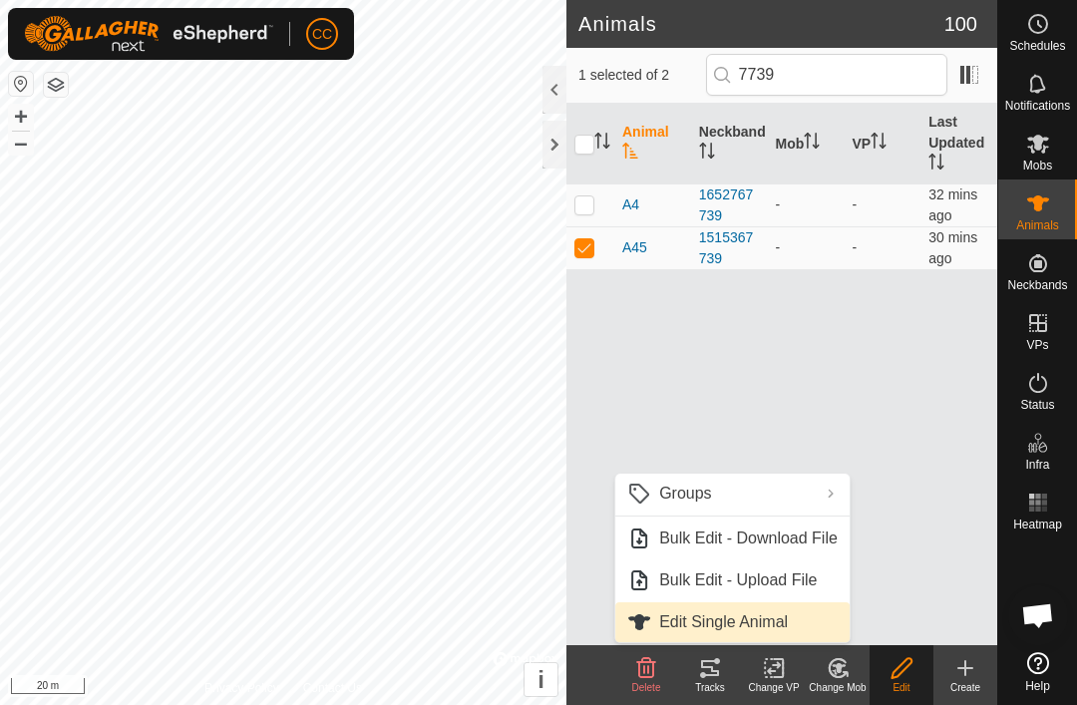
click at [746, 631] on span "Edit Single Animal" at bounding box center [723, 622] width 129 height 24
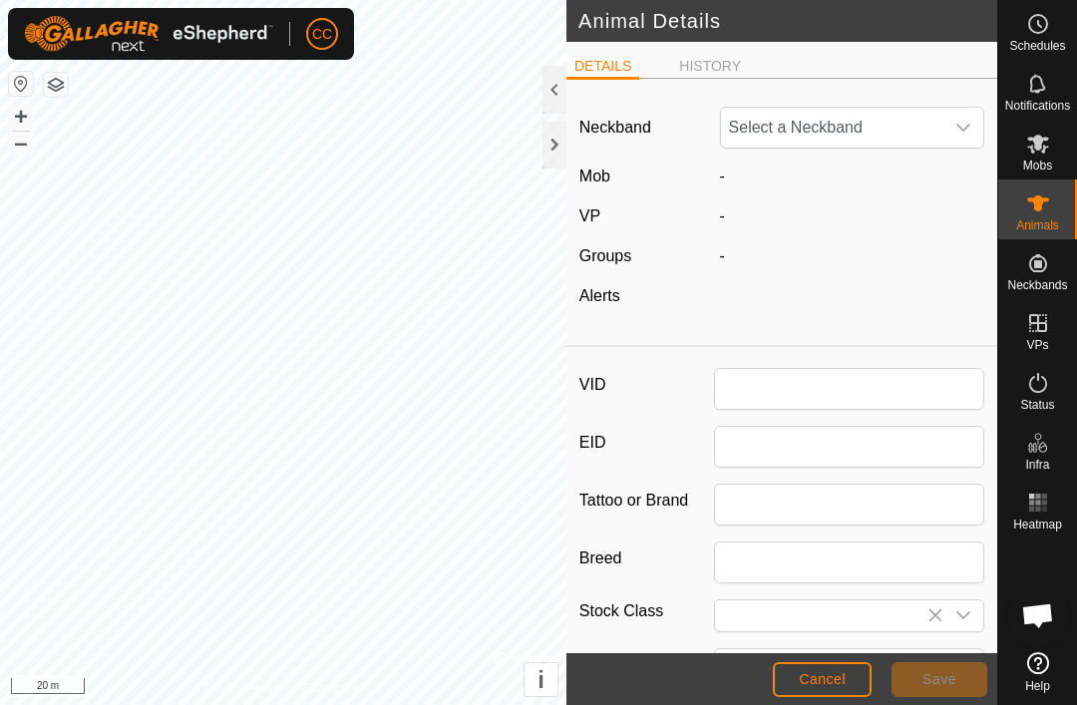
type input "A45"
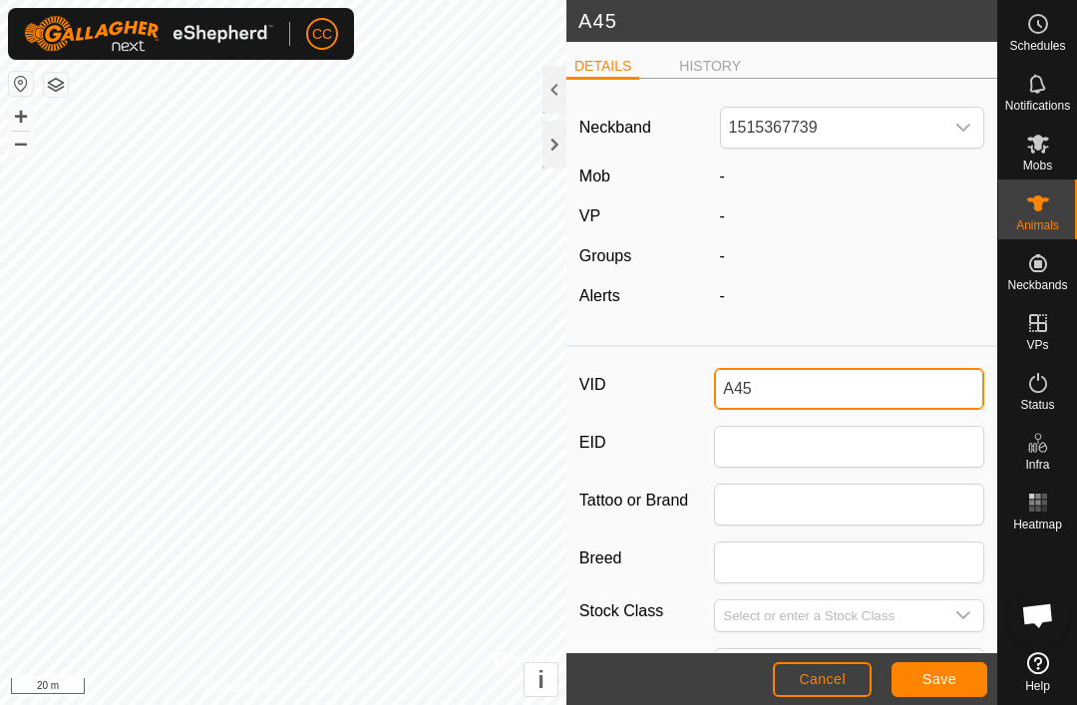
click at [831, 395] on input "A45" at bounding box center [849, 389] width 270 height 42
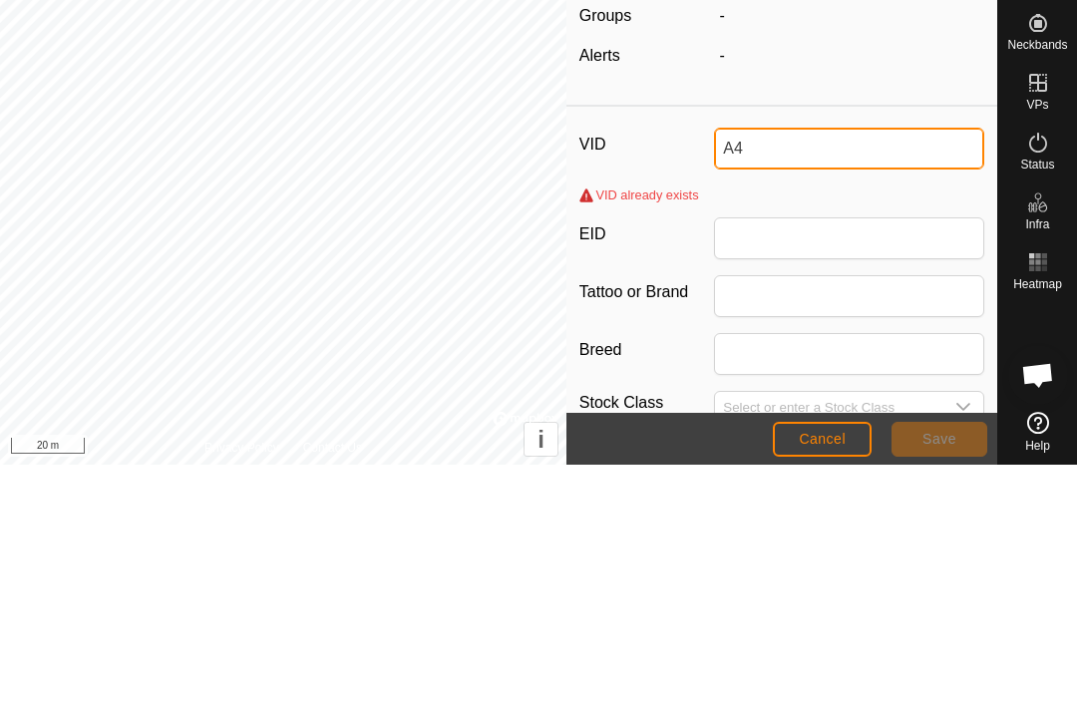
type input "A"
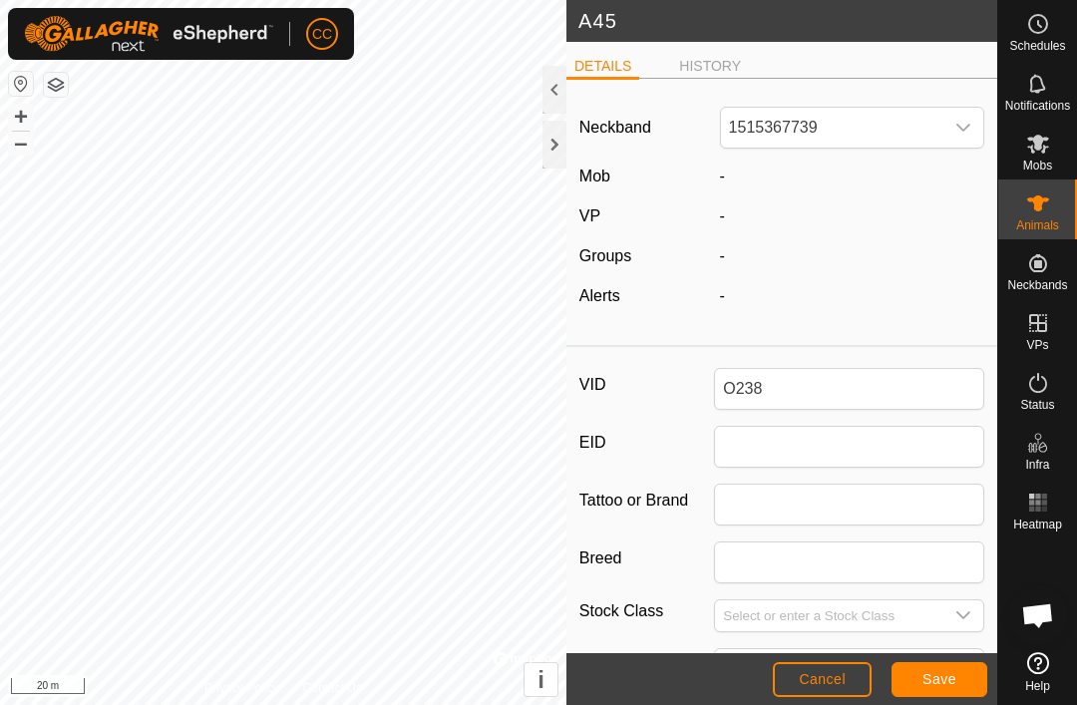
click at [943, 685] on span "Save" at bounding box center [939, 679] width 34 height 16
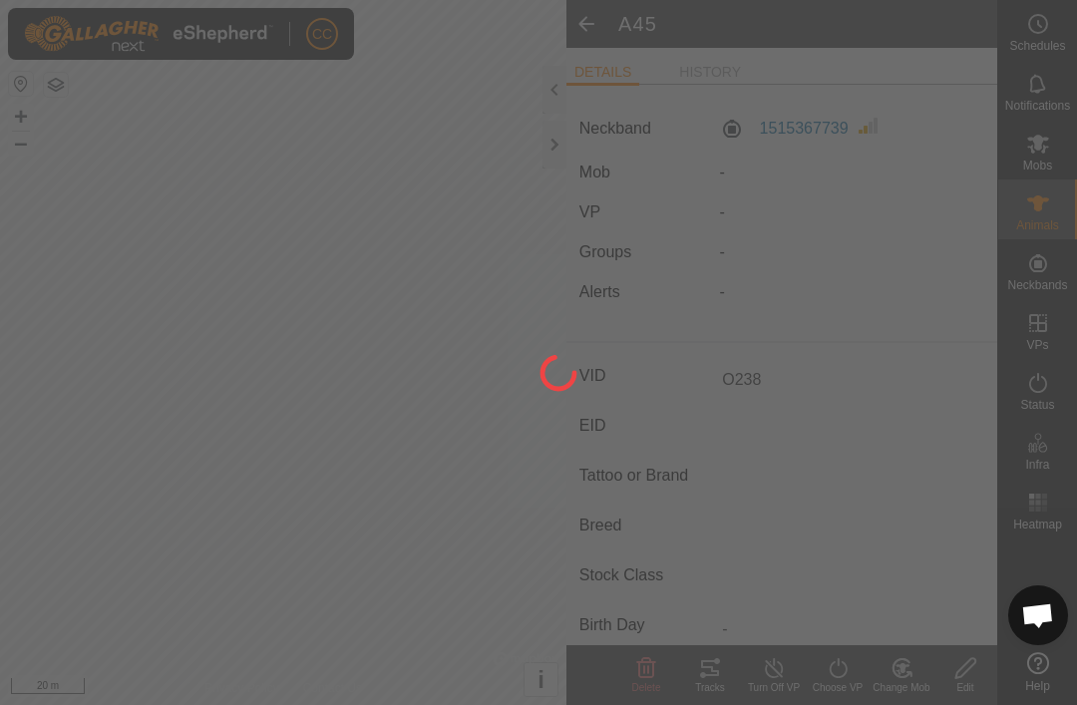
type input "A45"
type input "-"
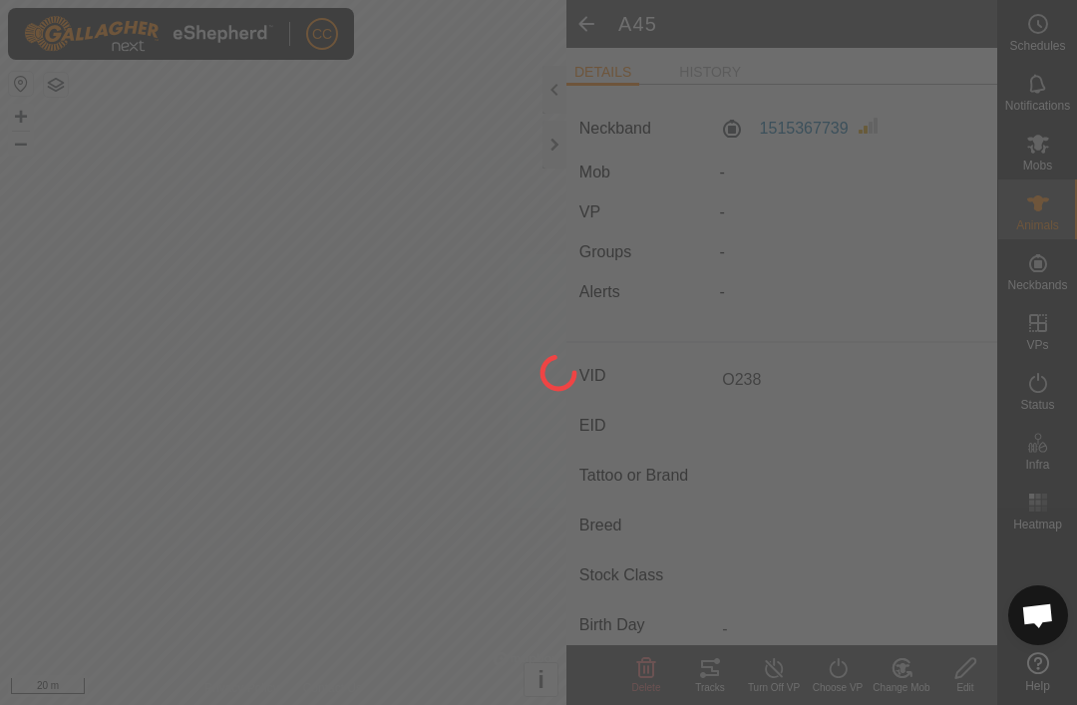
type input "-"
type input "O238"
type input "0 kg"
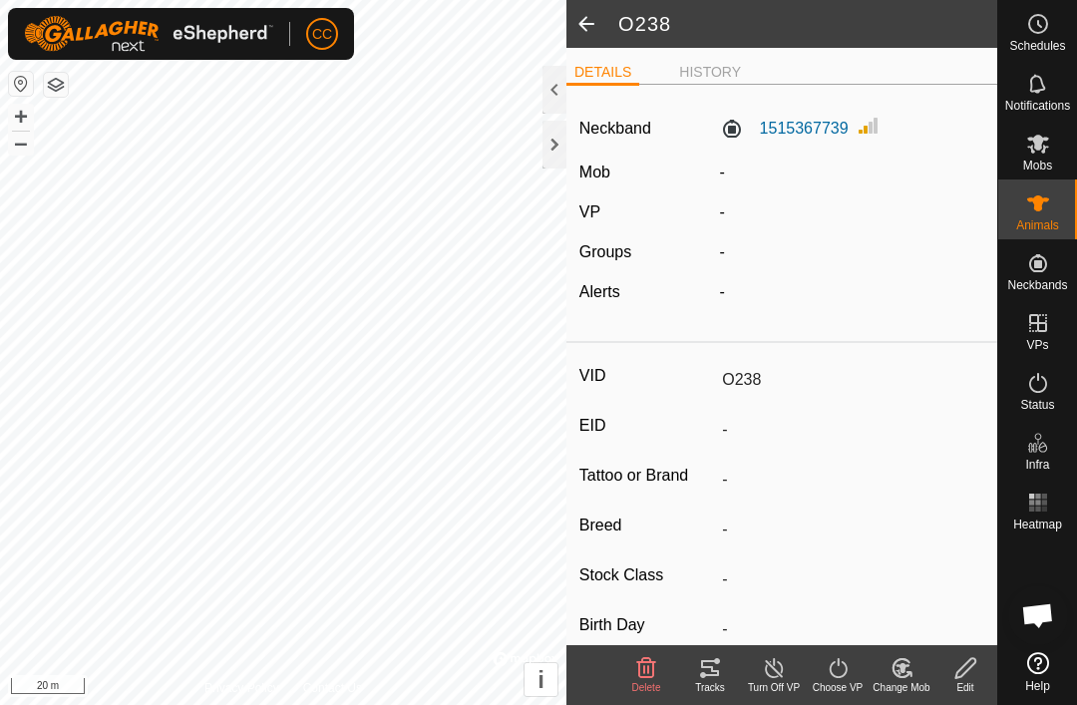
click at [591, 38] on span at bounding box center [586, 24] width 40 height 48
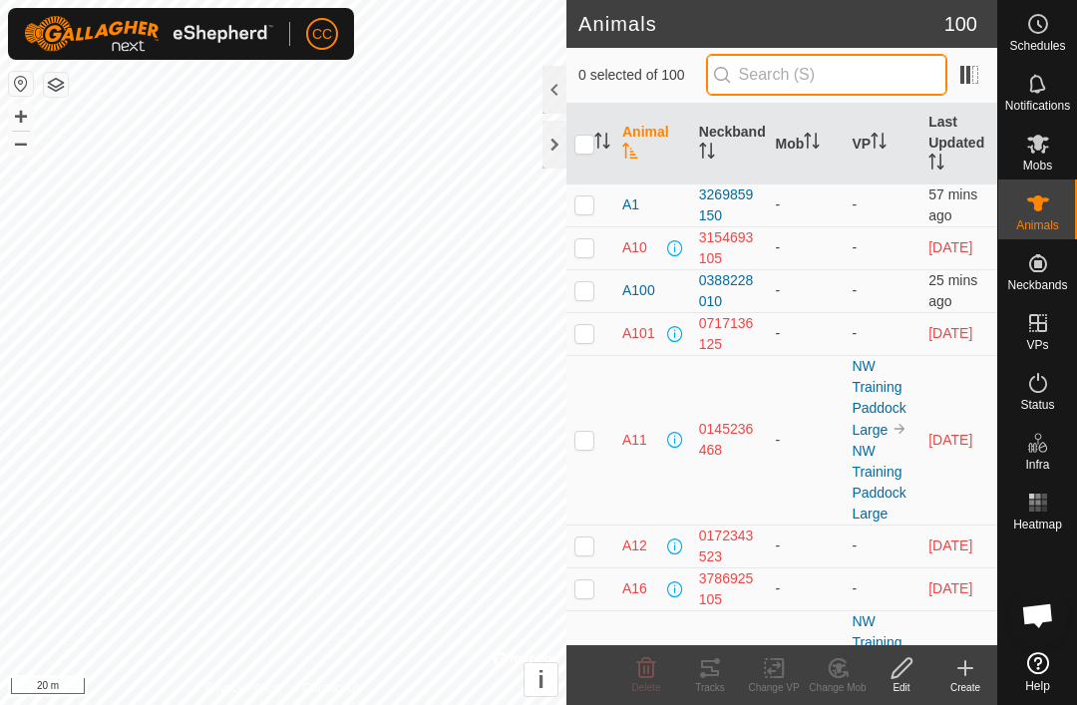
click at [841, 69] on input "text" at bounding box center [826, 75] width 241 height 42
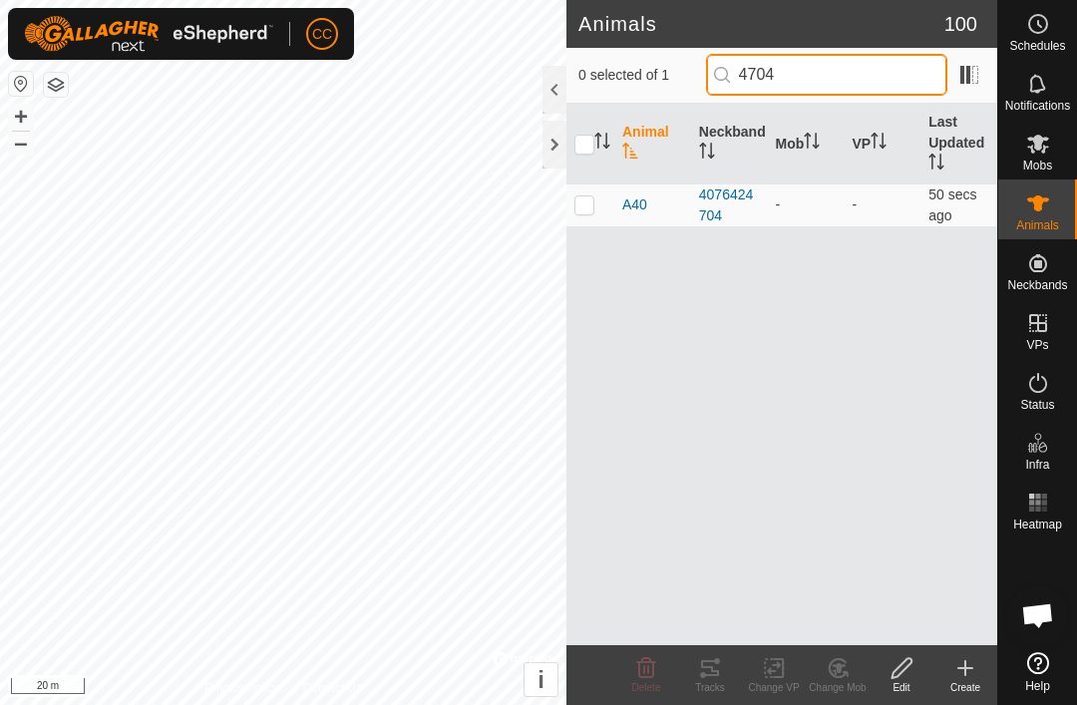
type input "4704"
click at [590, 225] on td at bounding box center [590, 204] width 48 height 43
checkbox input "true"
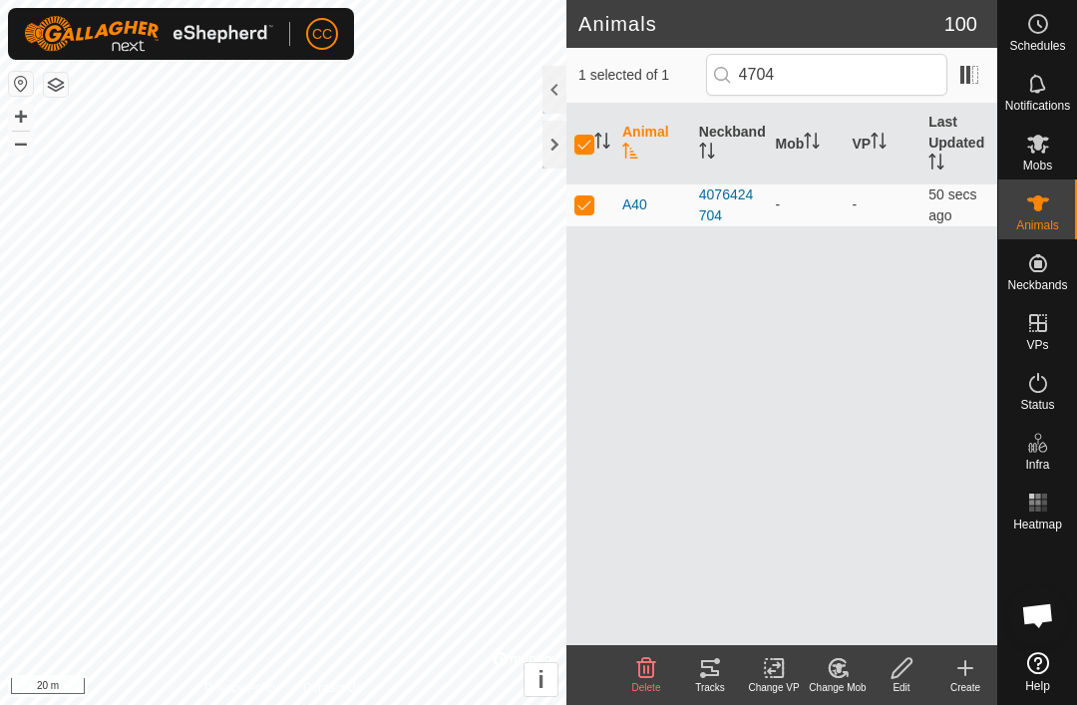
click at [917, 681] on div "Edit" at bounding box center [902, 687] width 64 height 15
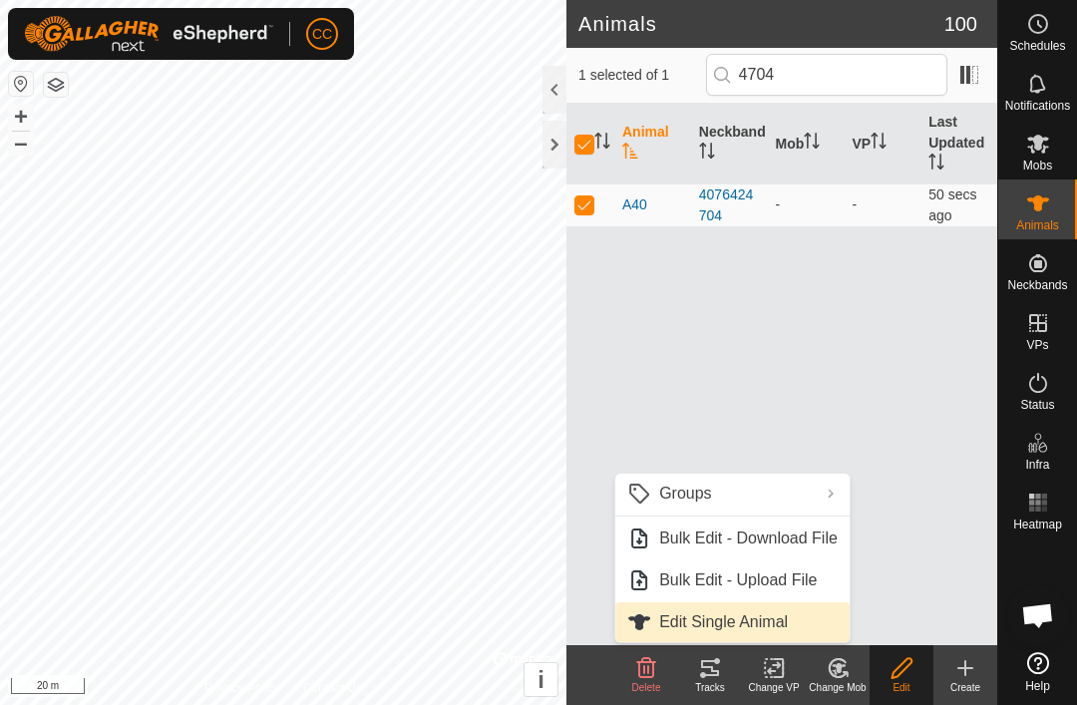
click at [704, 626] on span "Edit Single Animal" at bounding box center [723, 622] width 129 height 24
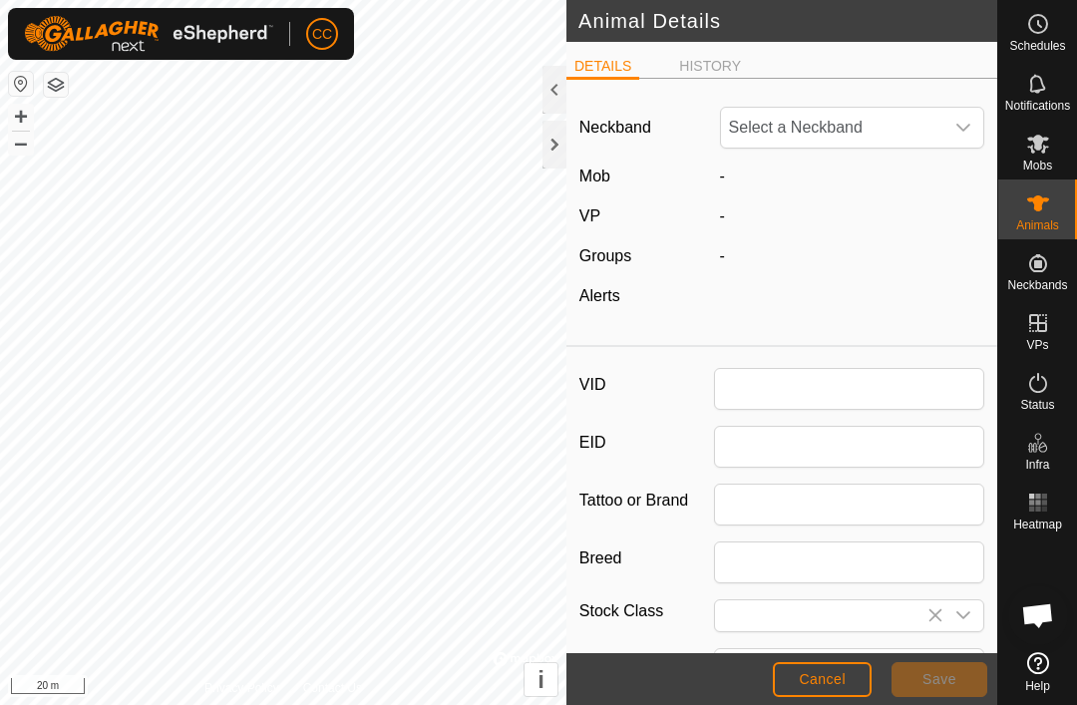
type input "A40"
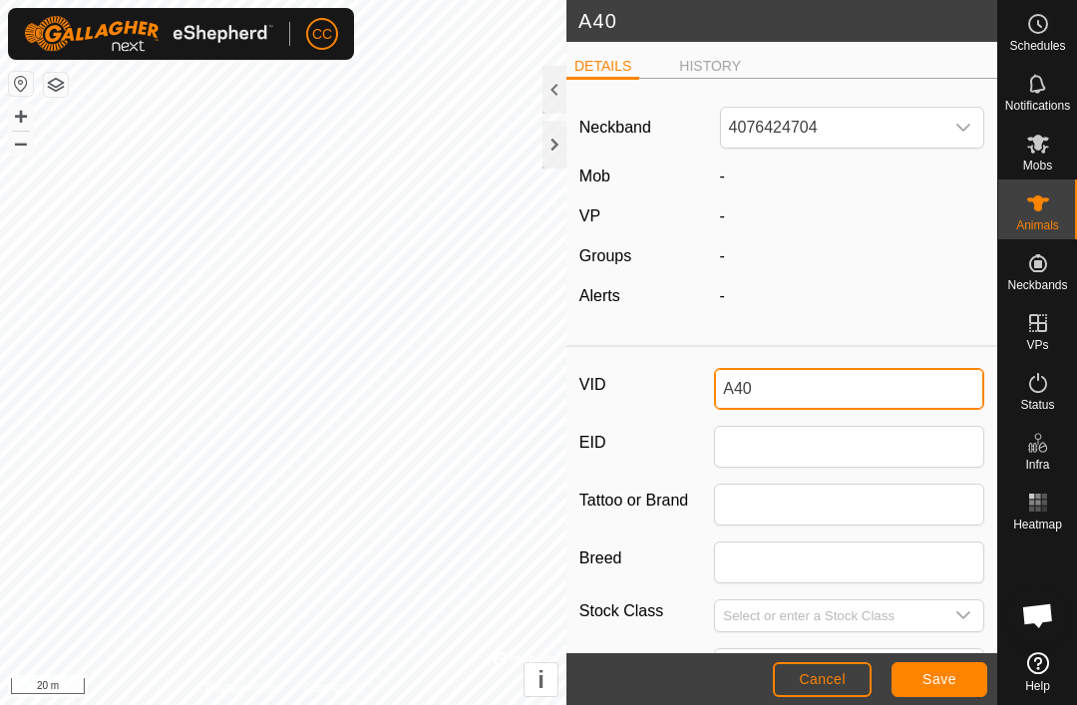
click at [805, 400] on input "A40" at bounding box center [849, 389] width 270 height 42
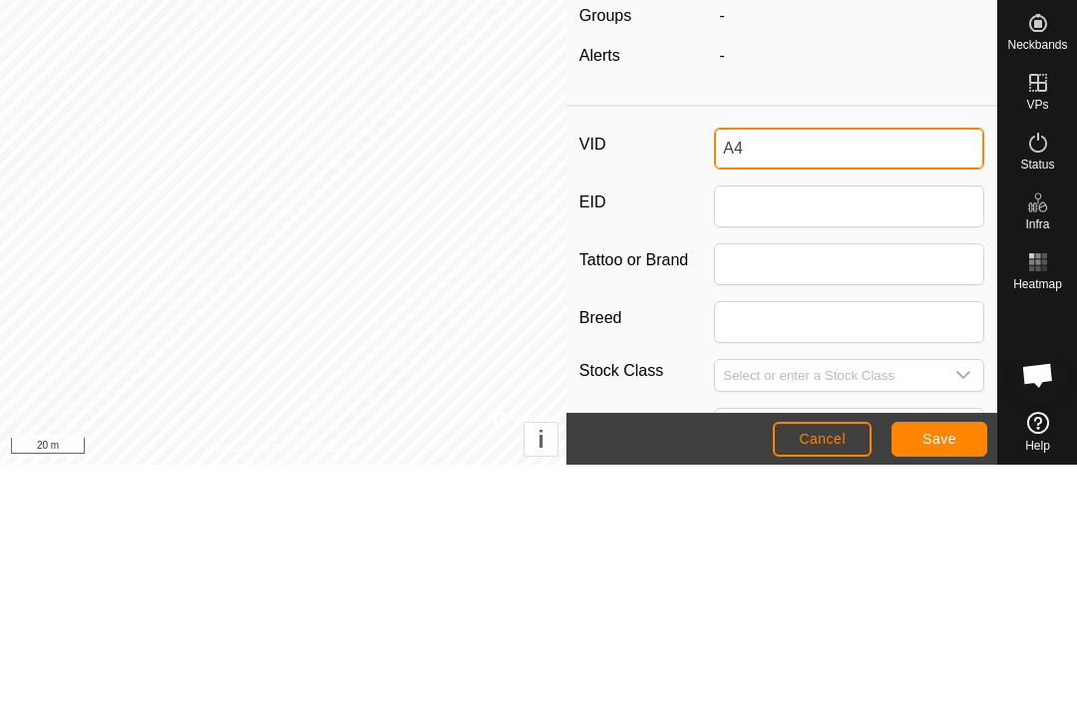
type input "A"
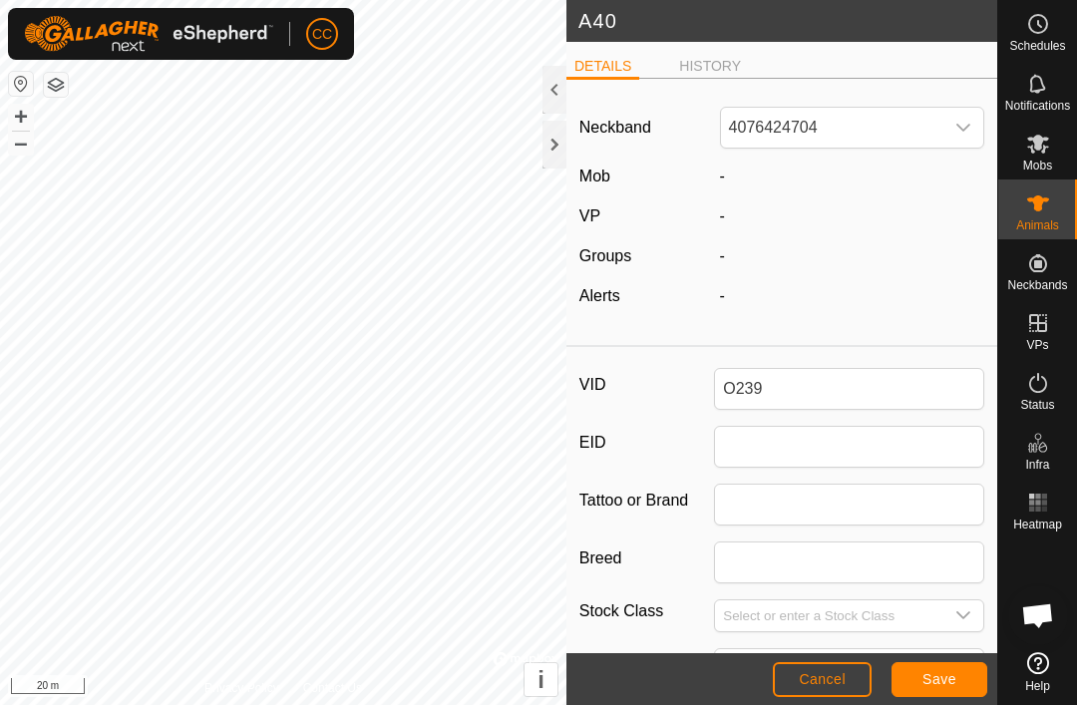
click at [945, 682] on span "Save" at bounding box center [939, 679] width 34 height 16
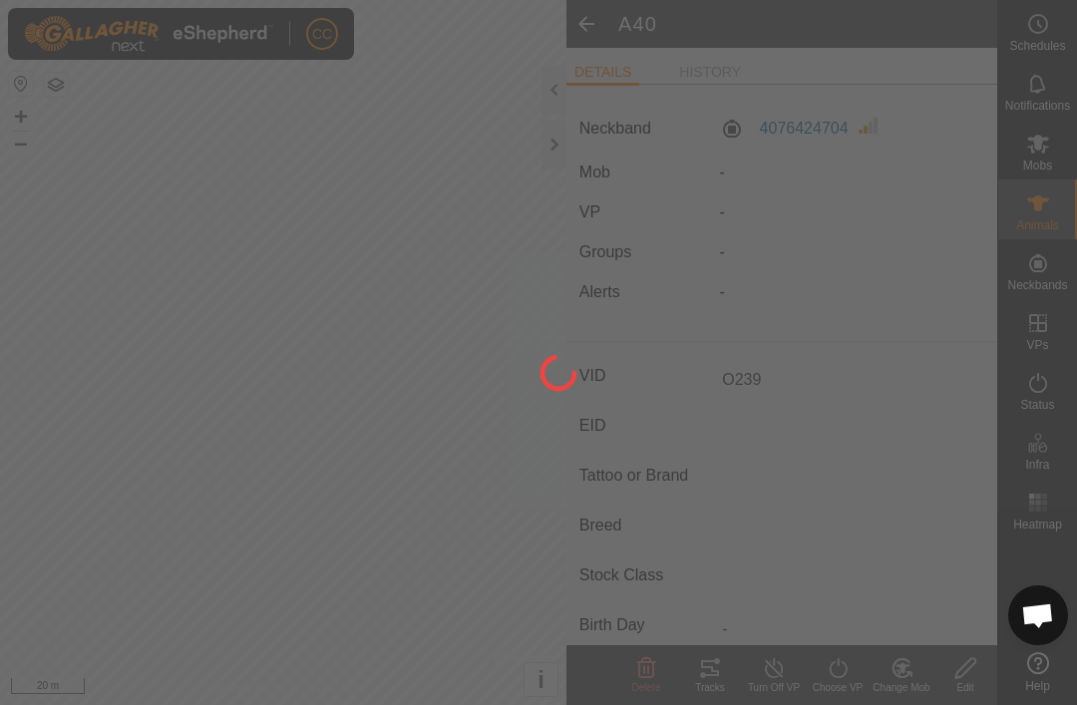
type input "O239"
type input "-"
type input "0 kg"
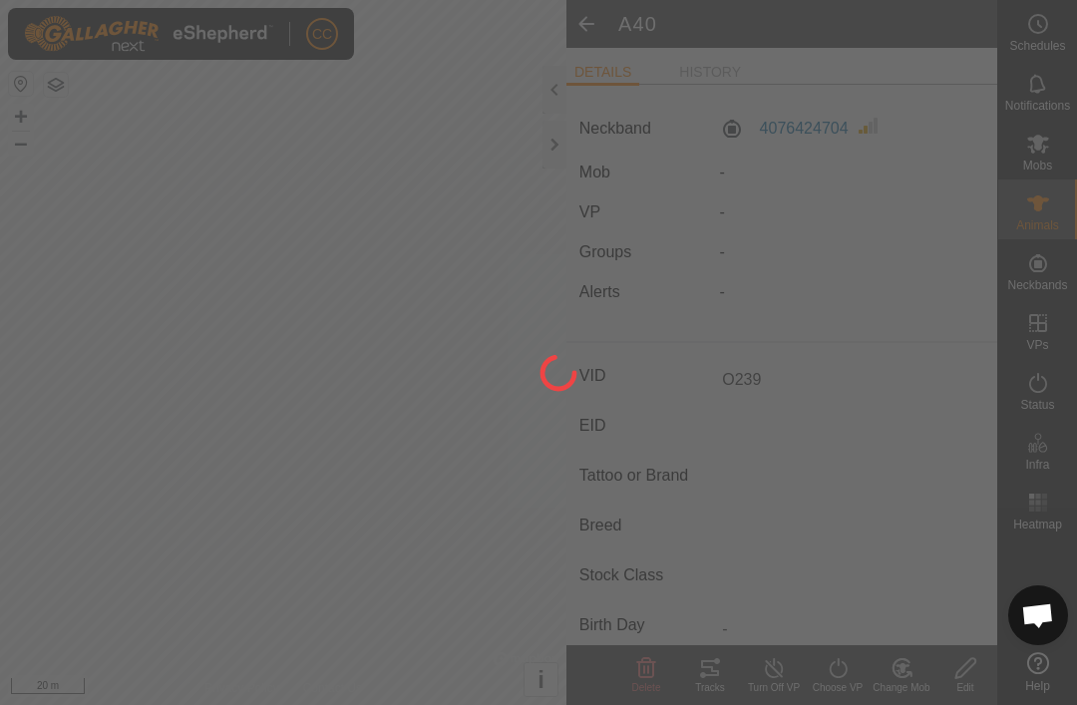
type input "-"
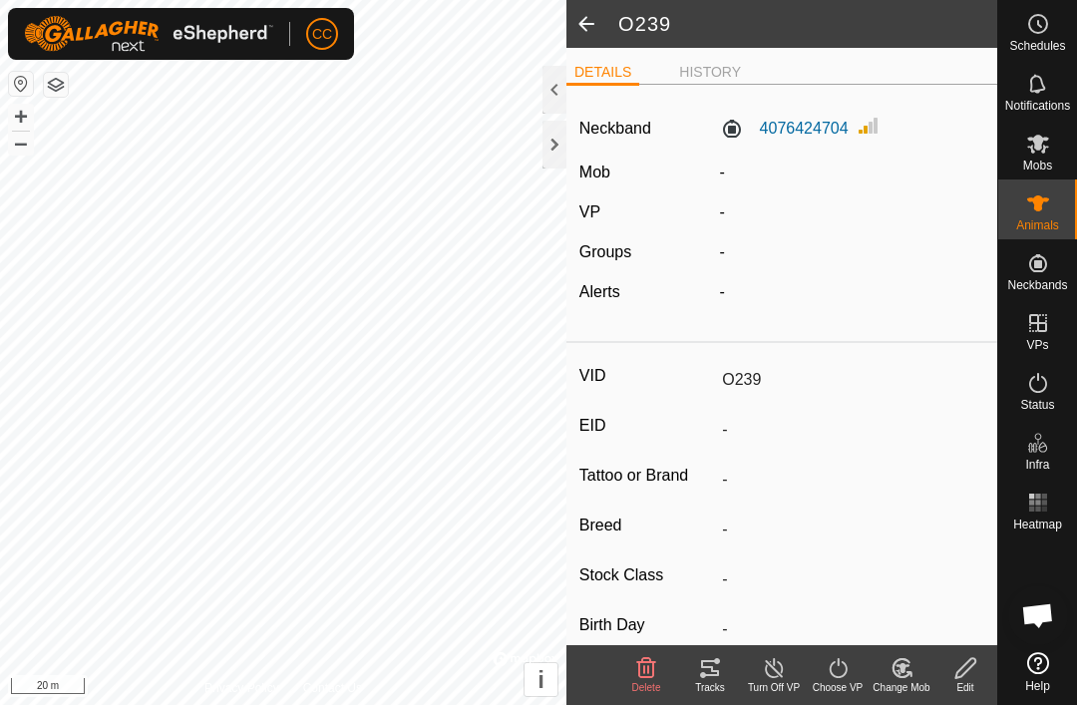
click at [591, 28] on span at bounding box center [586, 24] width 40 height 48
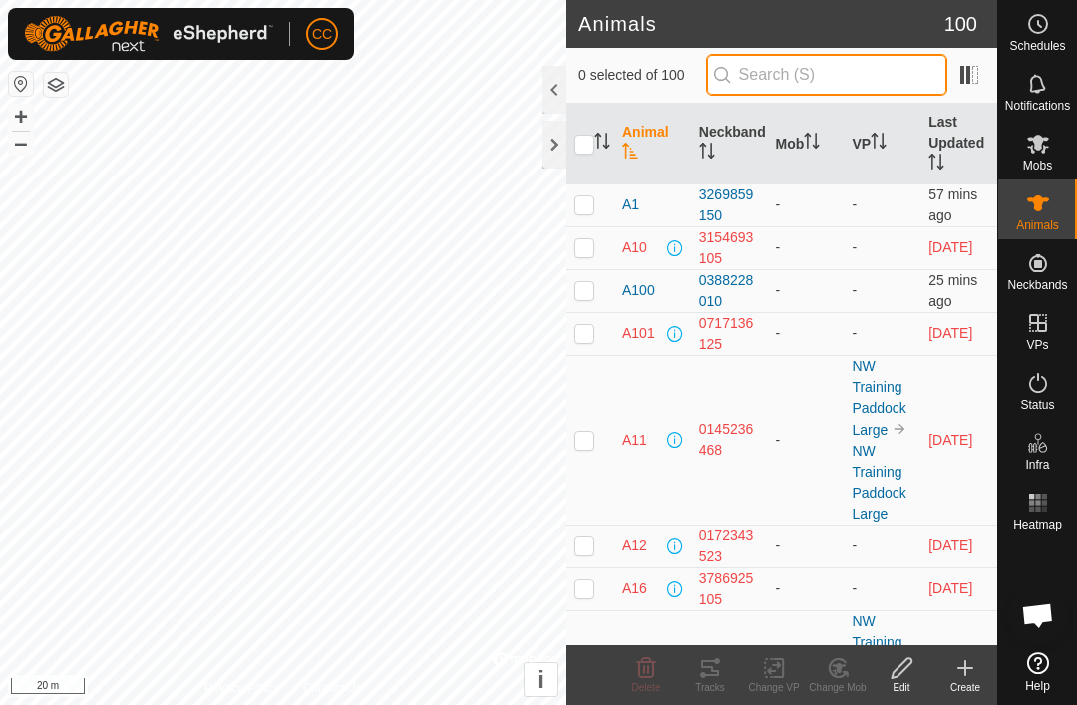
click at [850, 56] on input "text" at bounding box center [826, 75] width 241 height 42
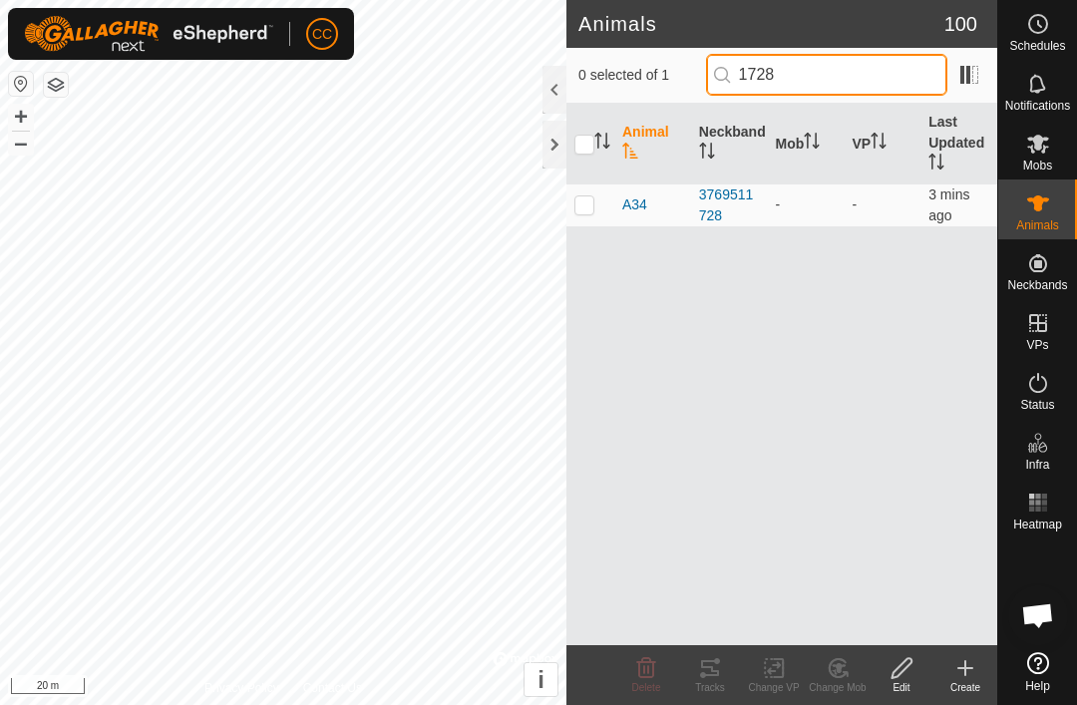
type input "1728"
click at [585, 220] on td at bounding box center [590, 204] width 48 height 43
checkbox input "true"
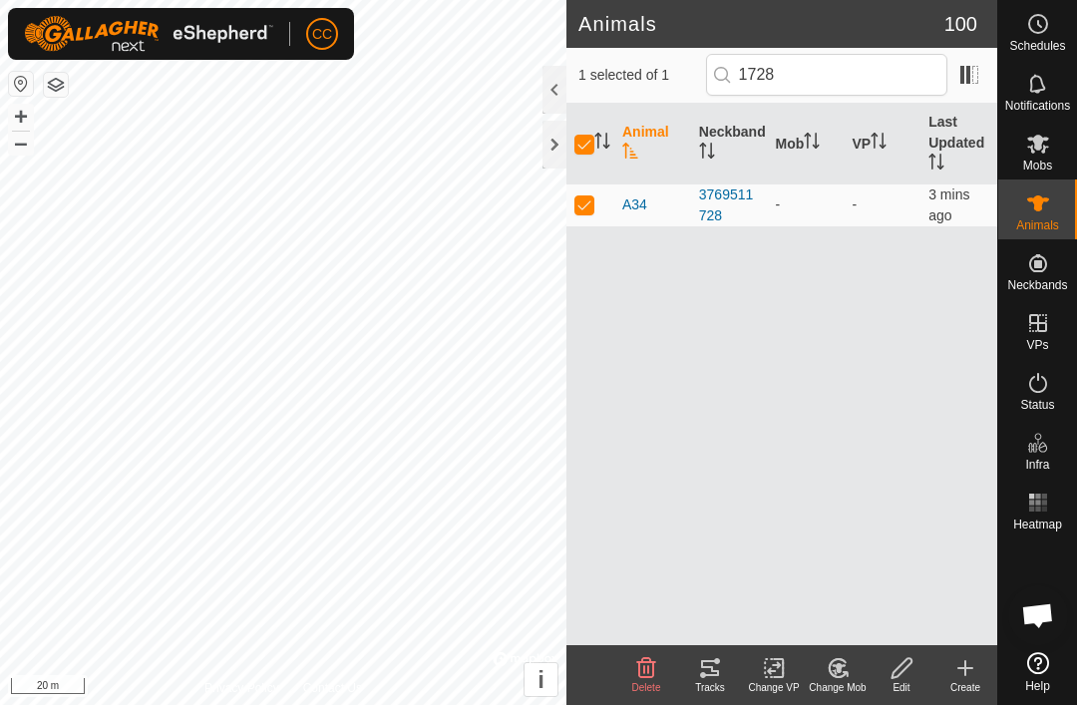
click at [903, 670] on icon at bounding box center [901, 668] width 20 height 20
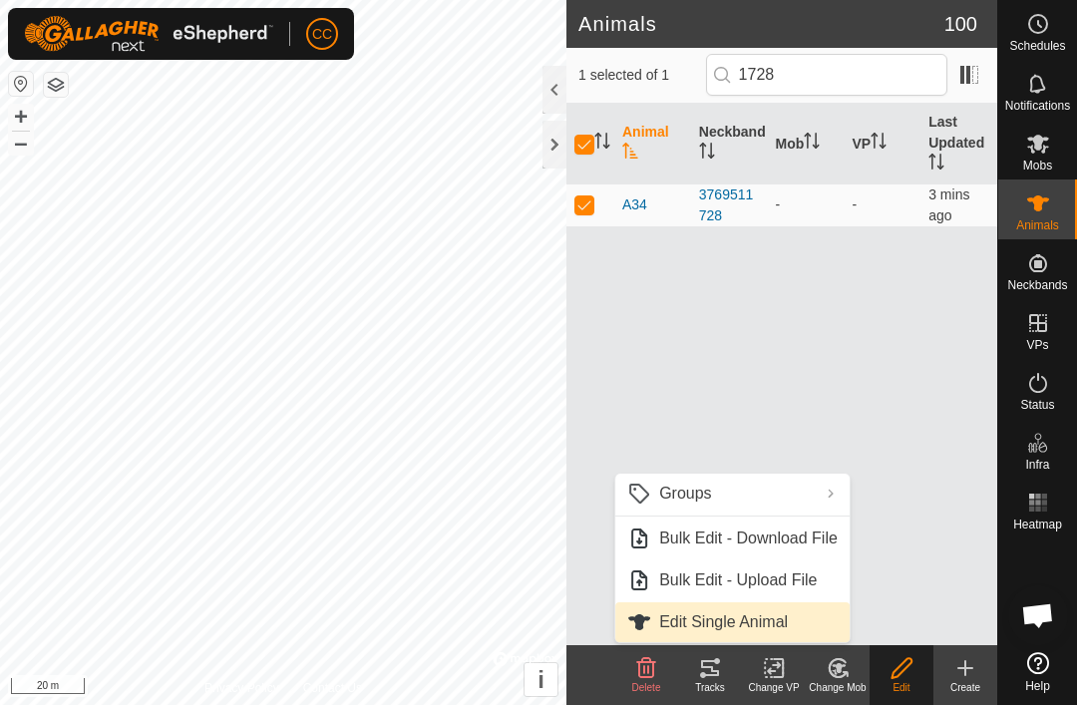
click at [761, 623] on span "Edit Single Animal" at bounding box center [723, 622] width 129 height 24
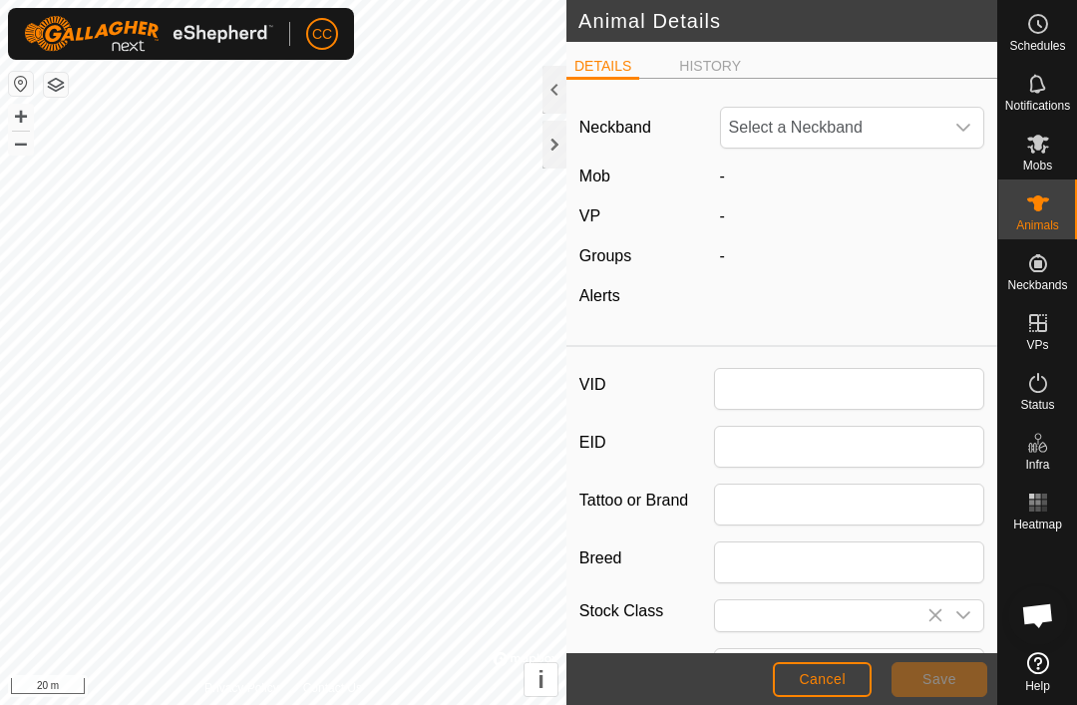
type input "A34"
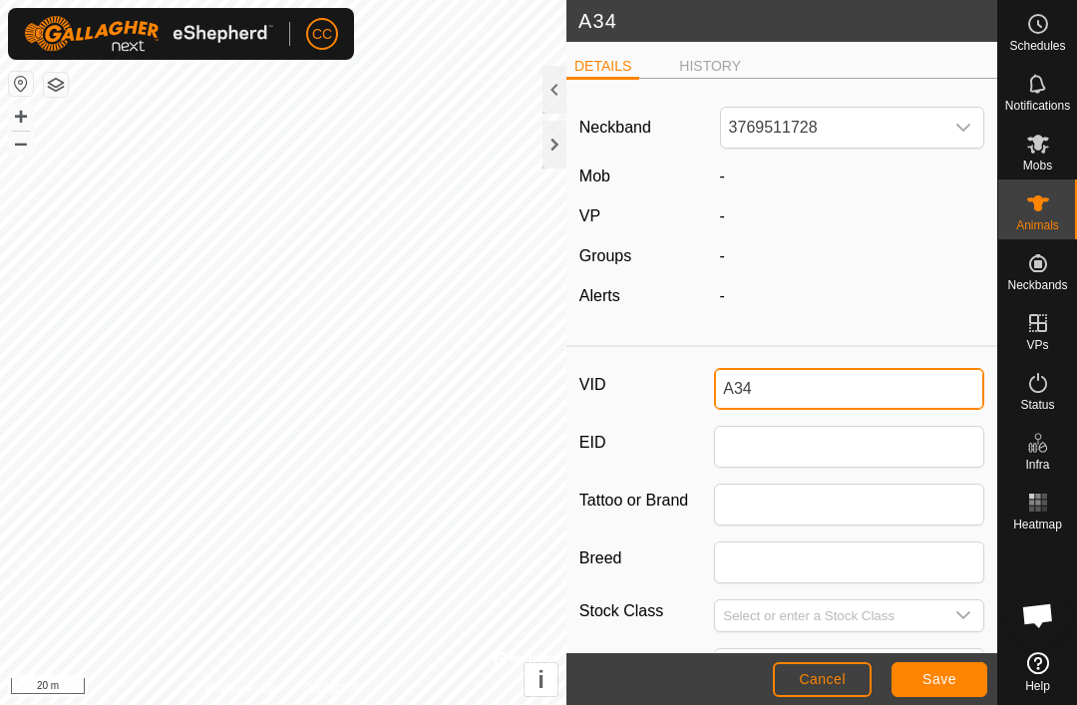
click at [796, 386] on input "A34" at bounding box center [849, 389] width 270 height 42
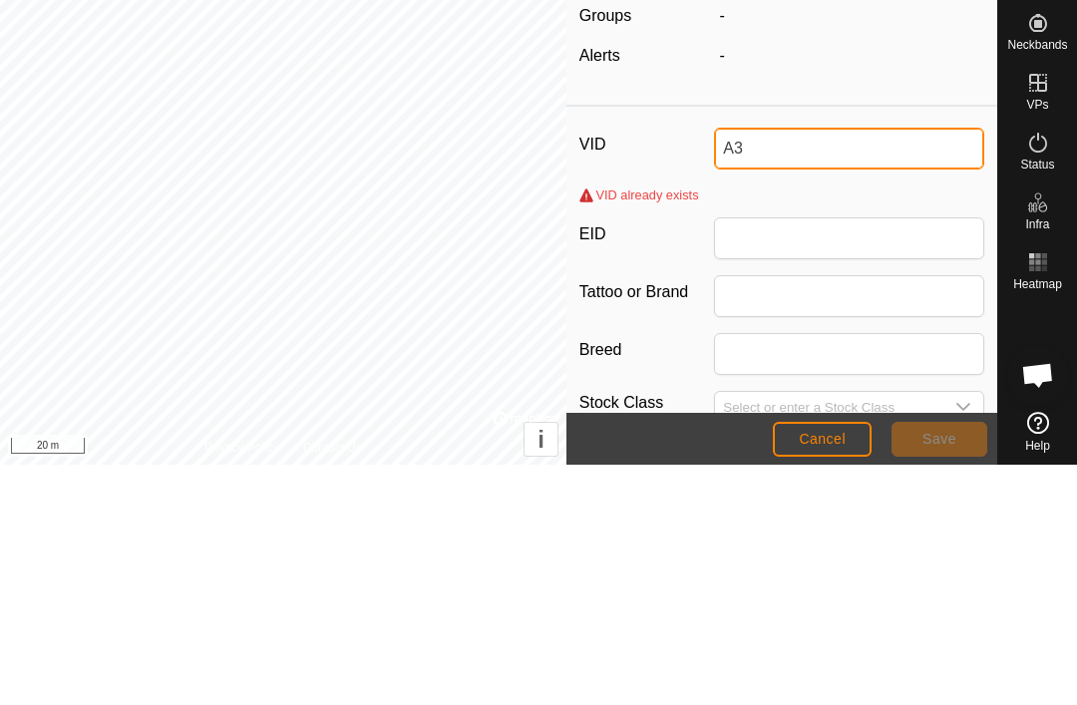
type input "A"
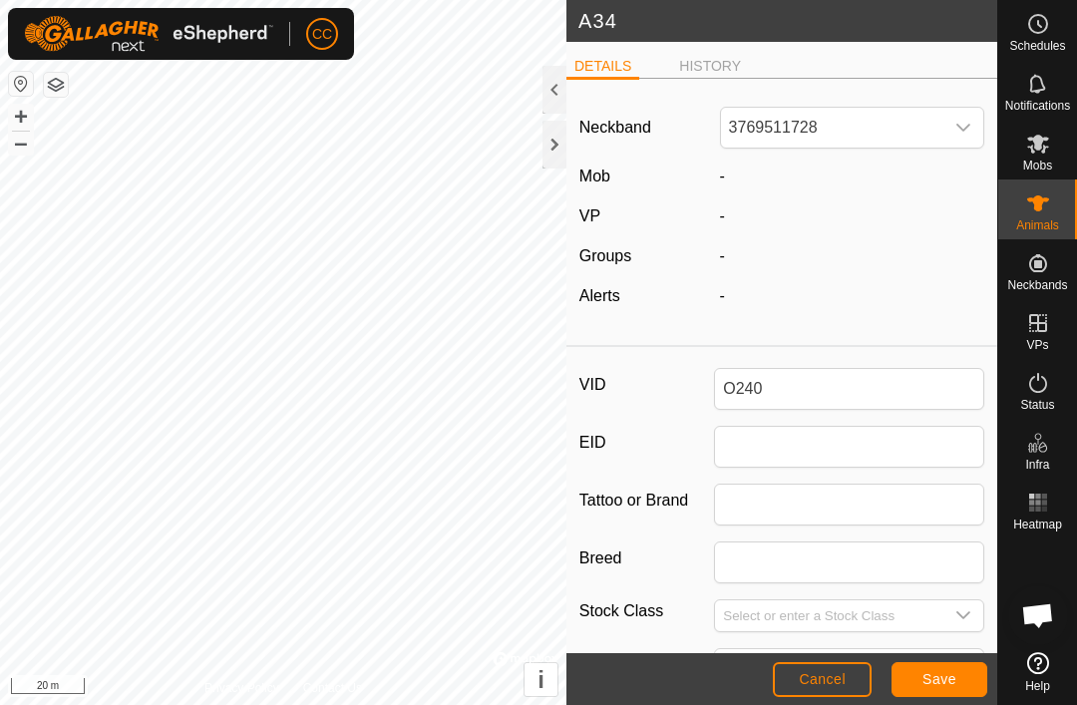
click at [958, 693] on button "Save" at bounding box center [939, 679] width 96 height 35
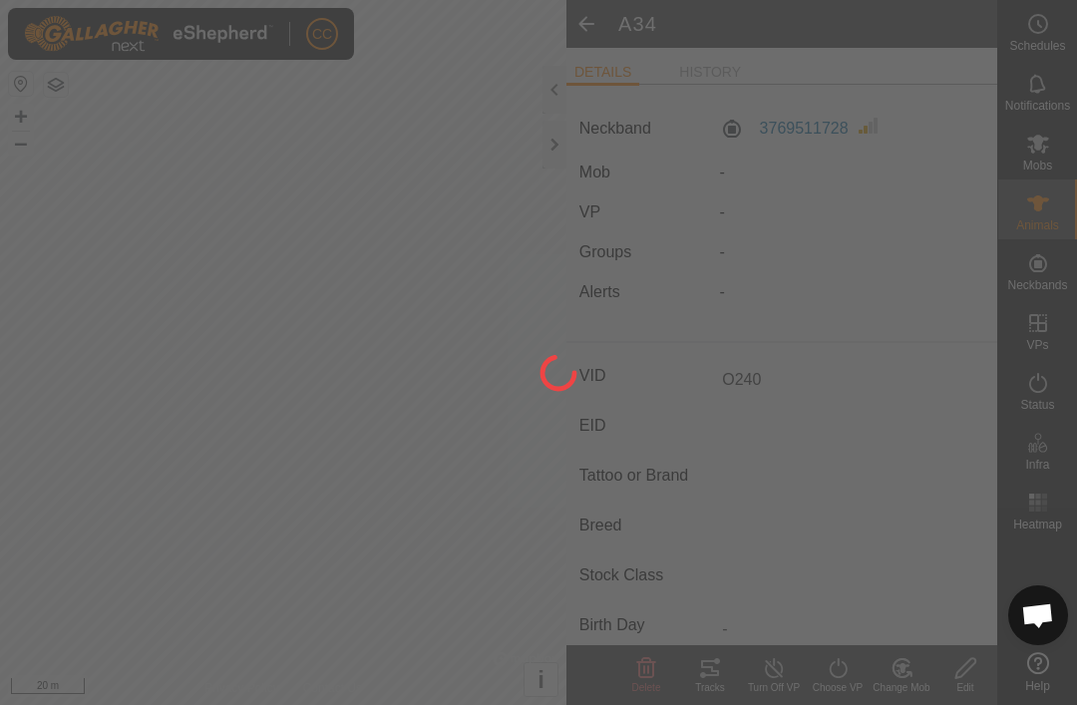
type input "A34"
type input "-"
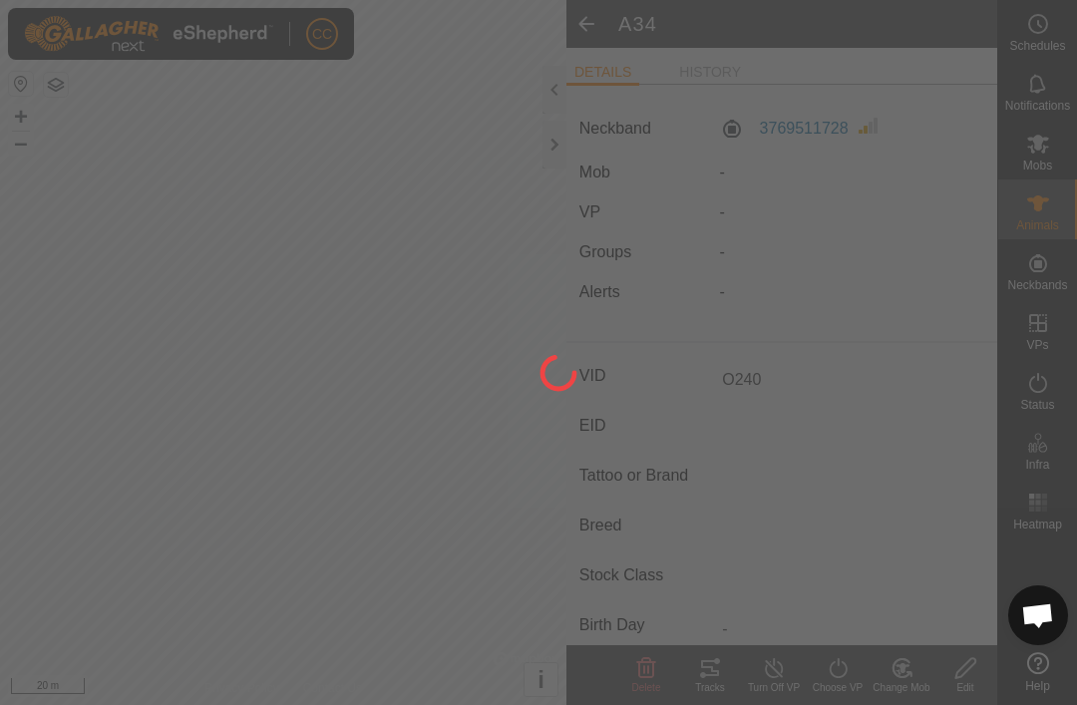
type input "-"
type input "O240"
type input "0 kg"
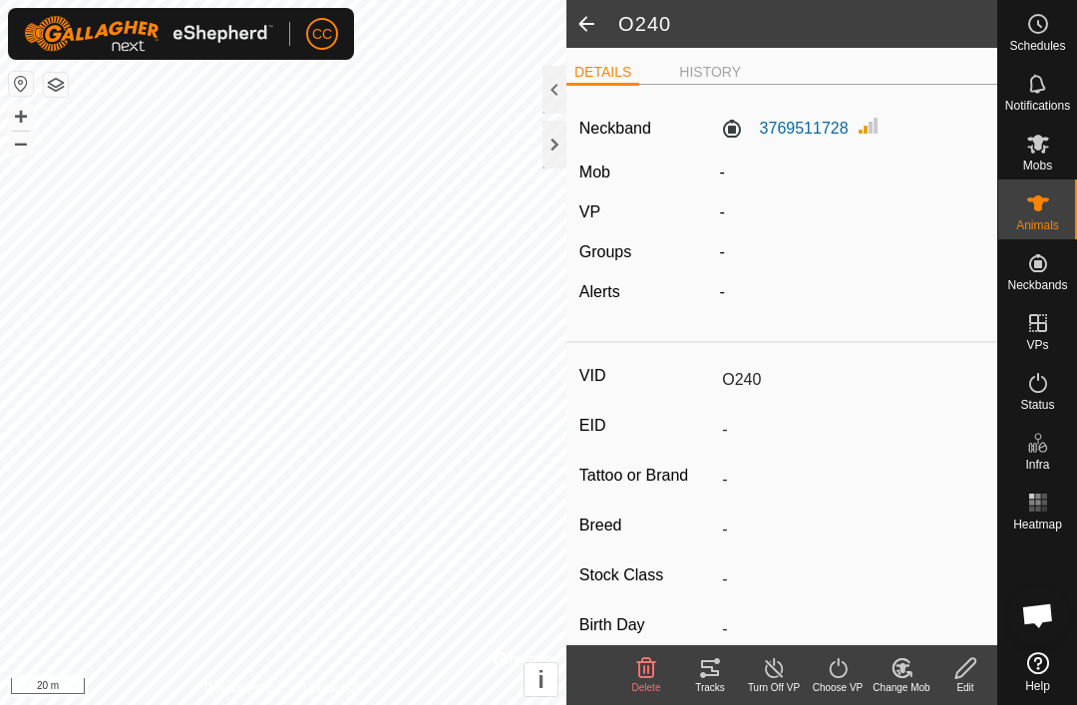
click at [585, 26] on span at bounding box center [586, 24] width 40 height 48
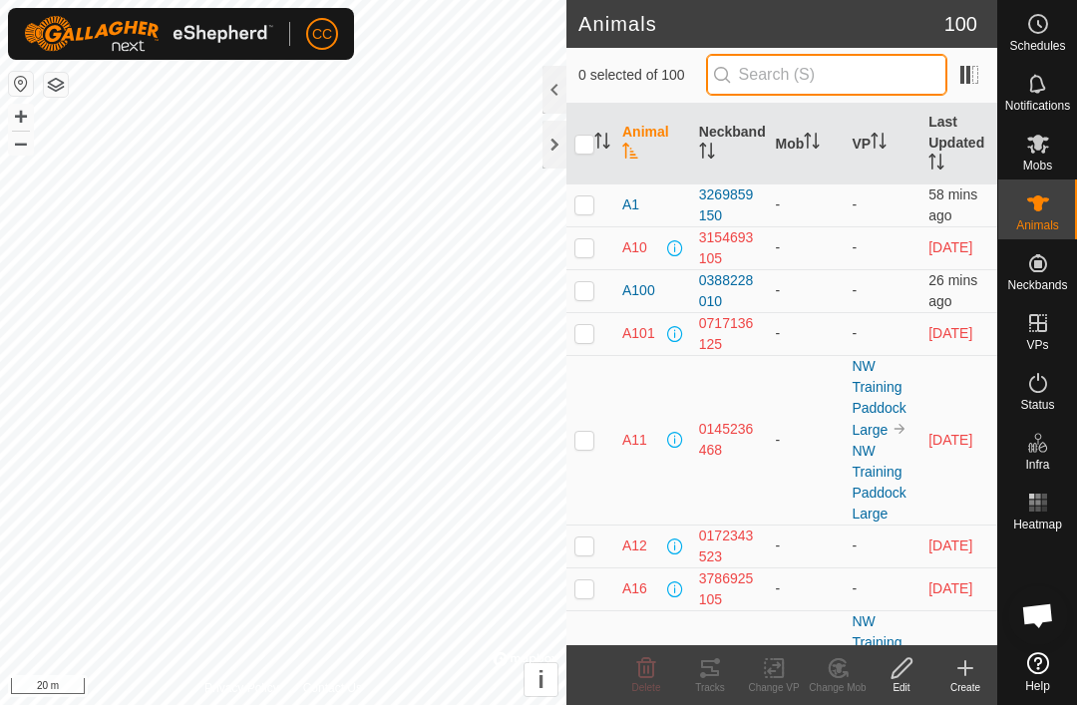
click at [867, 72] on input "text" at bounding box center [826, 75] width 241 height 42
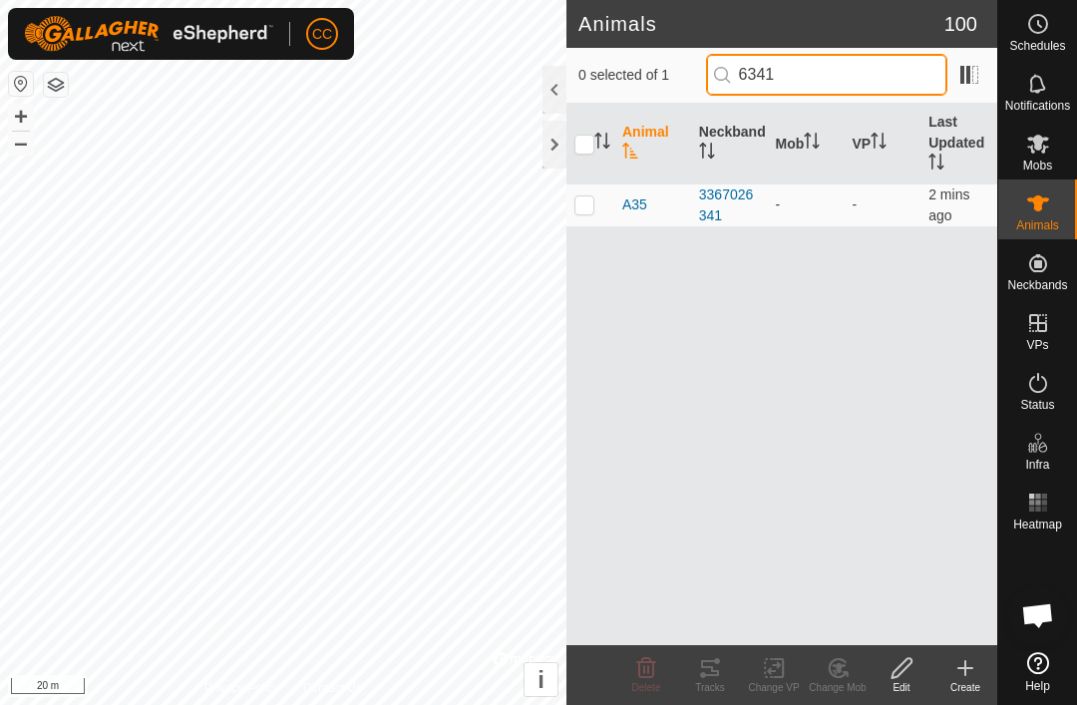
type input "6341"
click at [589, 205] on p-checkbox at bounding box center [584, 204] width 20 height 16
checkbox input "true"
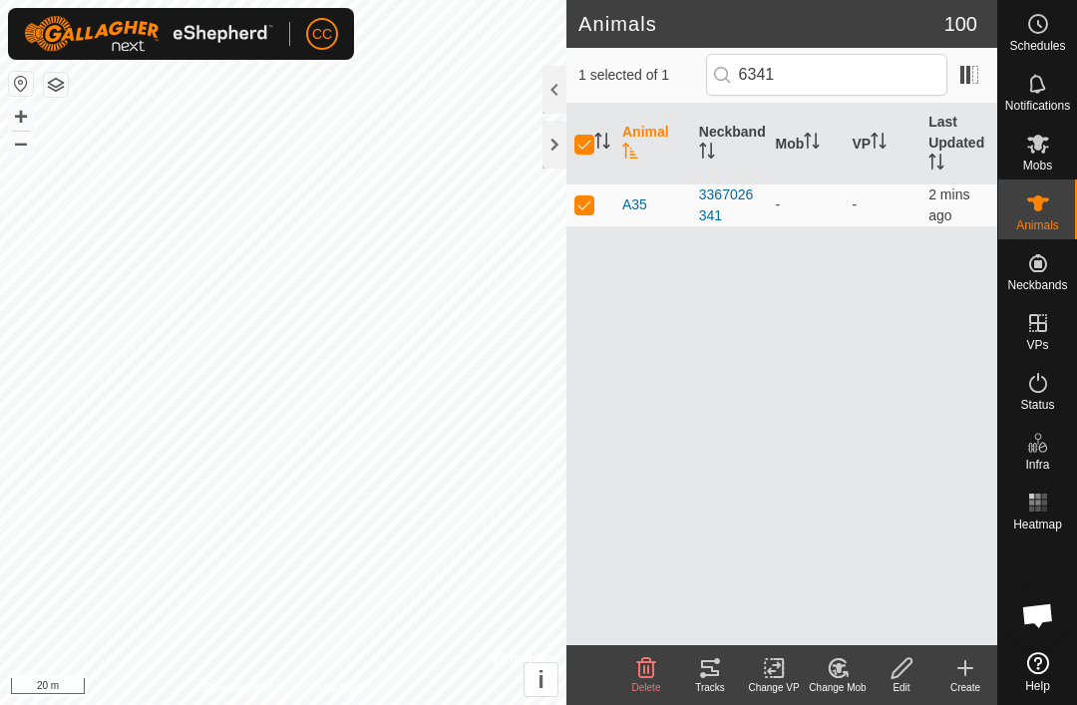
click at [905, 668] on icon at bounding box center [901, 668] width 20 height 20
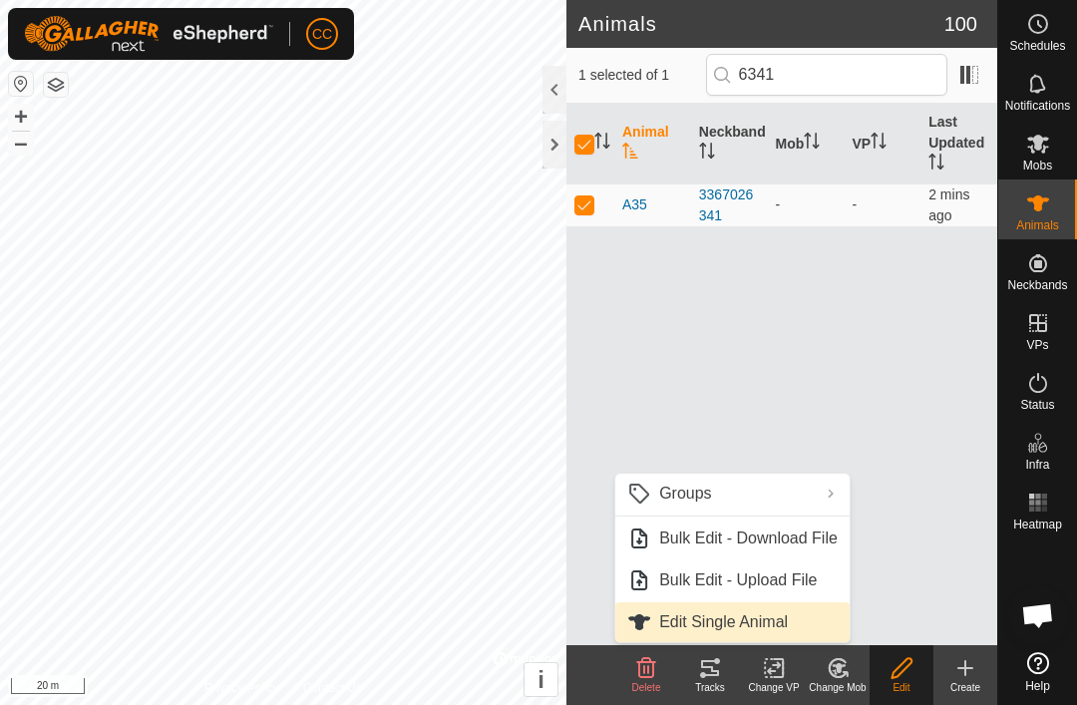
click at [785, 623] on span "Edit Single Animal" at bounding box center [723, 622] width 129 height 24
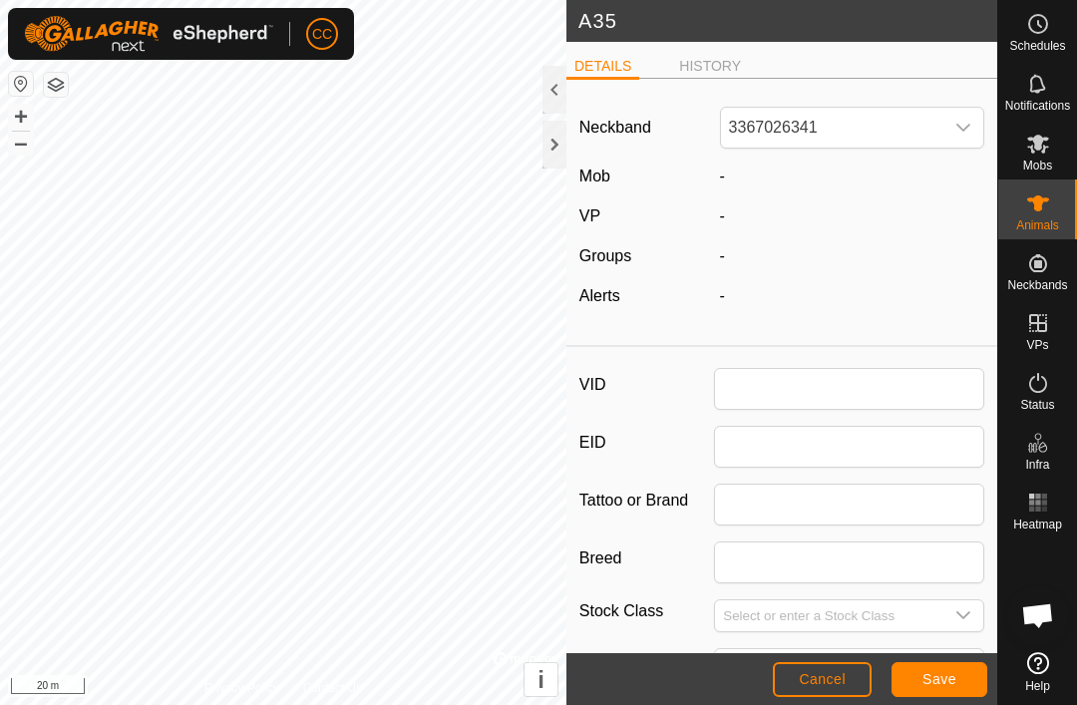
type input "A35"
click at [888, 410] on input "A35" at bounding box center [849, 389] width 270 height 42
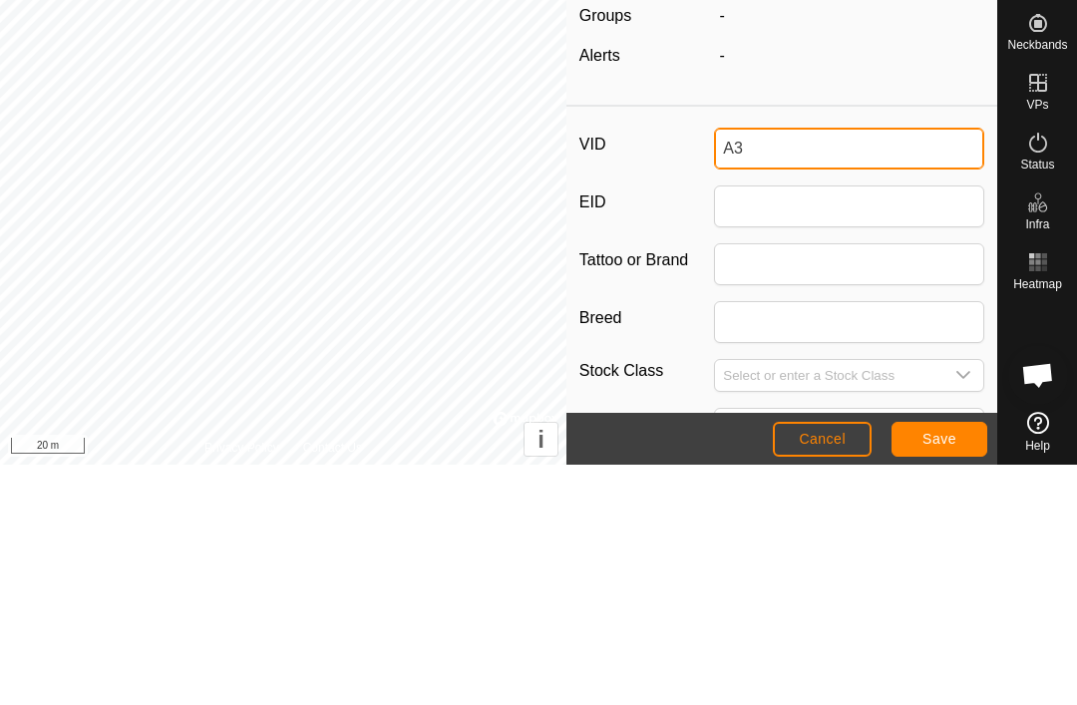
type input "A"
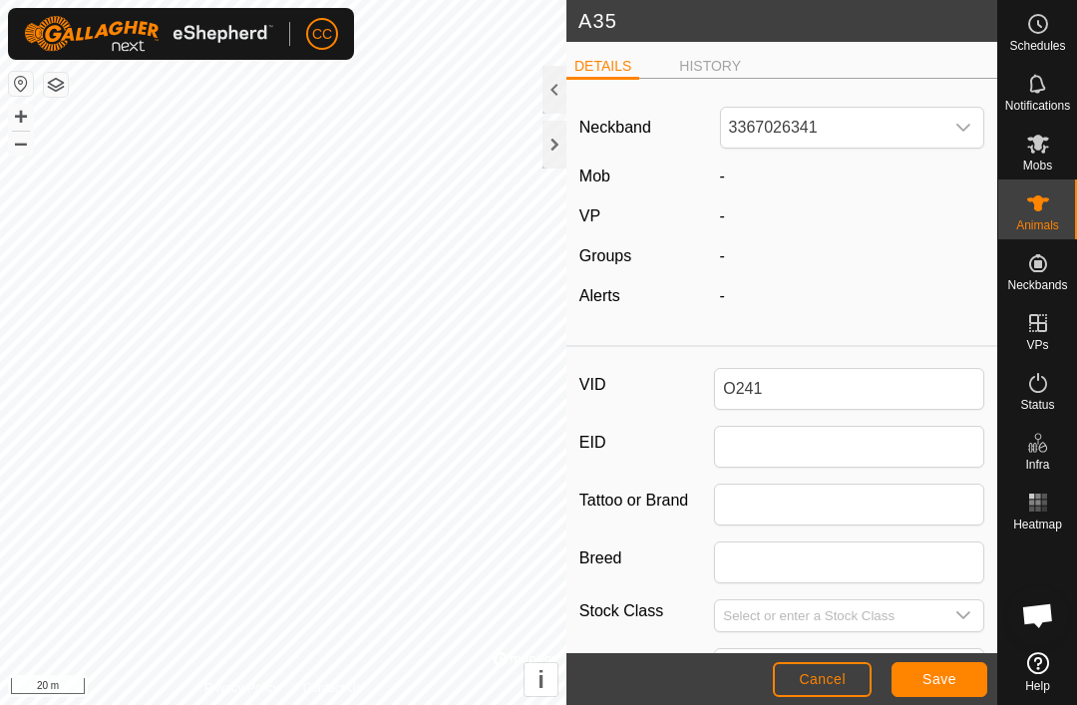
click at [949, 680] on span "Save" at bounding box center [939, 679] width 34 height 16
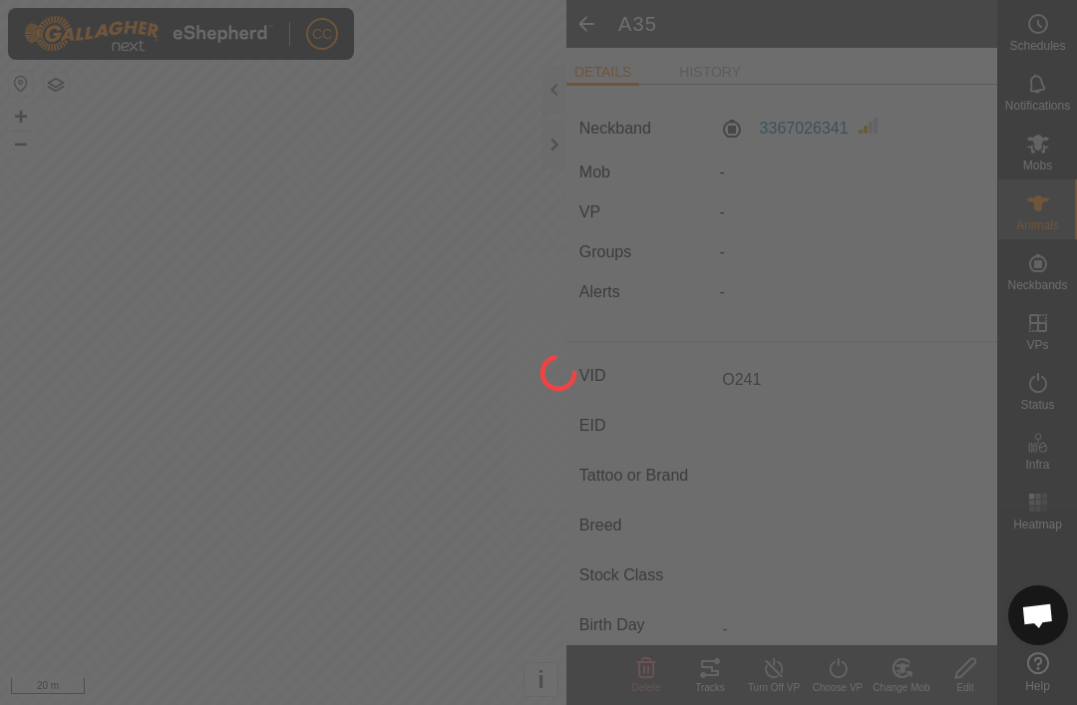
type input "A35"
type input "-"
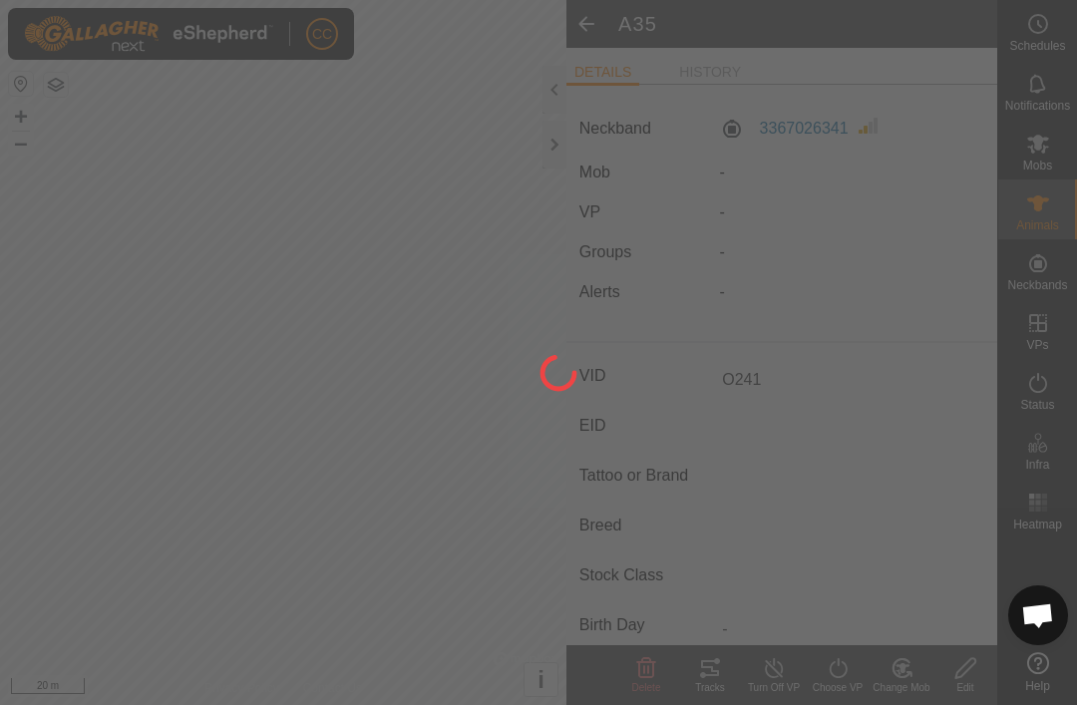
type input "-"
type input "O241"
type input "0 kg"
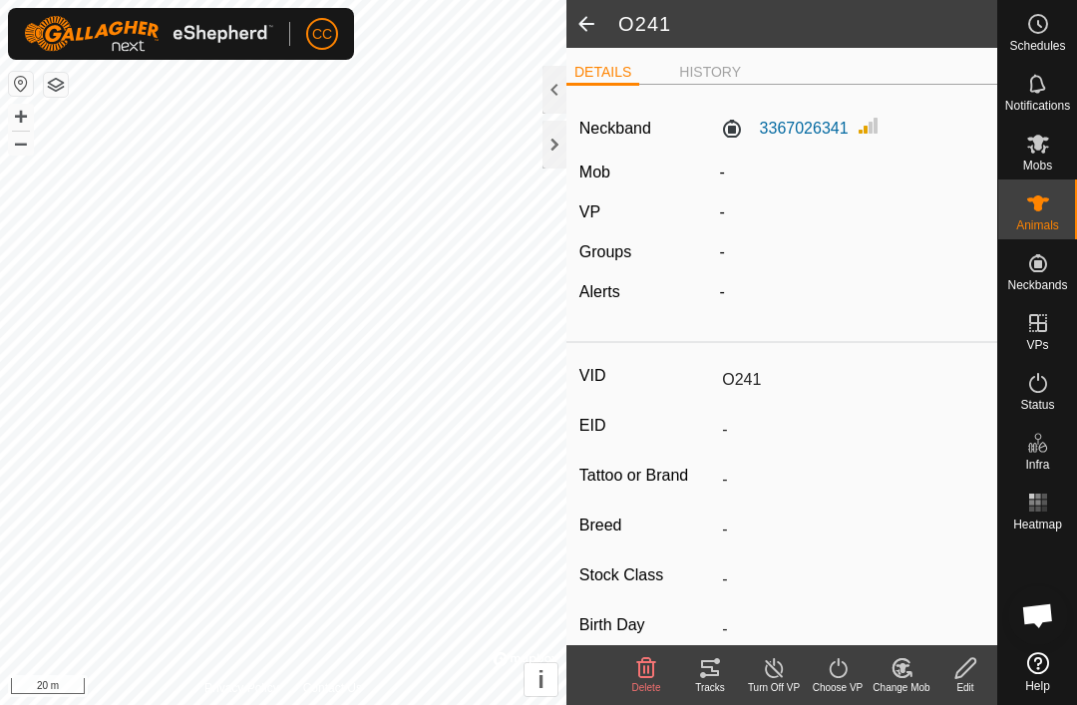
click at [577, 36] on span at bounding box center [586, 24] width 40 height 48
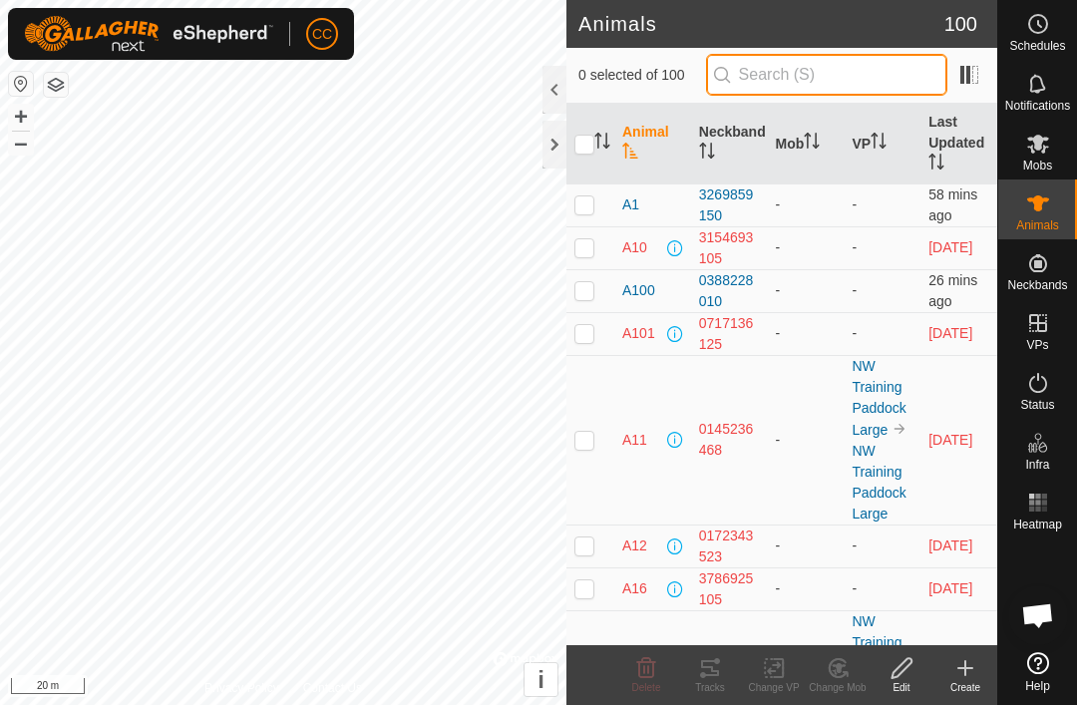
click at [832, 85] on input "text" at bounding box center [826, 75] width 241 height 42
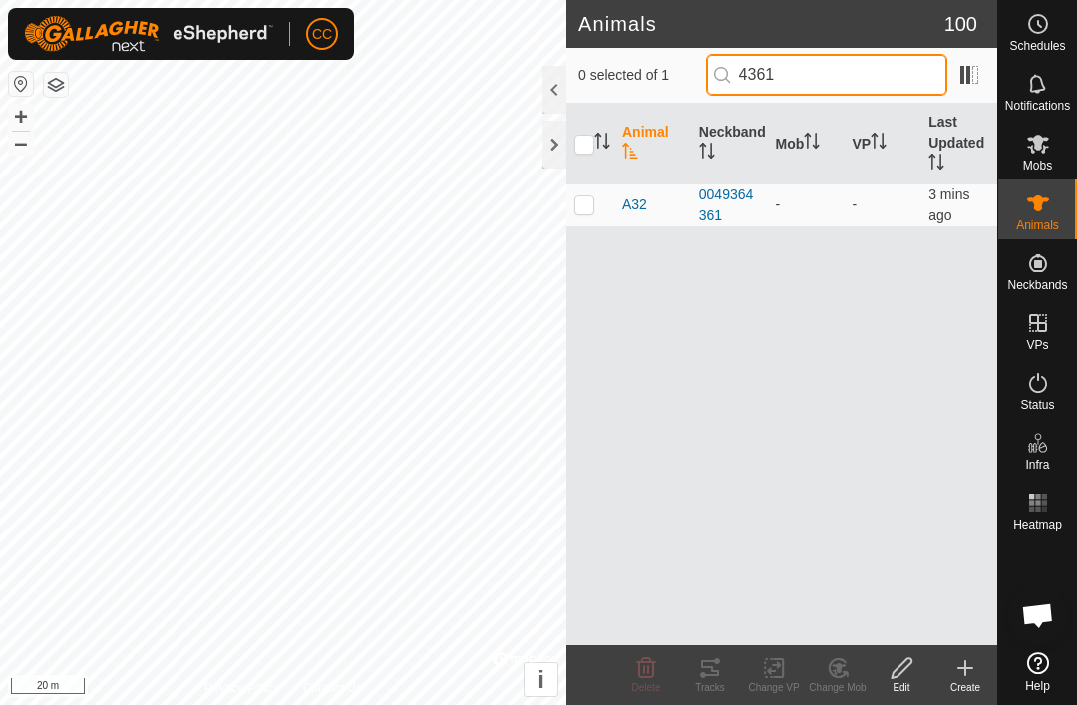
type input "4361"
click at [596, 208] on td at bounding box center [590, 204] width 48 height 43
checkbox input "true"
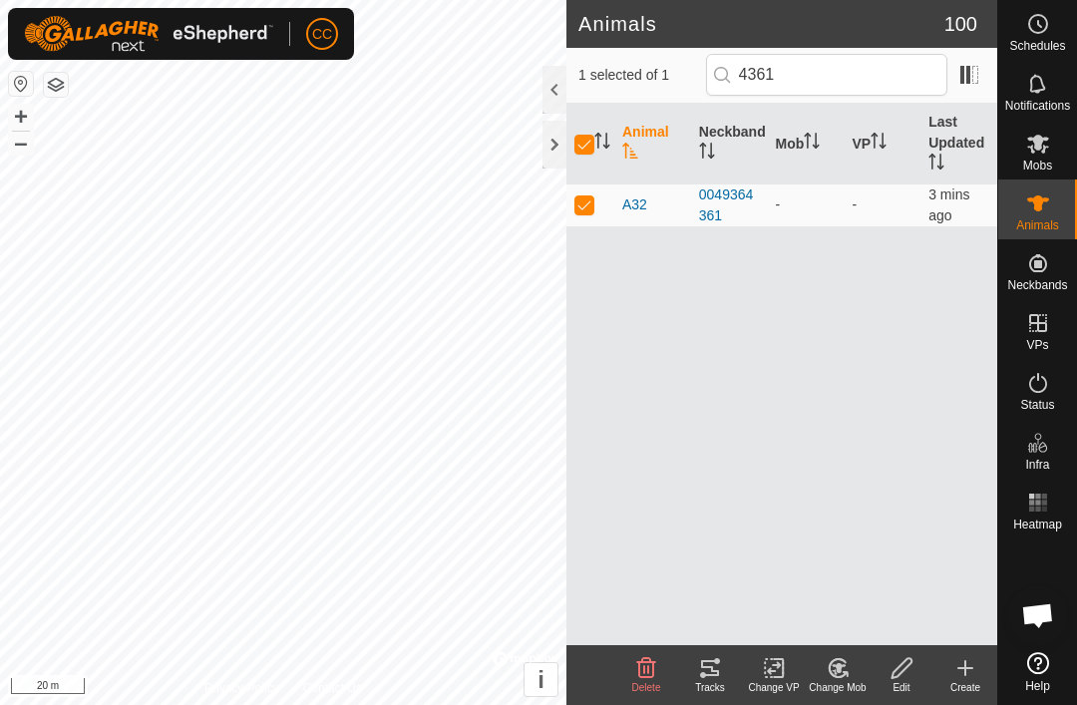
click at [898, 671] on icon at bounding box center [901, 668] width 25 height 24
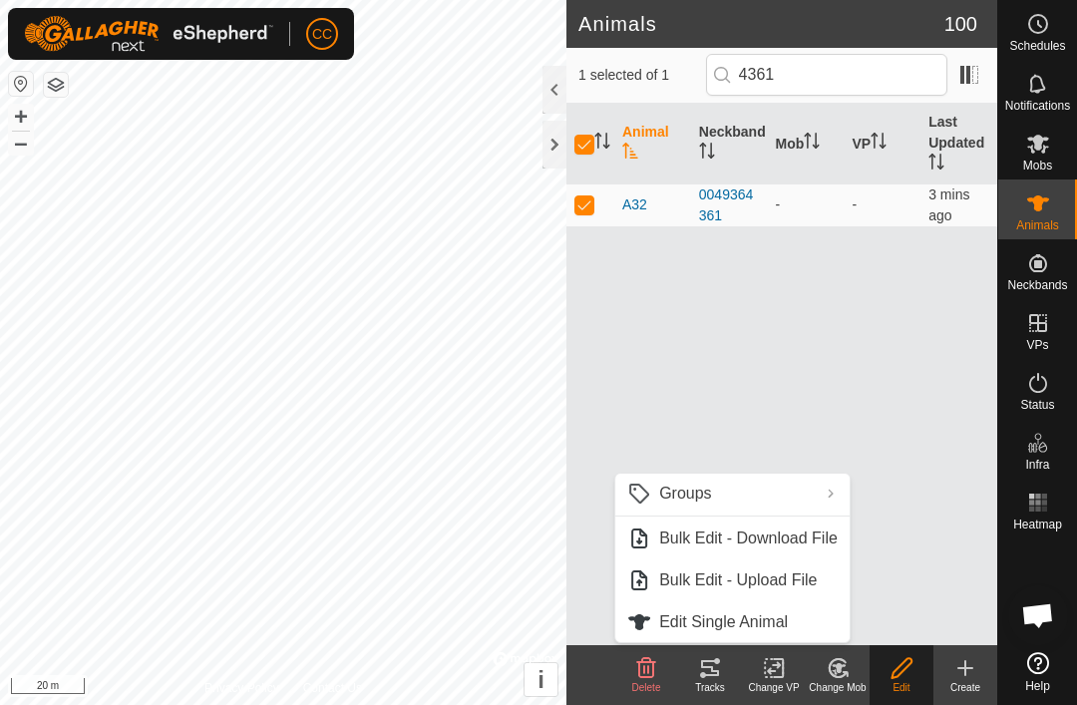
click at [783, 630] on span "Edit Single Animal" at bounding box center [723, 622] width 129 height 24
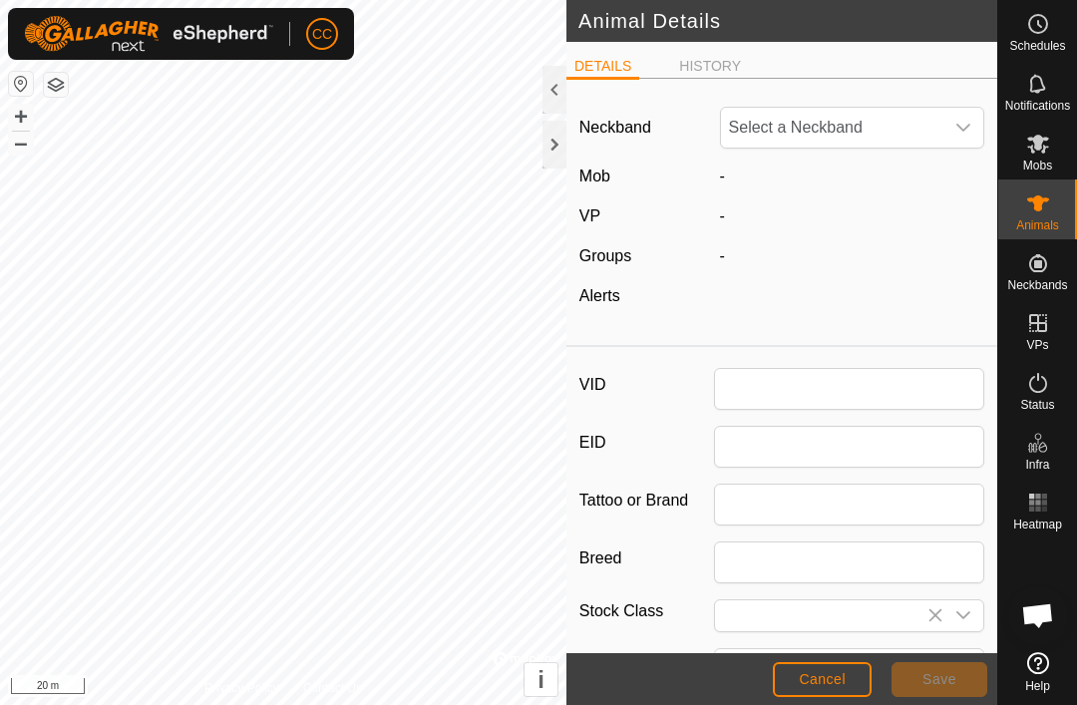
type input "A32"
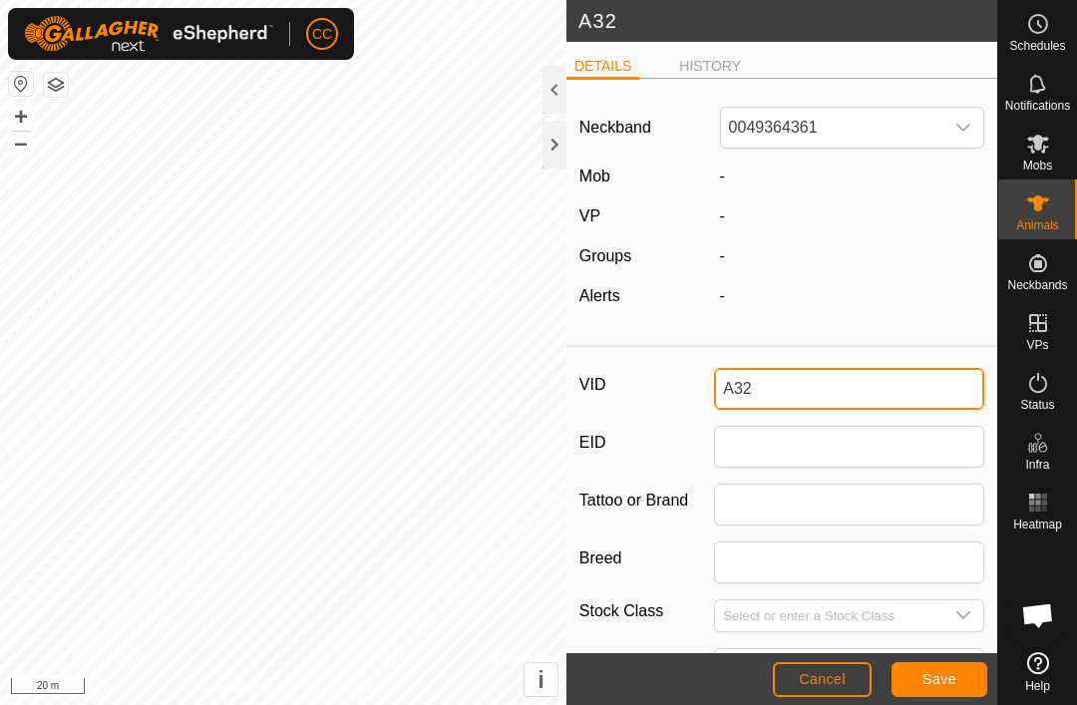
click at [850, 399] on input "A32" at bounding box center [849, 389] width 270 height 42
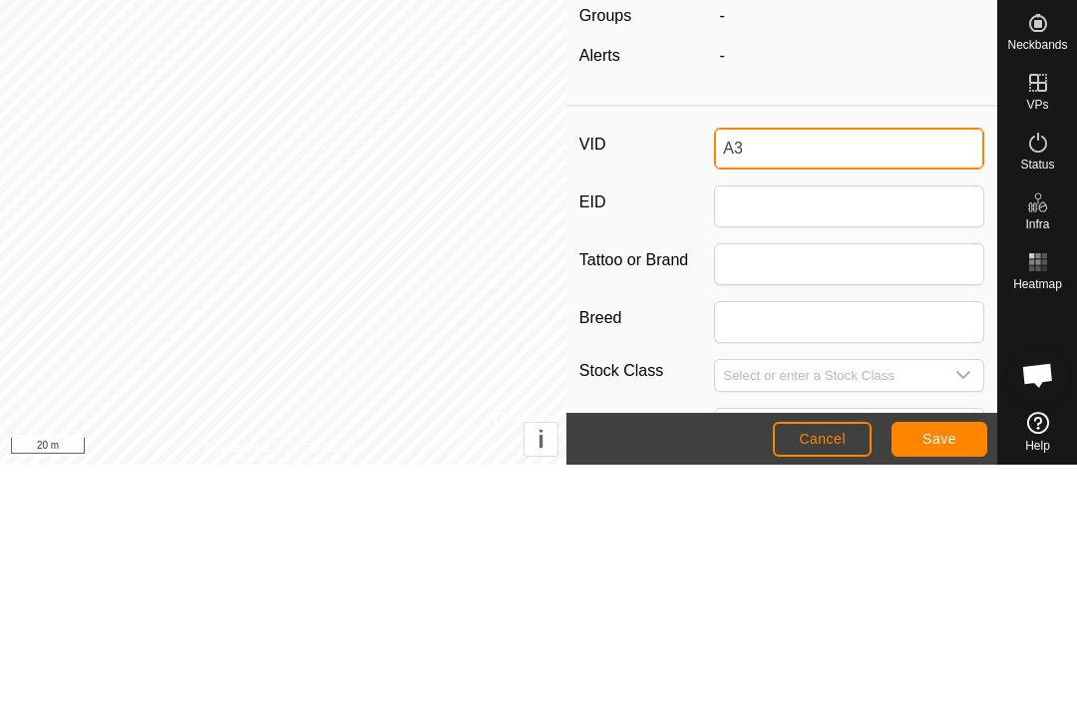
type input "A"
type input "2"
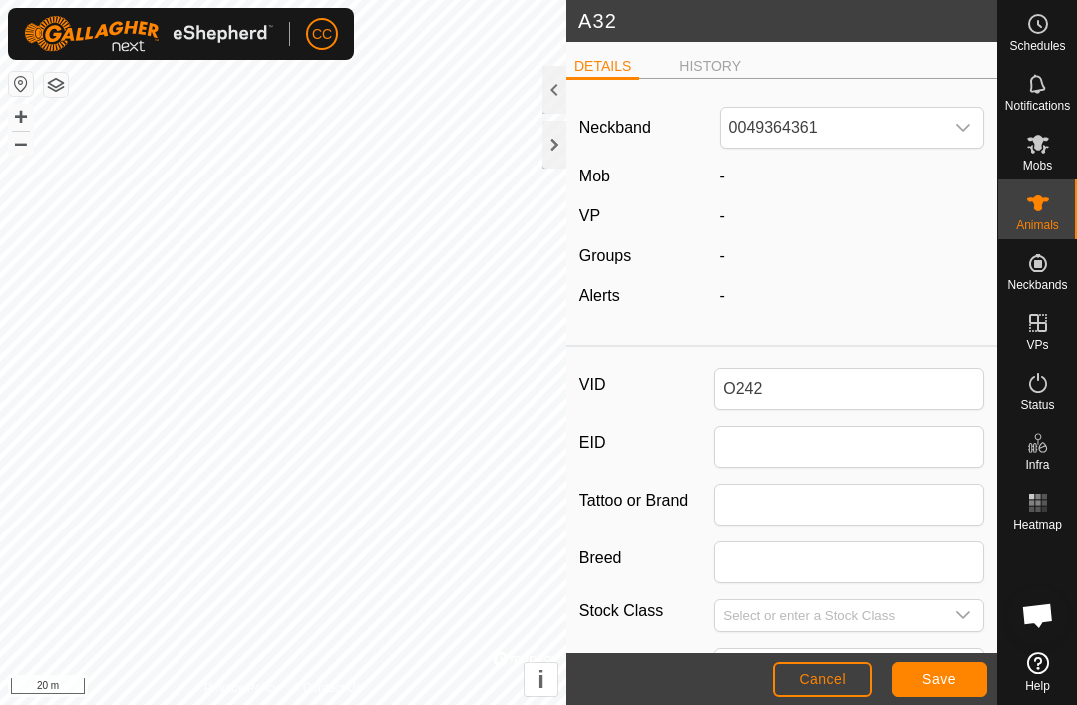
click at [948, 694] on button "Save" at bounding box center [939, 679] width 96 height 35
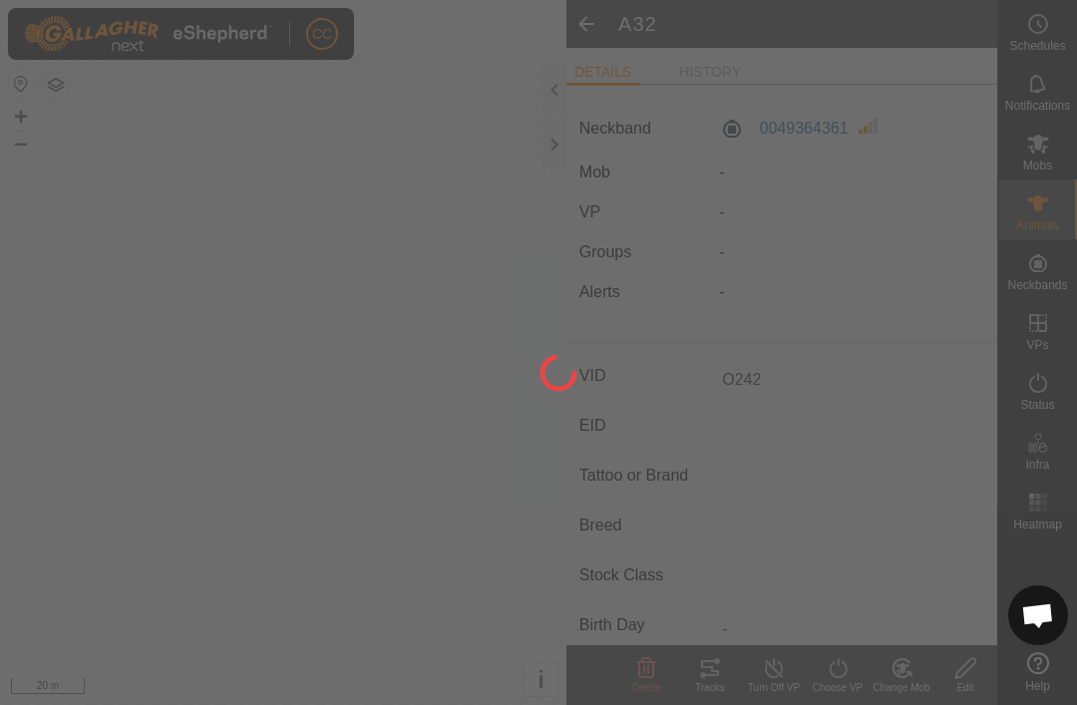
type input "A32"
type input "-"
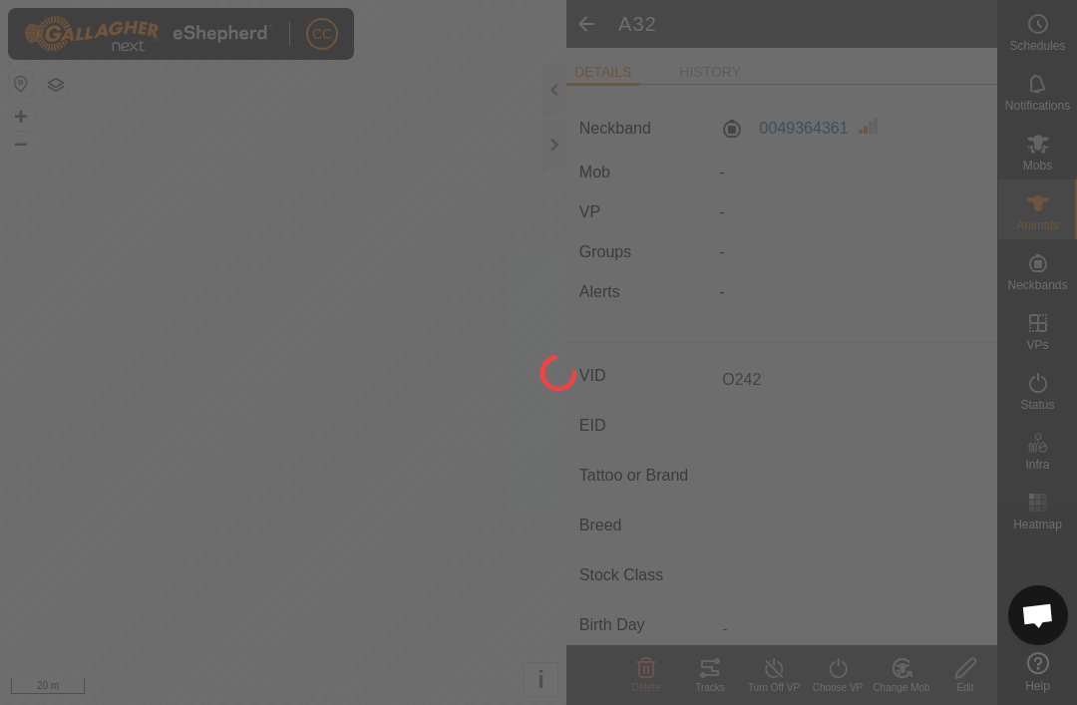
type input "-"
type input "O242"
type input "0 kg"
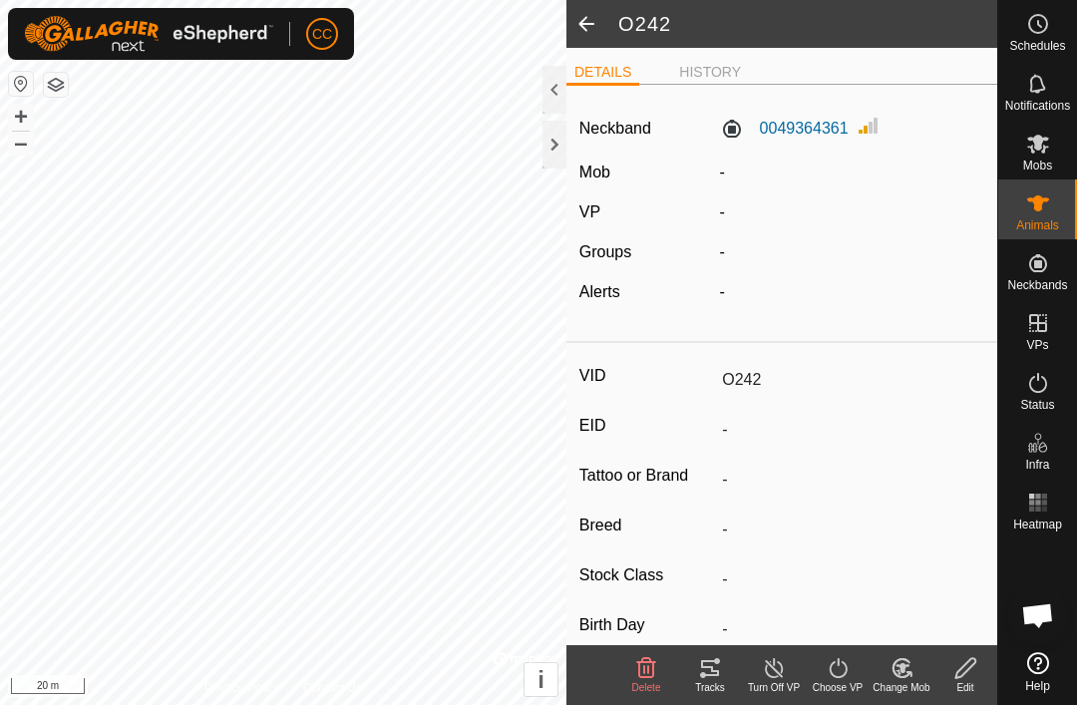
click at [574, 36] on span at bounding box center [586, 24] width 40 height 48
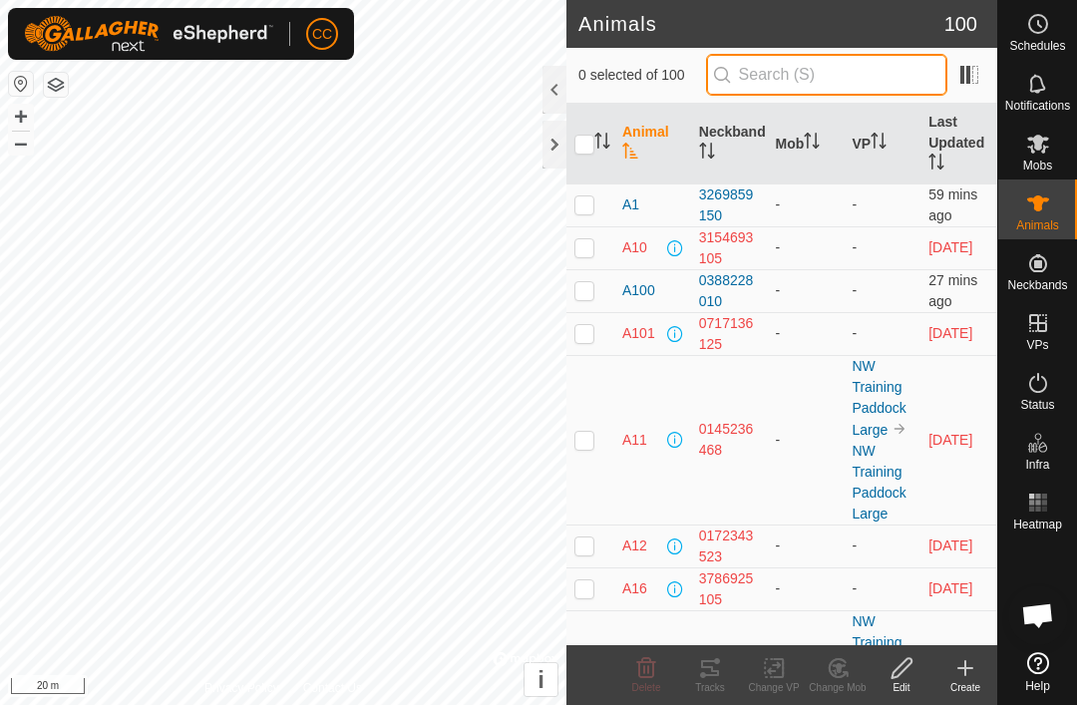
click at [835, 75] on input "text" at bounding box center [826, 75] width 241 height 42
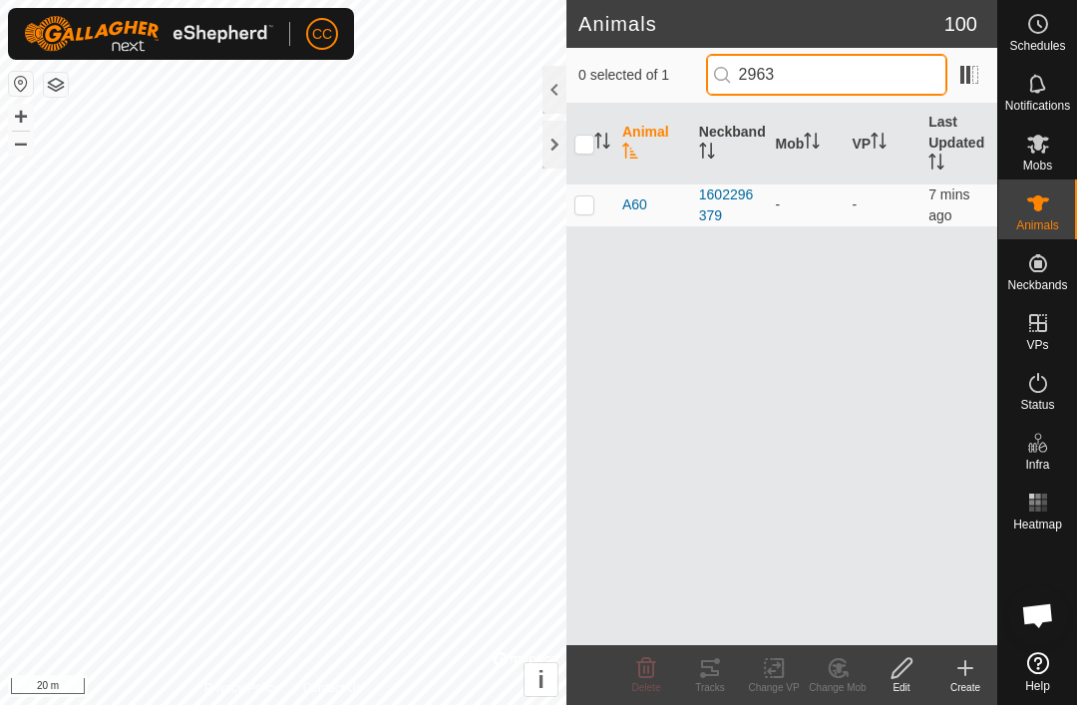
type input "2963"
click at [588, 214] on td at bounding box center [590, 204] width 48 height 43
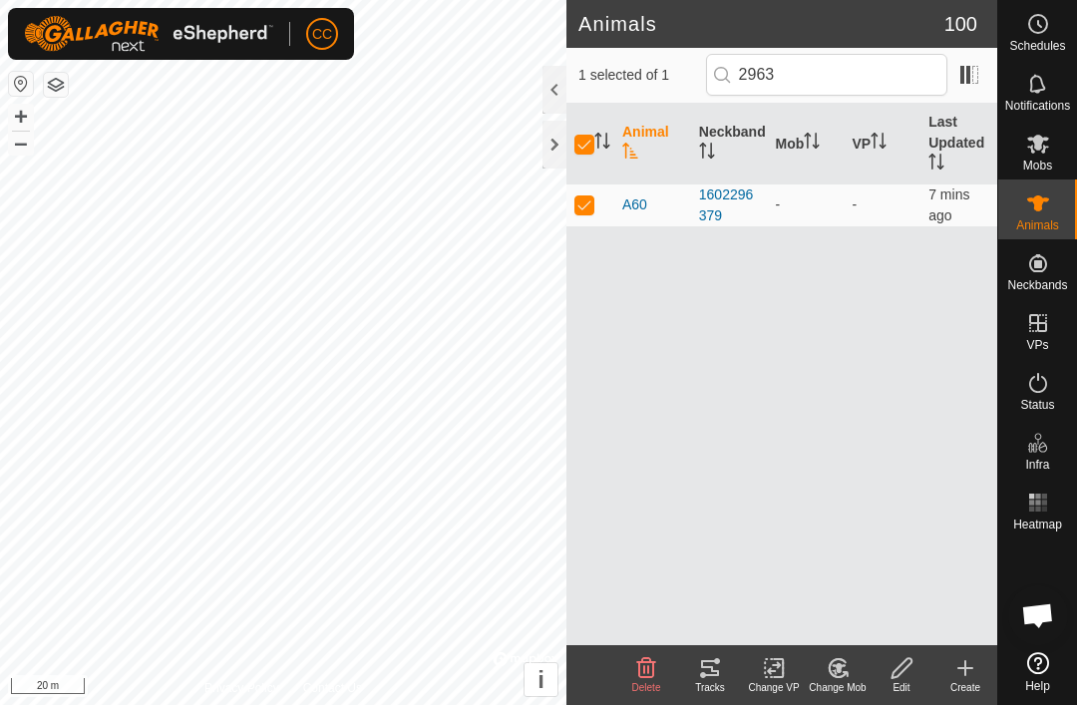
checkbox input "true"
click at [903, 684] on div "Edit" at bounding box center [902, 687] width 64 height 15
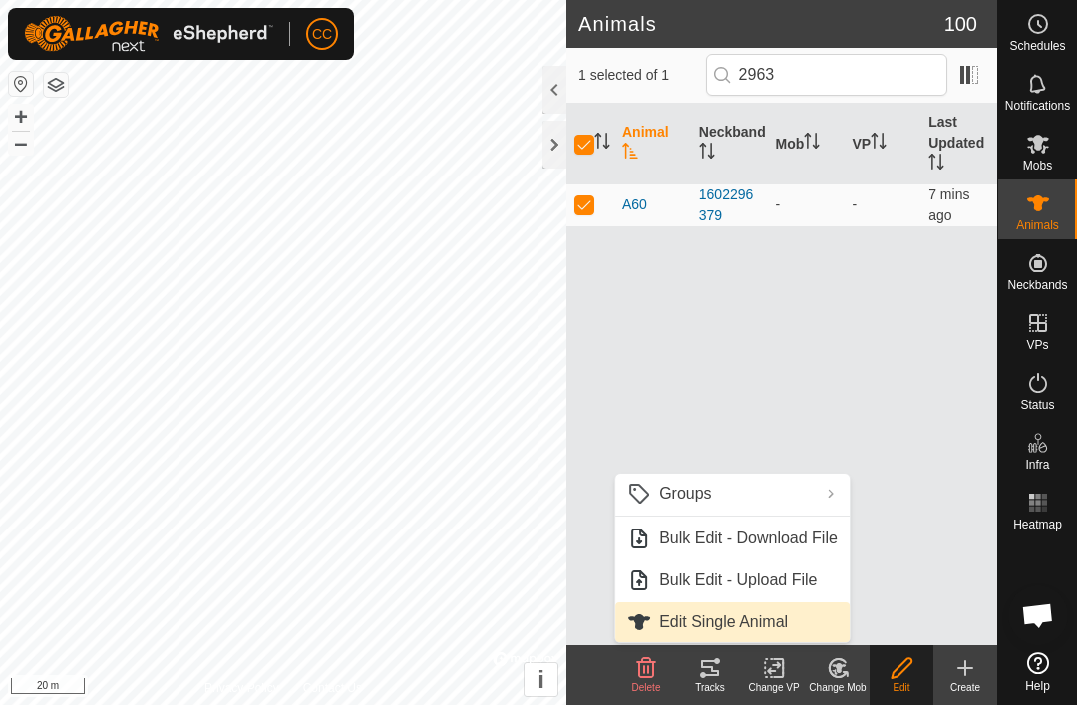
click at [815, 622] on link "Edit Single Animal" at bounding box center [732, 622] width 234 height 40
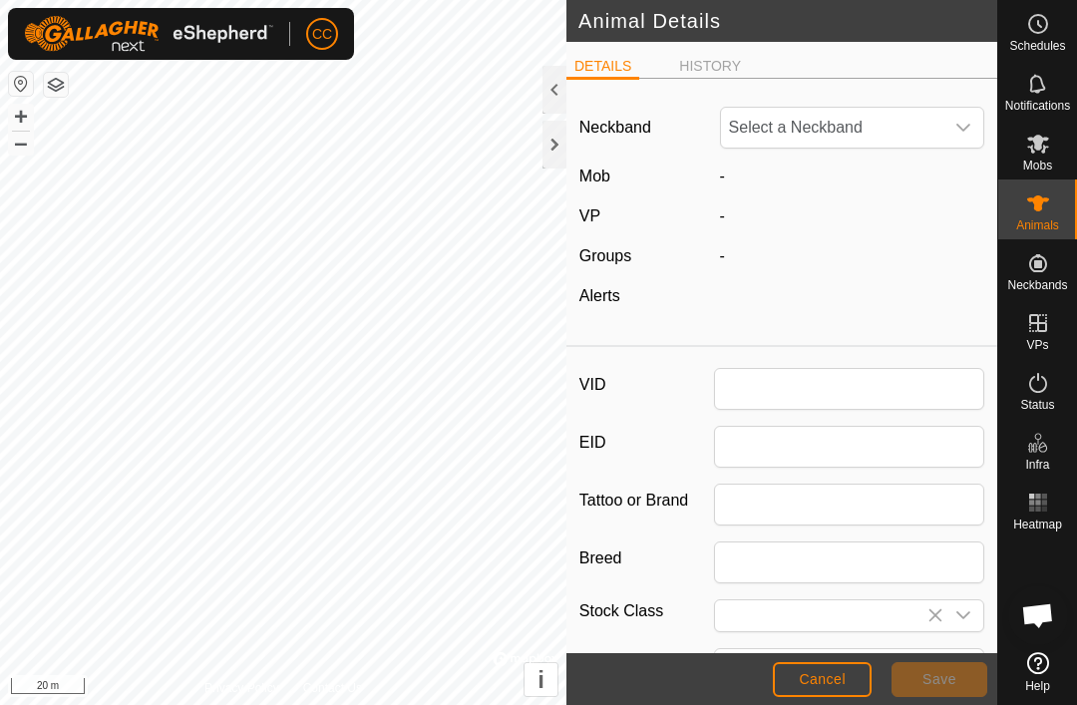
type input "A60"
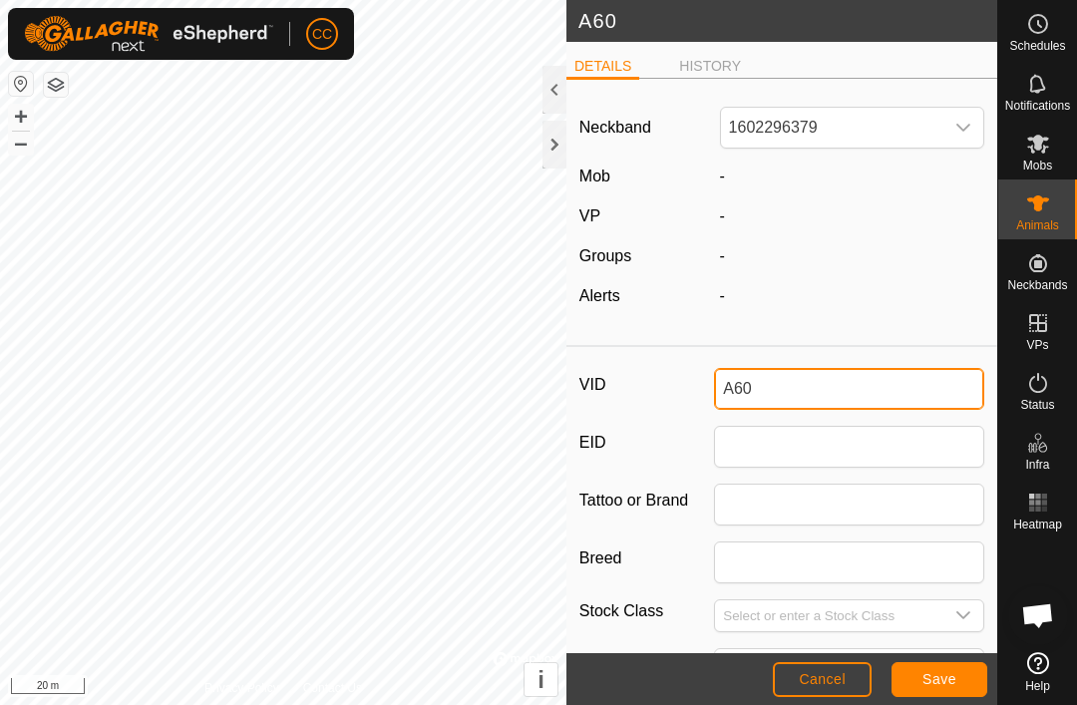
click at [892, 397] on input "A60" at bounding box center [849, 389] width 270 height 42
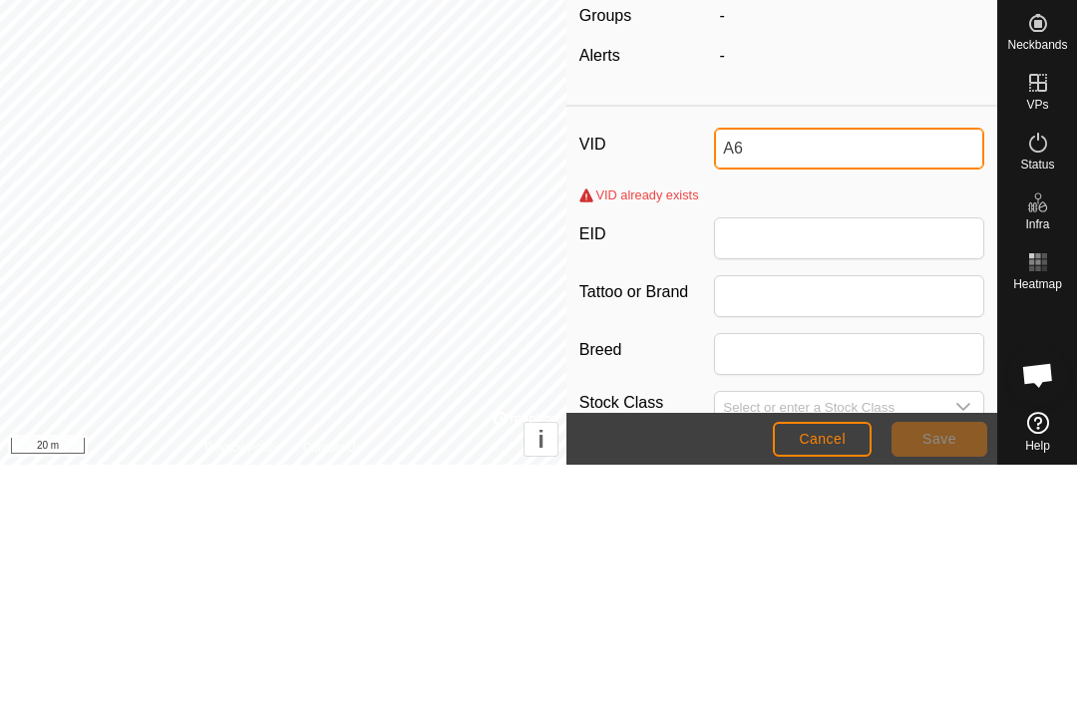
type input "A"
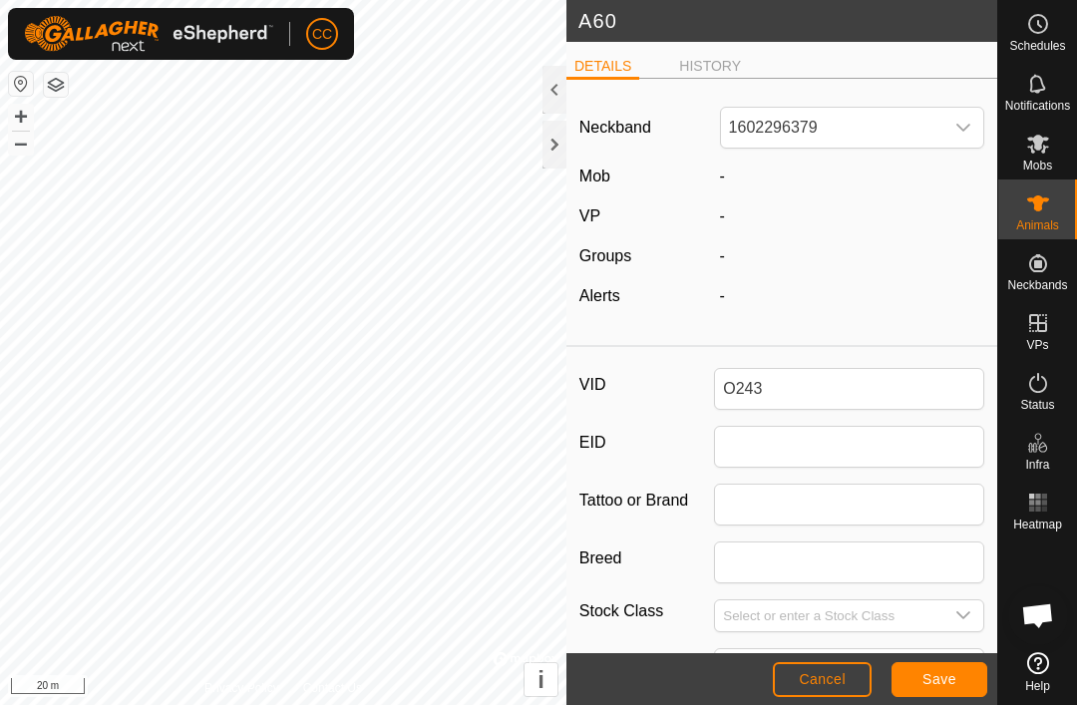
click at [951, 683] on span "Save" at bounding box center [939, 679] width 34 height 16
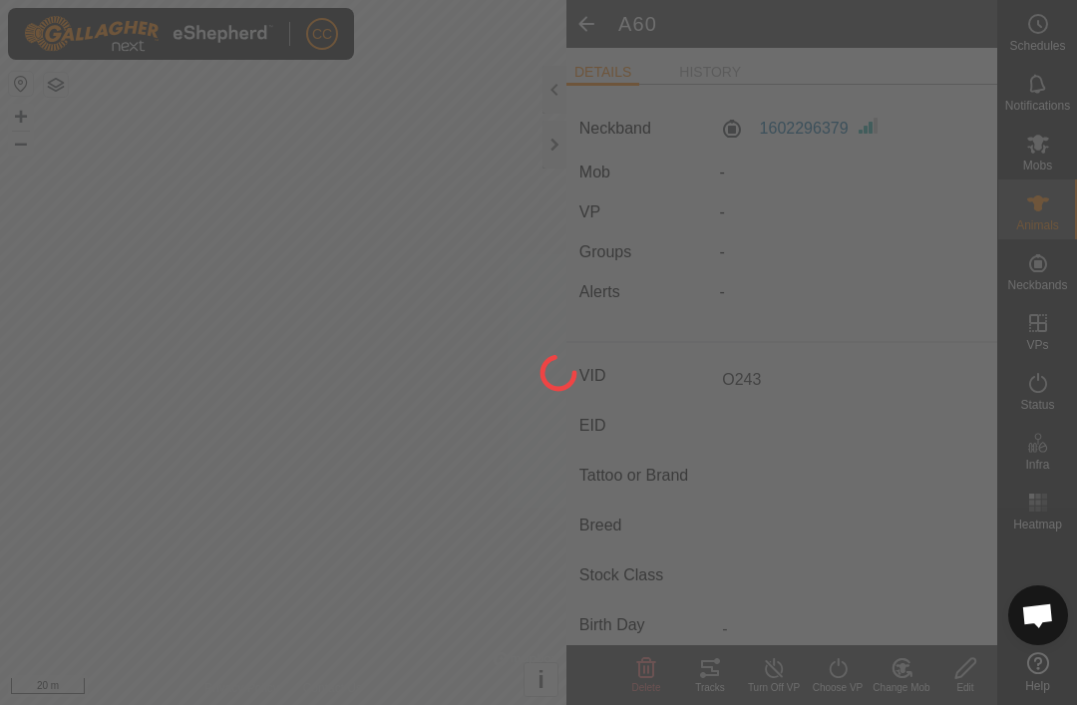
type input "O243"
type input "-"
type input "0 kg"
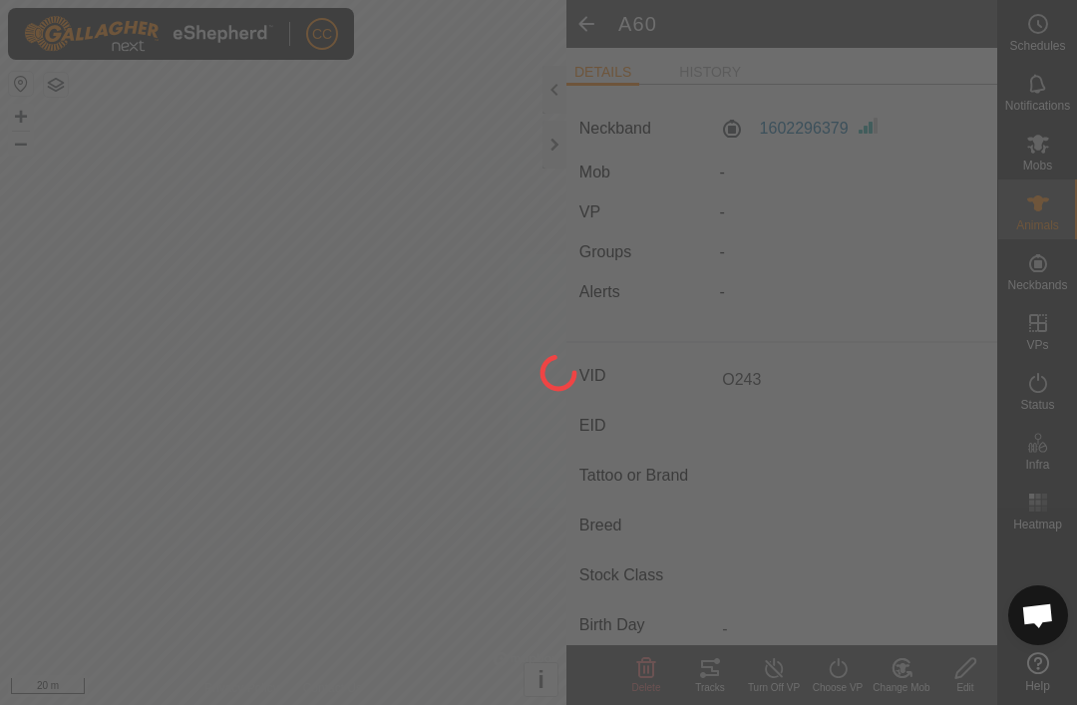
type input "-"
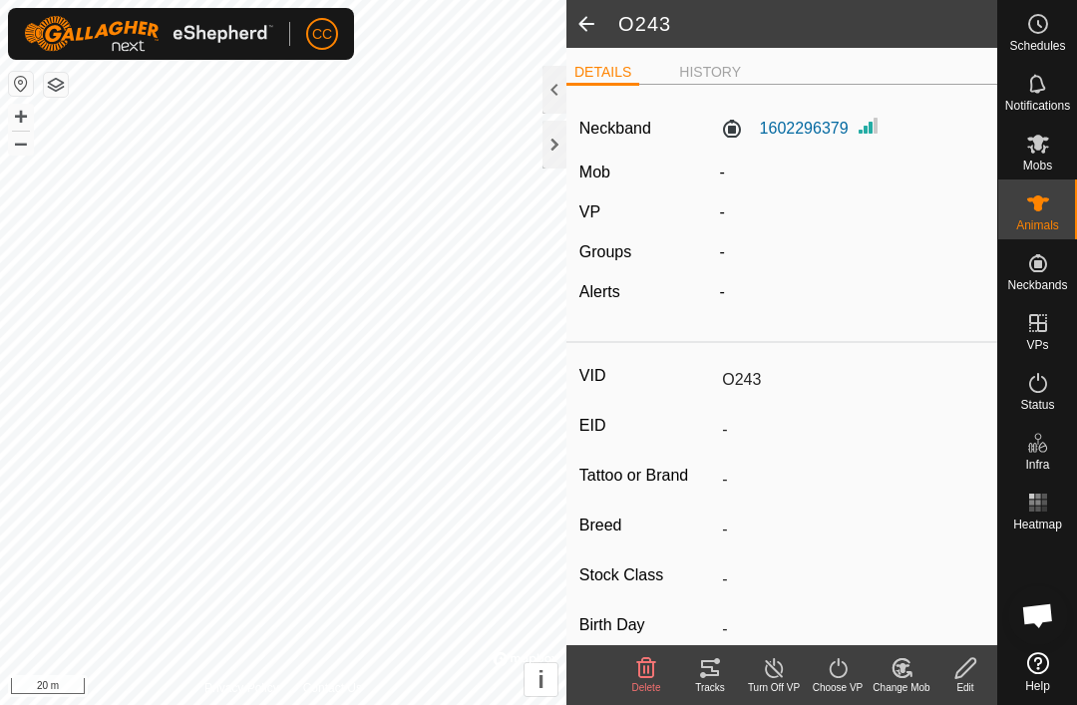
click at [602, 20] on span at bounding box center [586, 24] width 40 height 48
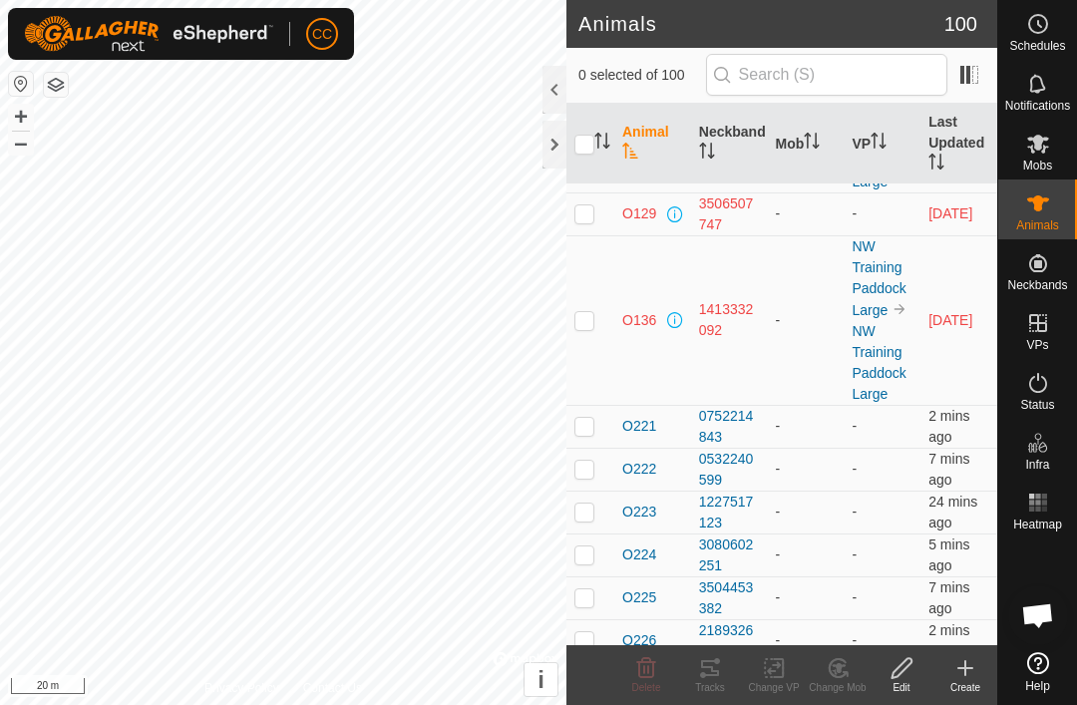
scroll to position [4725, 0]
click at [582, 427] on p-checkbox at bounding box center [584, 425] width 20 height 16
checkbox input "true"
click at [588, 471] on p-checkbox at bounding box center [584, 468] width 20 height 16
checkbox input "true"
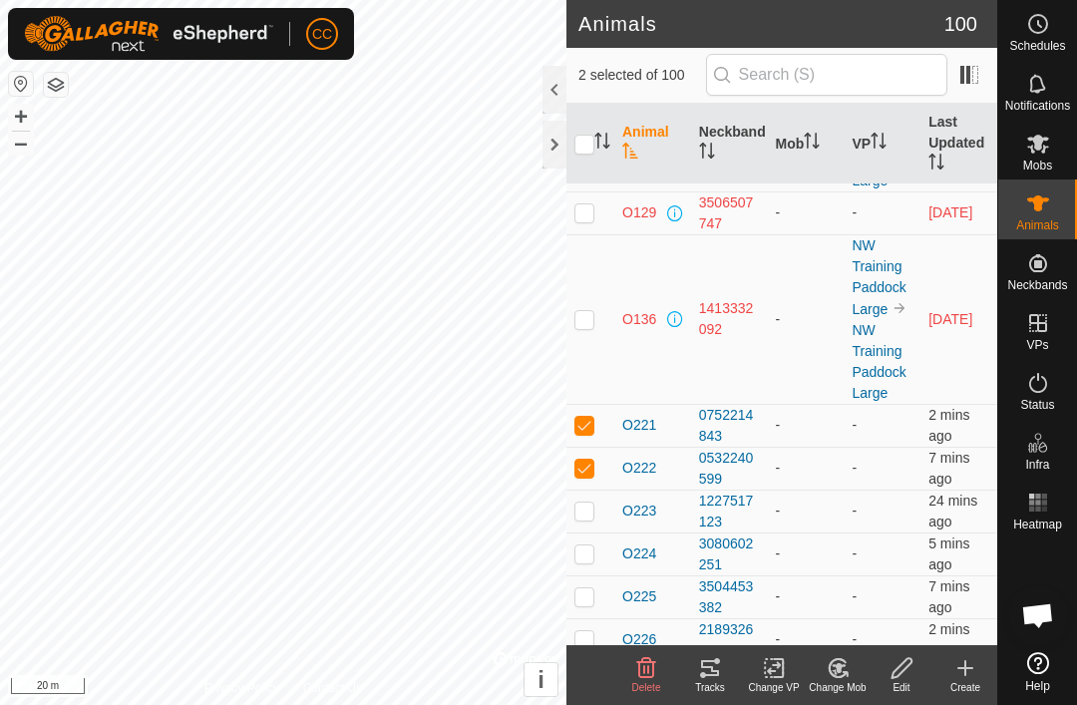
click at [588, 512] on p-checkbox at bounding box center [584, 511] width 20 height 16
checkbox input "true"
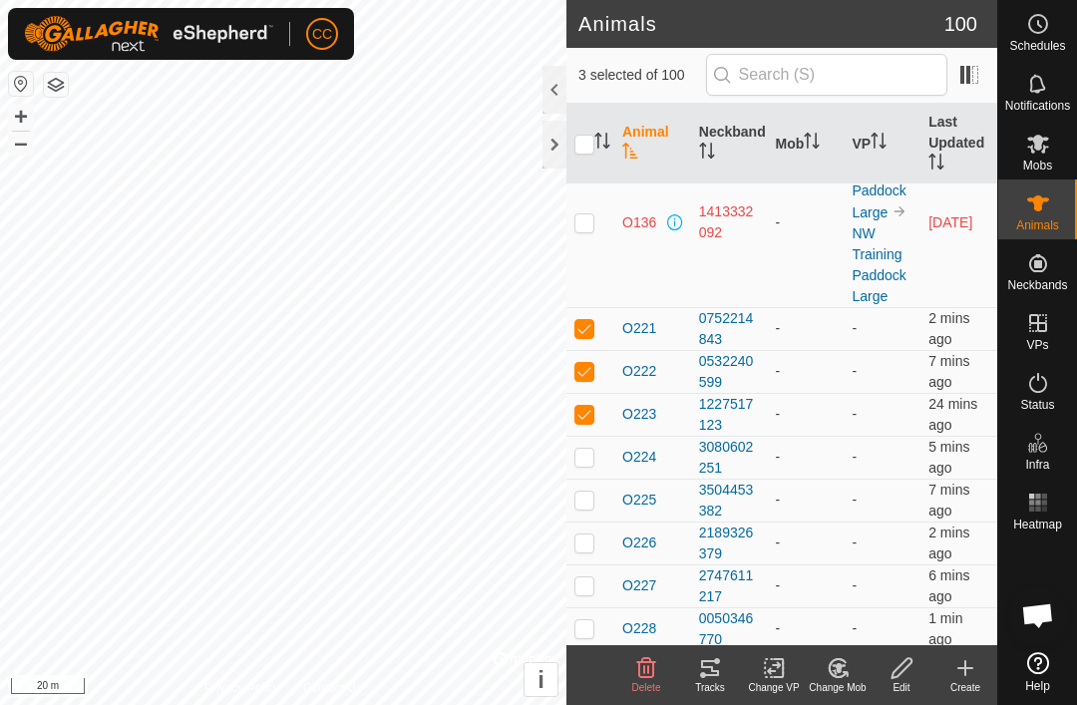
scroll to position [4833, 0]
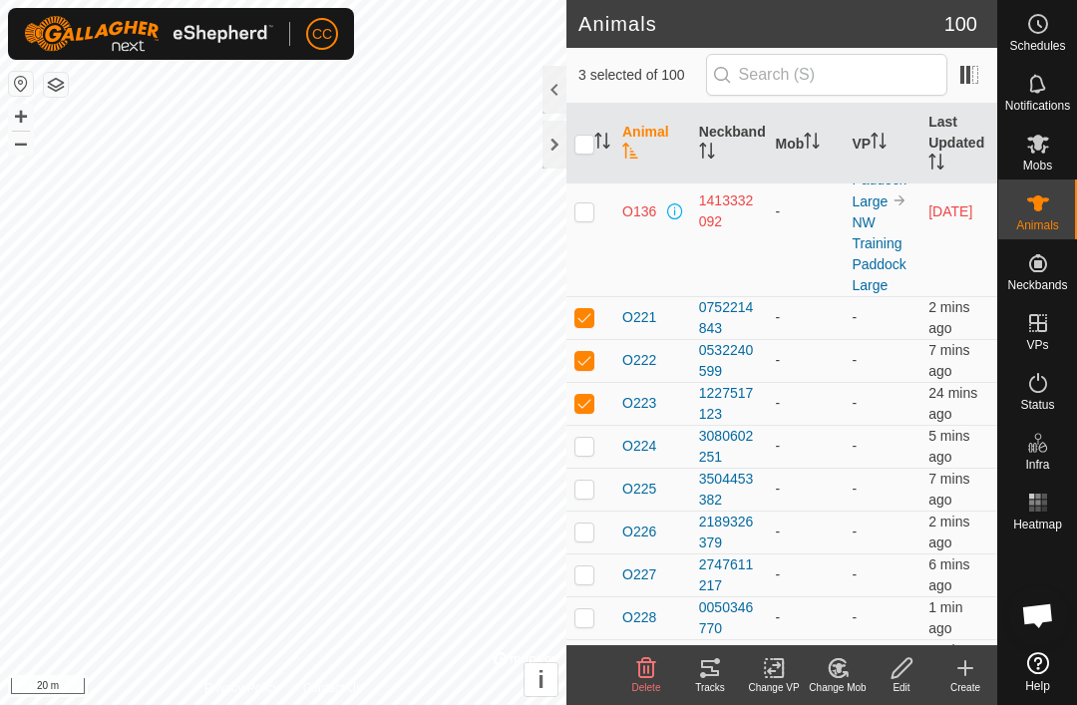
click at [590, 449] on p-checkbox at bounding box center [584, 446] width 20 height 16
checkbox input "true"
click at [590, 499] on td at bounding box center [590, 489] width 48 height 43
checkbox input "true"
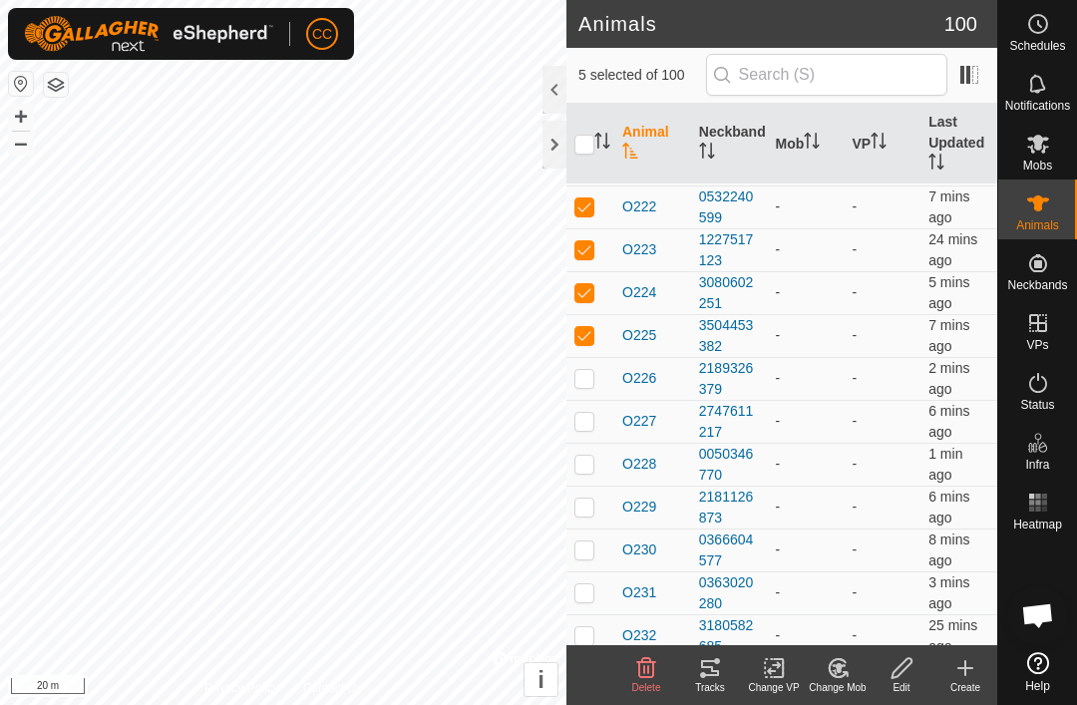
scroll to position [4985, 0]
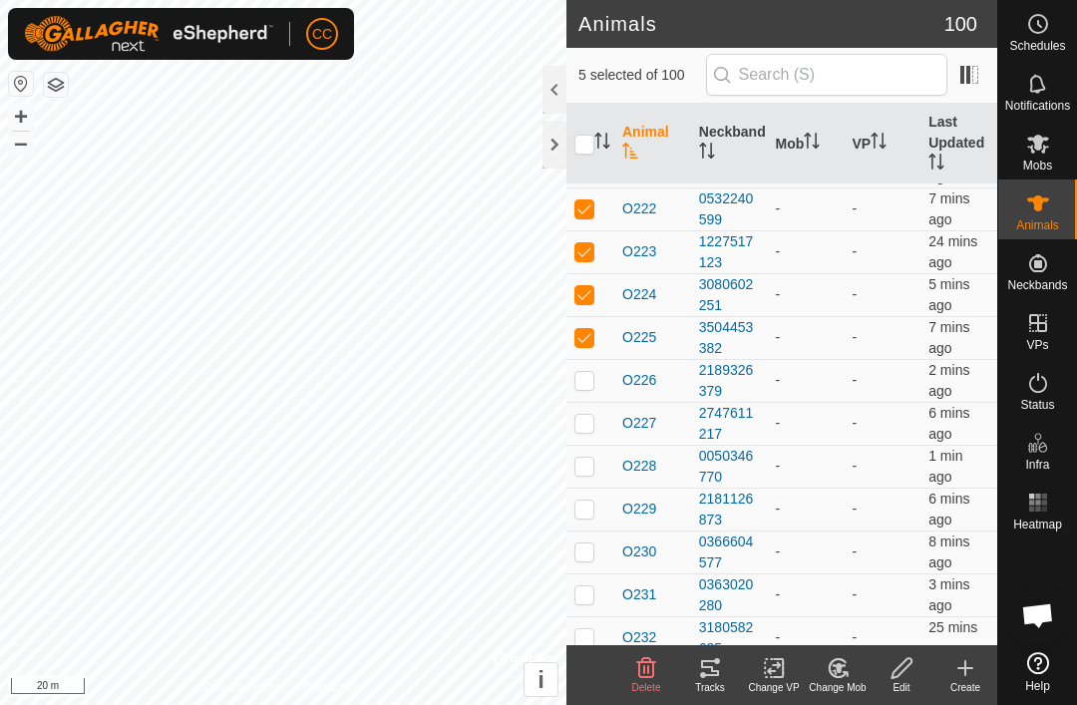
click at [588, 390] on td at bounding box center [590, 380] width 48 height 43
checkbox input "true"
click at [593, 426] on p-checkbox at bounding box center [584, 423] width 20 height 16
checkbox input "true"
click at [588, 478] on td at bounding box center [590, 466] width 48 height 43
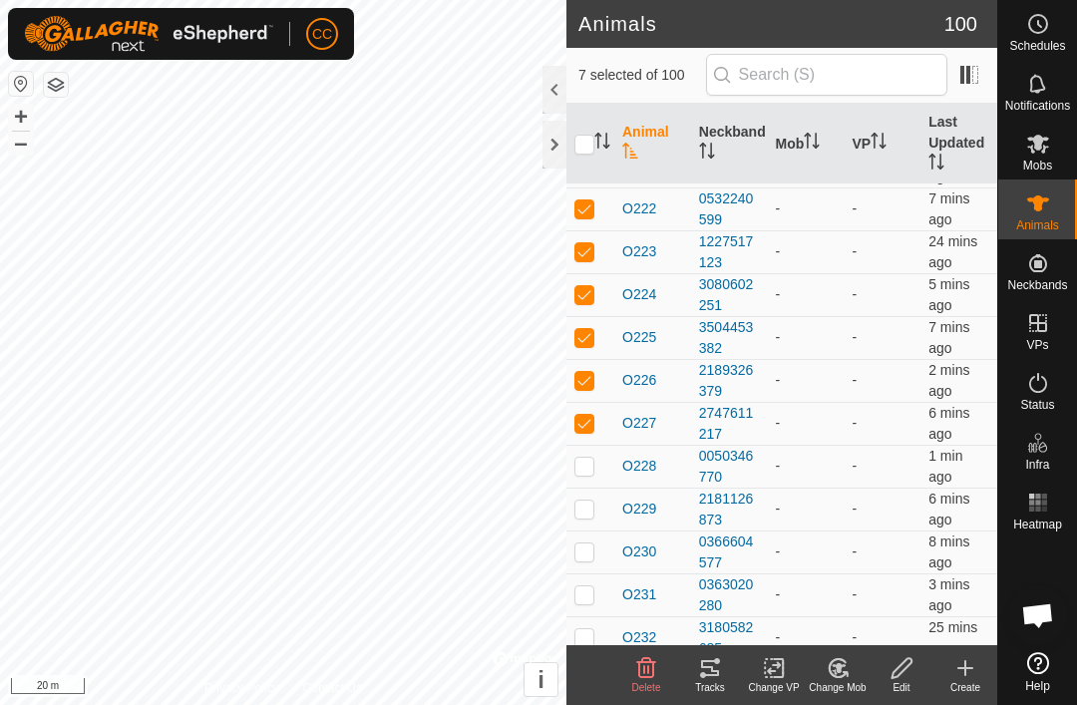
checkbox input "true"
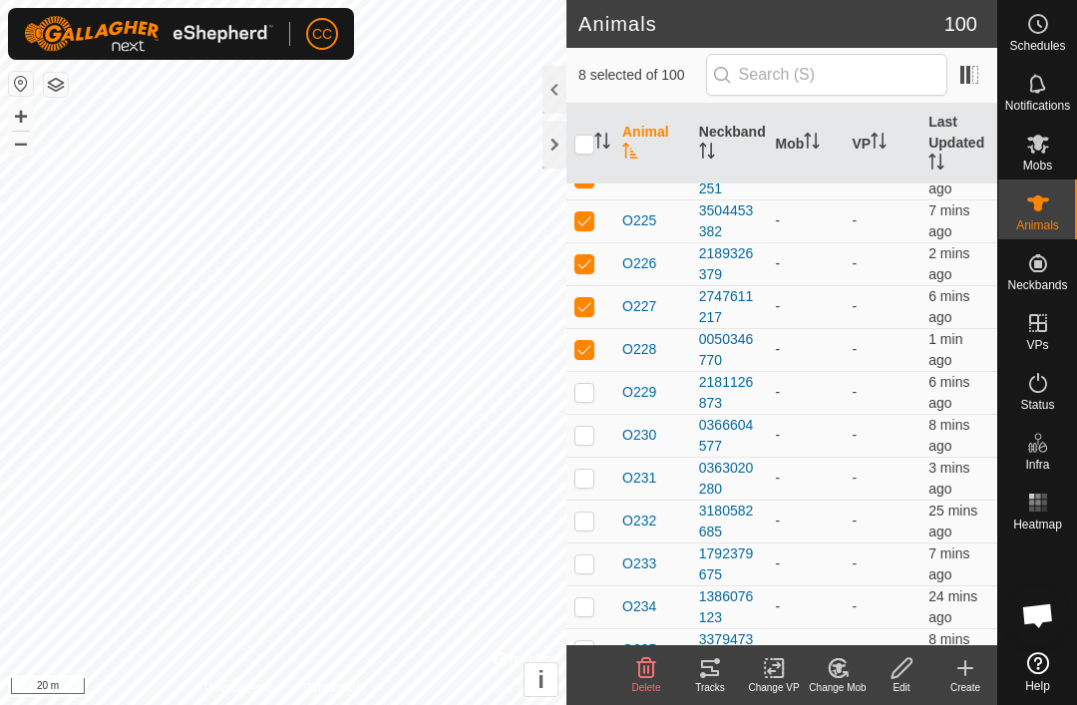
scroll to position [5102, 0]
click at [586, 399] on p-checkbox at bounding box center [584, 391] width 20 height 16
checkbox input "true"
click at [594, 439] on td at bounding box center [590, 434] width 48 height 43
checkbox input "true"
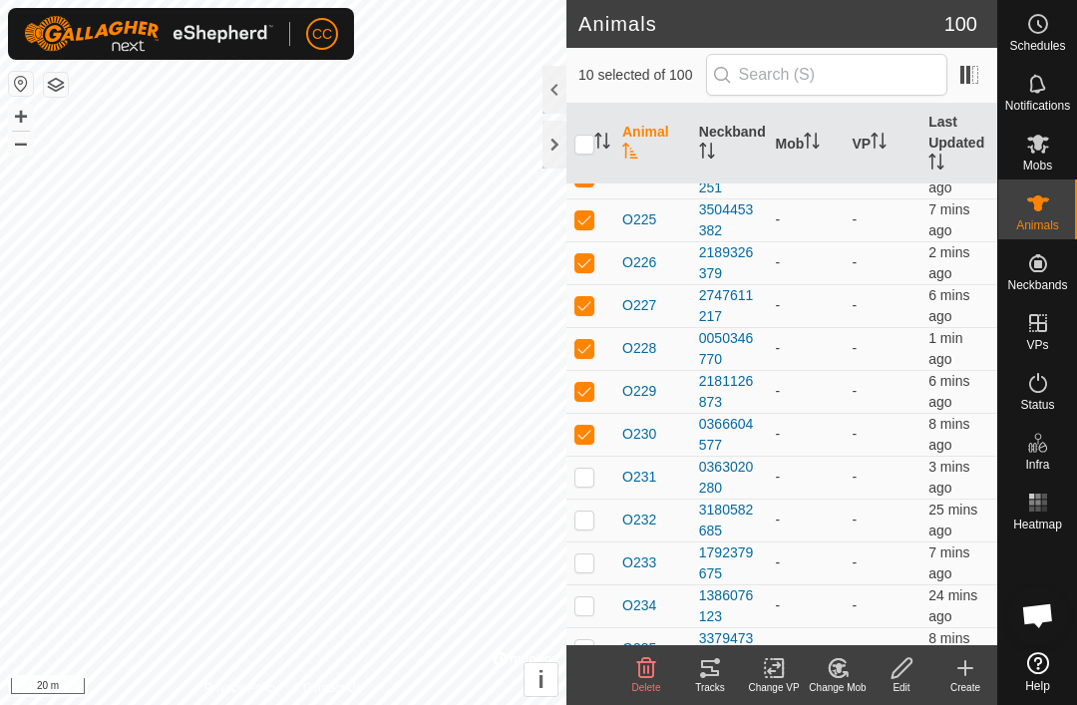
click at [594, 488] on td at bounding box center [590, 477] width 48 height 43
checkbox input "true"
click at [592, 525] on p-checkbox at bounding box center [584, 520] width 20 height 16
checkbox input "true"
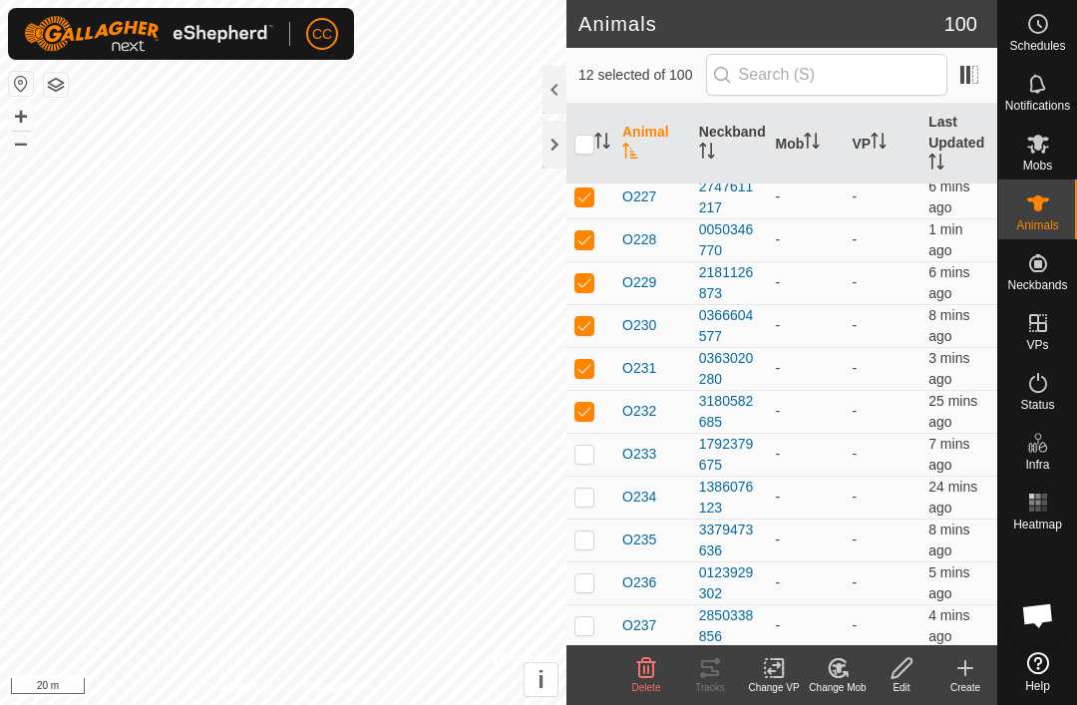
scroll to position [5215, 0]
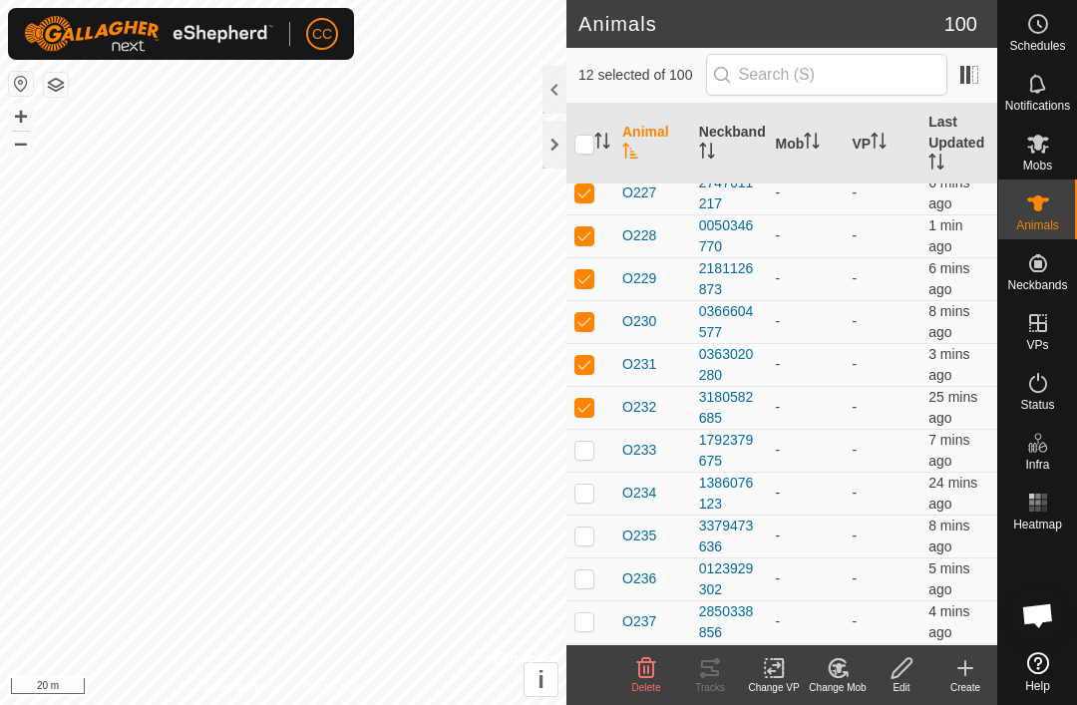
click at [586, 450] on p-checkbox at bounding box center [584, 450] width 20 height 16
checkbox input "true"
click at [594, 503] on td at bounding box center [590, 493] width 48 height 43
checkbox input "true"
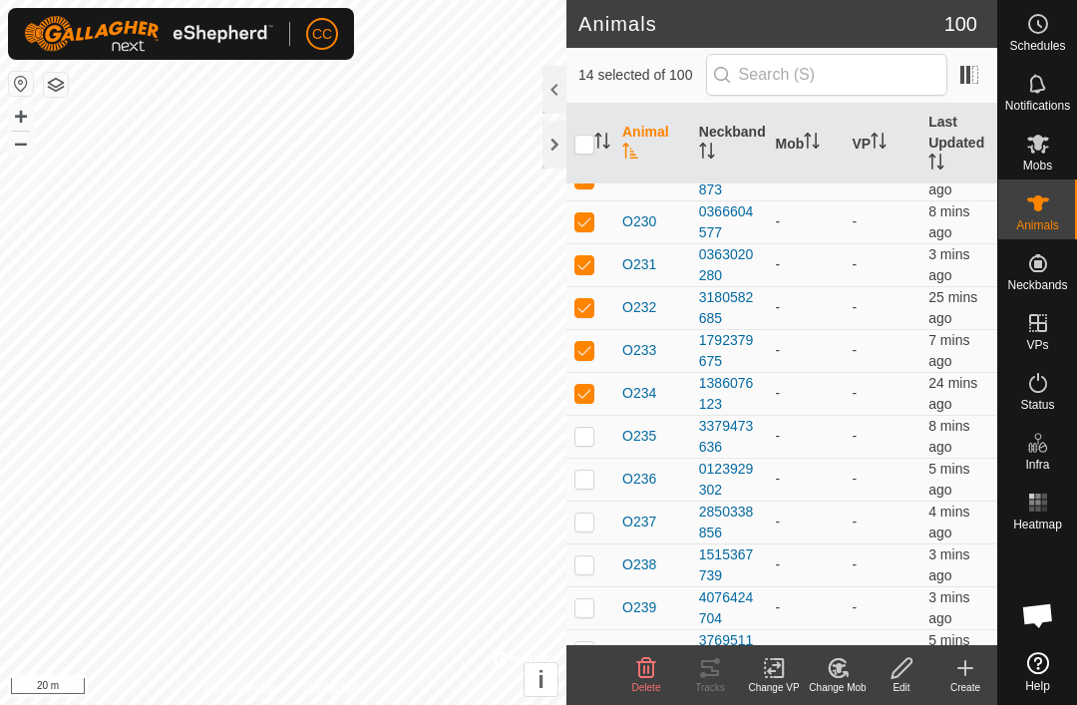
scroll to position [5319, 0]
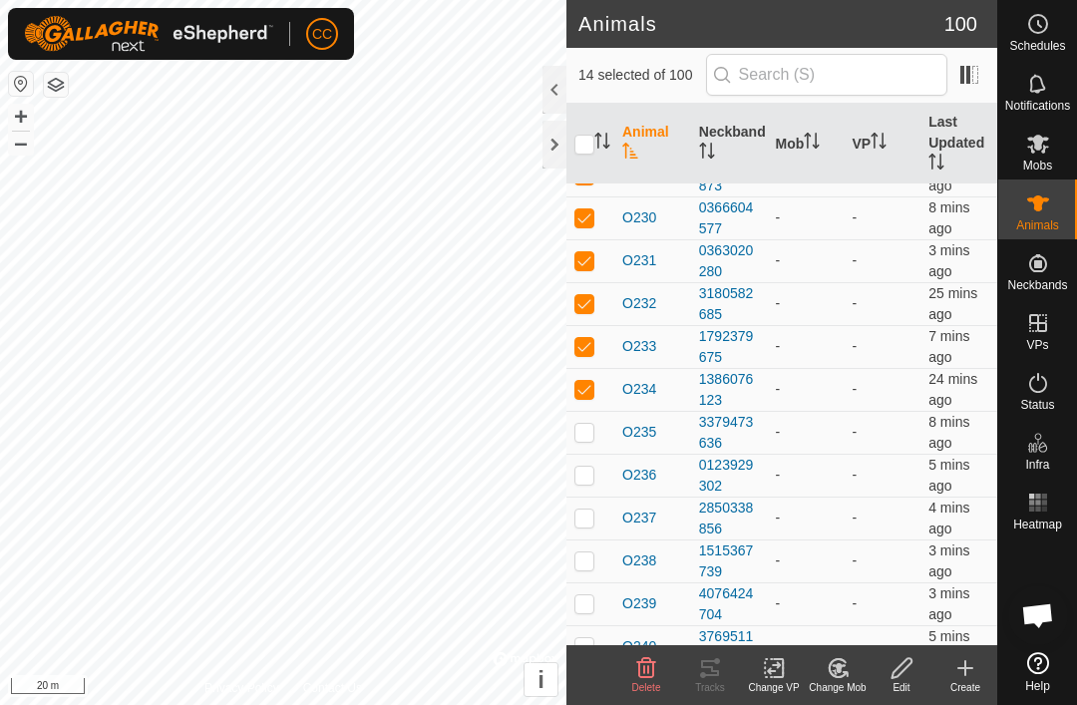
click at [584, 432] on p-checkbox at bounding box center [584, 432] width 20 height 16
checkbox input "true"
click at [587, 486] on td at bounding box center [590, 475] width 48 height 43
checkbox input "true"
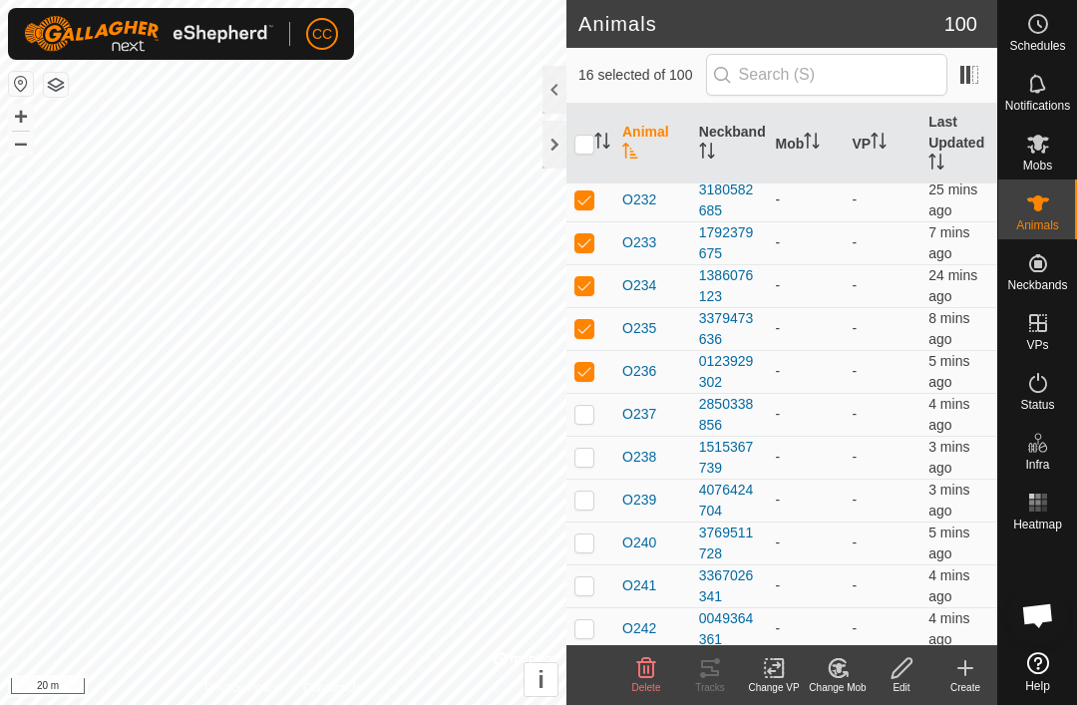
scroll to position [5423, 0]
click at [587, 421] on p-checkbox at bounding box center [584, 413] width 20 height 16
checkbox input "true"
click at [589, 461] on p-checkbox at bounding box center [584, 456] width 20 height 16
checkbox input "true"
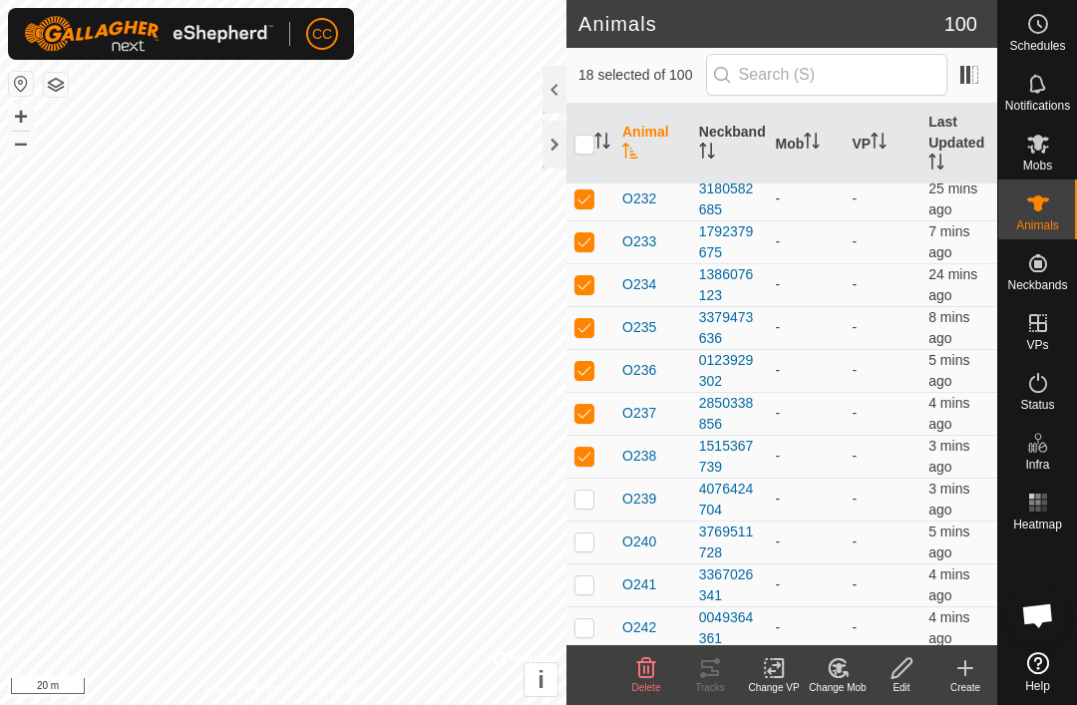
click at [591, 506] on p-checkbox at bounding box center [584, 499] width 20 height 16
checkbox input "true"
click at [590, 541] on p-checkbox at bounding box center [584, 541] width 20 height 16
checkbox input "true"
click at [597, 583] on td at bounding box center [590, 584] width 48 height 43
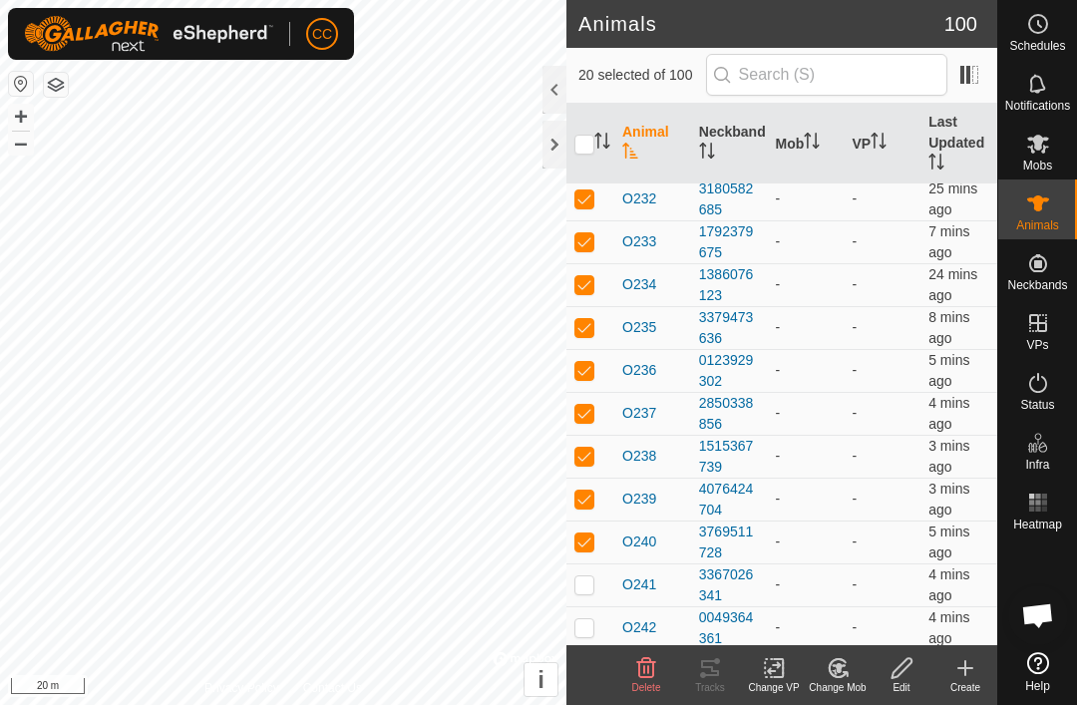
checkbox input "true"
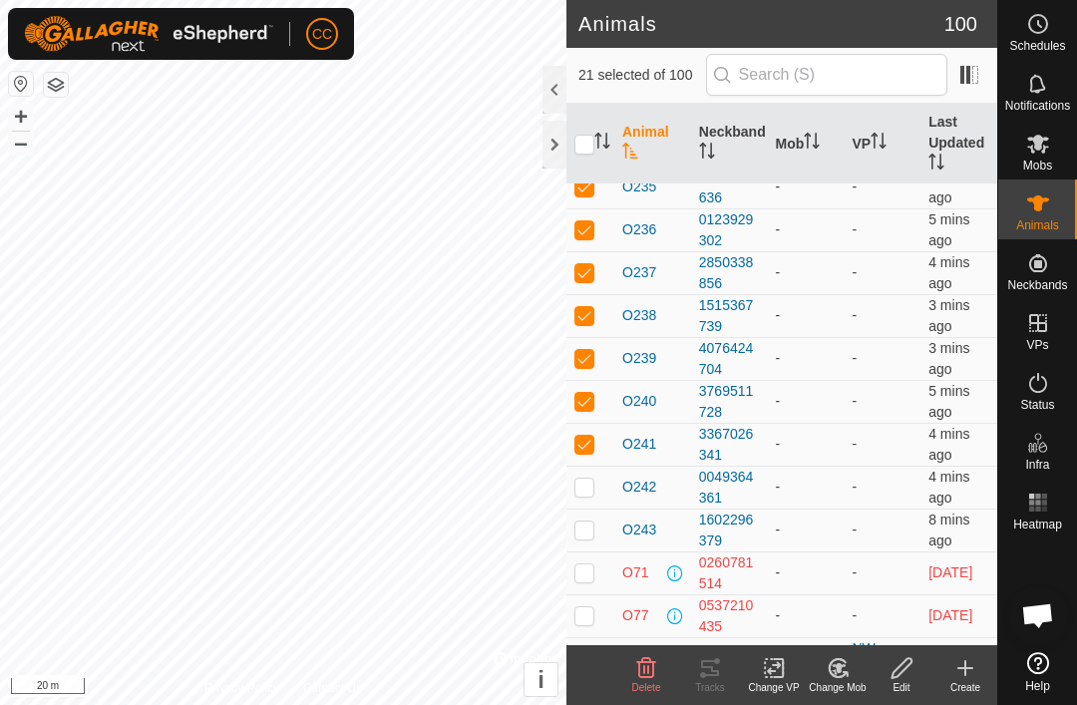
scroll to position [5565, 0]
click at [590, 481] on p-checkbox at bounding box center [584, 486] width 20 height 16
click at [590, 492] on p-checkbox at bounding box center [584, 486] width 20 height 16
click at [595, 491] on td at bounding box center [590, 486] width 48 height 43
checkbox input "true"
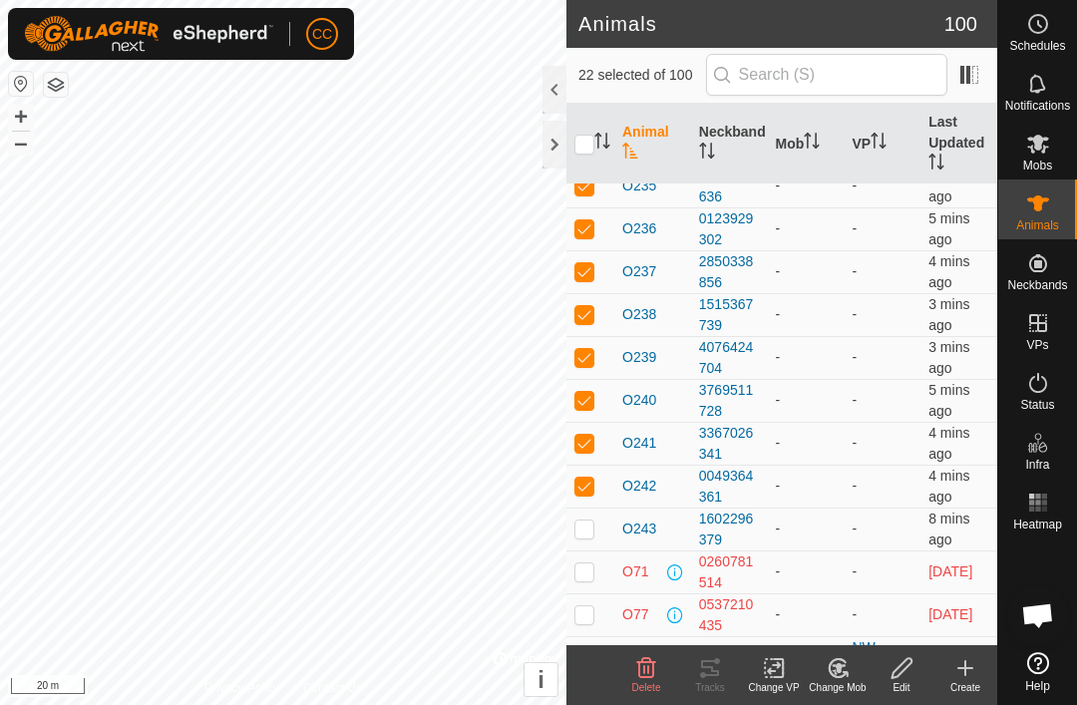
click at [595, 531] on td at bounding box center [590, 529] width 48 height 43
checkbox input "true"
click at [843, 672] on icon at bounding box center [845, 674] width 4 height 4
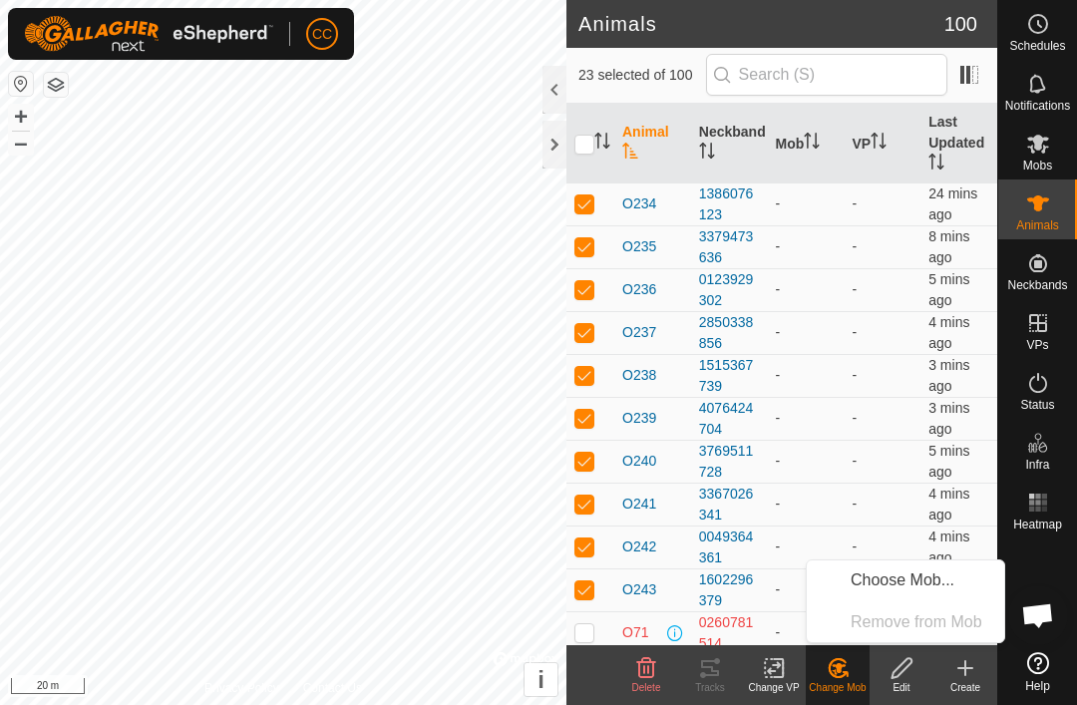
scroll to position [5508, 0]
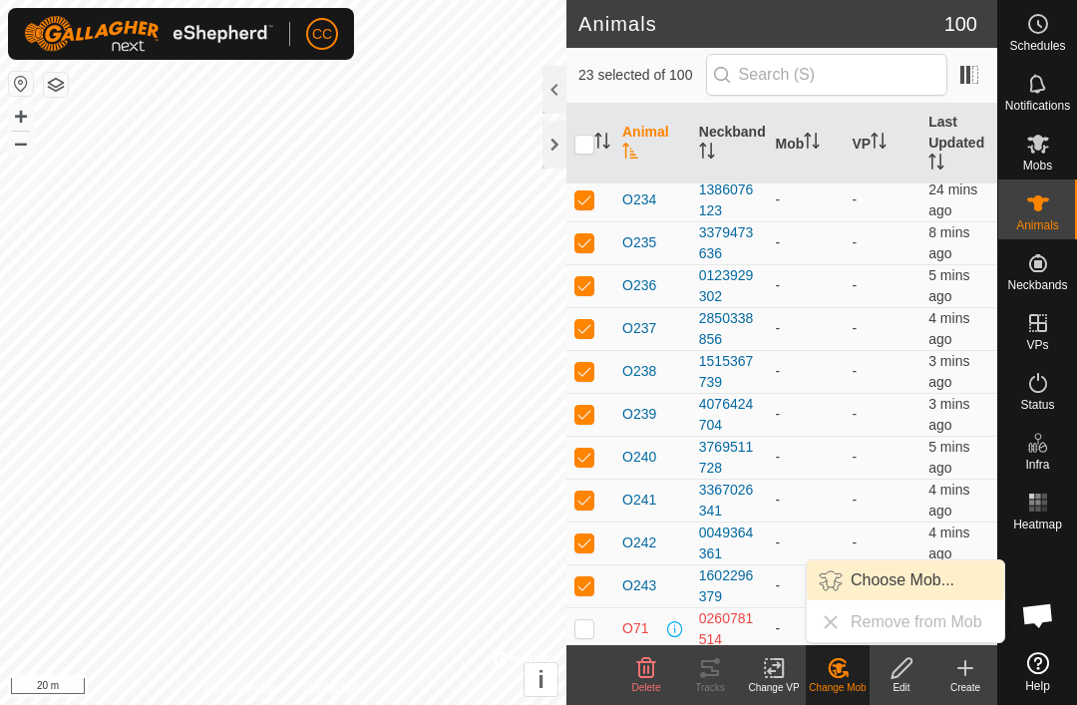
click at [897, 579] on span "Choose Mob..." at bounding box center [903, 580] width 104 height 24
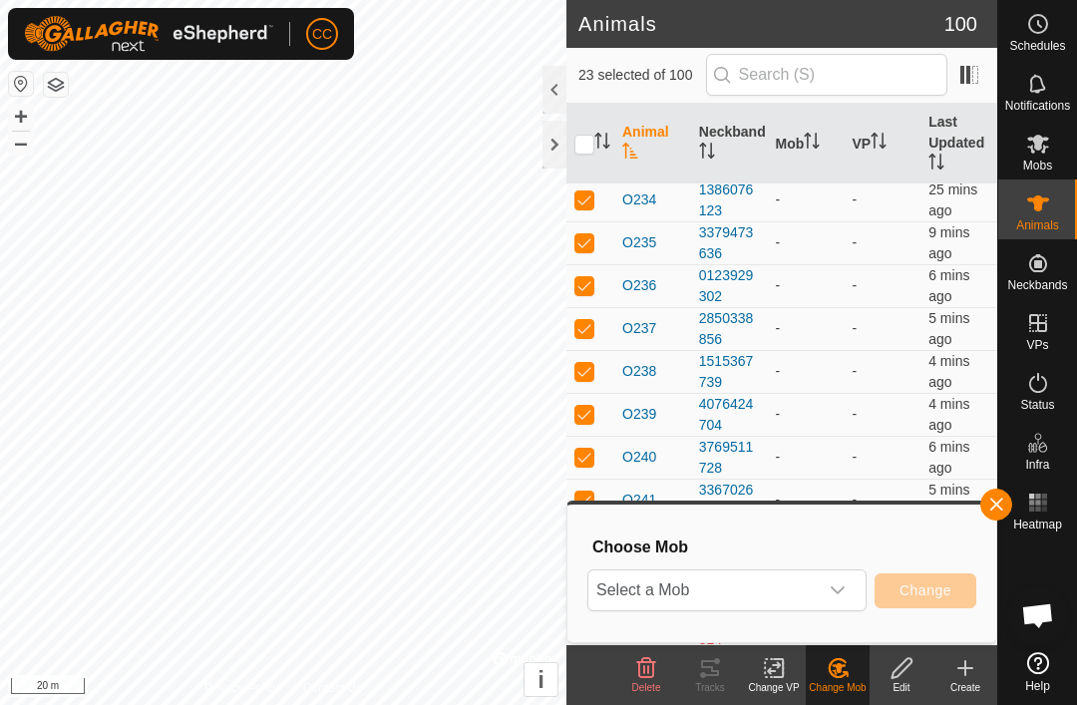
click at [851, 592] on div "dropdown trigger" at bounding box center [838, 590] width 40 height 40
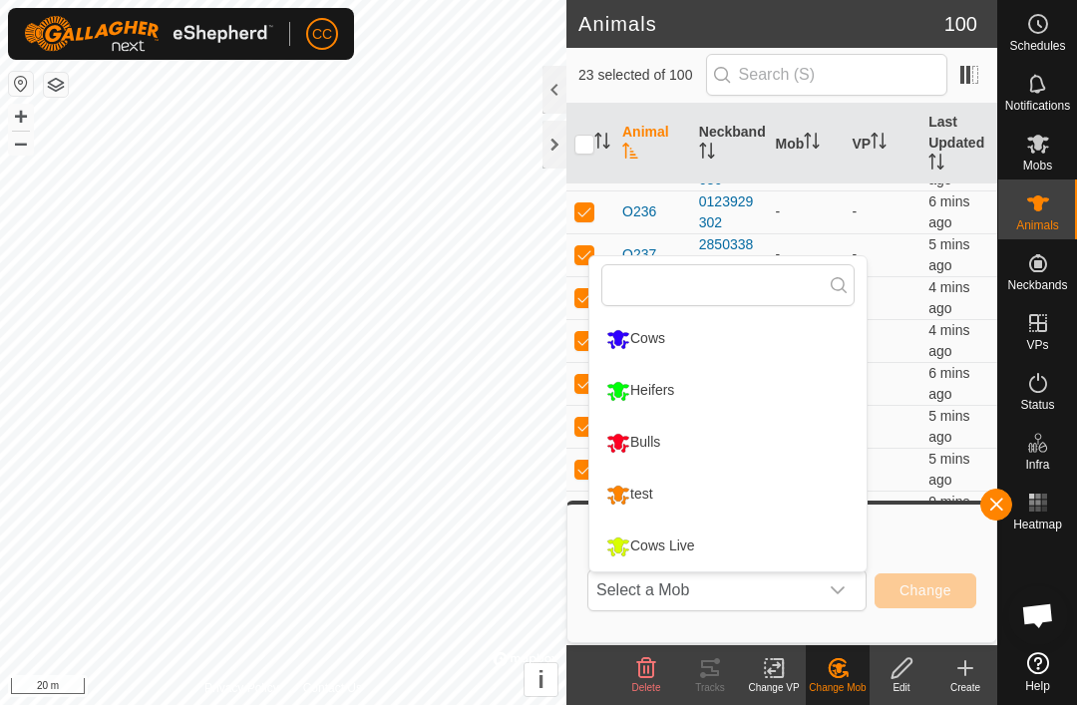
scroll to position [5575, 0]
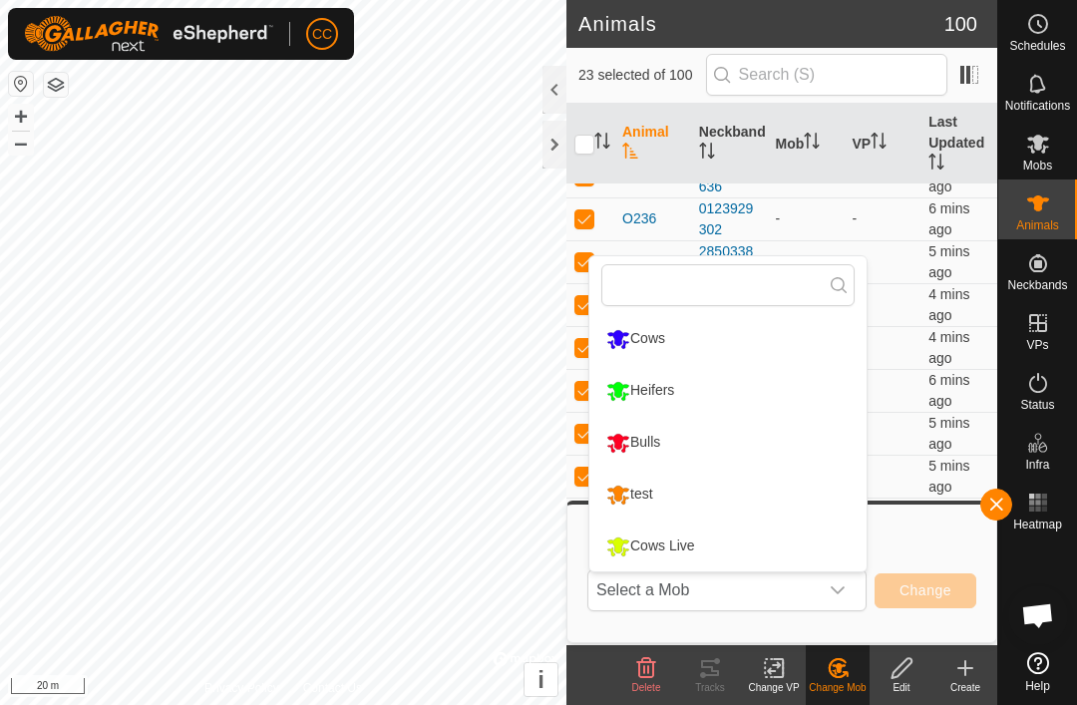
click at [663, 398] on div "Heifers" at bounding box center [640, 391] width 78 height 34
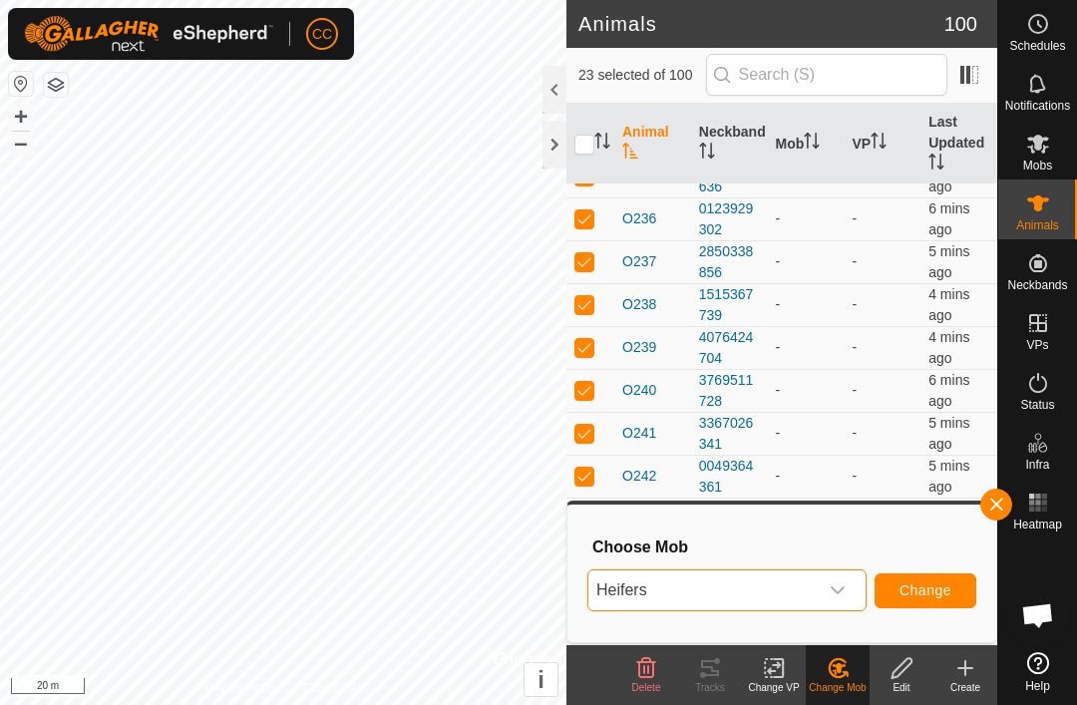
click at [927, 588] on span "Change" at bounding box center [925, 590] width 52 height 16
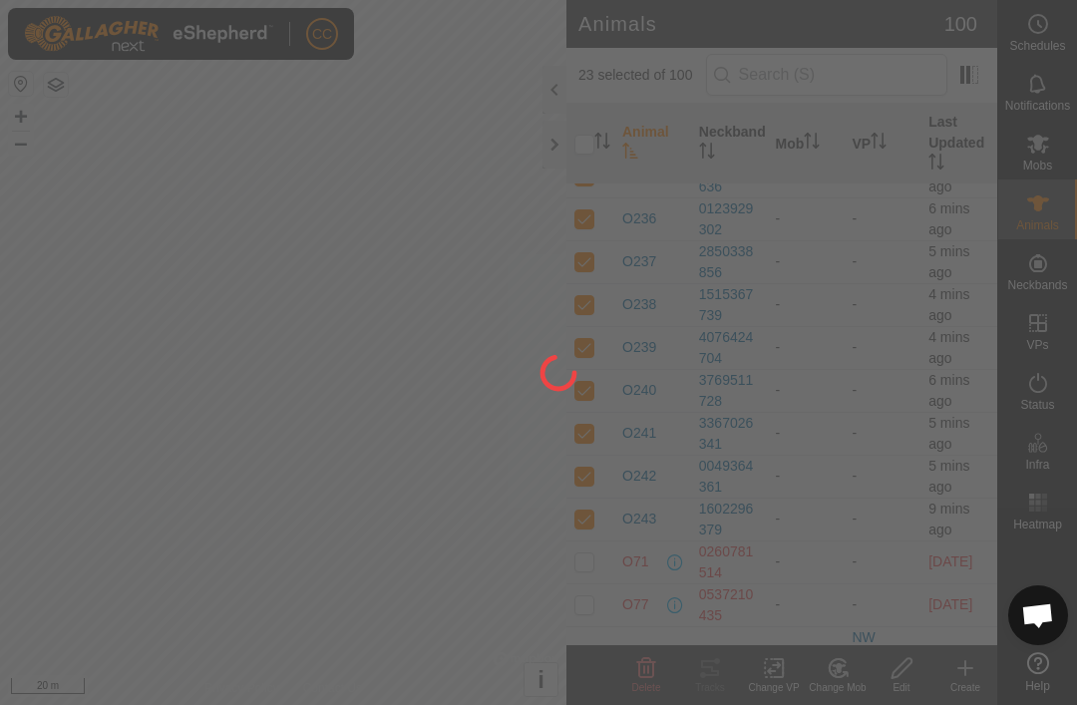
checkbox input "false"
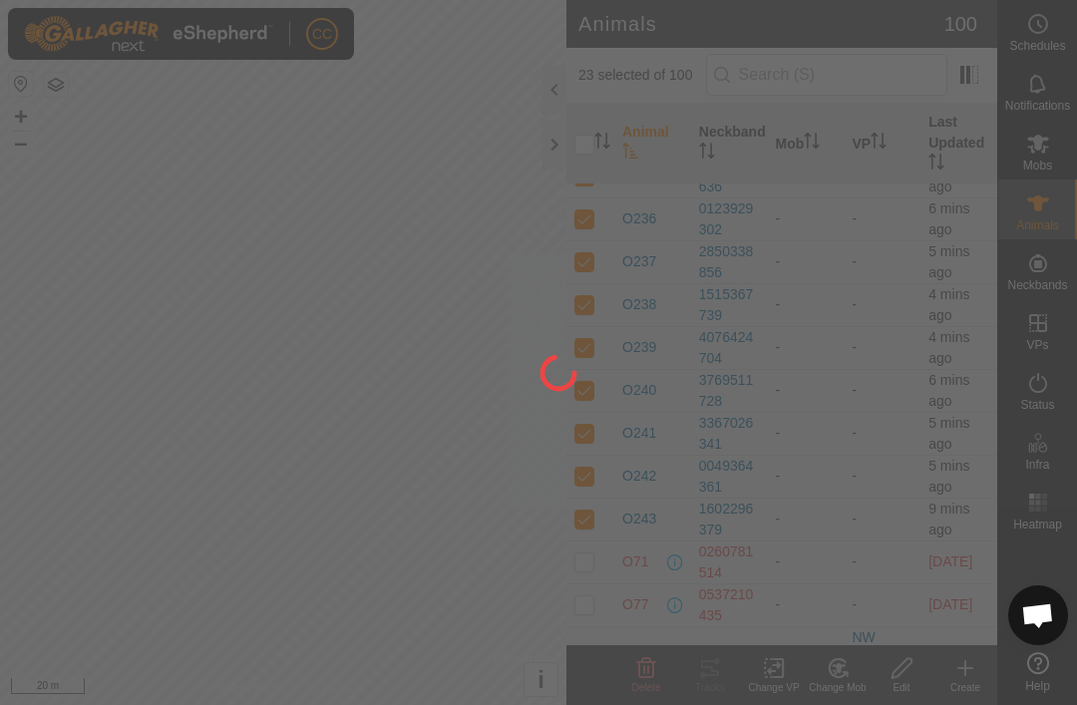
checkbox input "false"
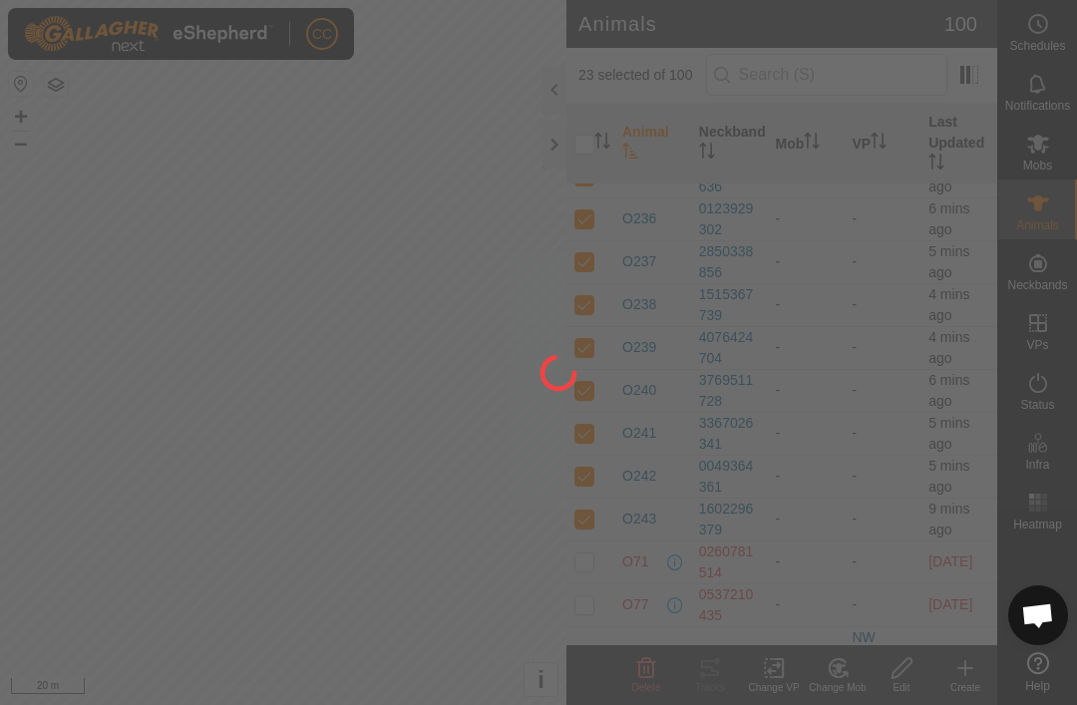
checkbox input "false"
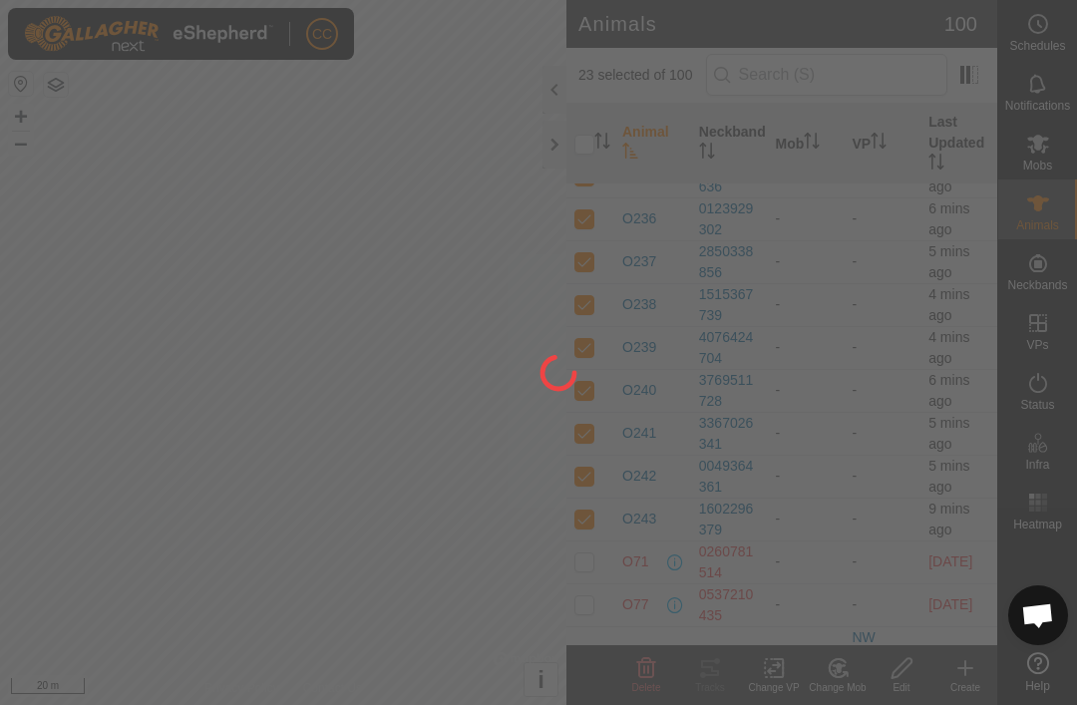
checkbox input "false"
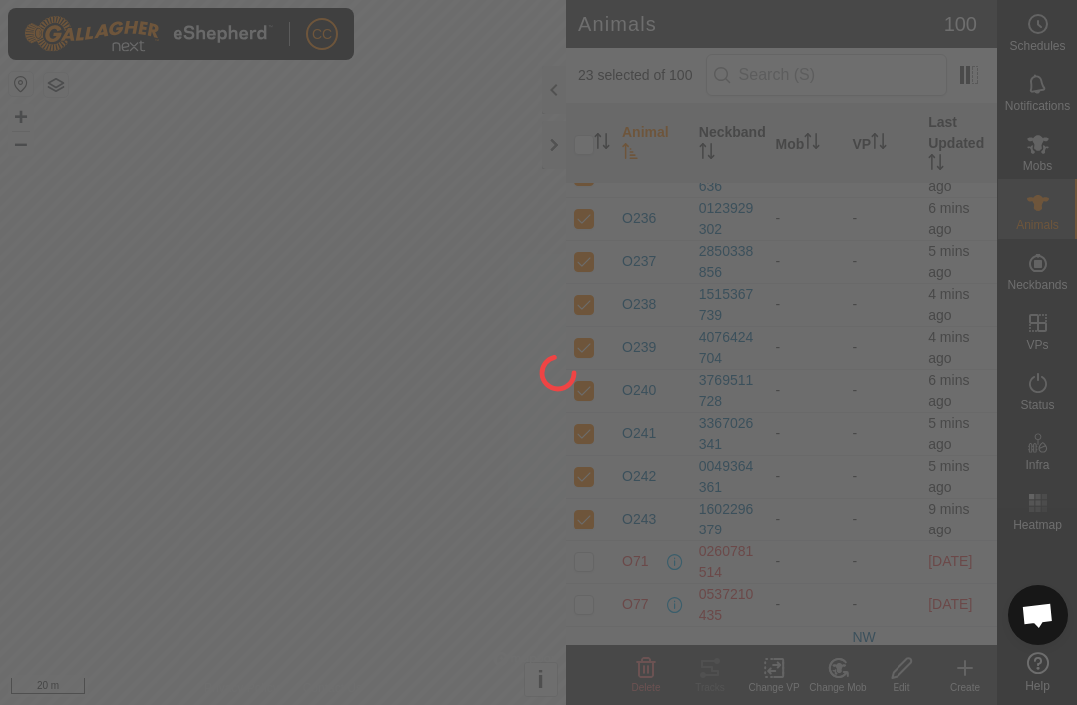
checkbox input "false"
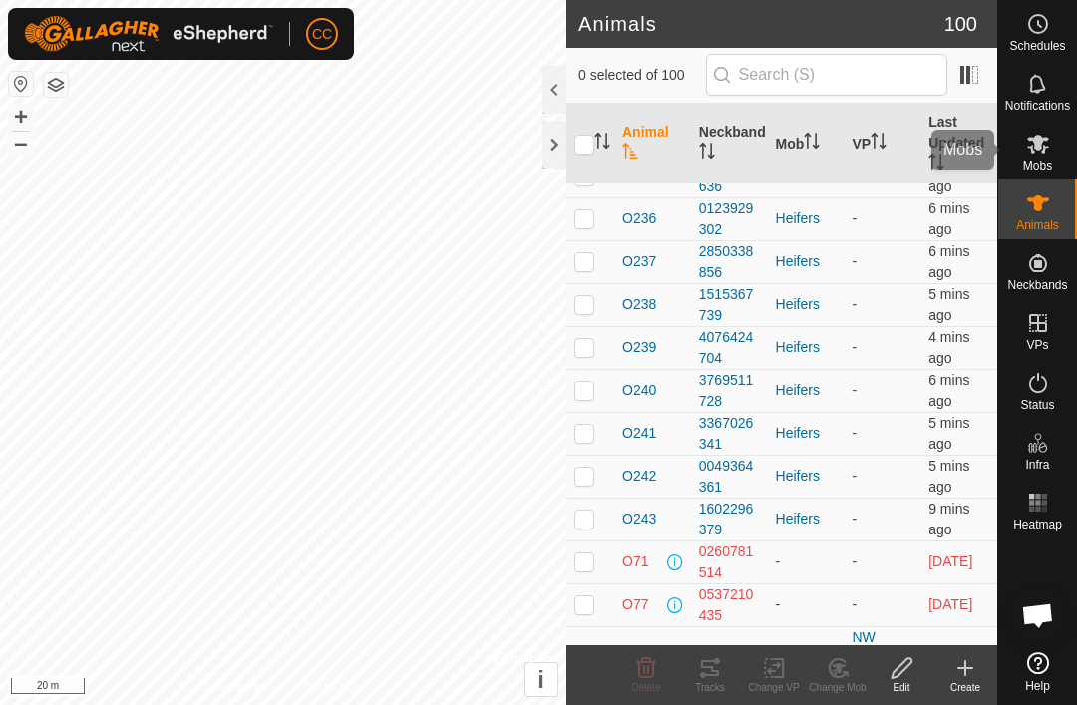
click at [1039, 160] on span "Mobs" at bounding box center [1037, 166] width 29 height 12
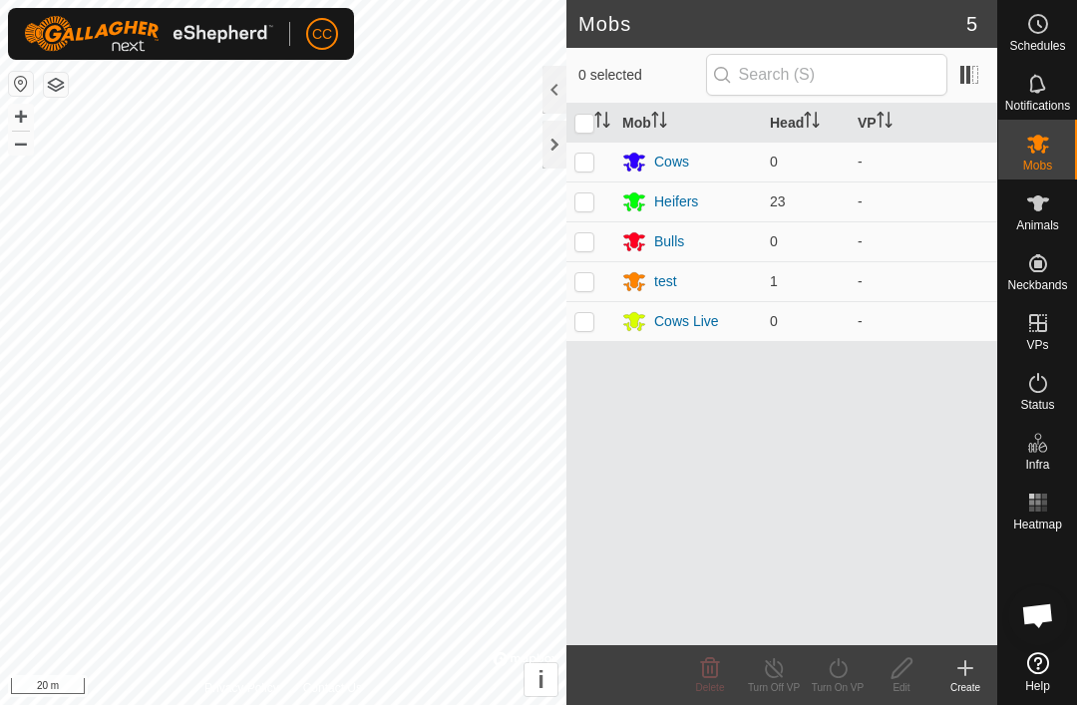
click at [592, 210] on td at bounding box center [590, 201] width 48 height 40
checkbox input "true"
click at [1035, 34] on icon at bounding box center [1038, 24] width 24 height 24
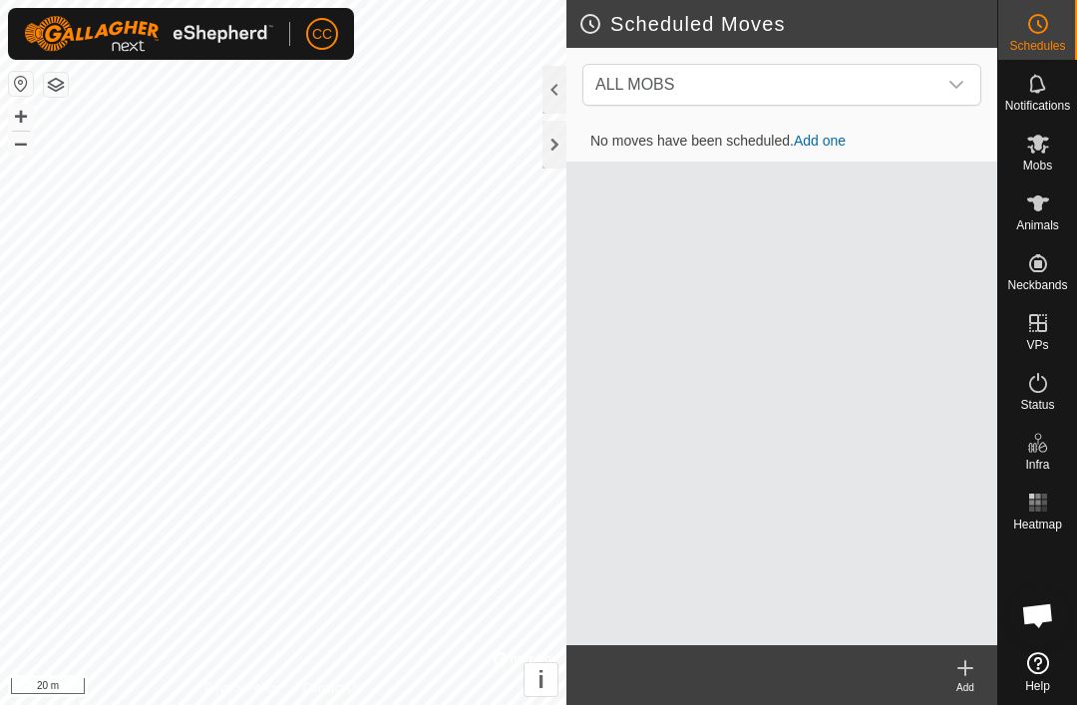
click at [954, 90] on icon "dropdown trigger" at bounding box center [956, 85] width 16 height 16
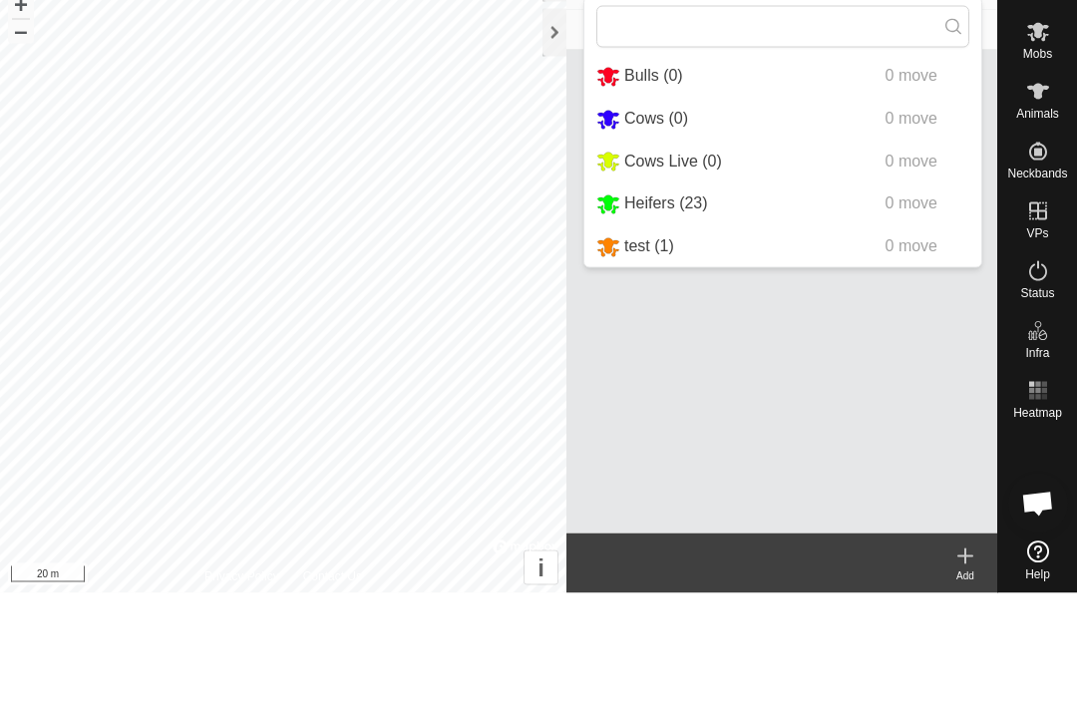
click at [697, 306] on span "Heifers (23)" at bounding box center [666, 314] width 84 height 17
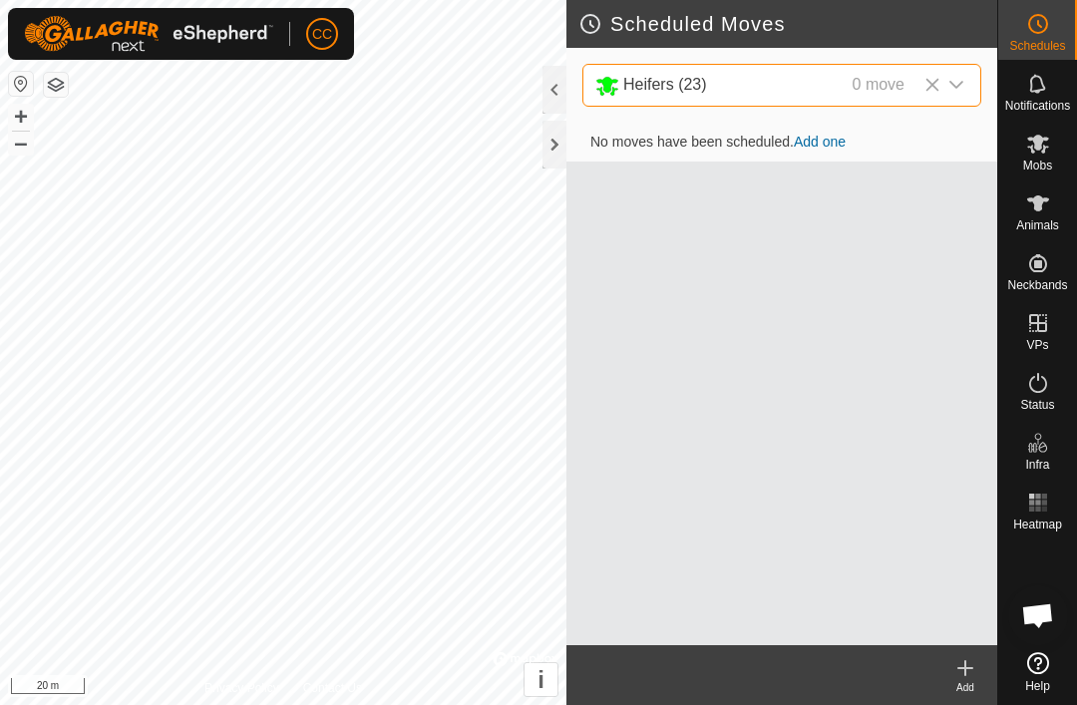
click at [837, 145] on link "Add one" at bounding box center [820, 142] width 52 height 16
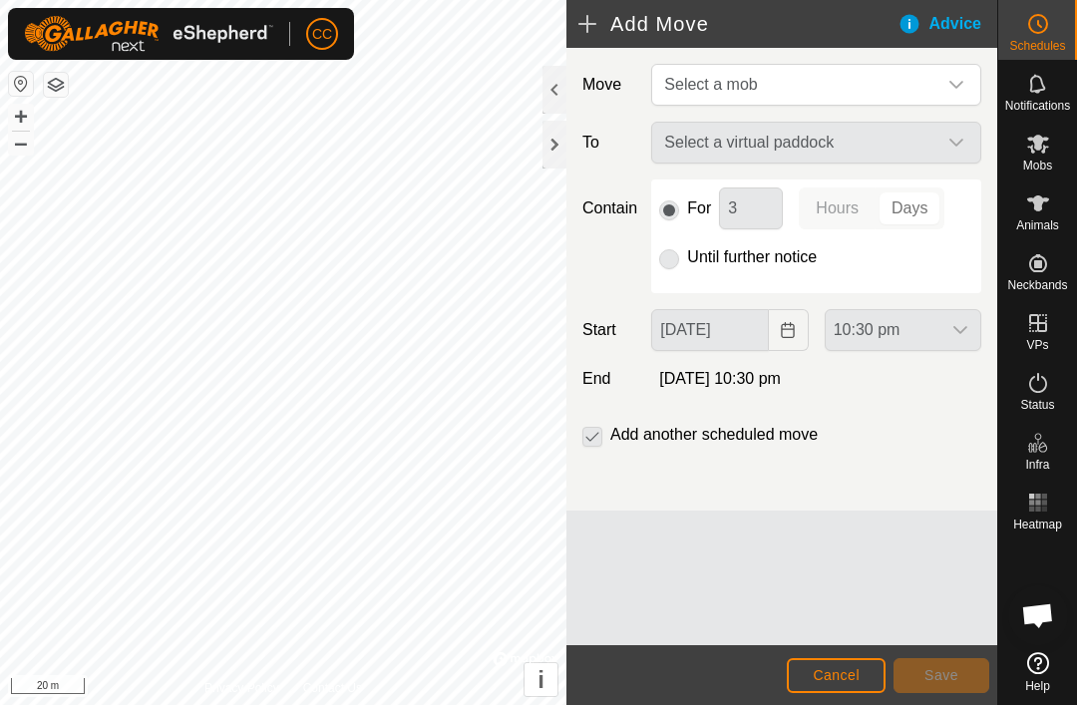
click at [846, 684] on button "Cancel" at bounding box center [836, 675] width 99 height 35
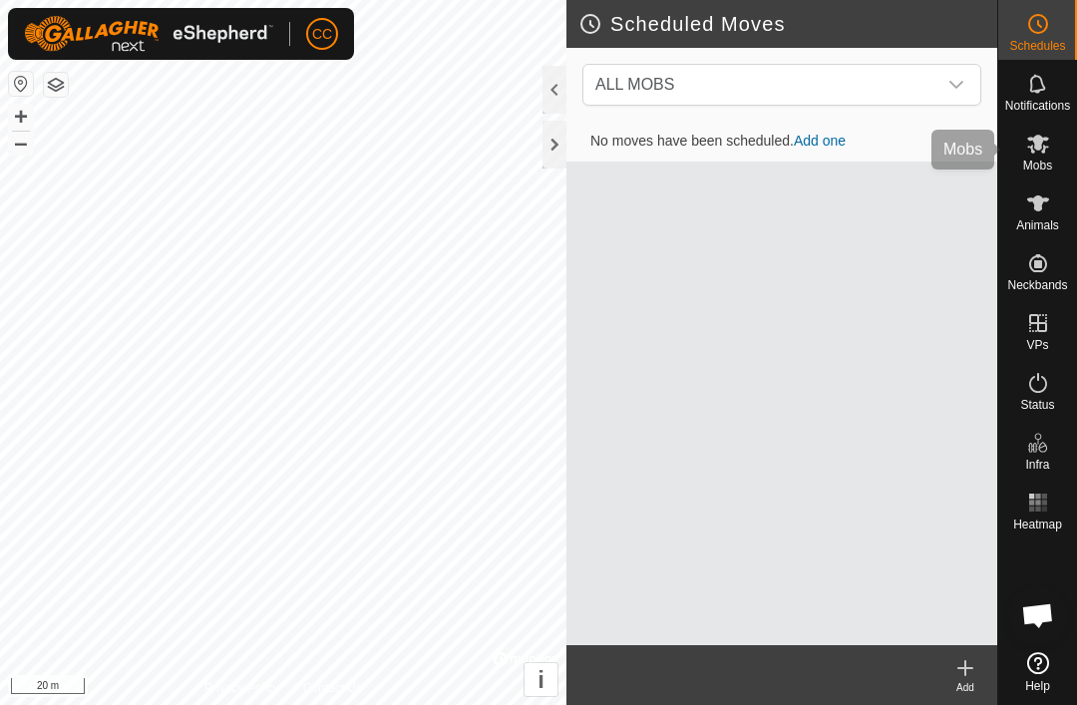
click at [1049, 155] on icon at bounding box center [1038, 144] width 24 height 24
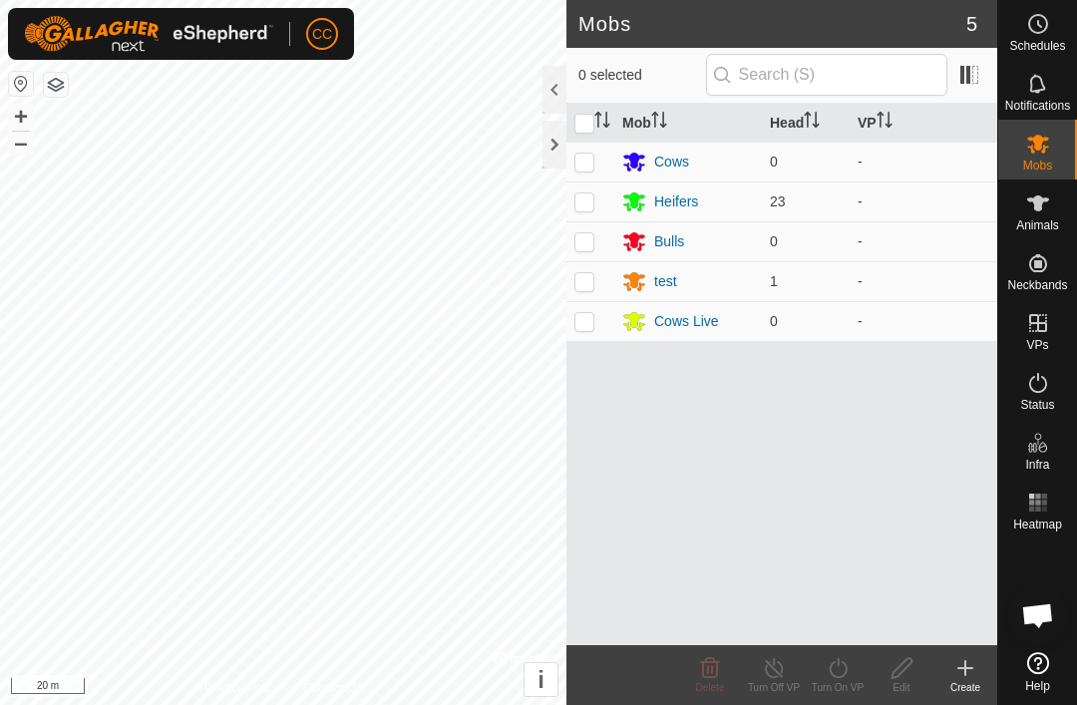
click at [67, 77] on button "button" at bounding box center [56, 85] width 24 height 24
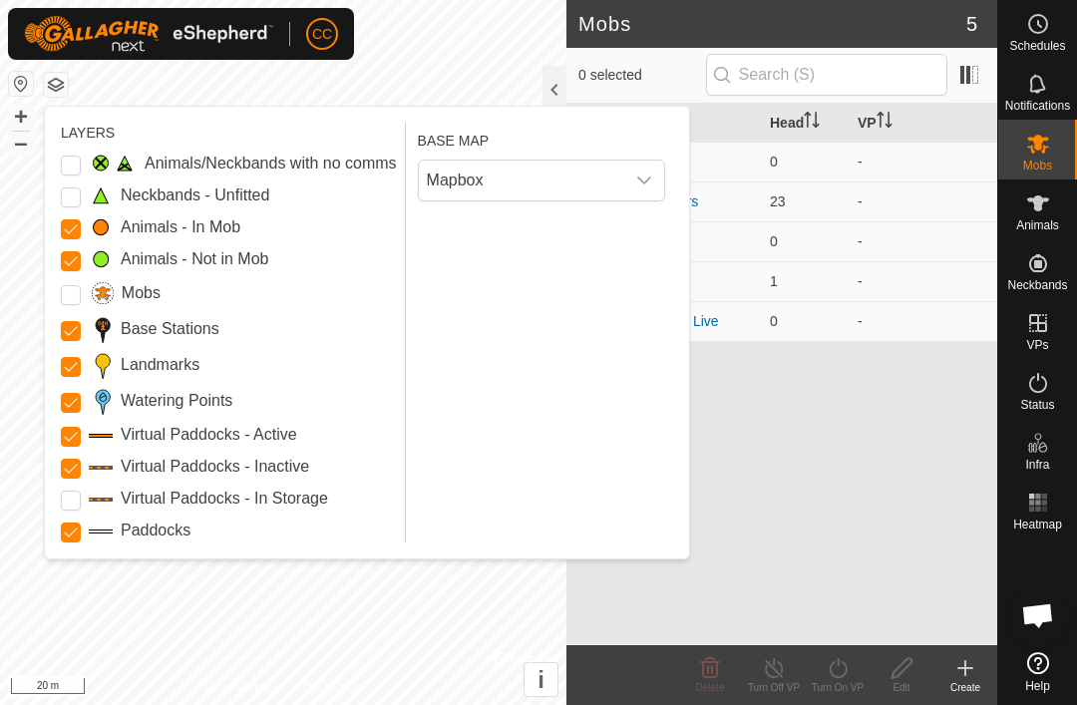
click at [80, 263] on Mob "Animals - Not in Mob" at bounding box center [71, 261] width 20 height 20
click at [93, 300] on span at bounding box center [101, 293] width 25 height 28
click at [76, 300] on input "Mobs" at bounding box center [71, 295] width 20 height 20
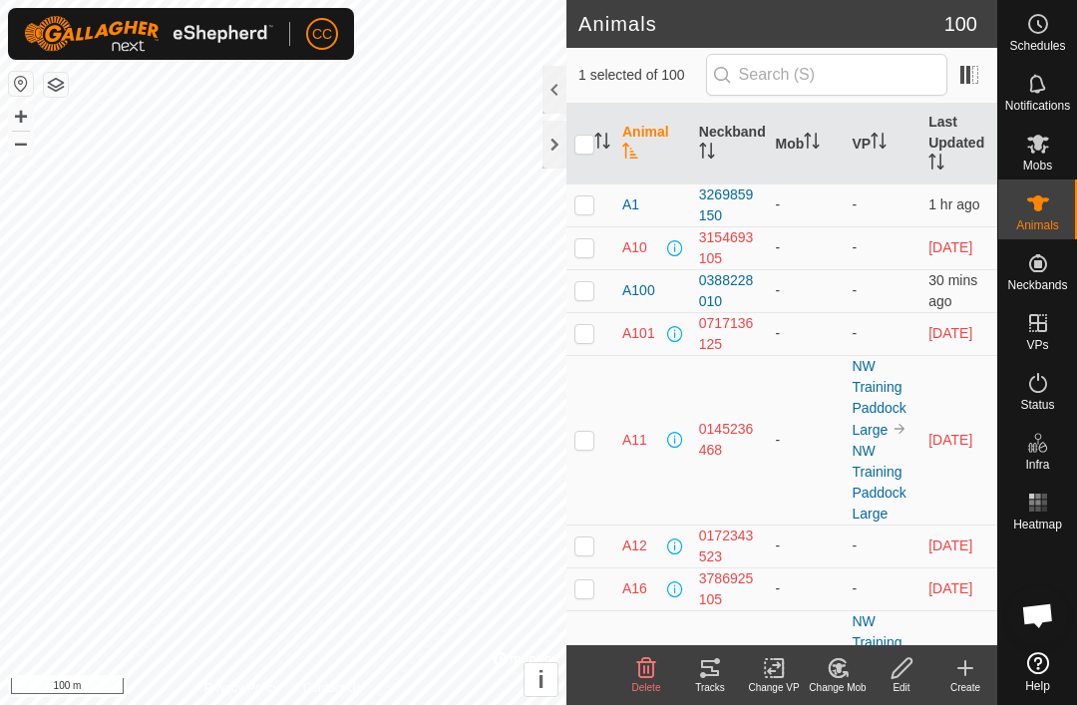
checkbox input "false"
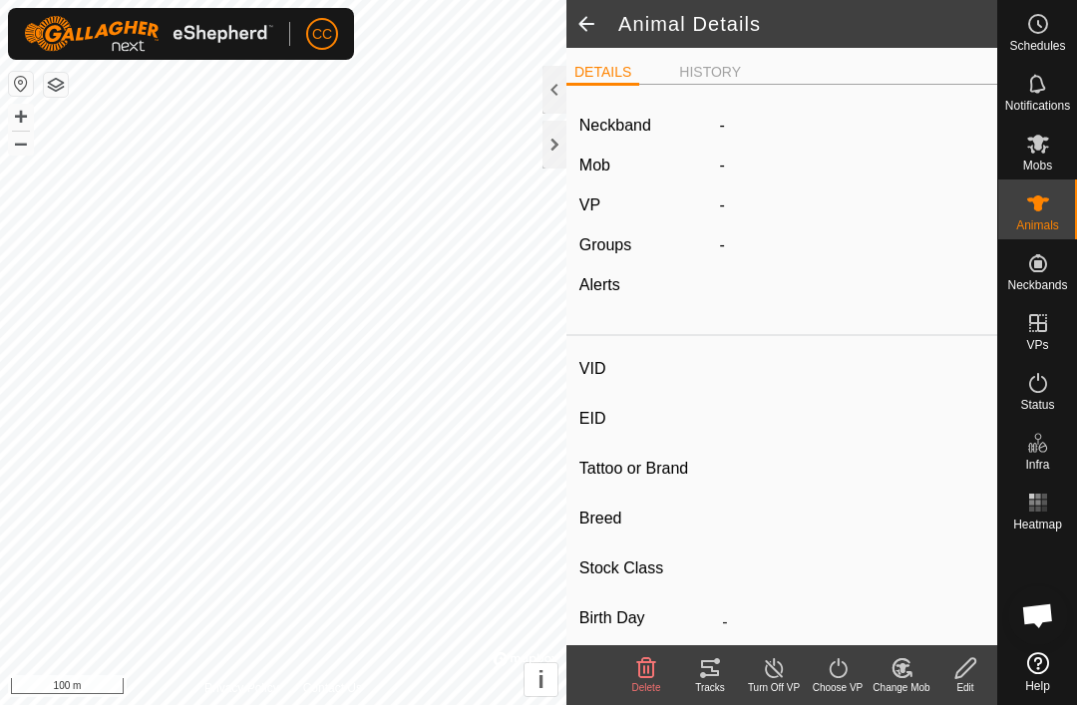
type input "O229"
type input "-"
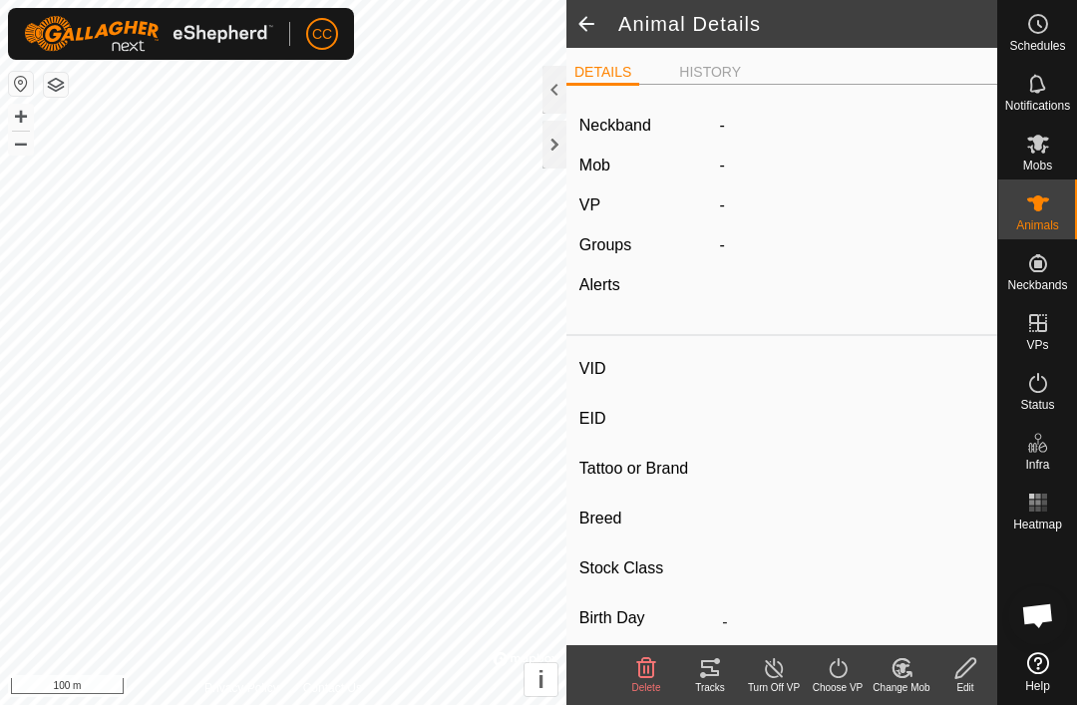
type input "0 kg"
type input "-"
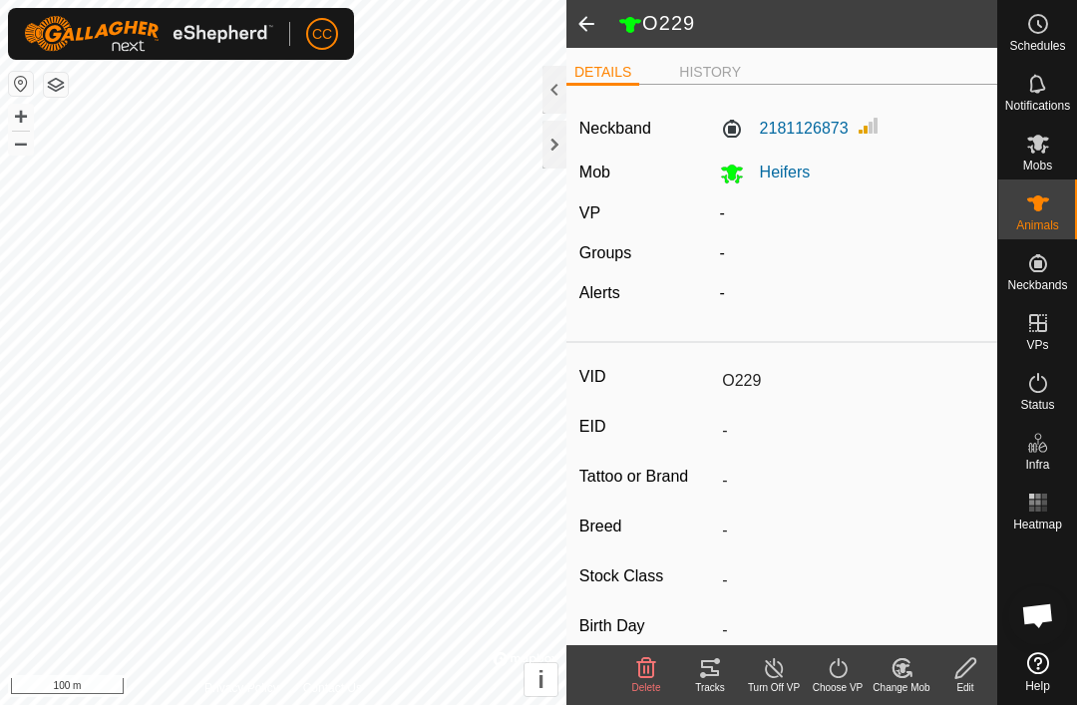
click at [577, 37] on span at bounding box center [586, 24] width 40 height 48
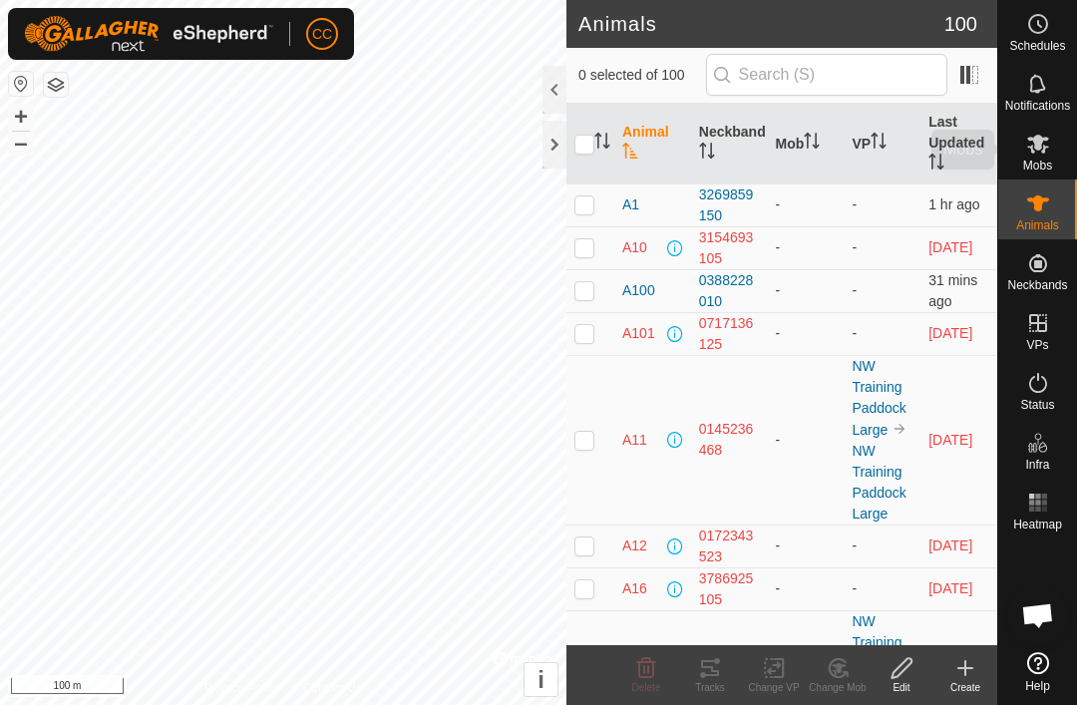
click at [1042, 152] on icon at bounding box center [1038, 144] width 22 height 19
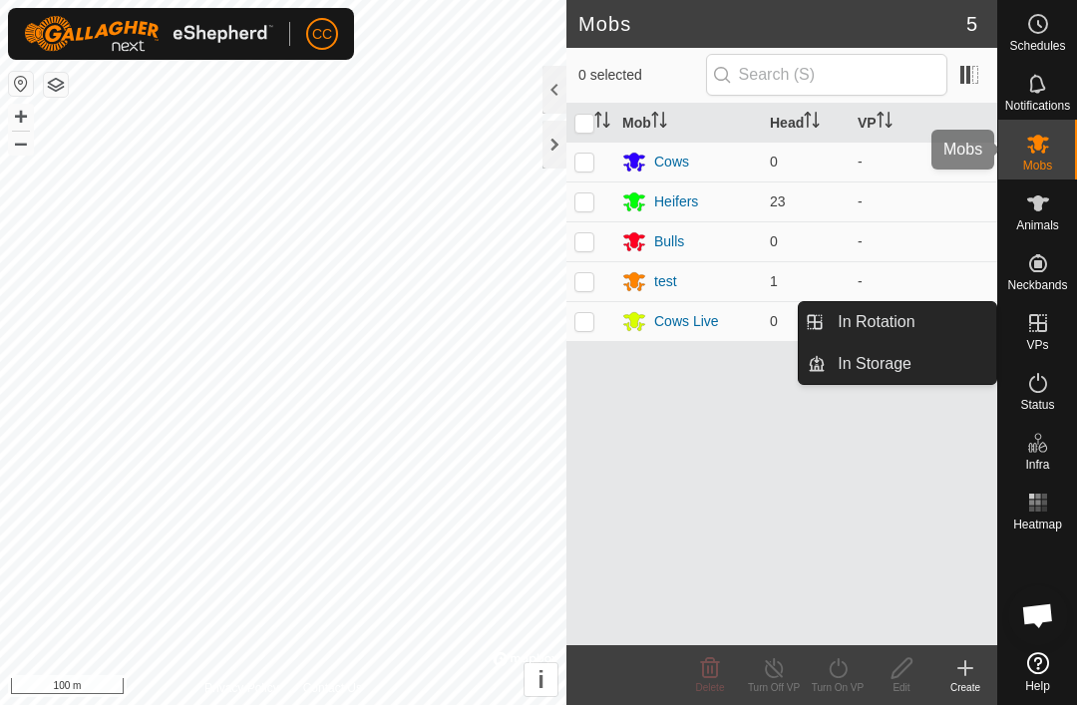
click at [1063, 162] on div "Mobs" at bounding box center [1037, 150] width 79 height 60
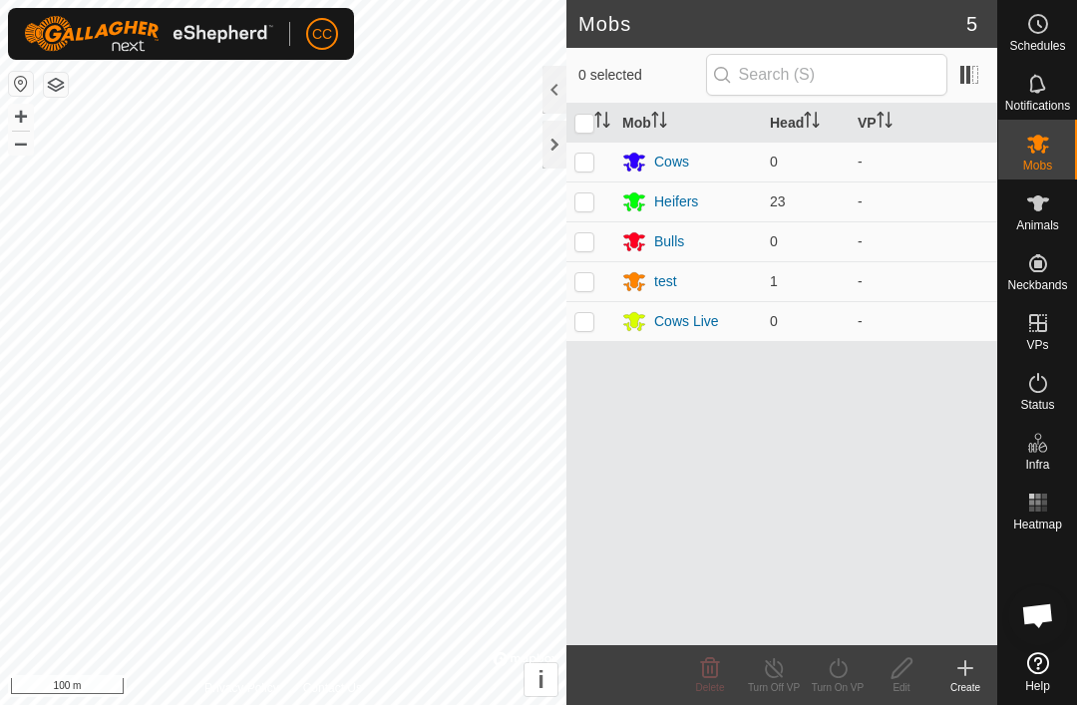
click at [696, 199] on div "Heifers" at bounding box center [676, 201] width 44 height 21
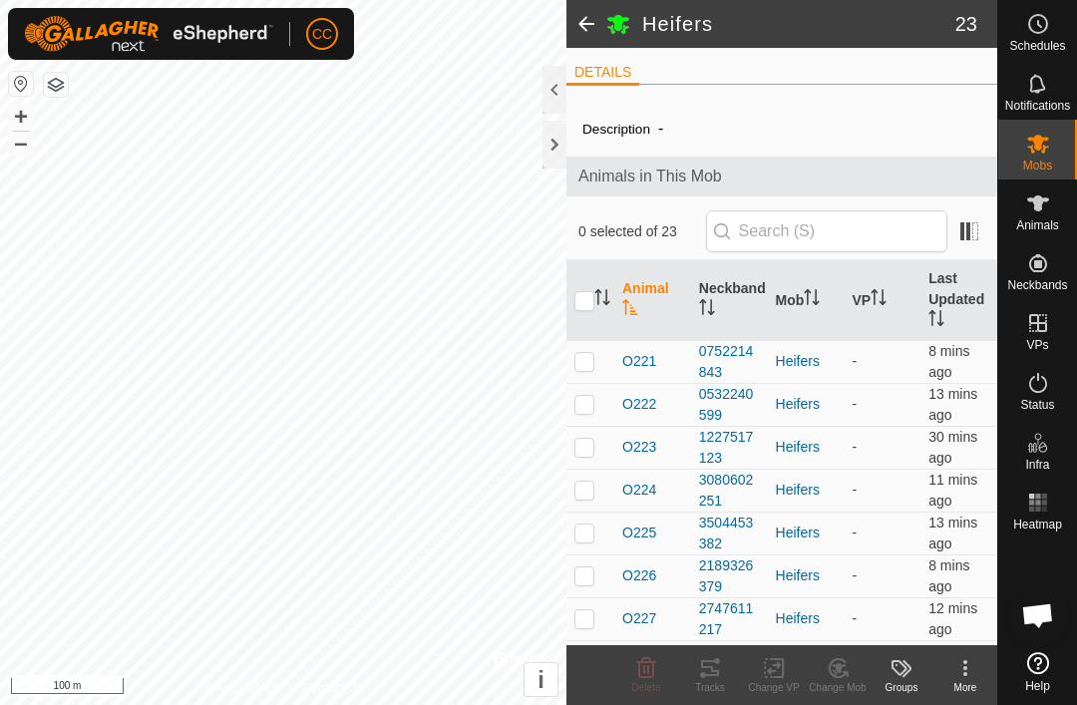
click at [595, 303] on icon "Activate to sort" at bounding box center [602, 297] width 16 height 16
click at [592, 302] on input "checkbox" at bounding box center [584, 301] width 20 height 20
checkbox input "true"
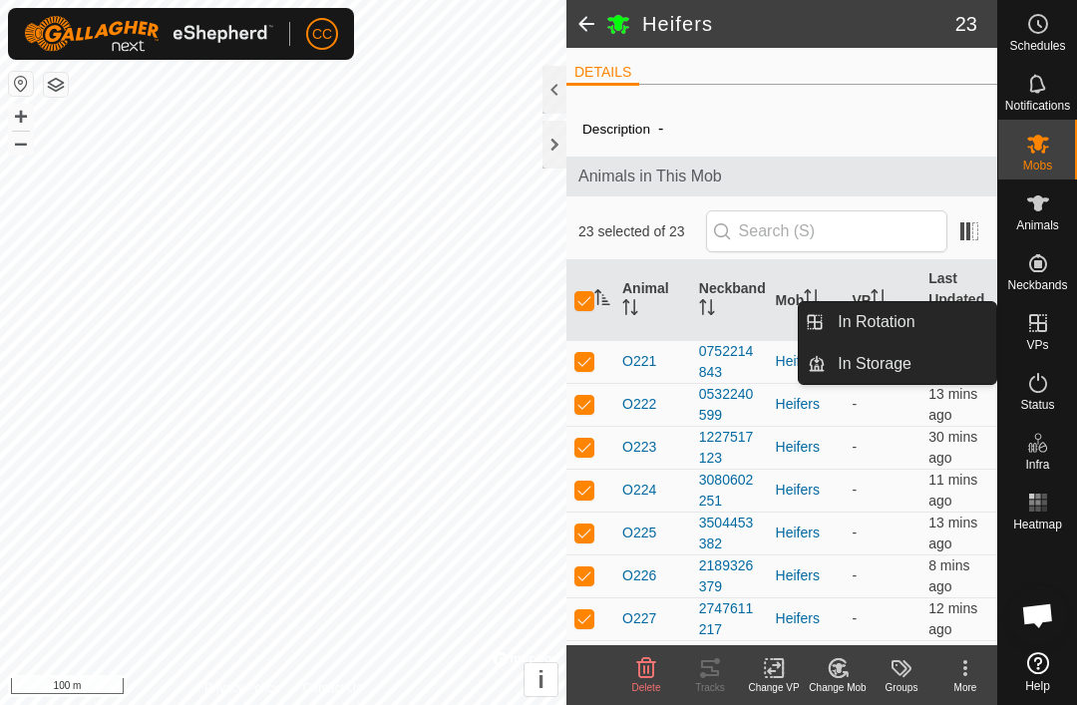
click at [941, 324] on link "In Rotation" at bounding box center [911, 322] width 171 height 40
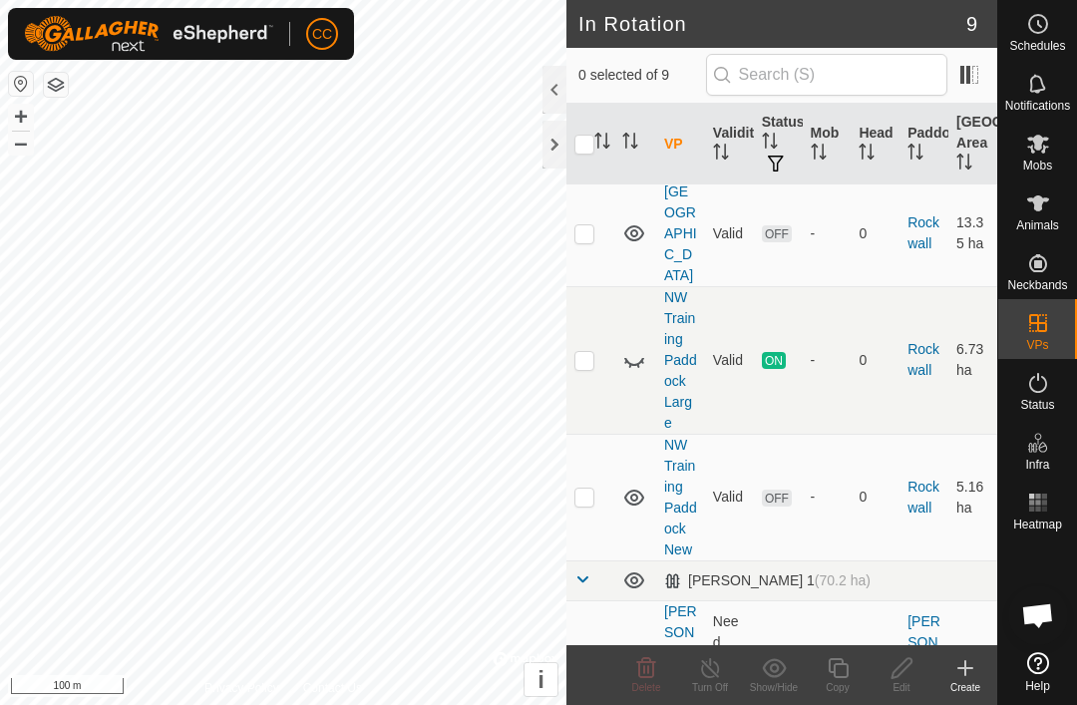
scroll to position [45, 0]
click at [783, 489] on span "OFF" at bounding box center [777, 497] width 30 height 17
click at [585, 488] on p-checkbox at bounding box center [584, 496] width 20 height 16
click at [593, 486] on td at bounding box center [590, 496] width 48 height 127
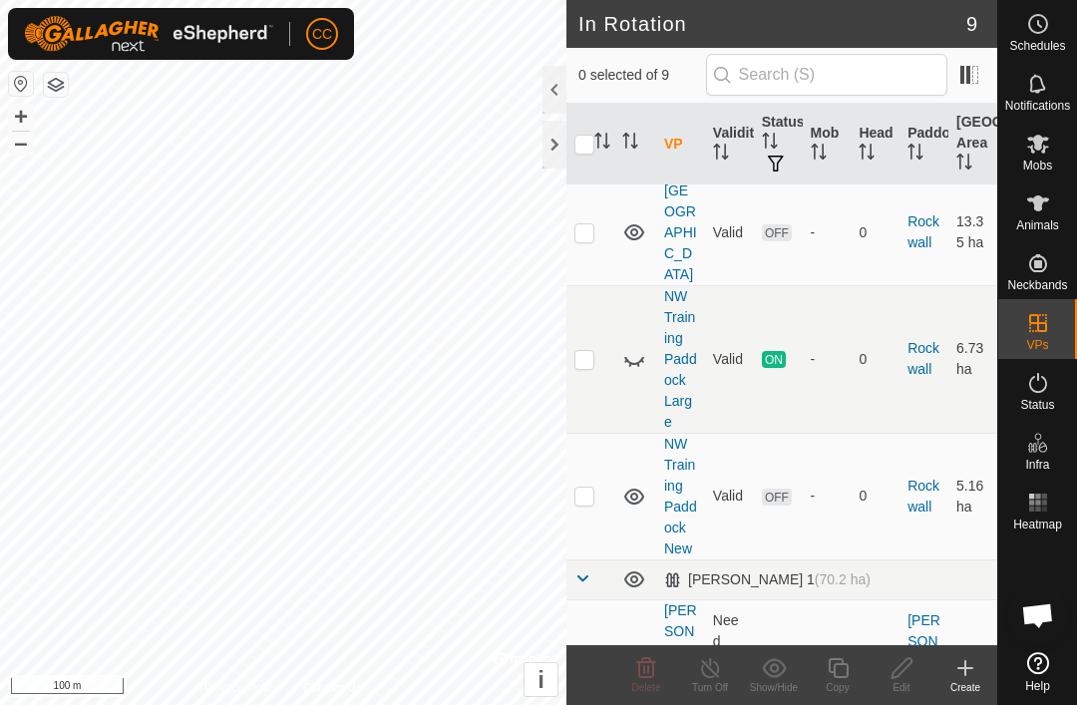
click at [600, 337] on td at bounding box center [590, 359] width 48 height 148
click at [591, 351] on p-checkbox at bounding box center [584, 359] width 20 height 16
click at [590, 349] on td at bounding box center [590, 359] width 48 height 148
click at [596, 348] on td at bounding box center [590, 359] width 48 height 148
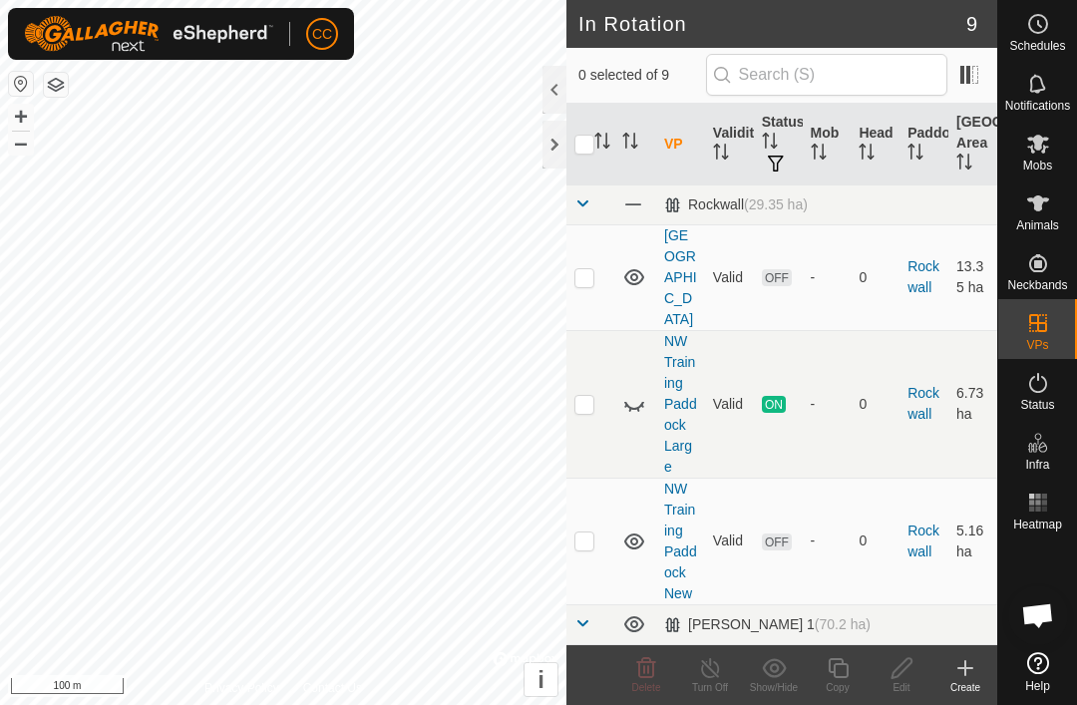
scroll to position [0, 0]
click at [1052, 206] on es-animals-svg-icon at bounding box center [1038, 203] width 36 height 32
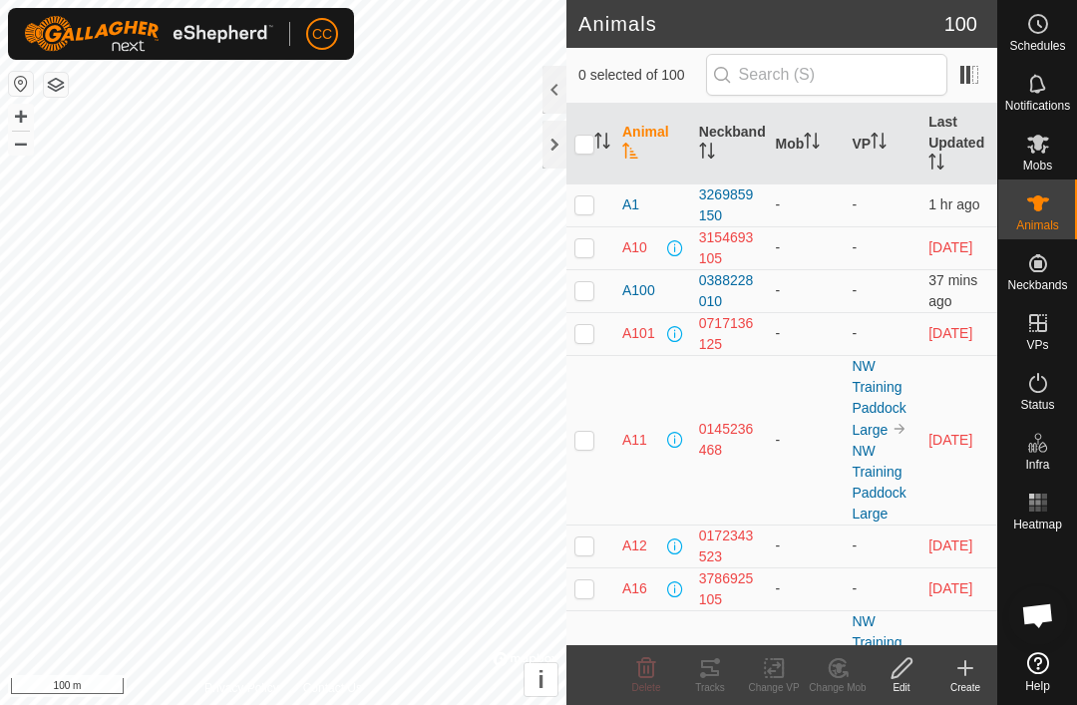
click at [1035, 216] on es-animals-svg-icon at bounding box center [1038, 203] width 36 height 32
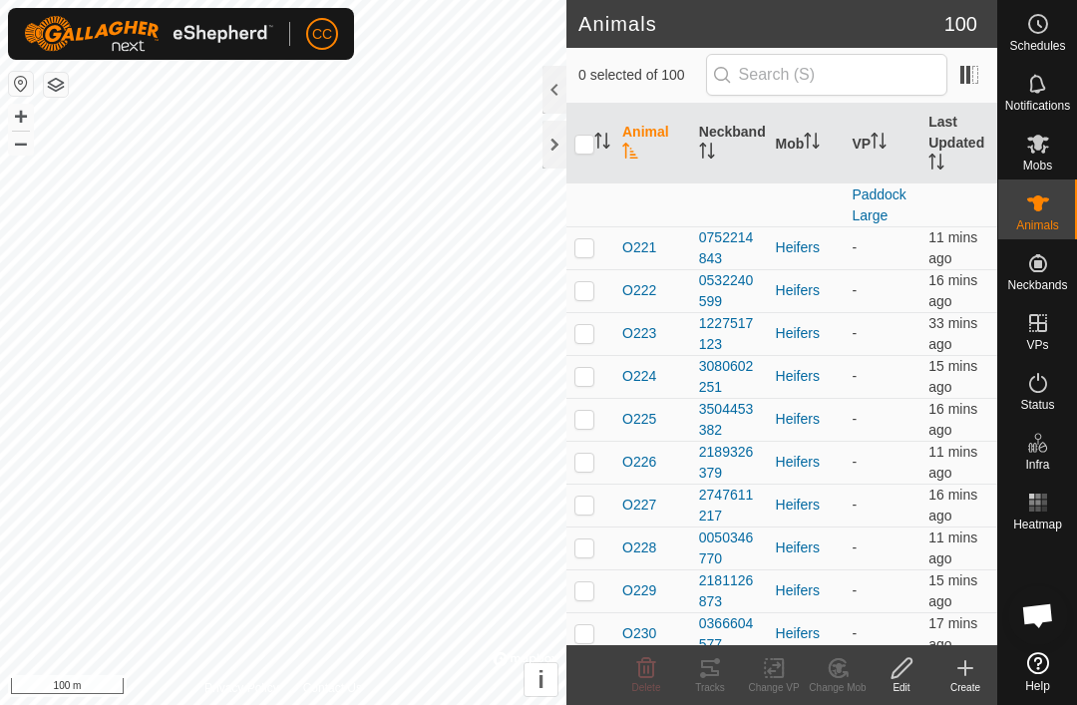
scroll to position [4904, 0]
click at [1040, 160] on span "Mobs" at bounding box center [1037, 166] width 29 height 12
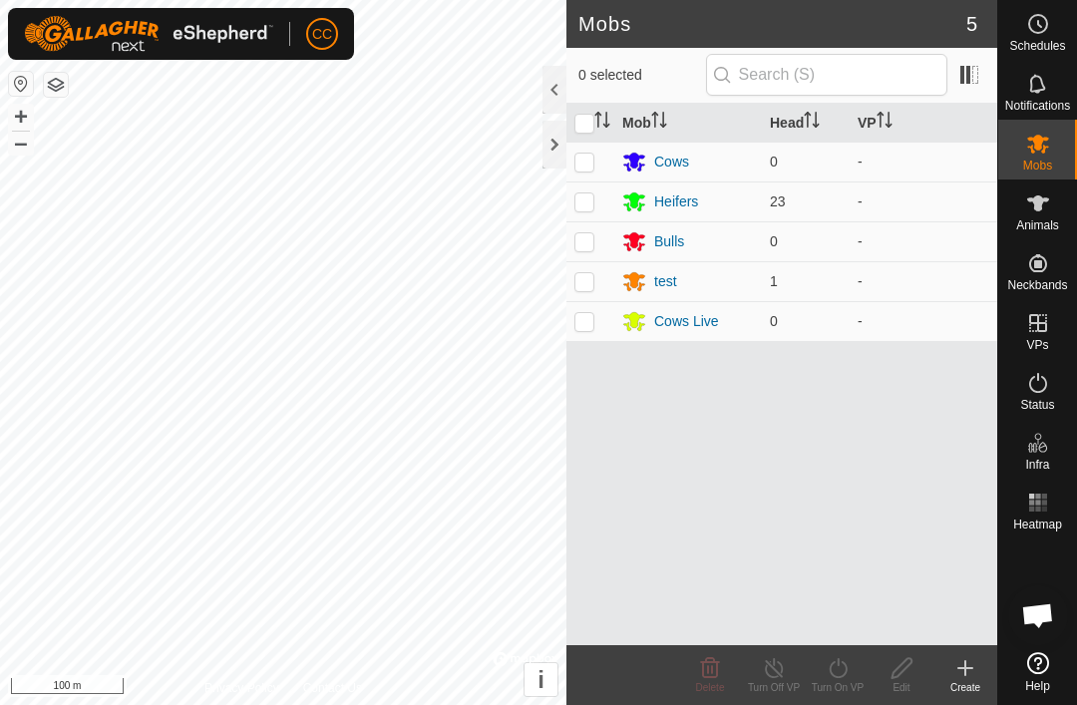
click at [593, 200] on p-checkbox at bounding box center [584, 201] width 20 height 16
click at [855, 667] on turn-on-svg-icon at bounding box center [838, 668] width 64 height 24
click at [593, 205] on p-checkbox at bounding box center [584, 201] width 20 height 16
click at [561, 151] on div at bounding box center [554, 145] width 24 height 48
